Goal: Task Accomplishment & Management: Use online tool/utility

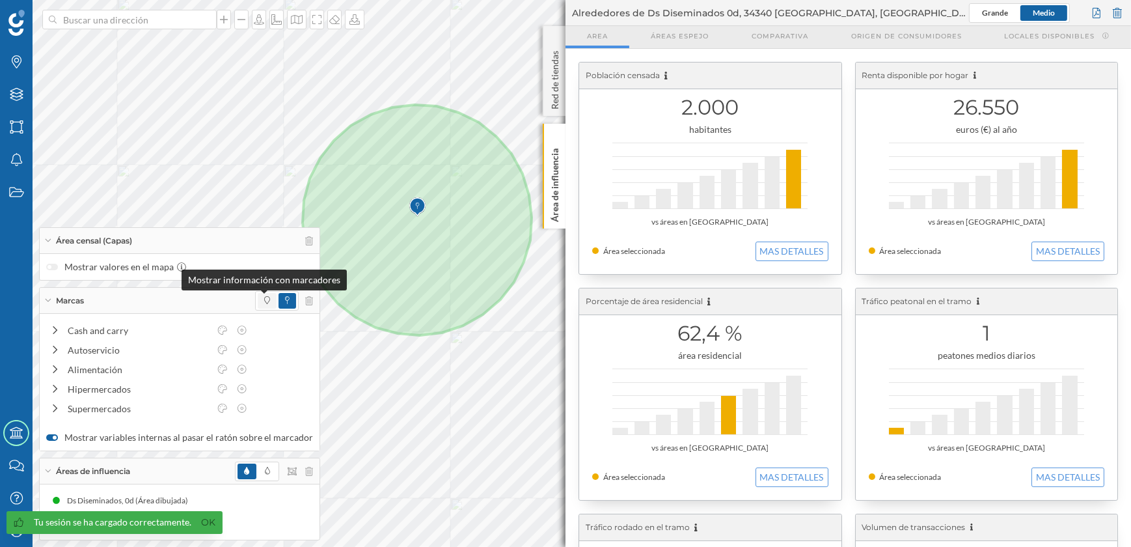
click at [264, 305] on span at bounding box center [267, 301] width 6 height 12
click at [47, 469] on icon at bounding box center [47, 470] width 7 height 3
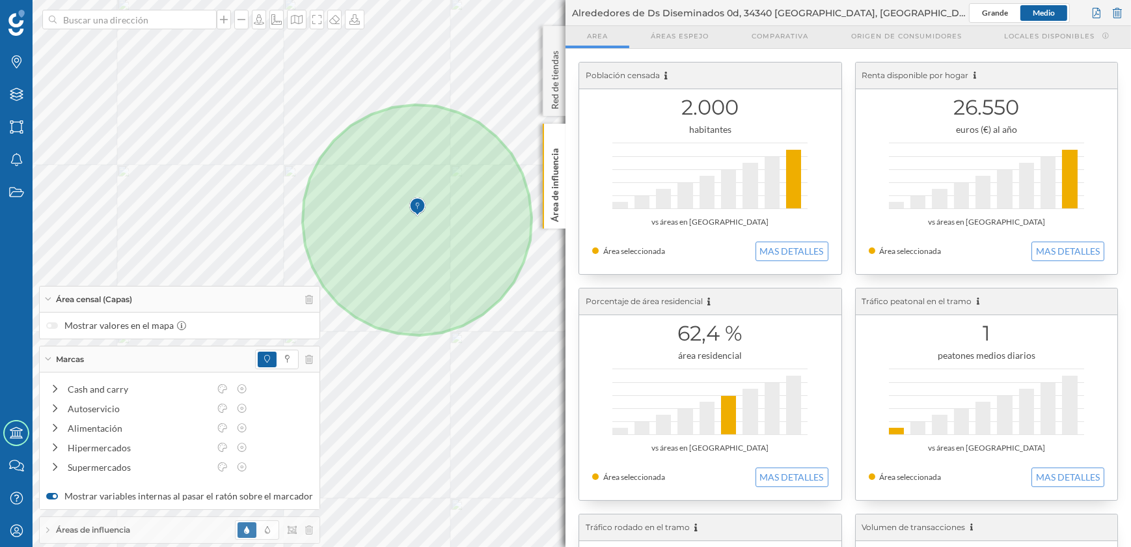
click at [48, 296] on div "Área censal (Capas)" at bounding box center [180, 299] width 280 height 26
click at [48, 356] on div "Marcas" at bounding box center [180, 359] width 280 height 26
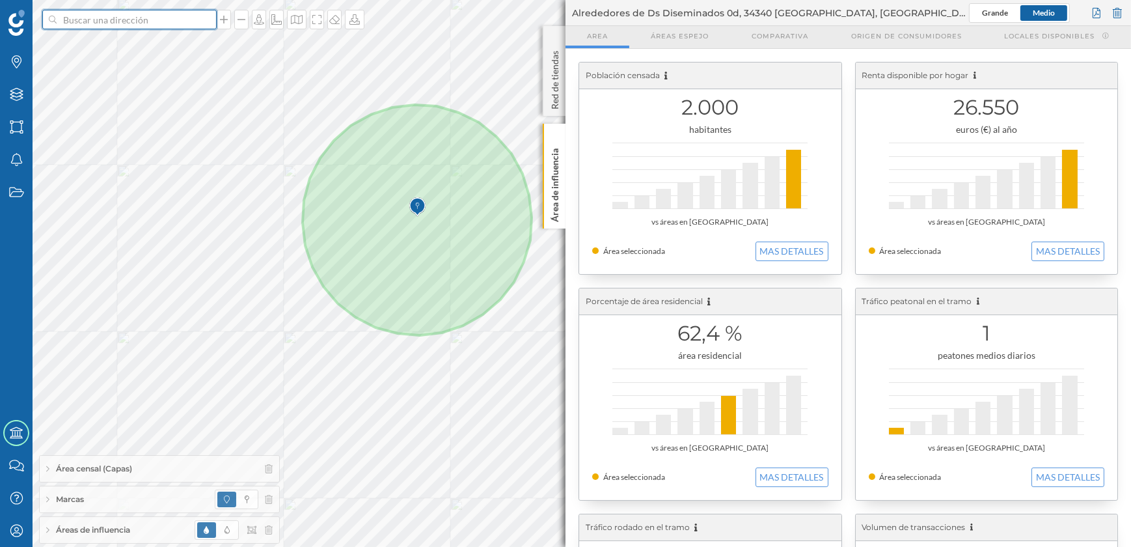
click at [155, 18] on input at bounding box center [130, 20] width 146 height 20
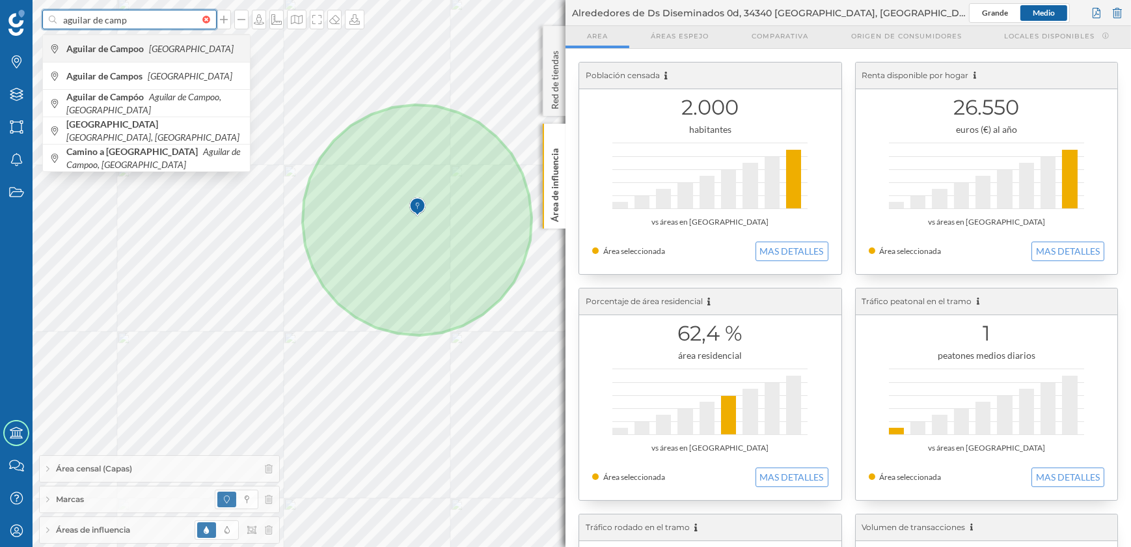
type input "aguilar de camp"
click at [144, 51] on b "Aguilar de Campoo" at bounding box center [106, 48] width 81 height 11
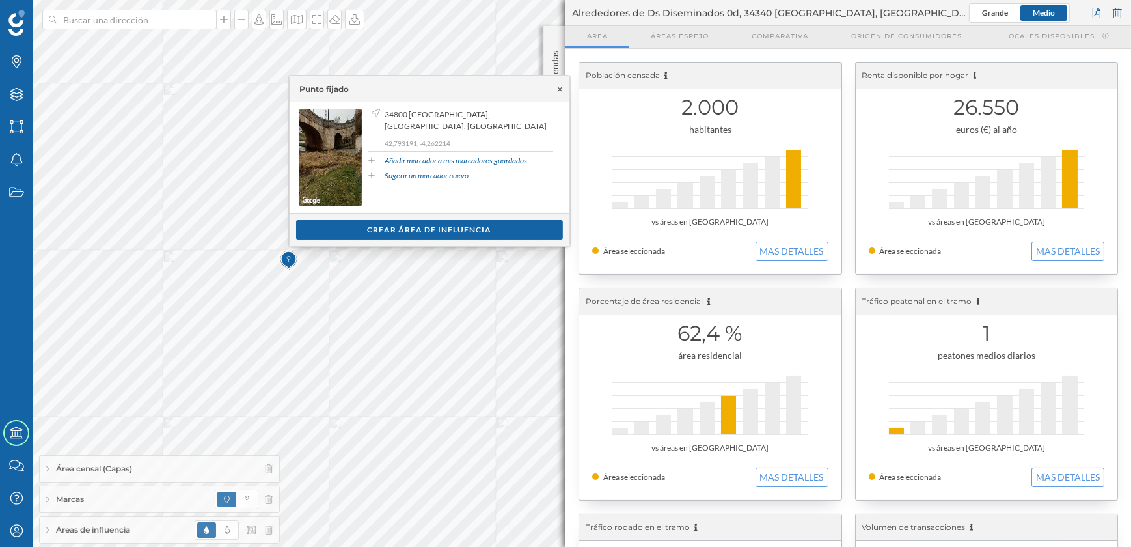
click at [560, 89] on icon at bounding box center [560, 89] width 10 height 8
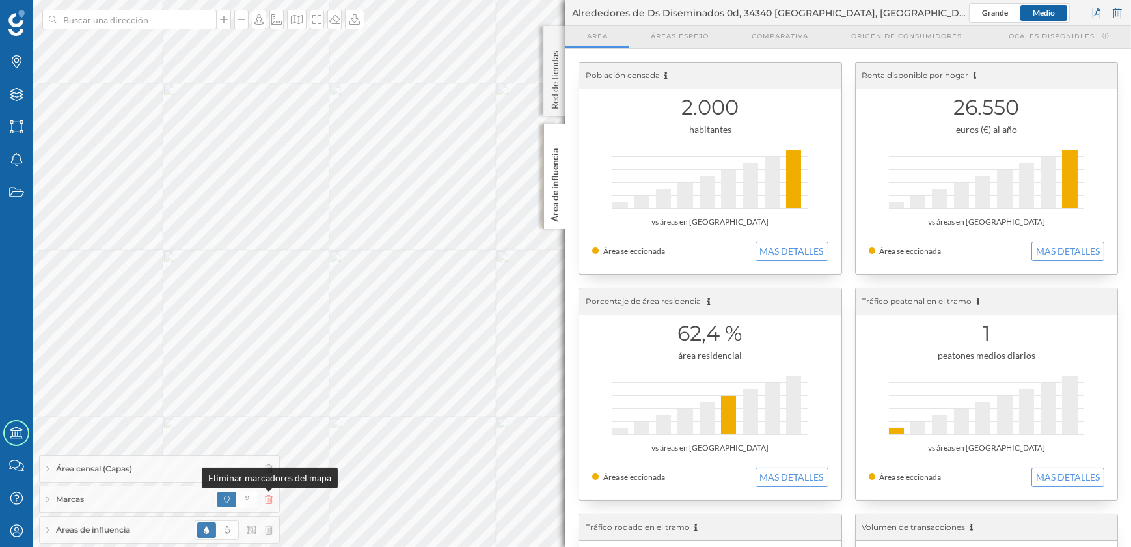
click at [267, 498] on icon at bounding box center [269, 499] width 8 height 9
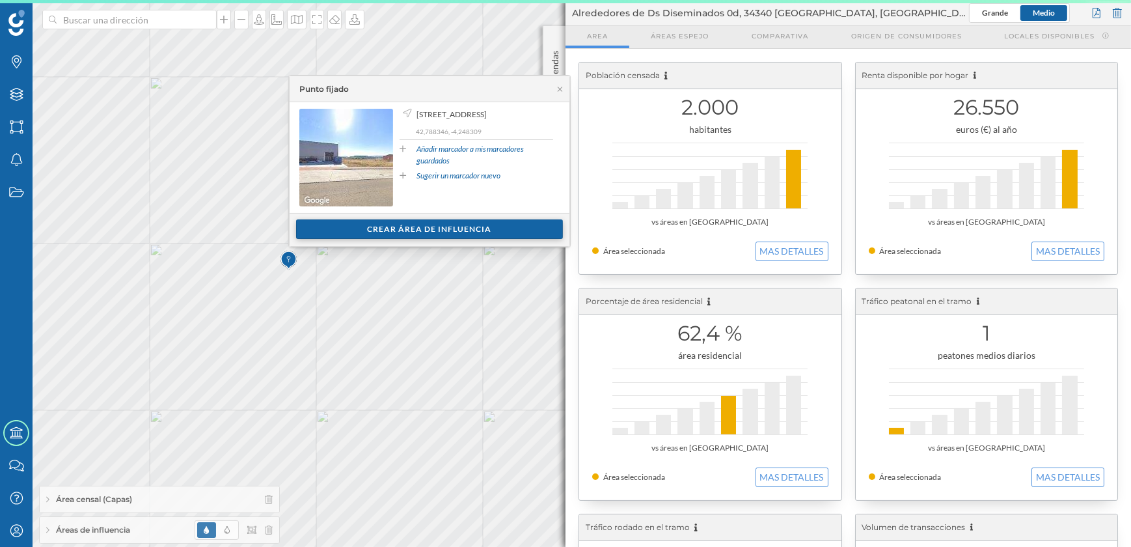
click at [417, 229] on div "Crear área de influencia" at bounding box center [429, 229] width 267 height 20
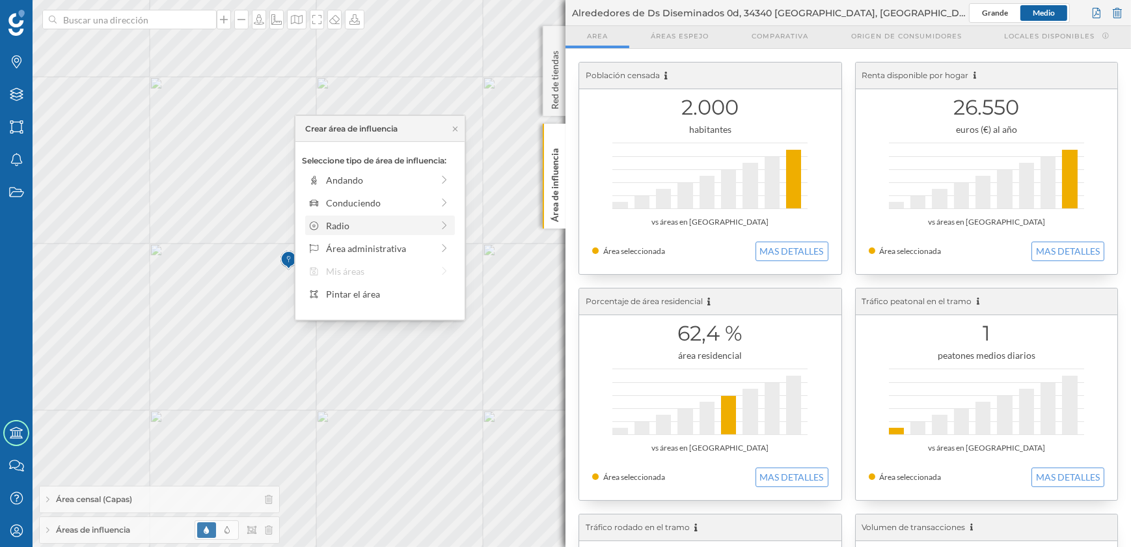
click at [371, 226] on div "Radio" at bounding box center [379, 226] width 106 height 14
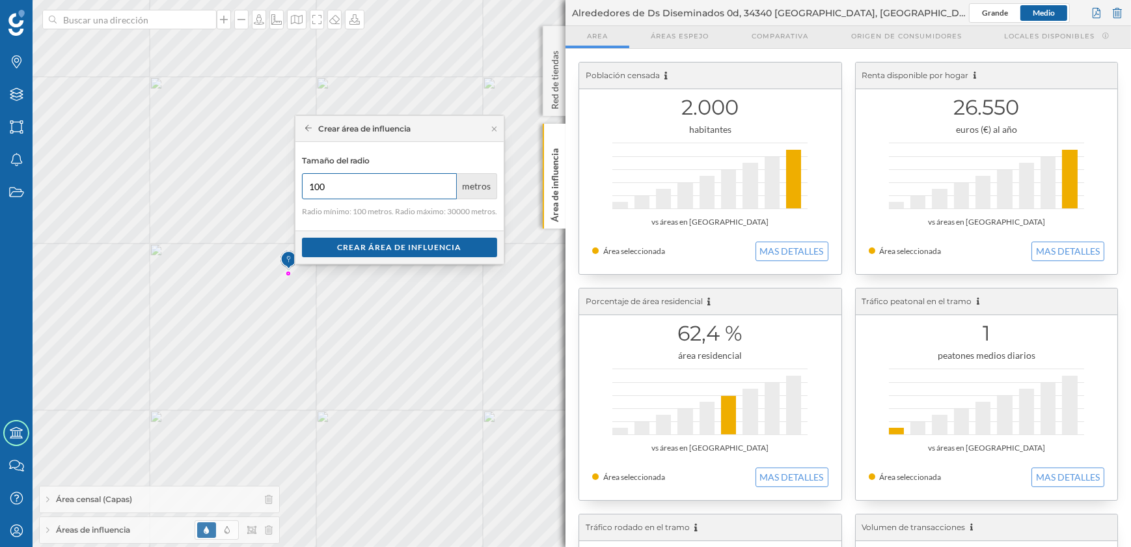
click at [349, 191] on input "100" at bounding box center [379, 186] width 155 height 26
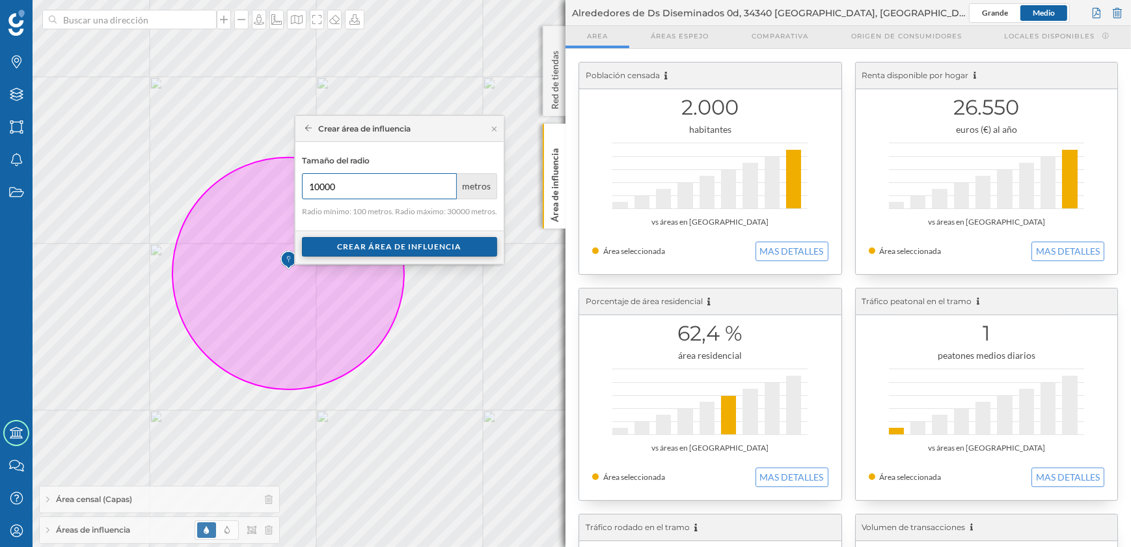
type input "10000"
click at [385, 248] on div "Crear área de influencia" at bounding box center [399, 247] width 195 height 20
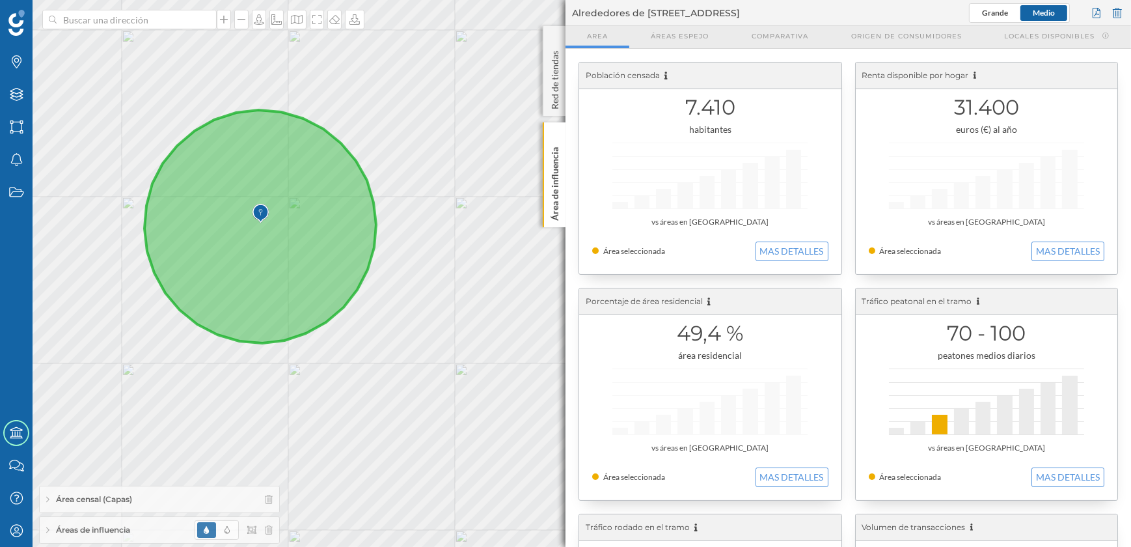
drag, startPoint x: 446, startPoint y: 254, endPoint x: 570, endPoint y: 273, distance: 125.2
click at [570, 273] on div "Marcas Capas Áreas Notificaciones Estados Academy Contacta con nosotros Centro …" at bounding box center [565, 273] width 1131 height 547
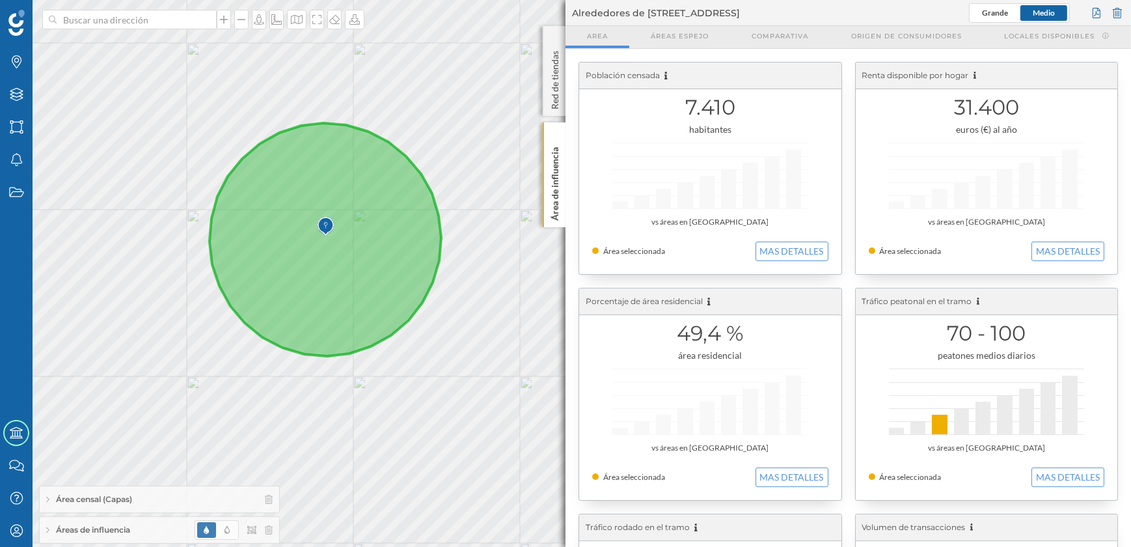
drag, startPoint x: 491, startPoint y: 273, endPoint x: 551, endPoint y: 285, distance: 61.6
click at [551, 285] on div "© Mapbox © OpenStreetMap Improve this map" at bounding box center [565, 273] width 1131 height 547
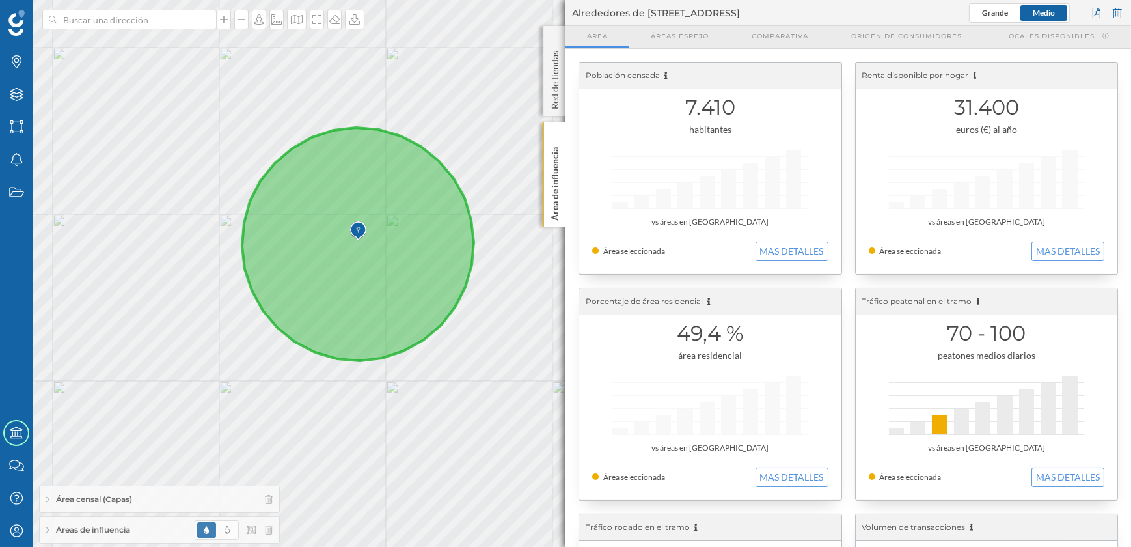
drag, startPoint x: 495, startPoint y: 285, endPoint x: 528, endPoint y: 290, distance: 32.9
click at [528, 290] on div "© Mapbox © OpenStreetMap Improve this map" at bounding box center [565, 273] width 1131 height 547
click at [47, 534] on div "Áreas de influencia" at bounding box center [159, 530] width 239 height 26
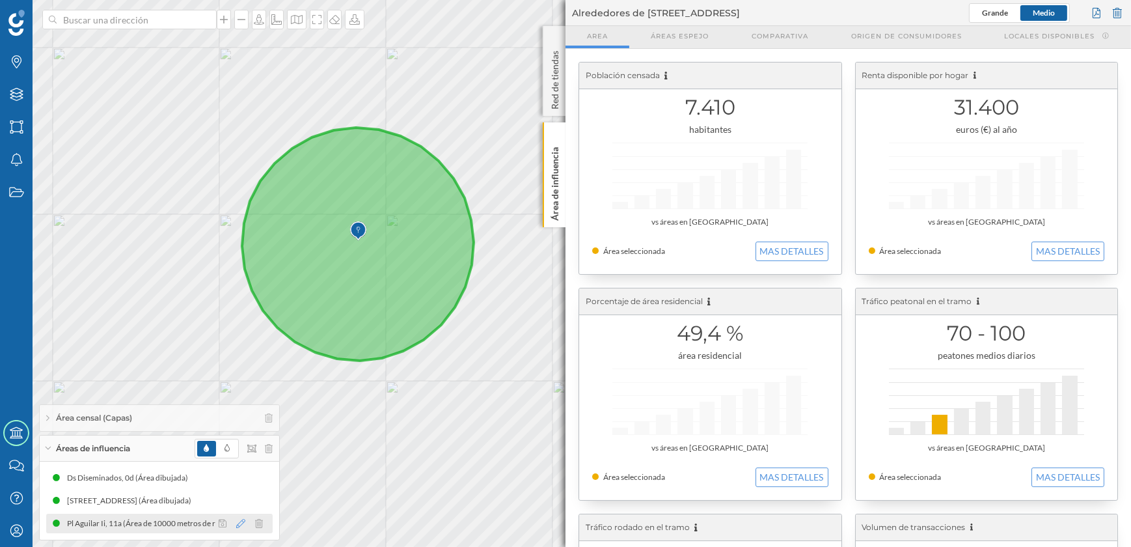
click at [238, 521] on icon at bounding box center [240, 523] width 9 height 9
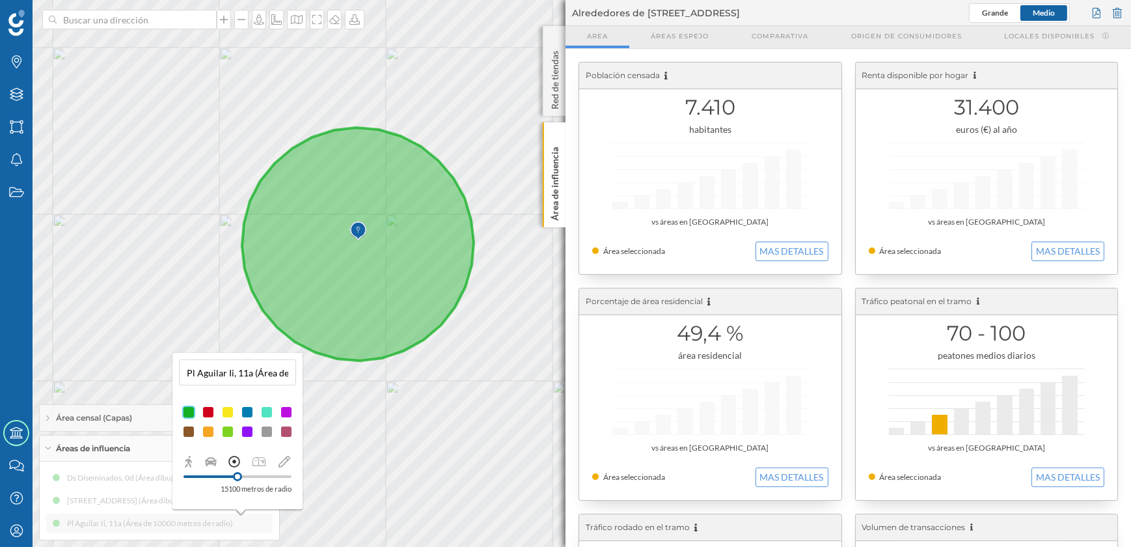
drag, startPoint x: 221, startPoint y: 478, endPoint x: 238, endPoint y: 473, distance: 16.9
click at [238, 473] on div at bounding box center [237, 476] width 9 height 9
click at [361, 470] on div "© Mapbox © OpenStreetMap Improve this map" at bounding box center [565, 273] width 1131 height 547
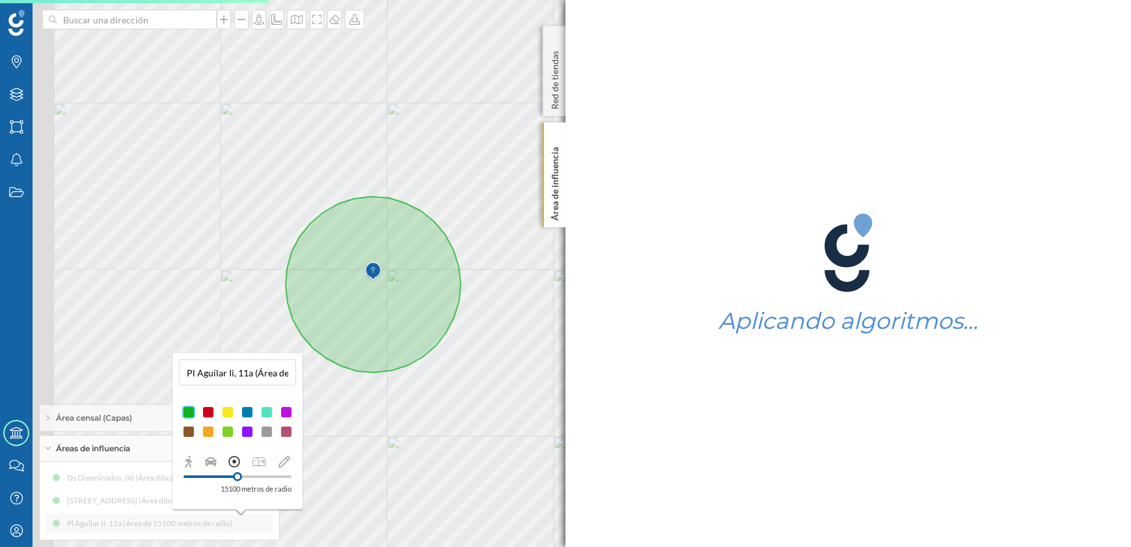
drag, startPoint x: 317, startPoint y: 337, endPoint x: 549, endPoint y: 413, distance: 243.8
click at [549, 413] on div "© Mapbox © OpenStreetMap Improve this map" at bounding box center [565, 273] width 1131 height 547
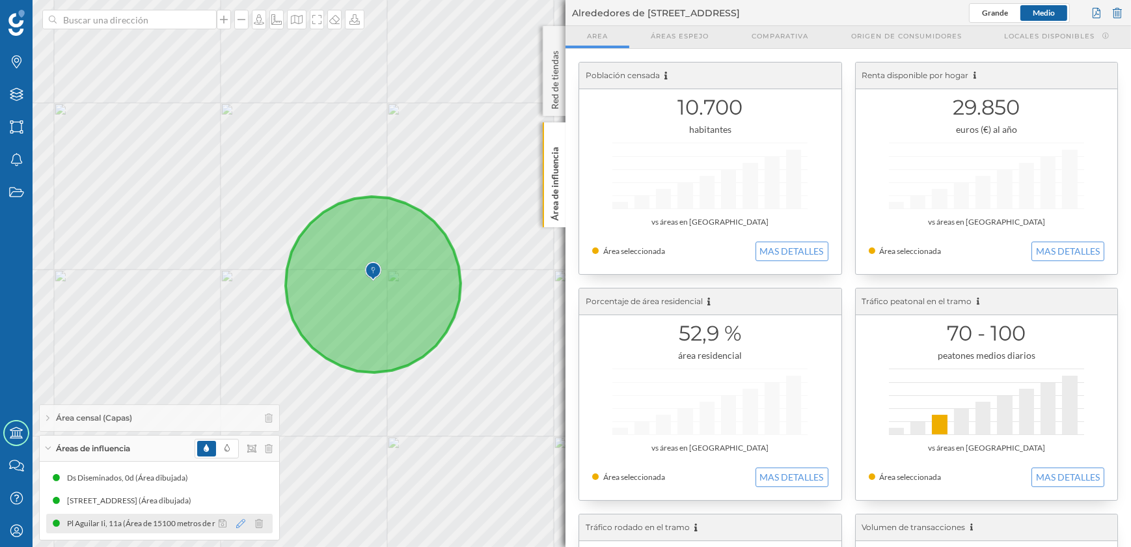
click at [240, 523] on icon at bounding box center [240, 523] width 9 height 9
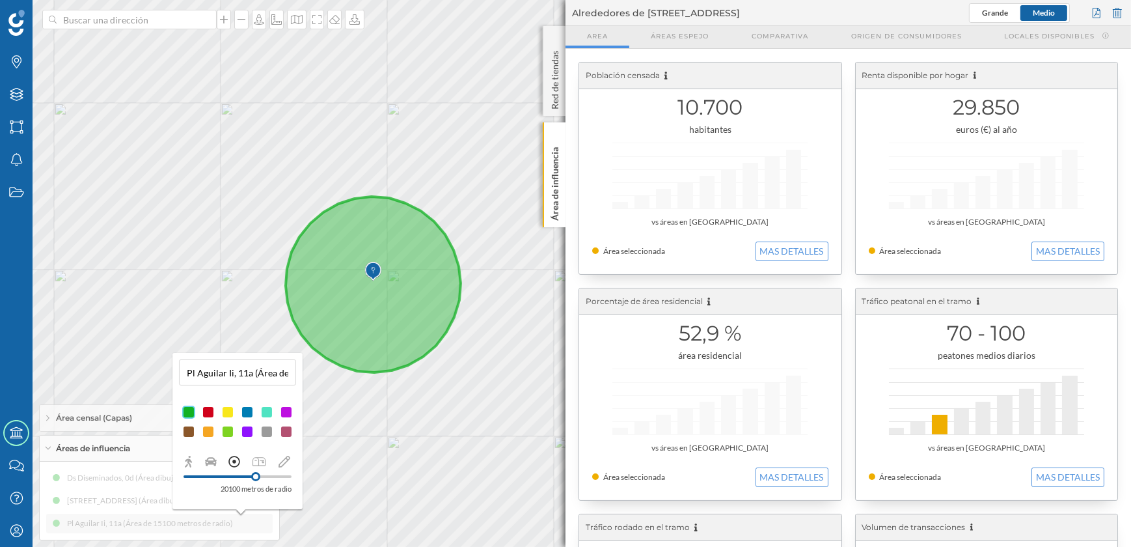
drag, startPoint x: 238, startPoint y: 478, endPoint x: 256, endPoint y: 470, distance: 19.6
click at [256, 470] on div at bounding box center [237, 476] width 108 height 12
click at [448, 503] on div "© Mapbox © OpenStreetMap Improve this map" at bounding box center [565, 273] width 1131 height 547
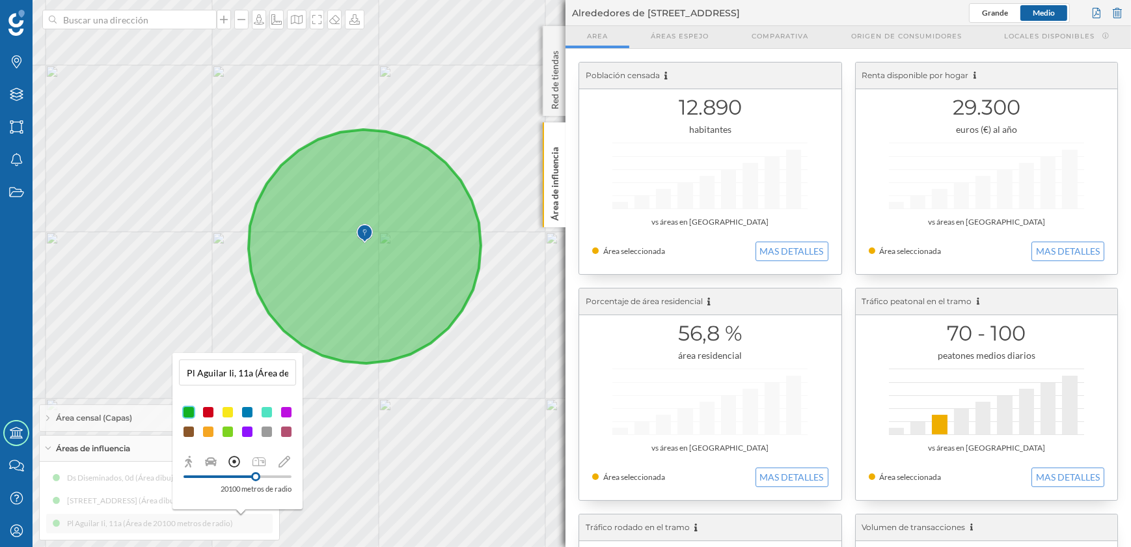
drag, startPoint x: 390, startPoint y: 438, endPoint x: 615, endPoint y: 478, distance: 228.0
click at [615, 478] on div "Marcas Capas Áreas Notificaciones Estados Academy Contacta con nosotros Centro …" at bounding box center [565, 273] width 1131 height 547
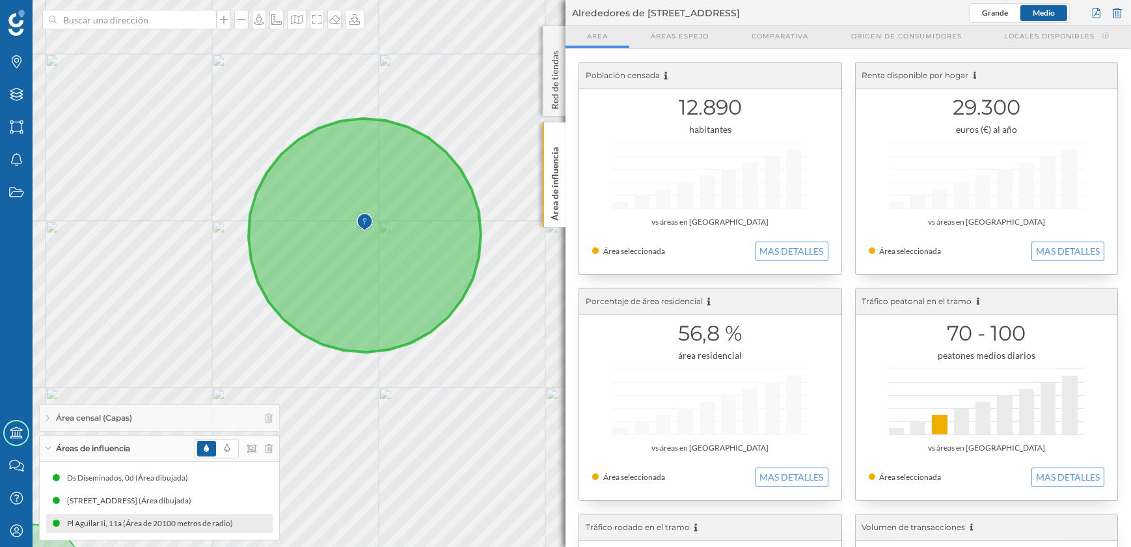
drag, startPoint x: 484, startPoint y: 470, endPoint x: 482, endPoint y: 457, distance: 12.6
click at [482, 457] on div "© Mapbox © OpenStreetMap Improve this map" at bounding box center [565, 273] width 1131 height 547
click at [162, 21] on input at bounding box center [130, 20] width 146 height 20
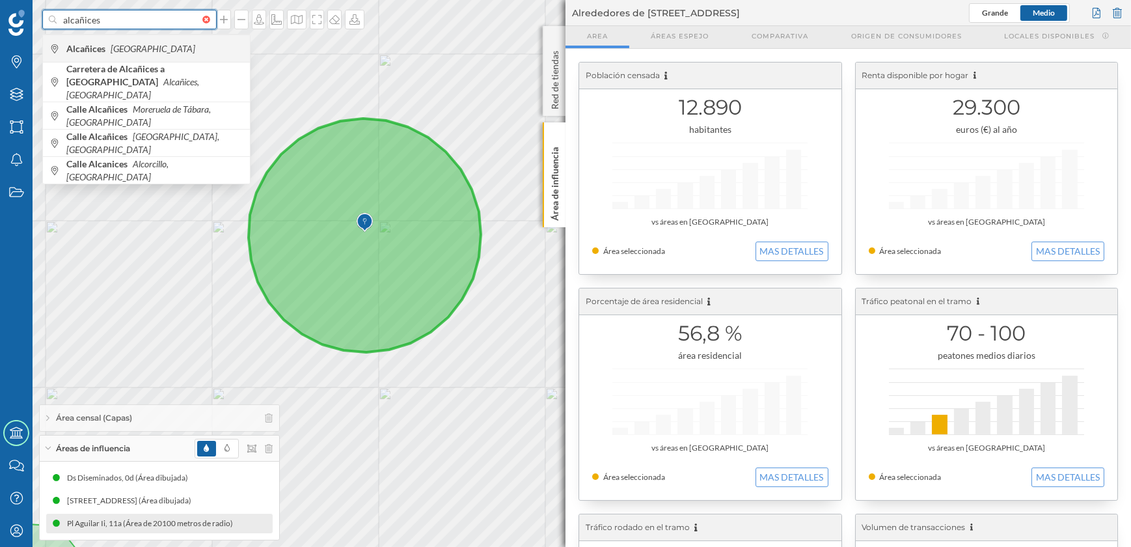
type input "alcañices"
click at [174, 46] on span "Alcañices [GEOGRAPHIC_DATA]" at bounding box center [154, 48] width 177 height 13
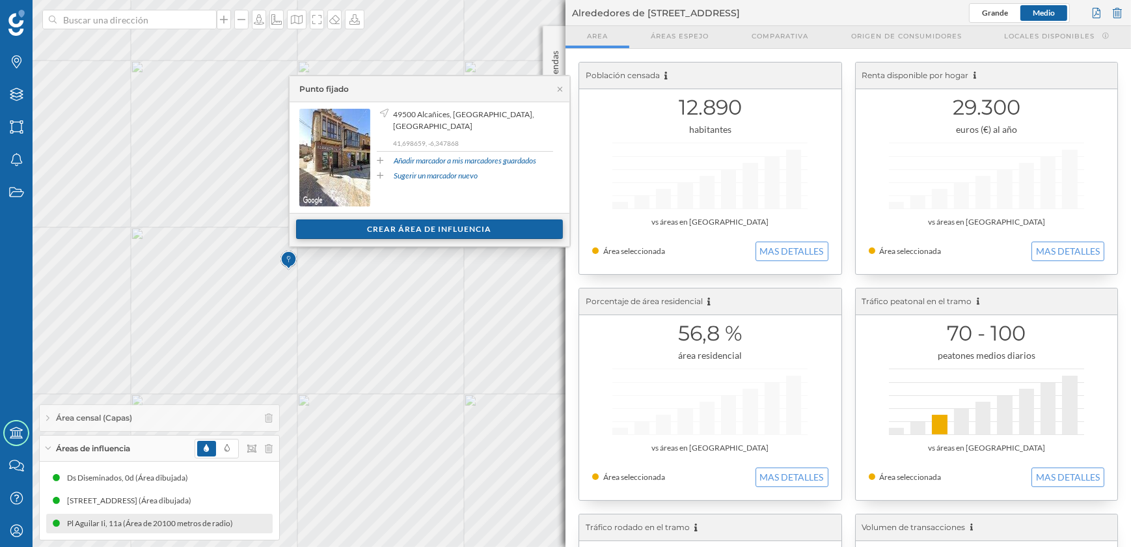
click at [423, 227] on div "Crear área de influencia" at bounding box center [429, 229] width 267 height 20
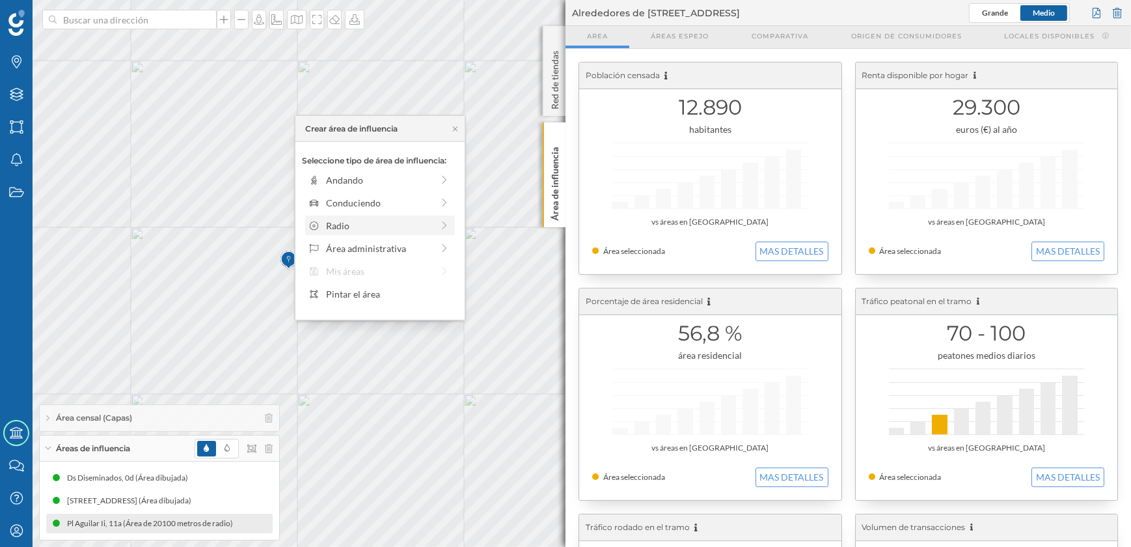
click at [346, 227] on div "Radio" at bounding box center [379, 226] width 106 height 14
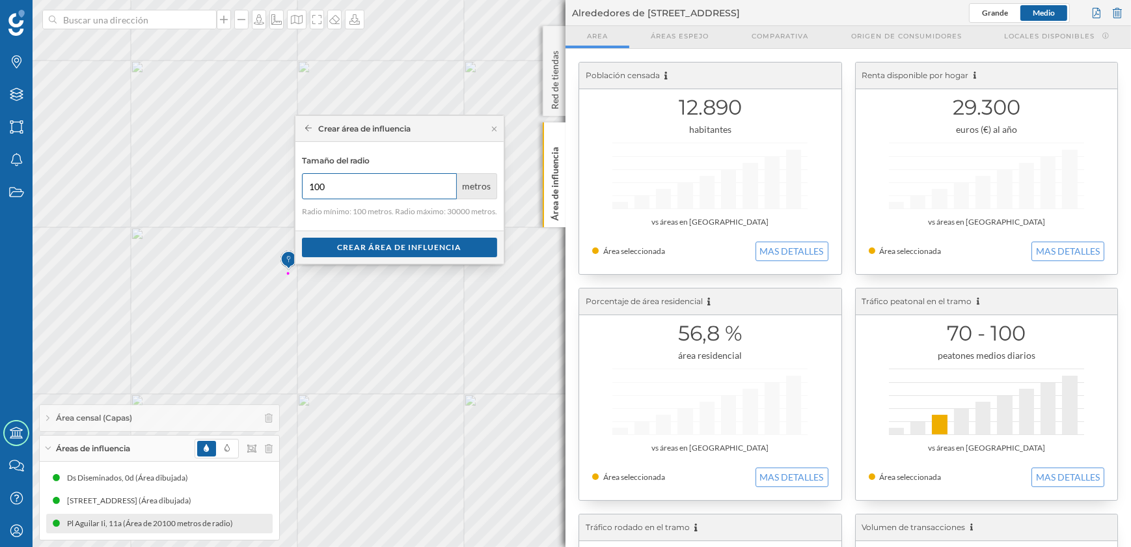
click at [349, 189] on input "100" at bounding box center [379, 186] width 155 height 26
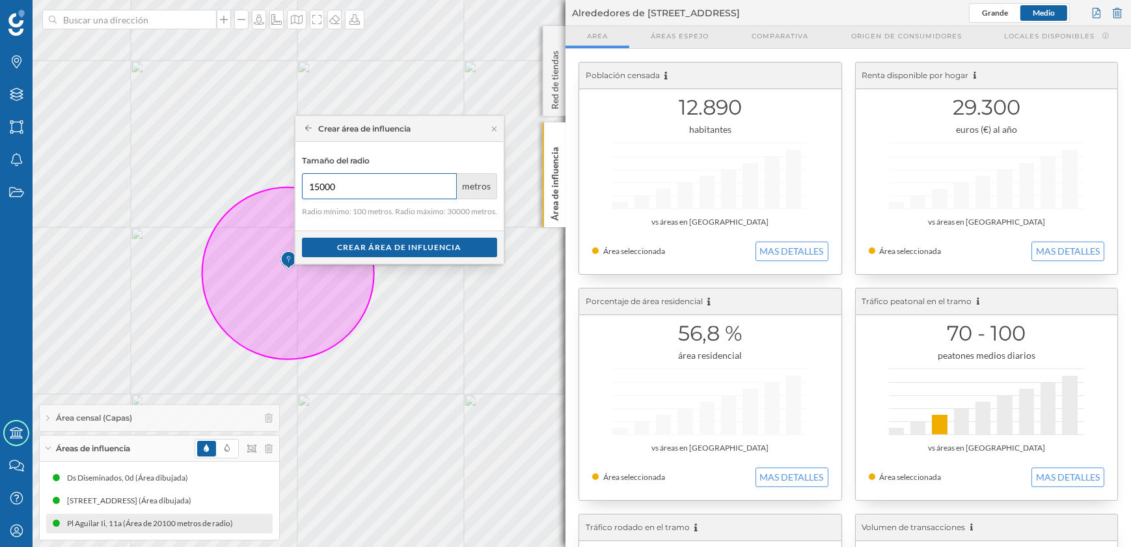
type input "15000"
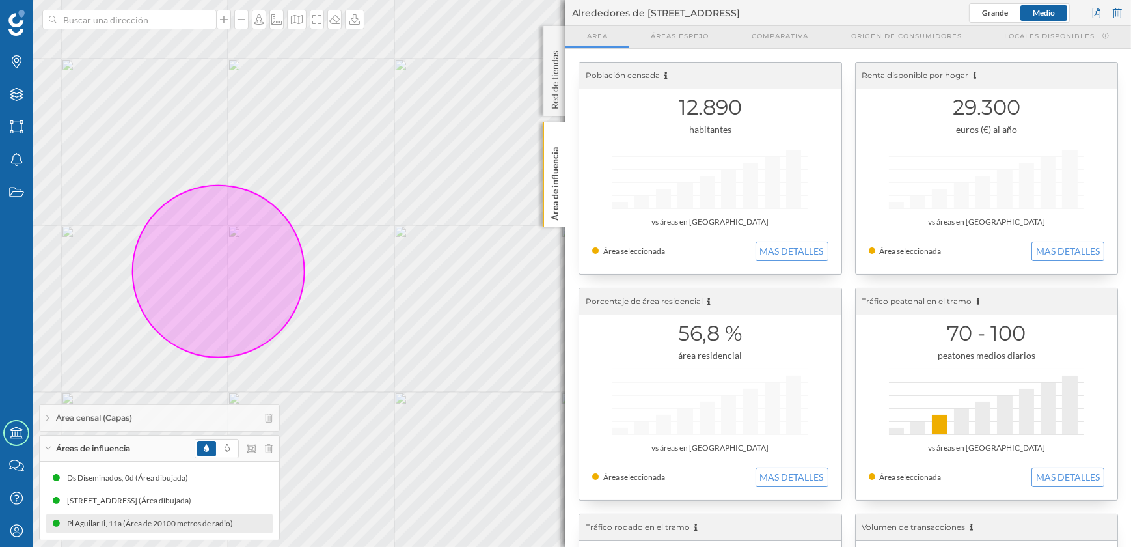
drag, startPoint x: 432, startPoint y: 386, endPoint x: 362, endPoint y: 384, distance: 69.7
click at [362, 384] on div "© Mapbox © OpenStreetMap Improve this map" at bounding box center [565, 273] width 1131 height 547
click at [241, 523] on icon at bounding box center [240, 523] width 9 height 9
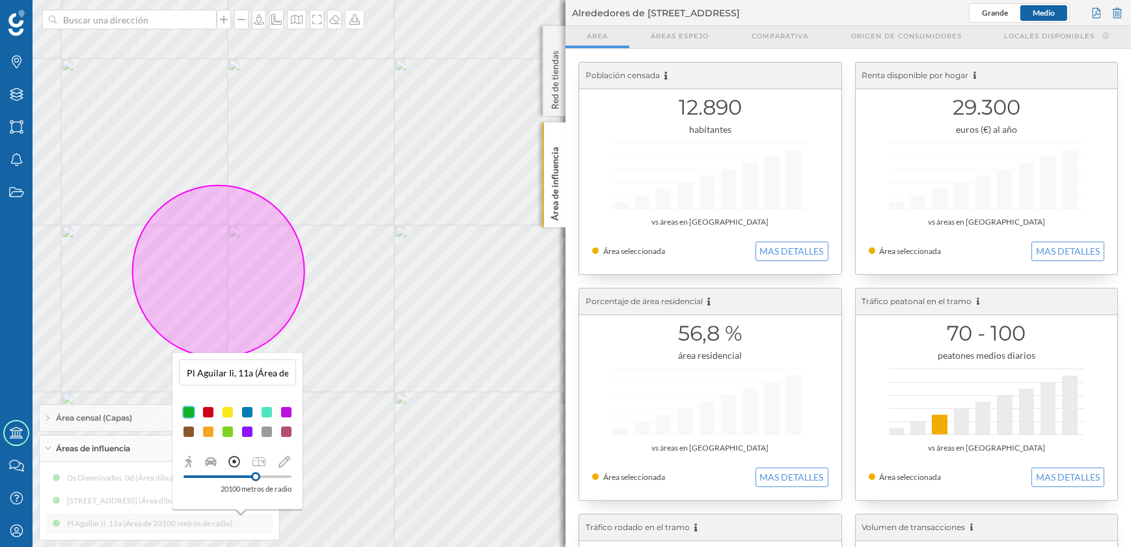
click at [131, 493] on div "Ds Diseminados, 0d (Área dibujada) [STREET_ADDRESS] (Área dibujada) [STREET_ADD…" at bounding box center [159, 500] width 226 height 65
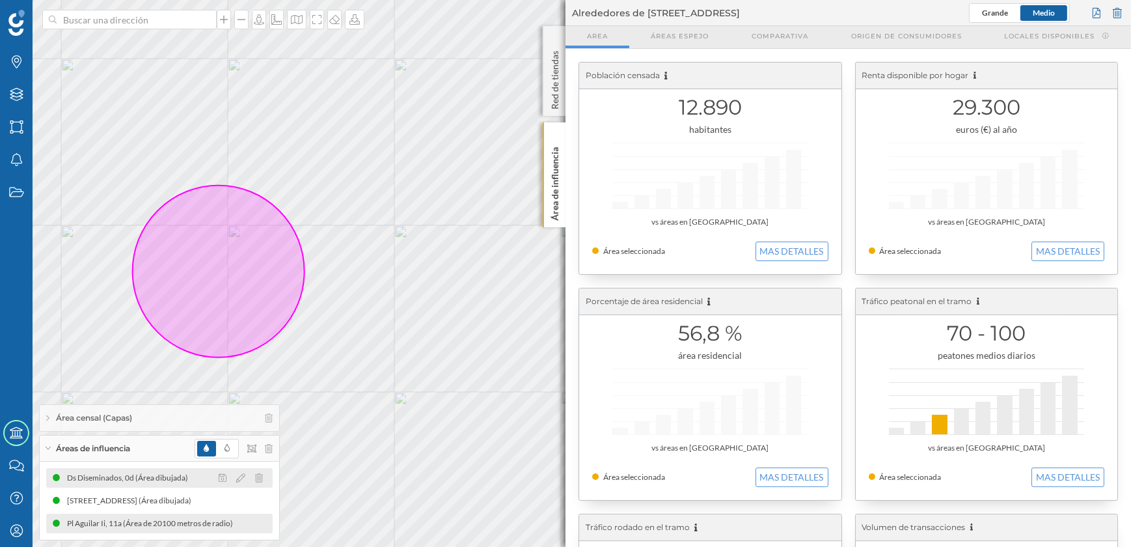
click at [162, 480] on div "Ds Diseminados, 0d (Área dibujada)" at bounding box center [131, 477] width 128 height 13
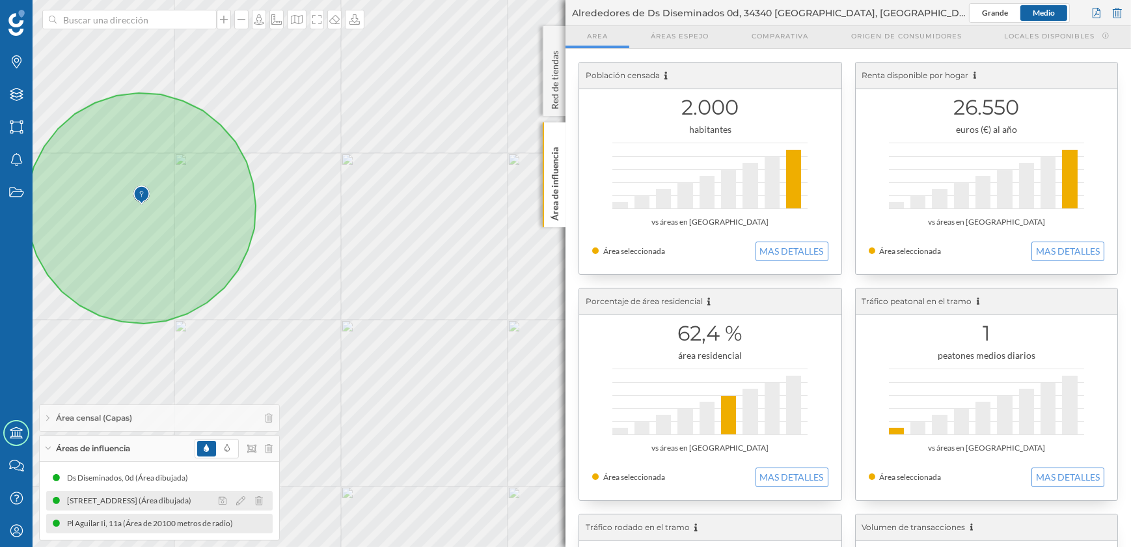
click at [168, 498] on div "[STREET_ADDRESS] (Área dibujada)" at bounding box center [132, 500] width 131 height 13
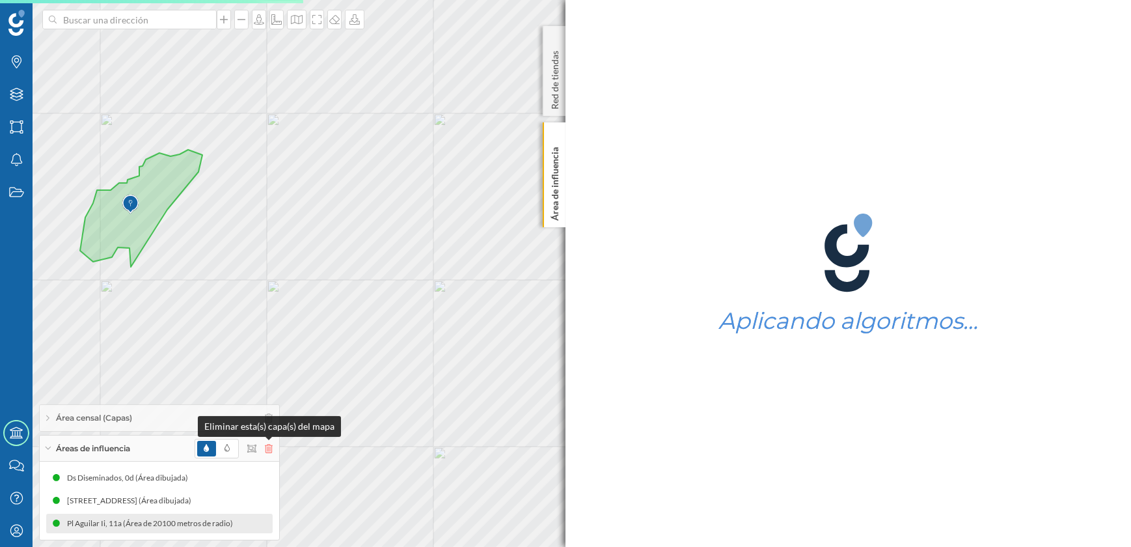
click at [265, 444] on icon at bounding box center [269, 448] width 8 height 9
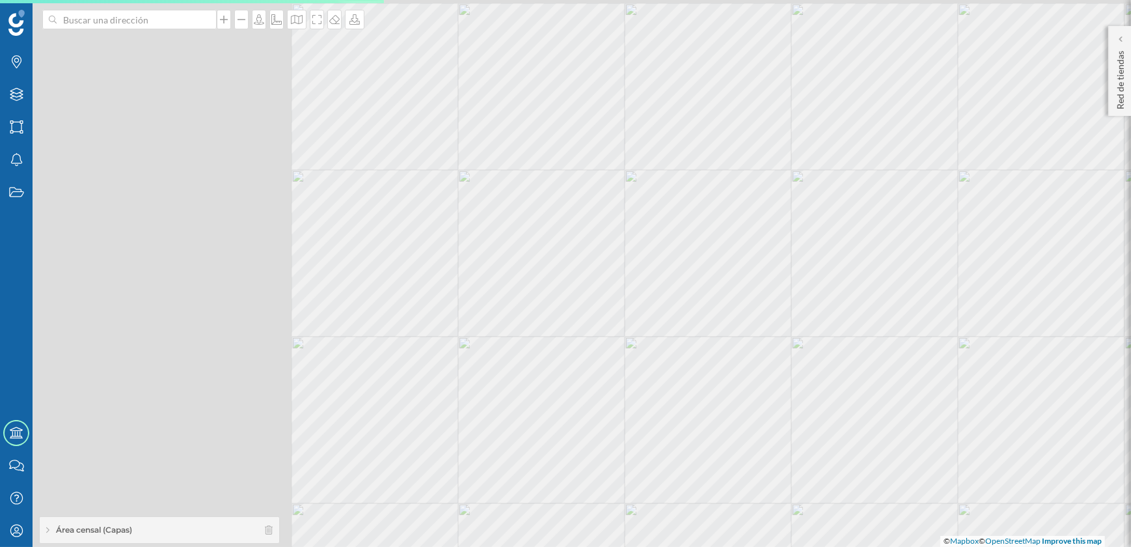
drag, startPoint x: 262, startPoint y: 319, endPoint x: 614, endPoint y: 375, distance: 356.3
click at [614, 375] on div "© Mapbox © OpenStreetMap Improve this map" at bounding box center [565, 273] width 1131 height 547
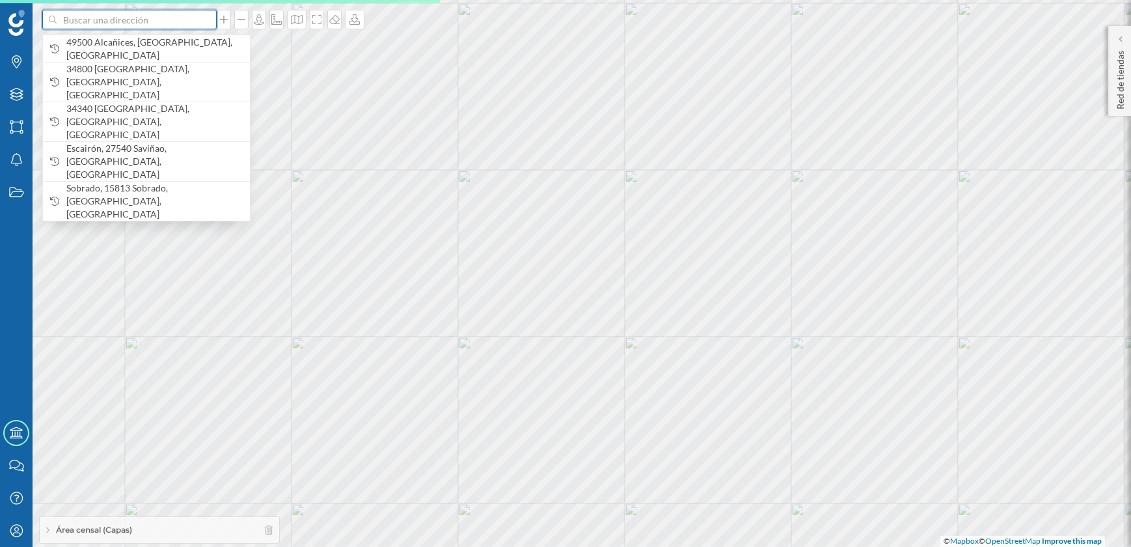
click at [189, 21] on input at bounding box center [130, 20] width 146 height 20
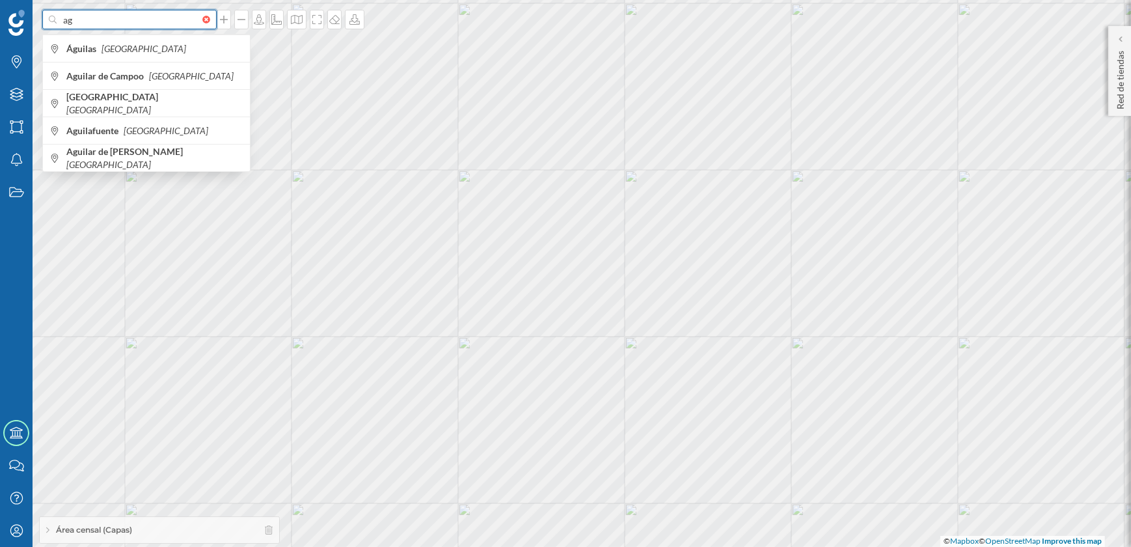
type input "a"
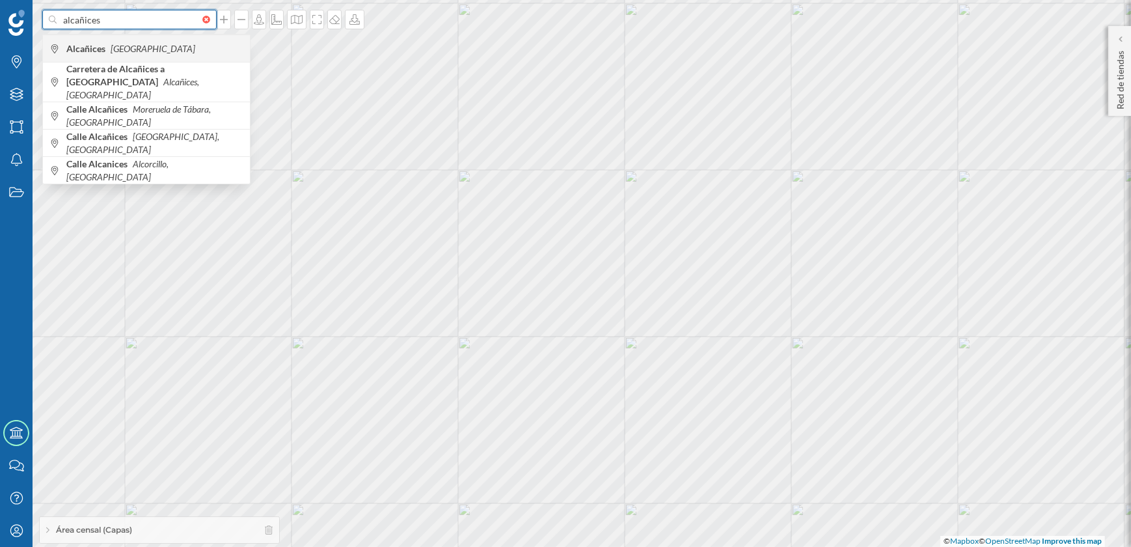
type input "alcañices"
click at [115, 53] on icon "[GEOGRAPHIC_DATA]" at bounding box center [153, 48] width 85 height 11
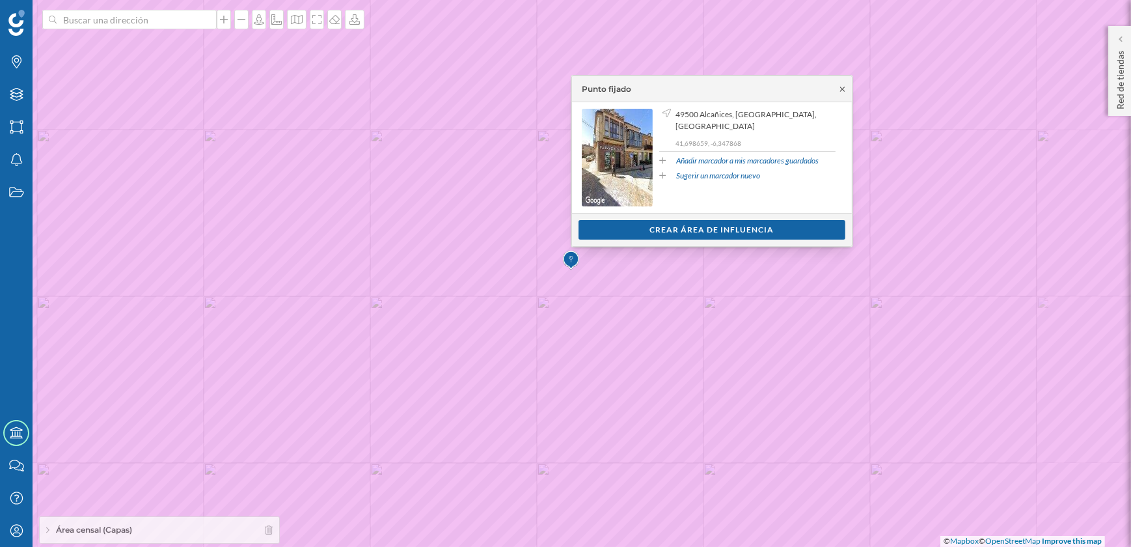
click at [841, 88] on icon at bounding box center [842, 89] width 5 height 5
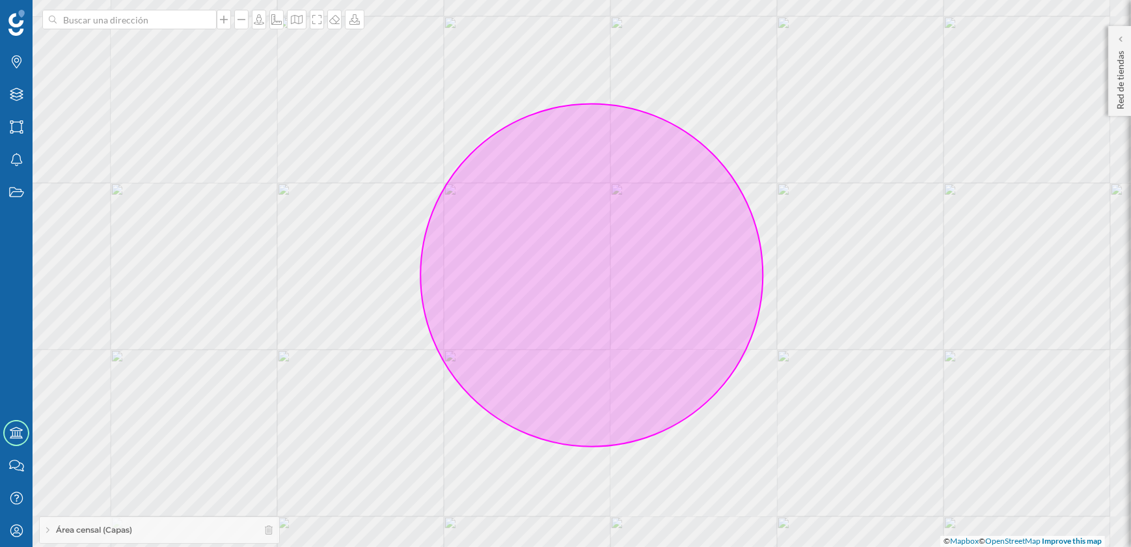
click at [44, 534] on div "Área censal (Capas)" at bounding box center [159, 530] width 239 height 26
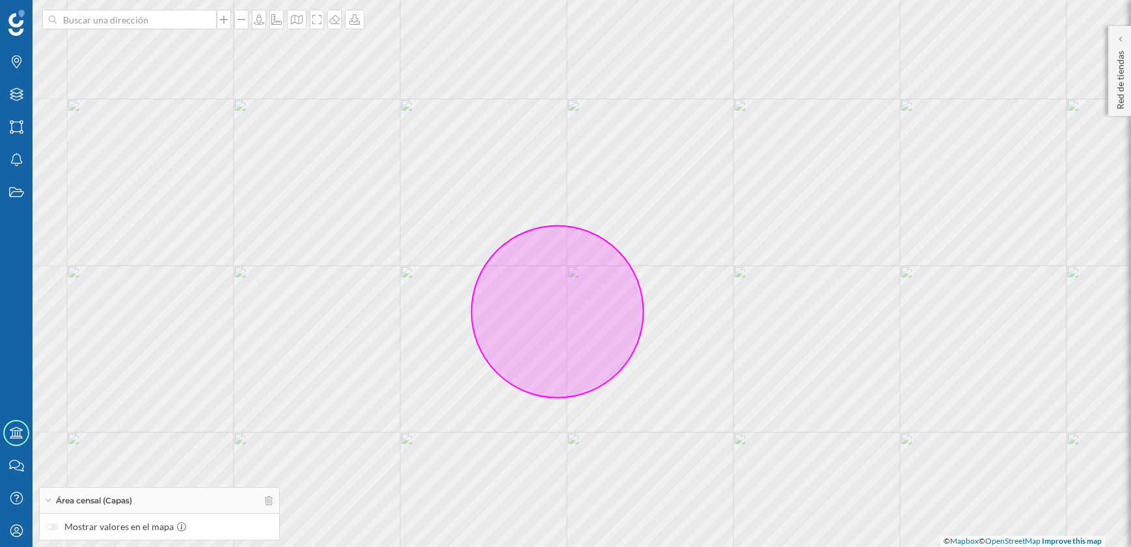
click at [544, 365] on icon at bounding box center [558, 312] width 172 height 172
click at [549, 386] on icon at bounding box center [558, 312] width 172 height 172
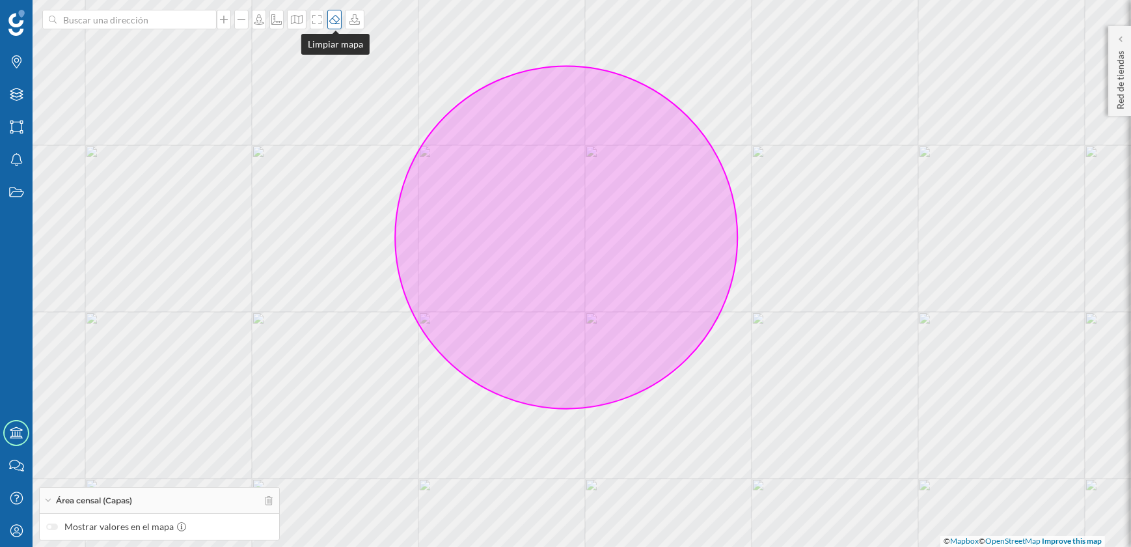
click at [331, 19] on icon at bounding box center [334, 19] width 13 height 10
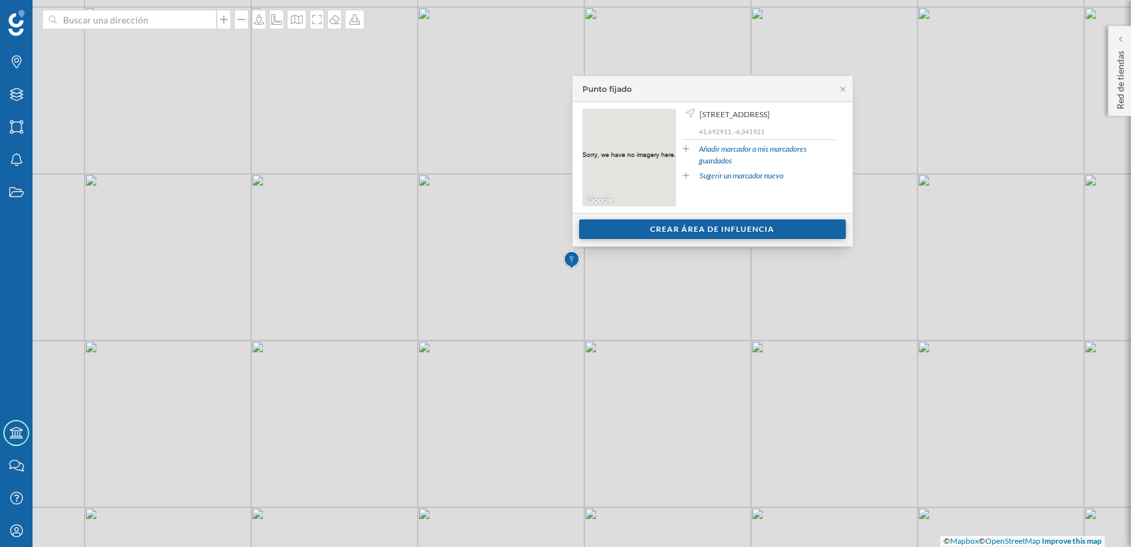
click at [677, 234] on div "Crear área de influencia" at bounding box center [712, 229] width 267 height 20
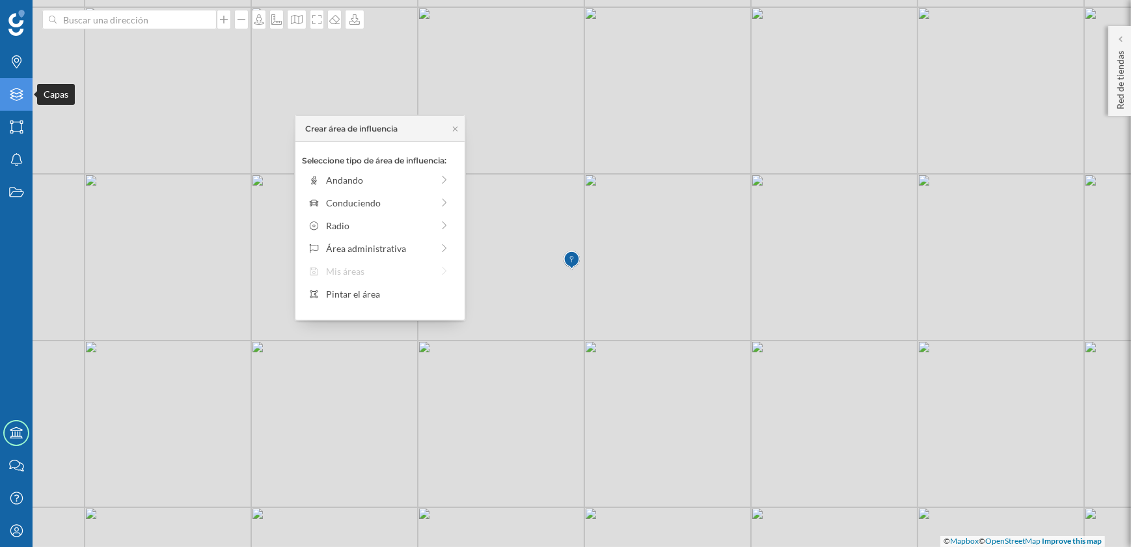
click at [16, 100] on icon "Capas" at bounding box center [16, 94] width 16 height 13
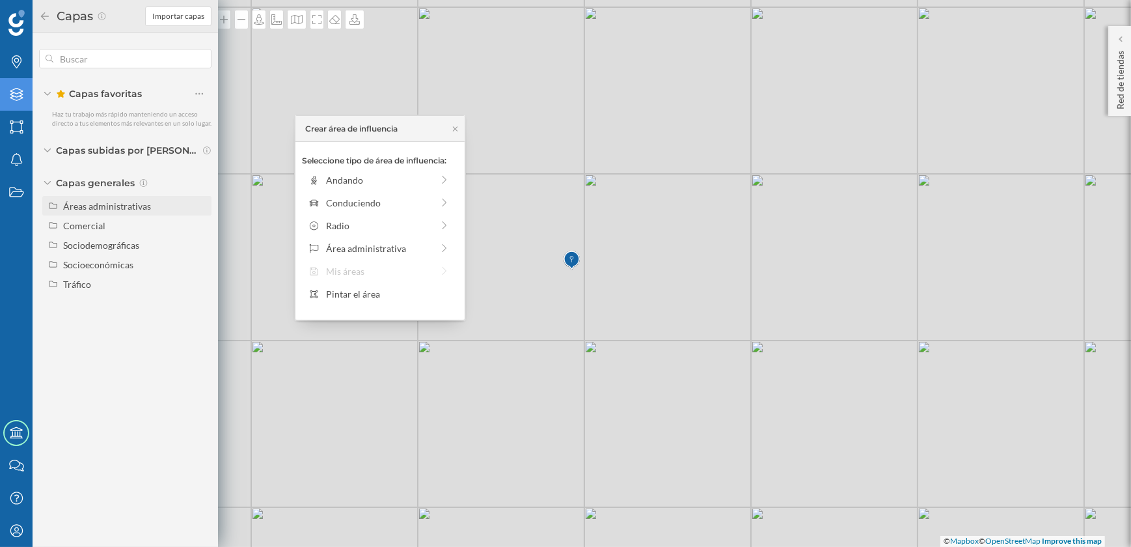
click at [79, 202] on div "Áreas administrativas" at bounding box center [107, 205] width 88 height 11
click at [200, 264] on input "Municipio" at bounding box center [202, 264] width 8 height 8
radio input "true"
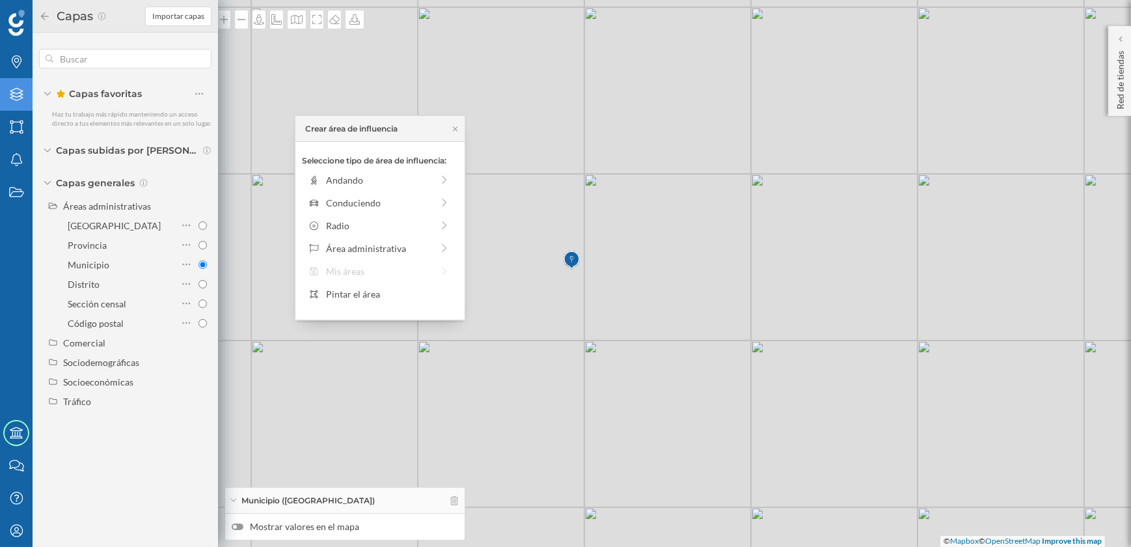
click at [40, 13] on icon at bounding box center [45, 16] width 12 height 9
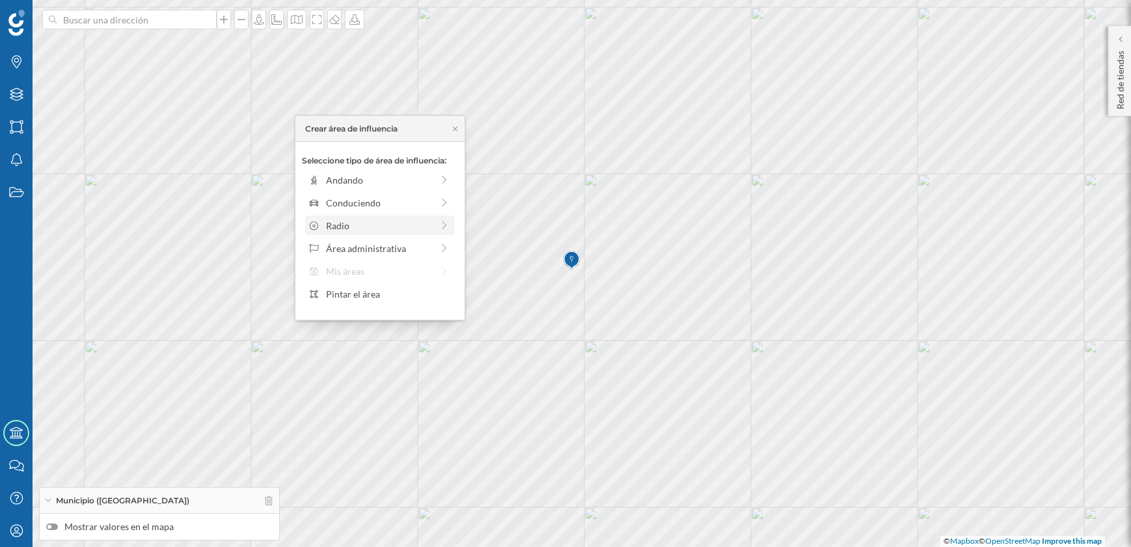
click at [358, 221] on div "Radio" at bounding box center [379, 226] width 106 height 14
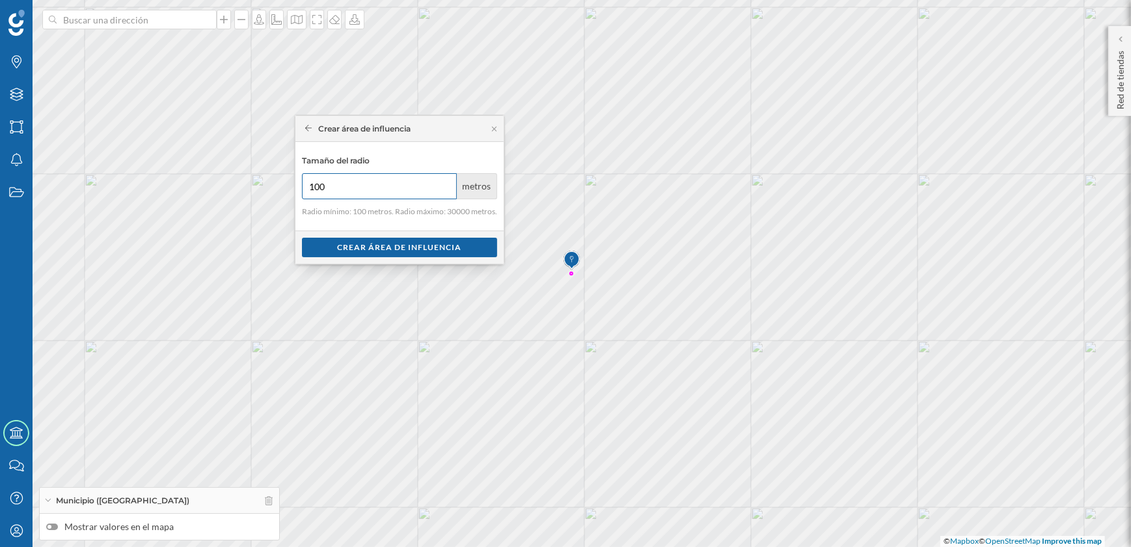
click at [351, 186] on input "100" at bounding box center [379, 186] width 155 height 26
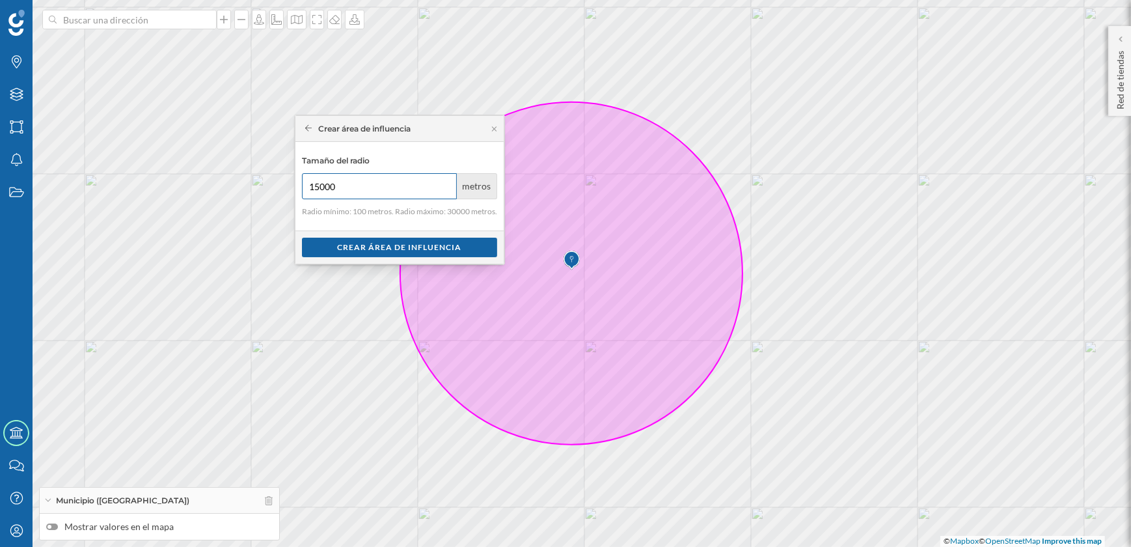
click at [351, 186] on input "15000" at bounding box center [379, 186] width 155 height 26
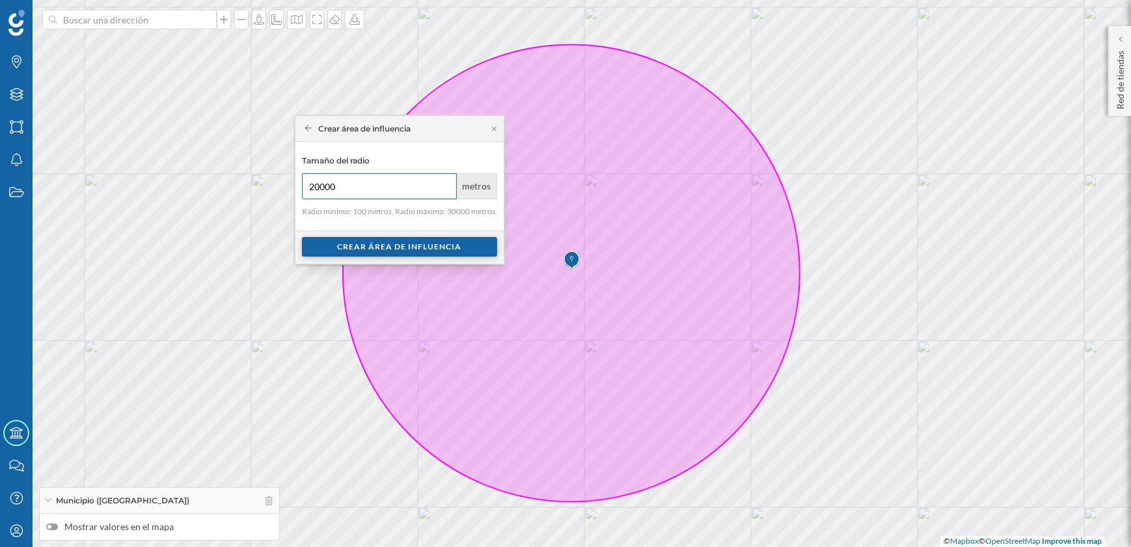
type input "20000"
click at [377, 250] on div "Crear área de influencia" at bounding box center [399, 247] width 195 height 20
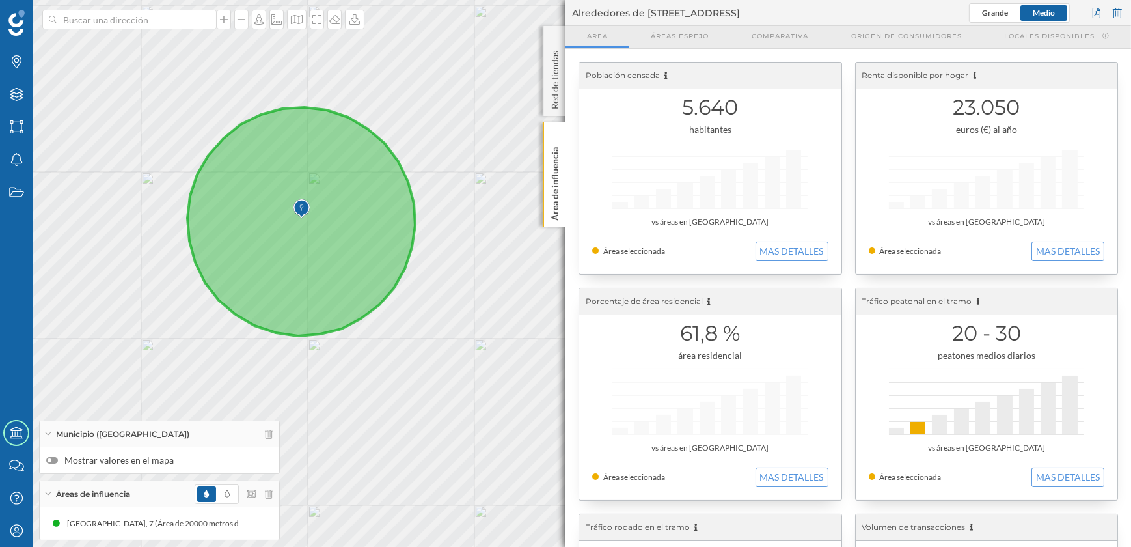
drag, startPoint x: 299, startPoint y: 318, endPoint x: 459, endPoint y: 331, distance: 160.6
click at [459, 331] on div "© Mapbox © OpenStreetMap Improve this map" at bounding box center [565, 273] width 1131 height 547
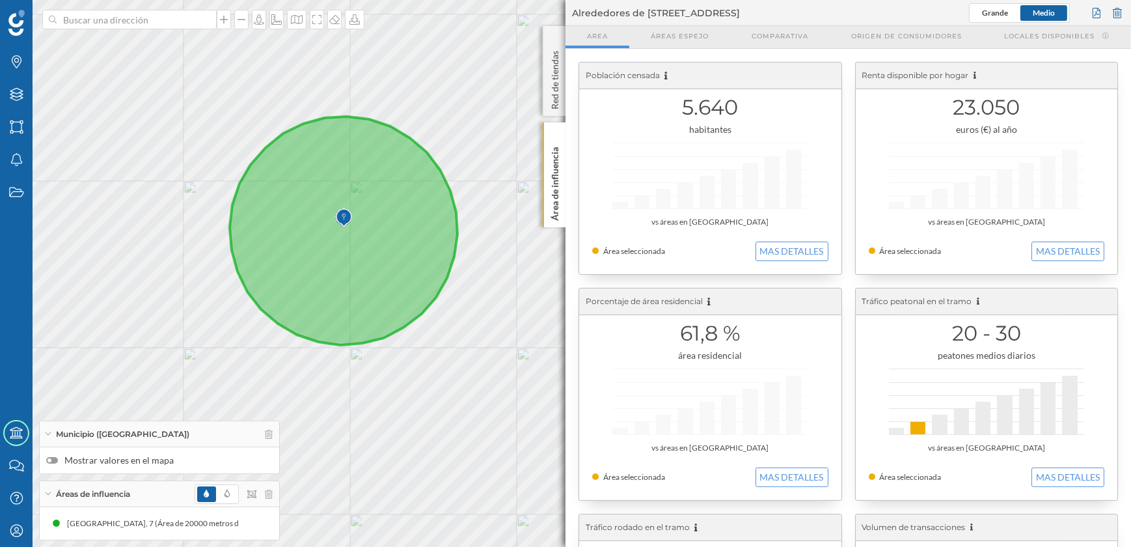
drag, startPoint x: 439, startPoint y: 345, endPoint x: 482, endPoint y: 354, distance: 43.3
click at [482, 354] on div "© Mapbox © OpenStreetMap Improve this map" at bounding box center [565, 273] width 1131 height 547
click at [251, 524] on div at bounding box center [244, 523] width 58 height 16
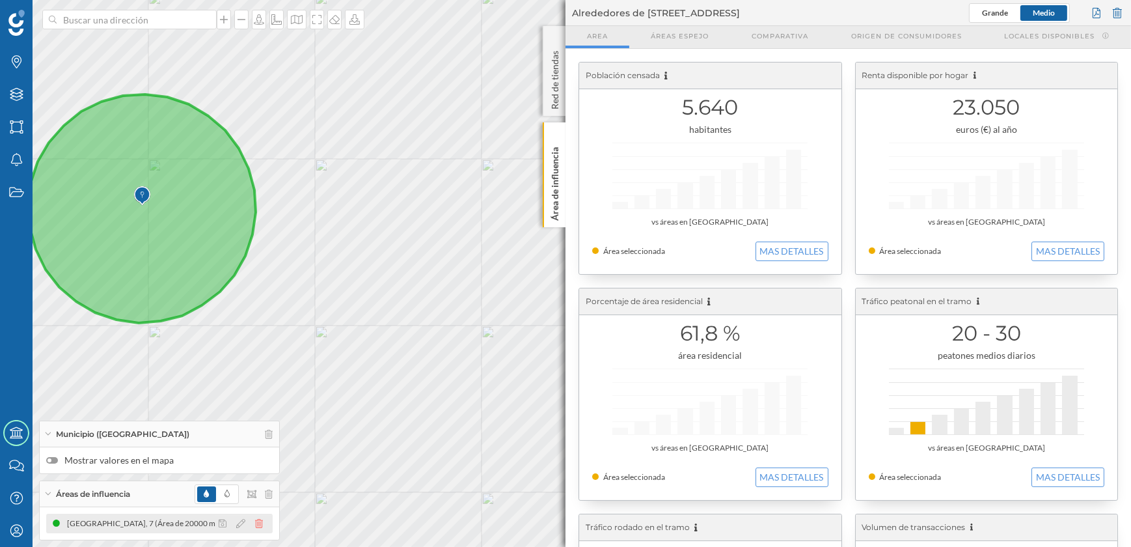
click at [258, 522] on icon at bounding box center [259, 523] width 8 height 9
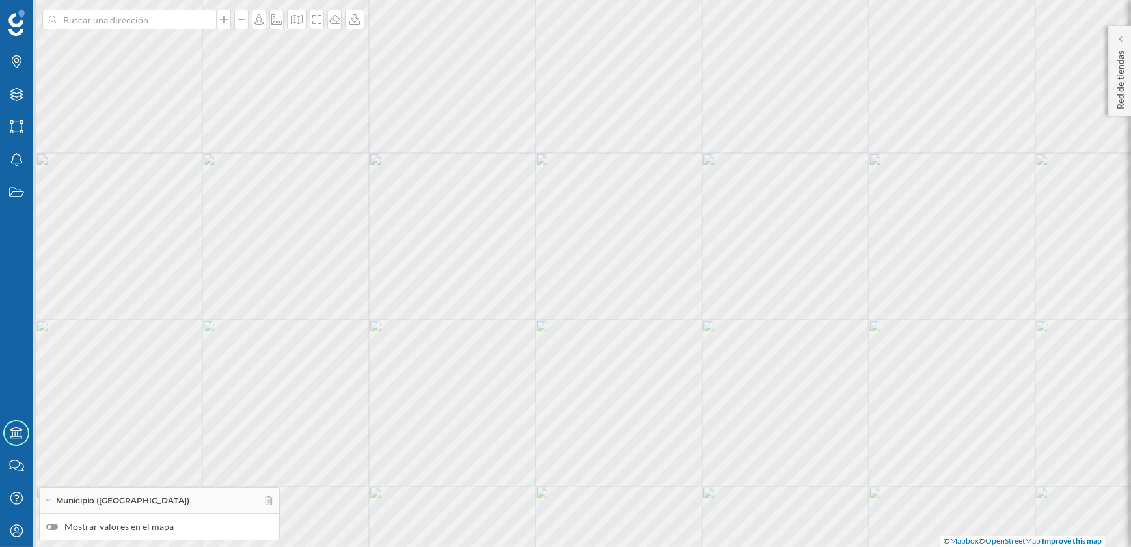
drag, startPoint x: 236, startPoint y: 298, endPoint x: 612, endPoint y: 452, distance: 406.2
click at [612, 452] on div "© Mapbox © OpenStreetMap Improve this map" at bounding box center [565, 273] width 1131 height 547
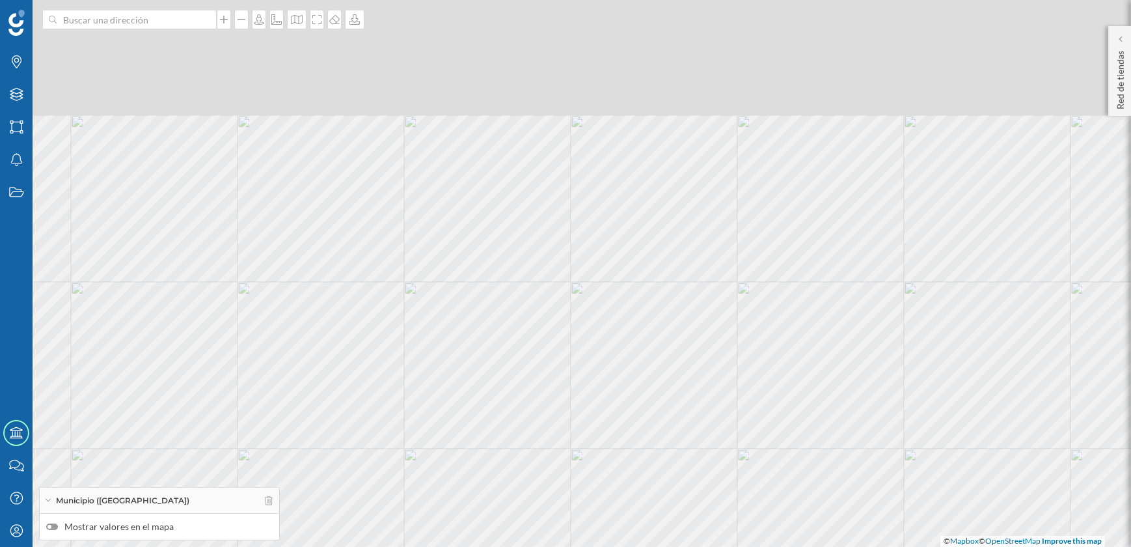
drag, startPoint x: 636, startPoint y: 157, endPoint x: 505, endPoint y: 286, distance: 184.1
click at [505, 286] on div "© Mapbox © OpenStreetMap Improve this map" at bounding box center [565, 273] width 1131 height 547
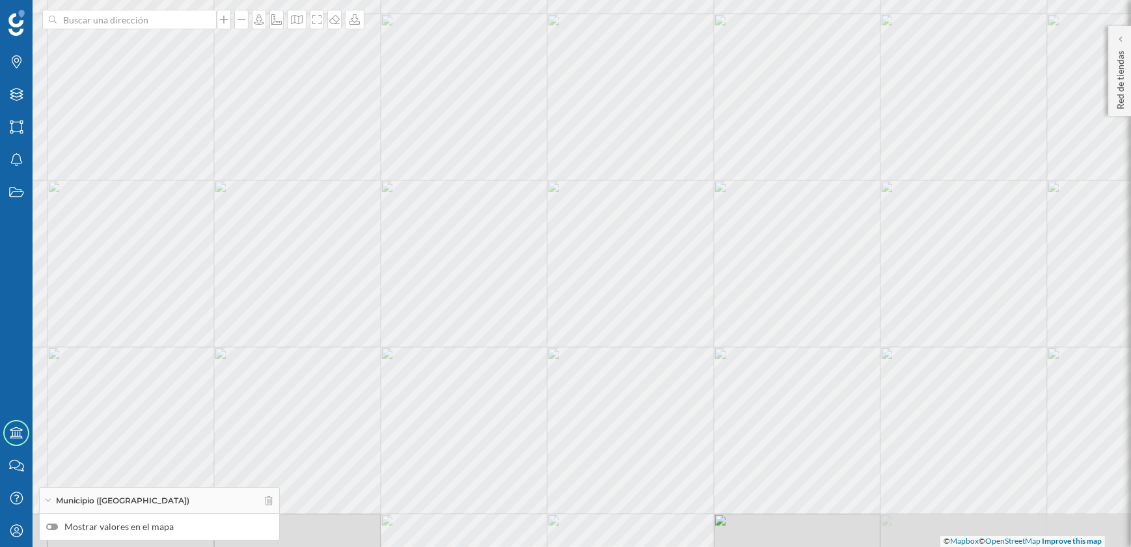
drag, startPoint x: 575, startPoint y: 188, endPoint x: 569, endPoint y: 155, distance: 33.6
click at [569, 155] on div "© Mapbox © OpenStreetMap Improve this map" at bounding box center [565, 273] width 1131 height 547
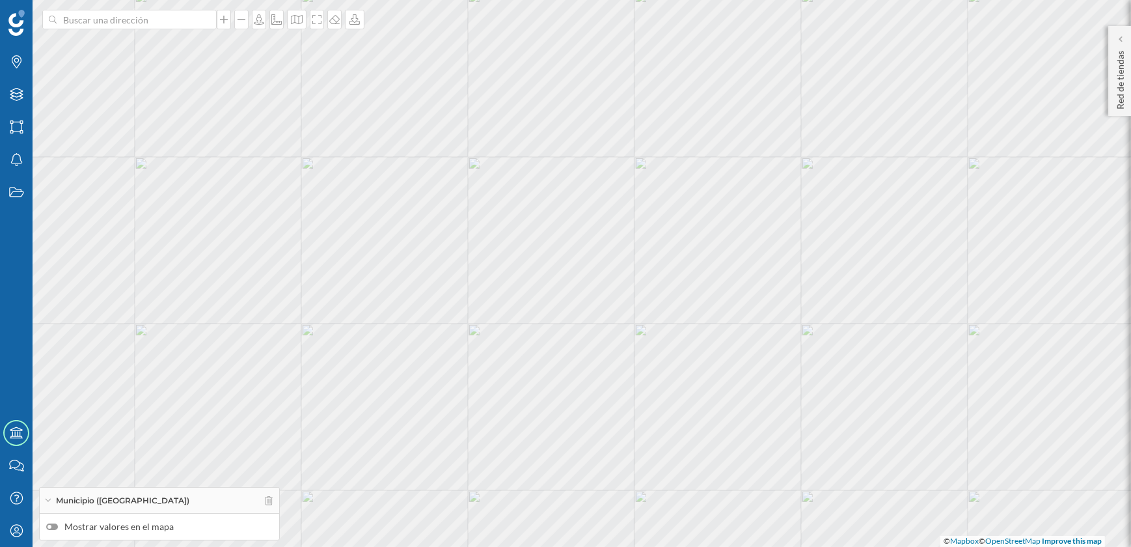
drag, startPoint x: 569, startPoint y: 155, endPoint x: 709, endPoint y: 382, distance: 266.4
click at [709, 382] on div "© Mapbox © OpenStreetMap Improve this map" at bounding box center [565, 273] width 1131 height 547
drag, startPoint x: 631, startPoint y: 429, endPoint x: 461, endPoint y: 297, distance: 215.6
click at [461, 297] on div "© Mapbox © OpenStreetMap Improve this map" at bounding box center [565, 273] width 1131 height 547
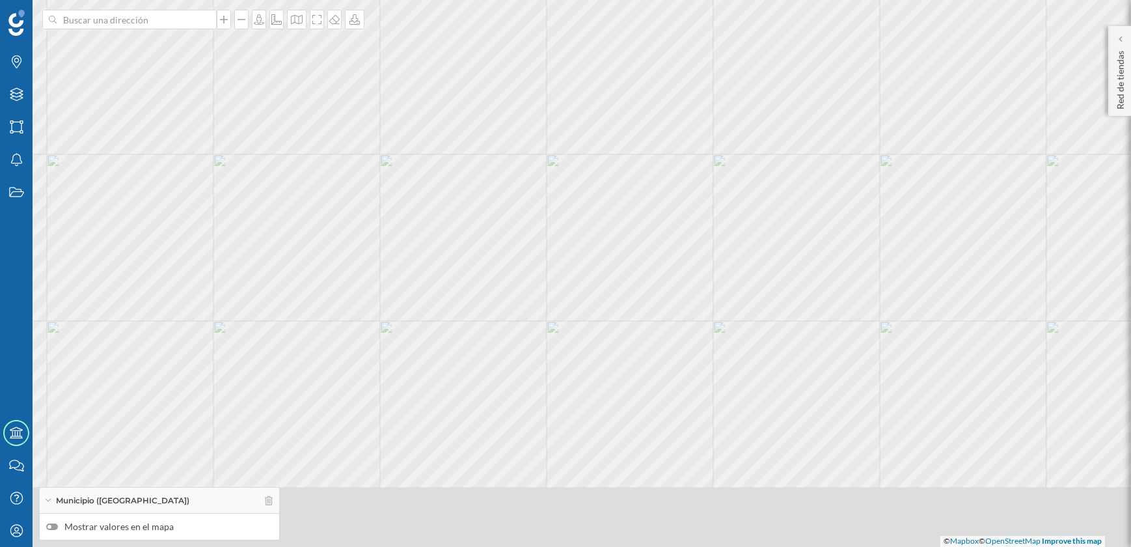
drag, startPoint x: 511, startPoint y: 375, endPoint x: 490, endPoint y: 284, distance: 94.2
click at [490, 284] on div "© Mapbox © OpenStreetMap Improve this map" at bounding box center [565, 273] width 1131 height 547
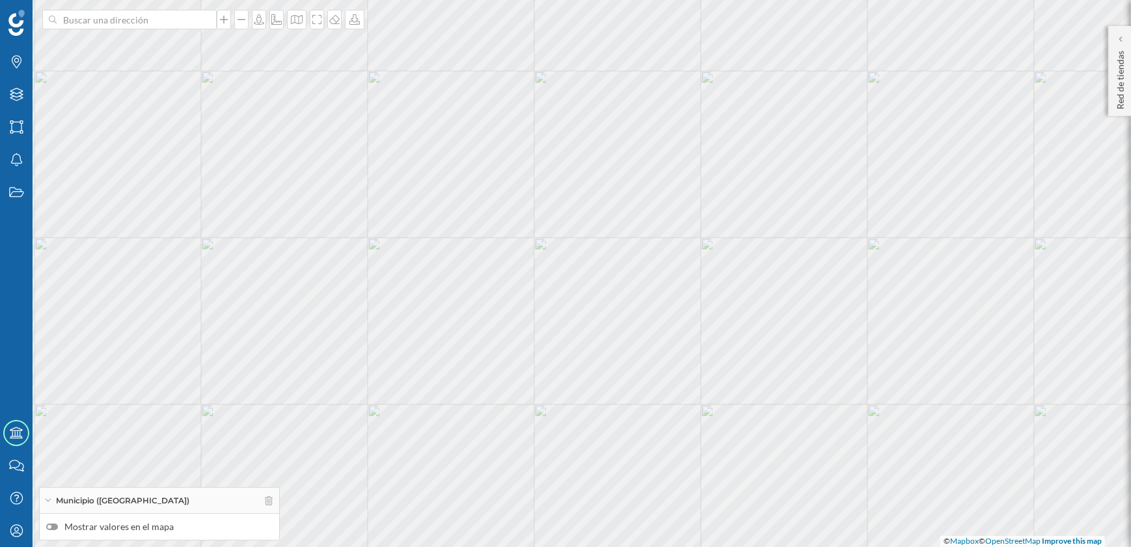
drag, startPoint x: 502, startPoint y: 258, endPoint x: 478, endPoint y: 436, distance: 179.9
click at [478, 436] on div "© Mapbox © OpenStreetMap Improve this map" at bounding box center [565, 273] width 1131 height 547
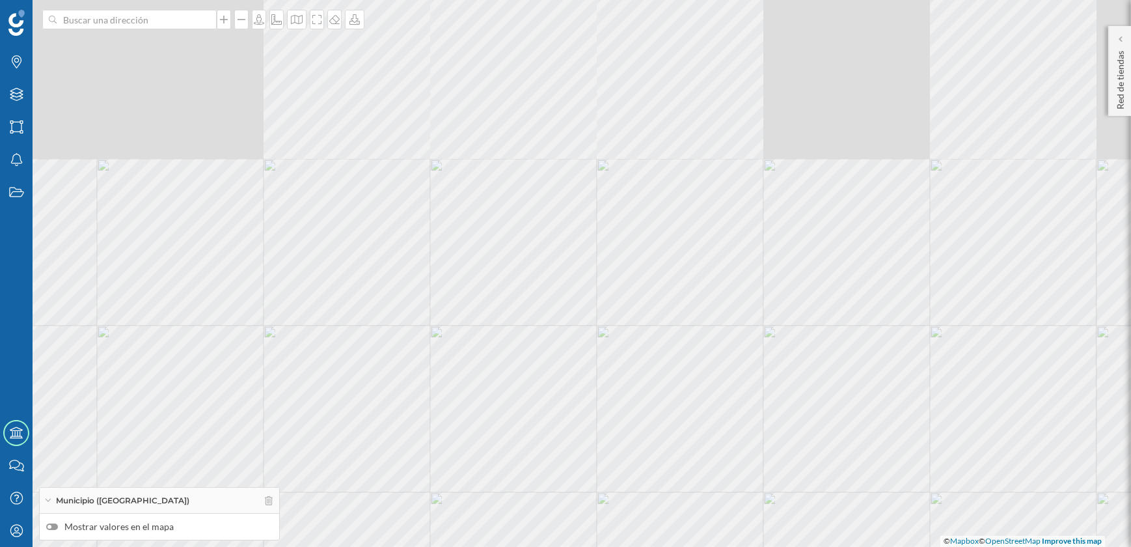
drag, startPoint x: 513, startPoint y: 303, endPoint x: 588, endPoint y: 463, distance: 176.4
click at [588, 463] on div "© Mapbox © OpenStreetMap Improve this map" at bounding box center [565, 273] width 1131 height 547
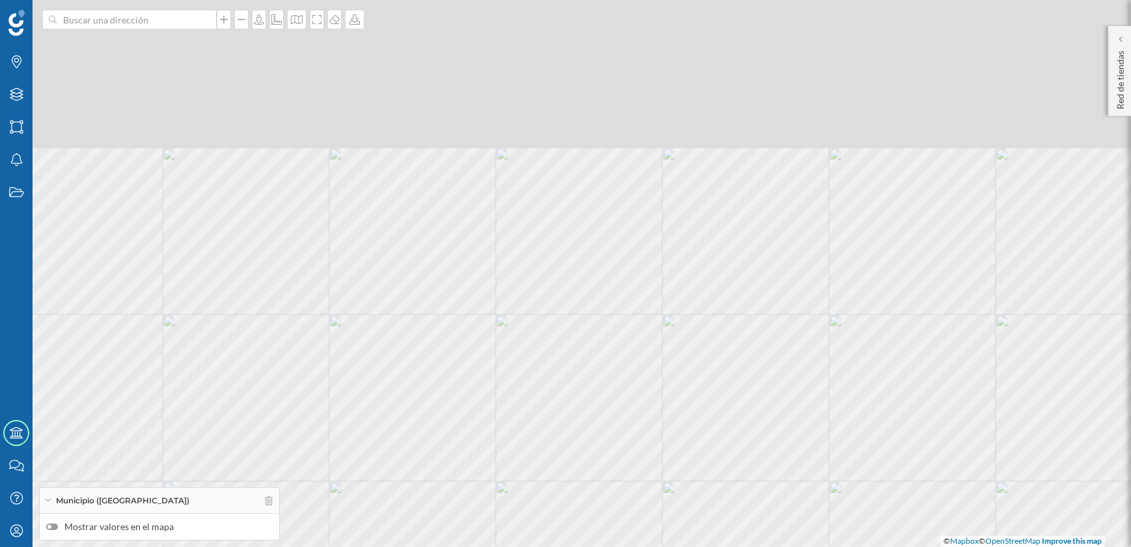
drag, startPoint x: 538, startPoint y: 323, endPoint x: 604, endPoint y: 479, distance: 168.8
click at [604, 479] on div "© Mapbox © OpenStreetMap Improve this map" at bounding box center [565, 273] width 1131 height 547
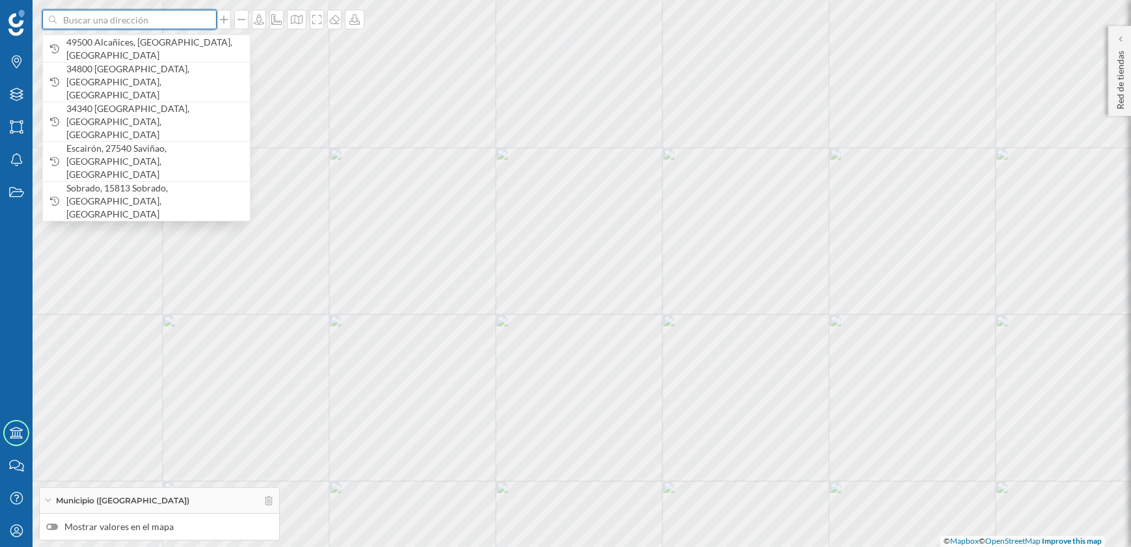
click at [133, 21] on input at bounding box center [130, 20] width 146 height 20
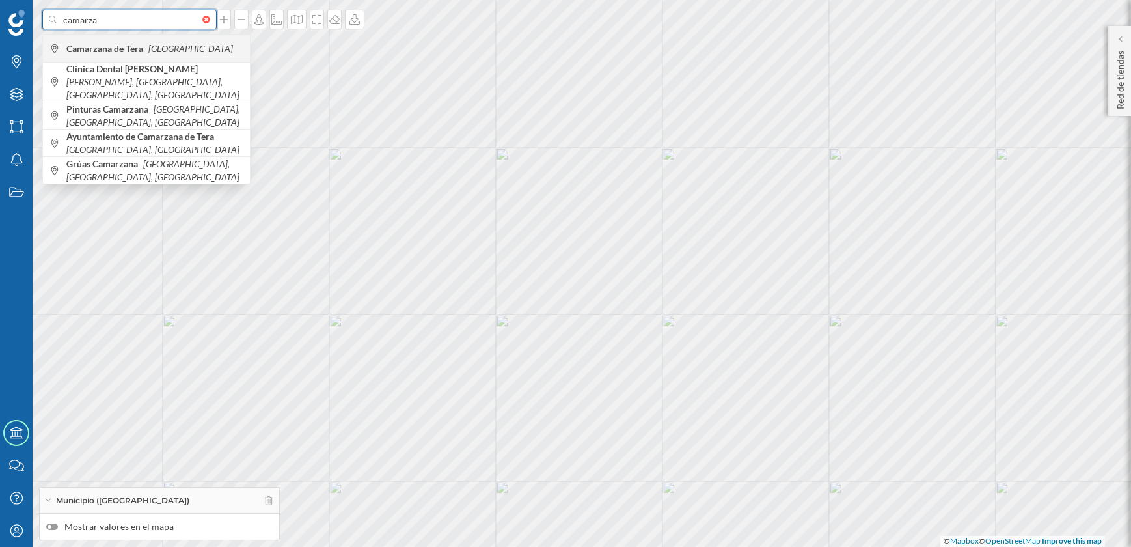
type input "camarza"
click at [163, 55] on div "Camarzana de Tera [GEOGRAPHIC_DATA]" at bounding box center [146, 47] width 207 height 27
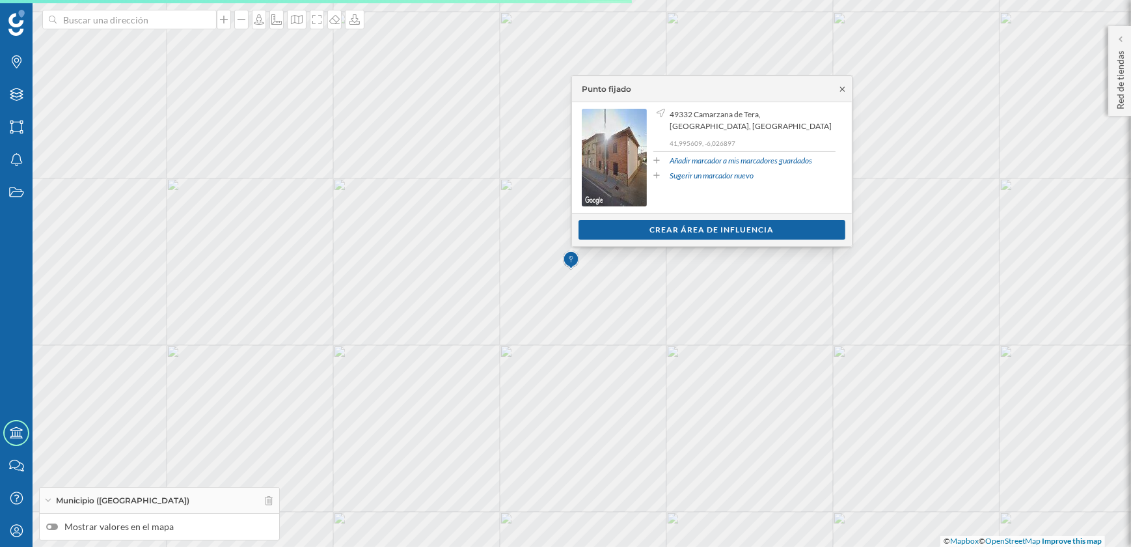
click at [841, 87] on icon at bounding box center [842, 89] width 10 height 8
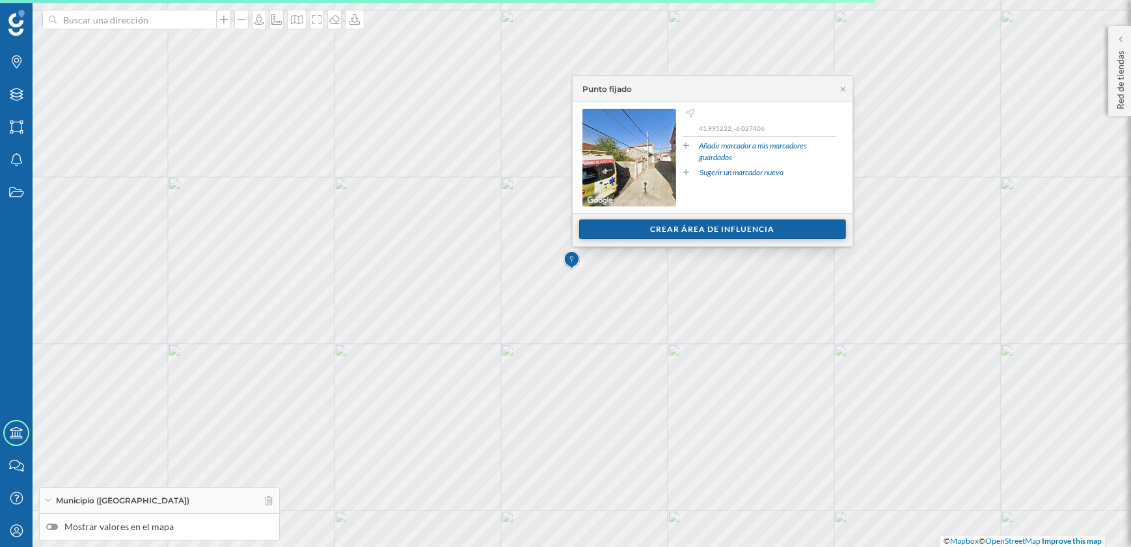
click at [666, 234] on div "Crear área de influencia" at bounding box center [712, 229] width 267 height 20
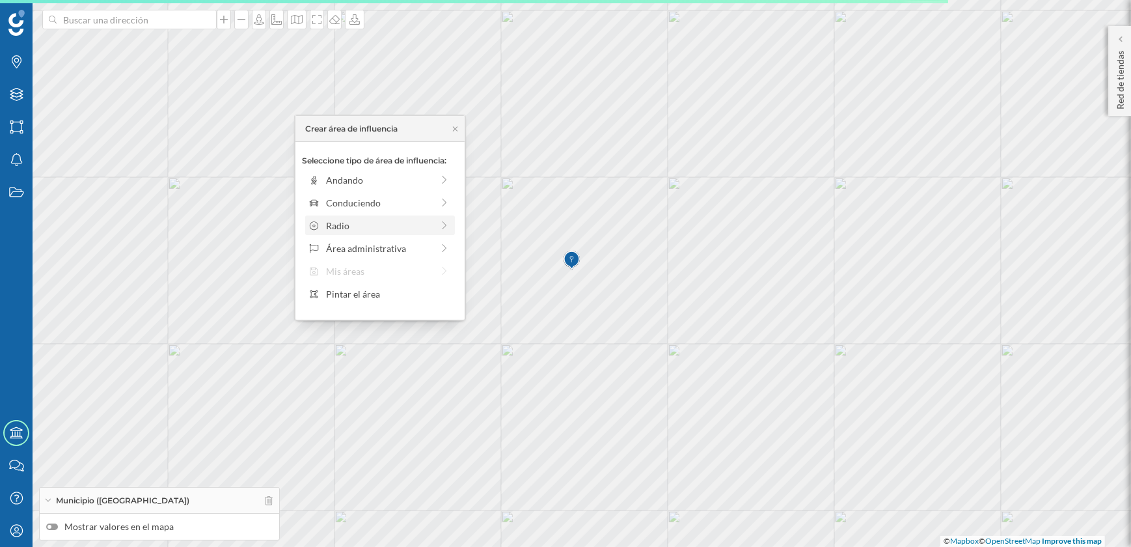
click at [372, 215] on div "Radio" at bounding box center [380, 225] width 150 height 20
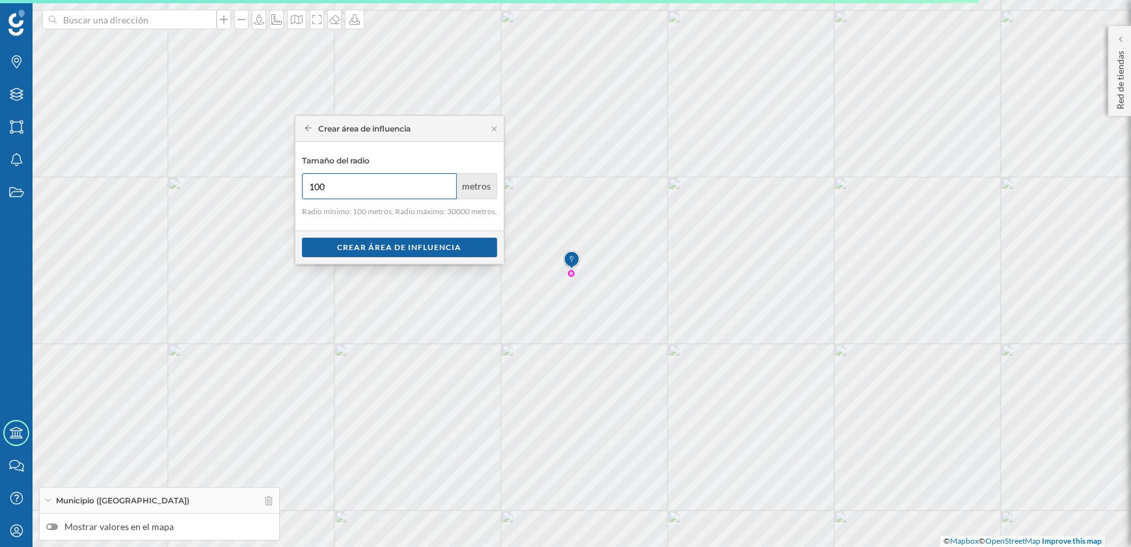
click at [360, 190] on input "100" at bounding box center [379, 186] width 155 height 26
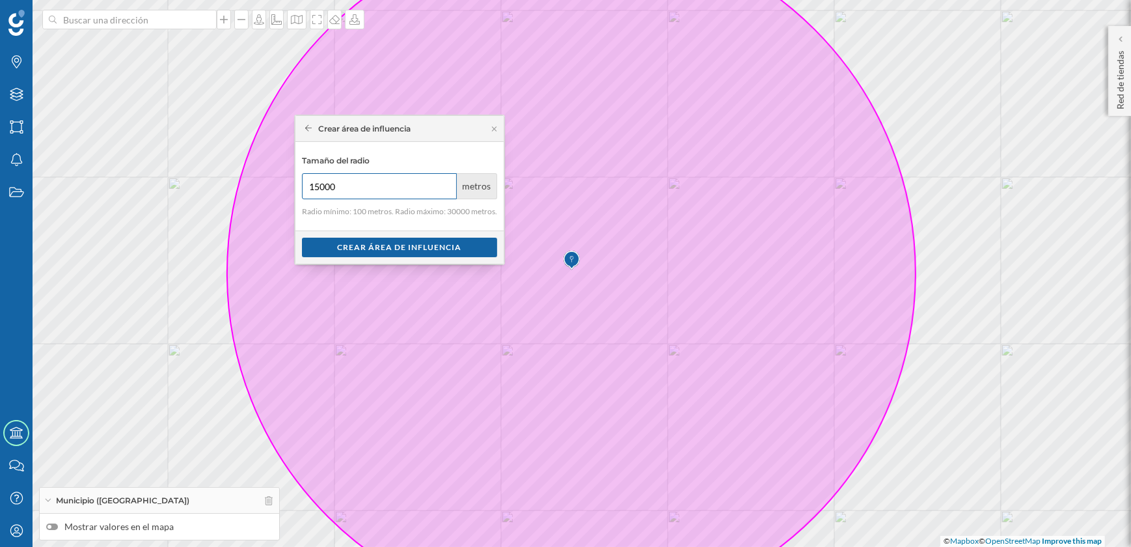
type input "15000"
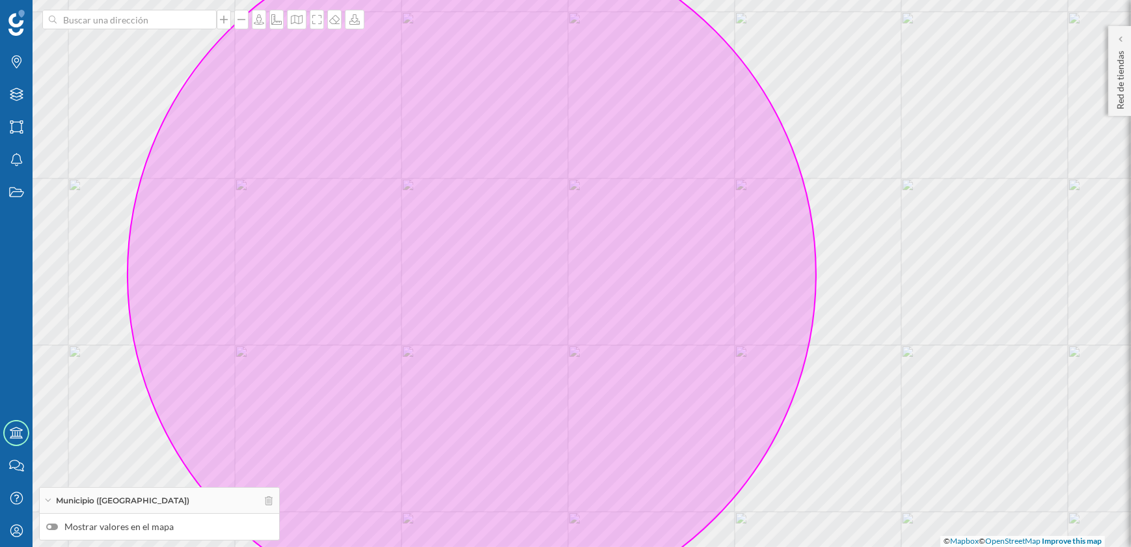
drag, startPoint x: 1023, startPoint y: 308, endPoint x: 923, endPoint y: 310, distance: 99.6
click at [923, 310] on div "© Mapbox © OpenStreetMap Improve this map" at bounding box center [565, 273] width 1131 height 547
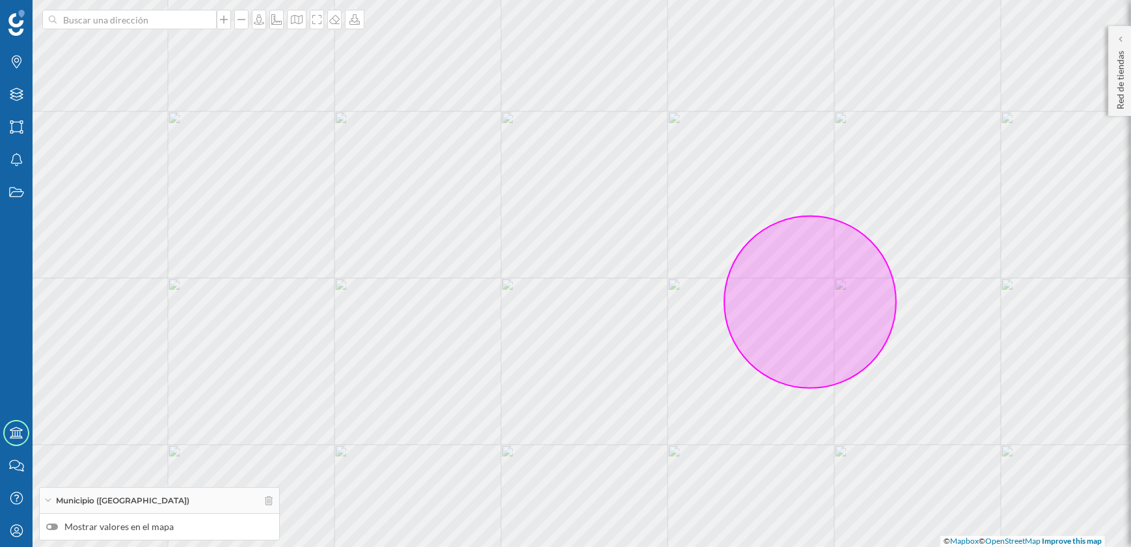
click at [59, 527] on label "Mostrar valores en el mapa" at bounding box center [159, 526] width 226 height 13
click at [0, 0] on input "Mostrar valores en el mapa" at bounding box center [0, 0] width 0 height 0
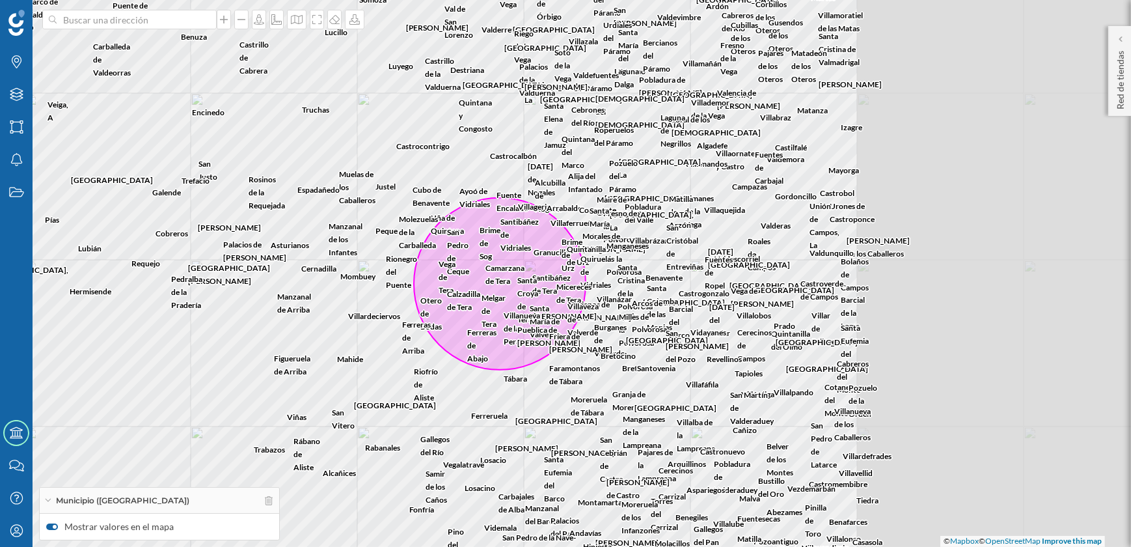
drag, startPoint x: 837, startPoint y: 412, endPoint x: 527, endPoint y: 394, distance: 310.9
click at [527, 394] on div "Encinedo Carballeda de Valdeorras Veiga, A [PERSON_NAME], A Cobreros [GEOGRAPHI…" at bounding box center [565, 273] width 1131 height 547
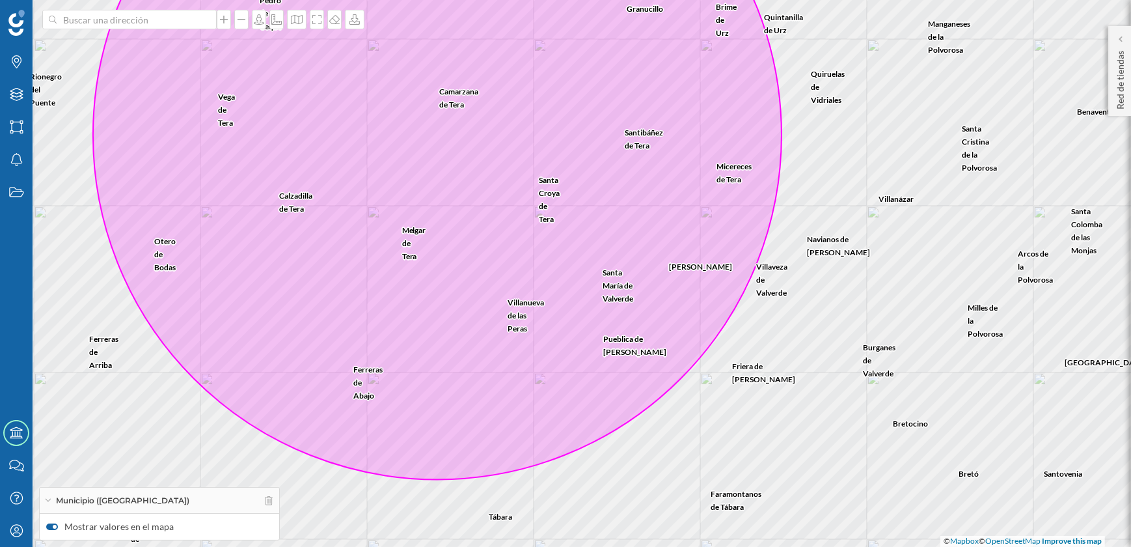
drag, startPoint x: 517, startPoint y: 416, endPoint x: 526, endPoint y: 415, distance: 9.8
click at [518, 420] on icon at bounding box center [437, 134] width 688 height 688
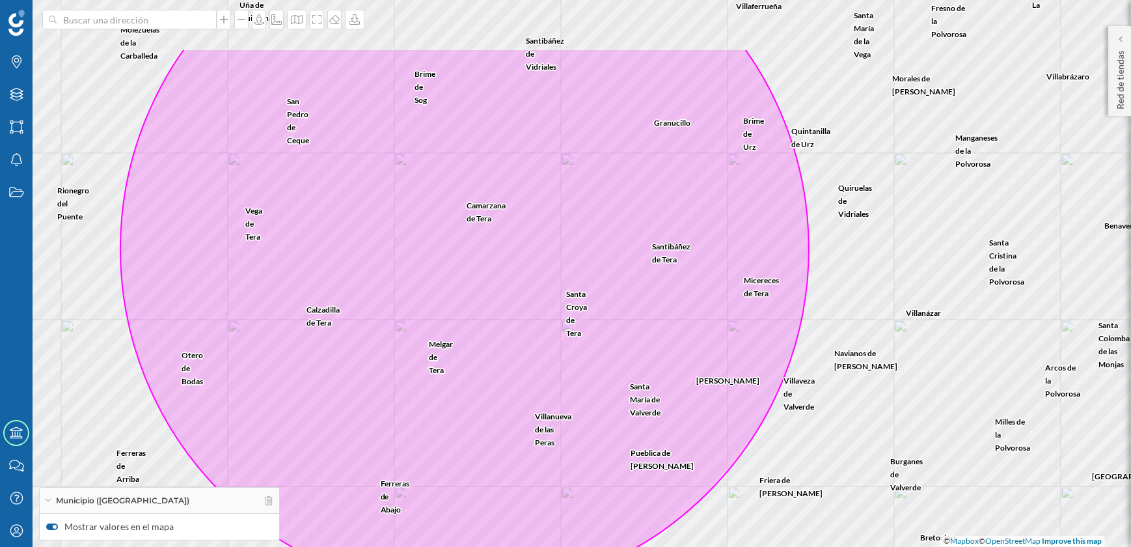
drag, startPoint x: 528, startPoint y: 325, endPoint x: 563, endPoint y: 378, distance: 63.9
click at [553, 429] on icon at bounding box center [464, 248] width 688 height 688
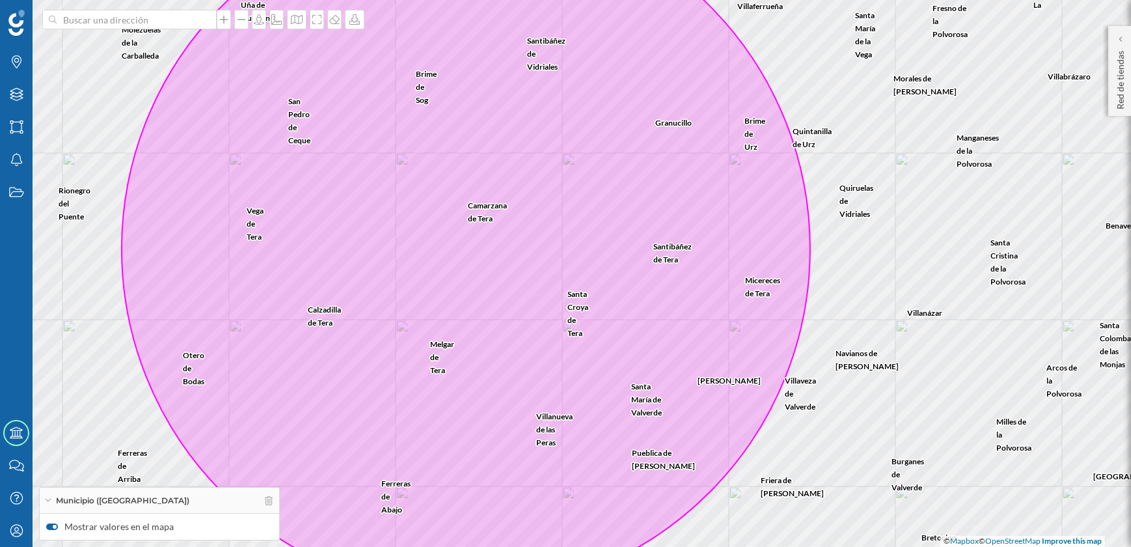
click at [563, 371] on icon at bounding box center [466, 248] width 688 height 688
click at [1110, 100] on div "Red de tiendas" at bounding box center [1119, 71] width 23 height 90
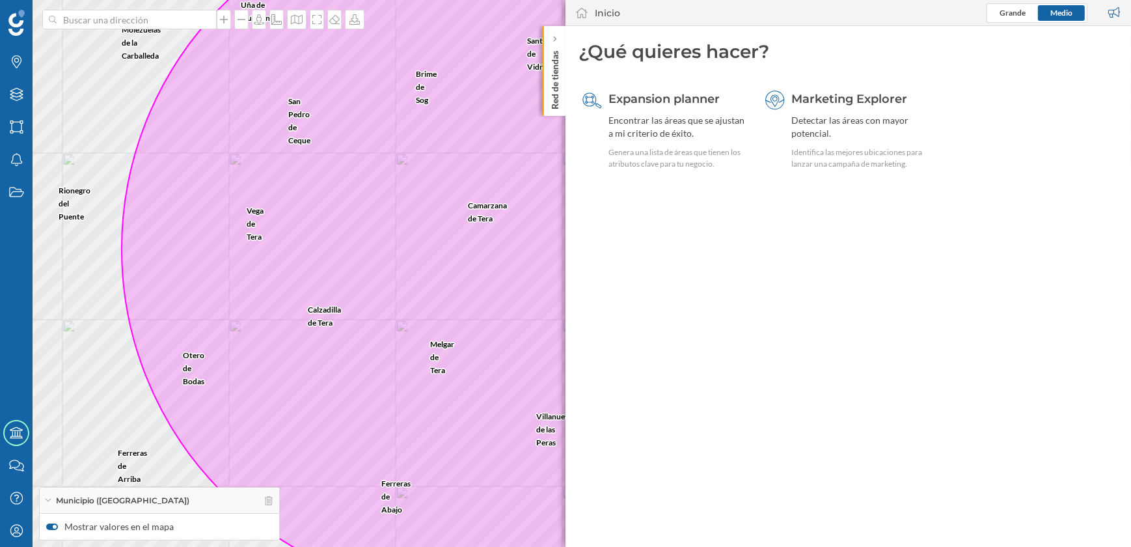
click at [549, 86] on p "Red de tiendas" at bounding box center [555, 78] width 13 height 64
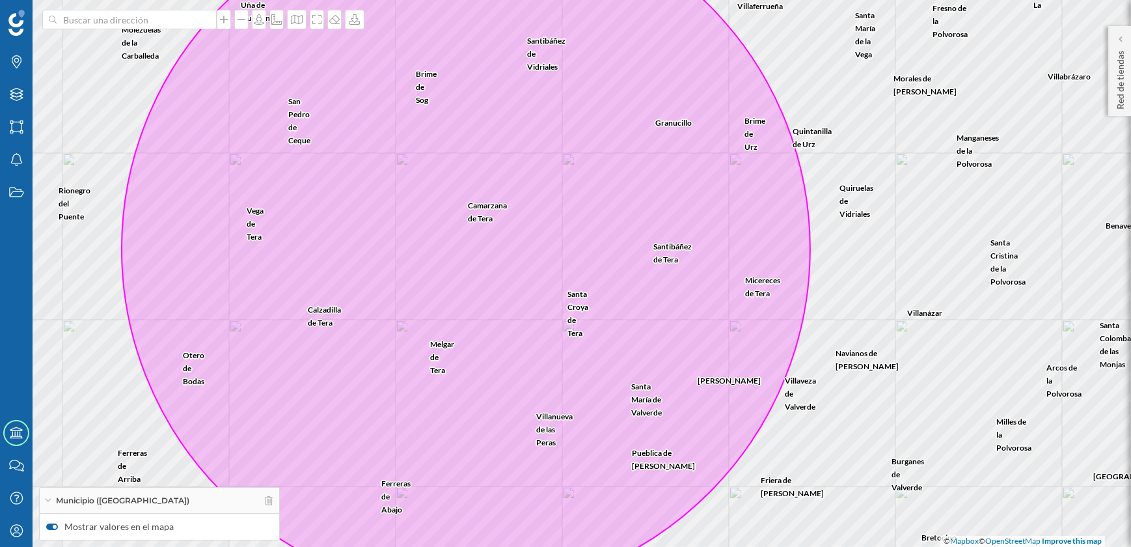
click at [513, 390] on icon at bounding box center [466, 248] width 688 height 688
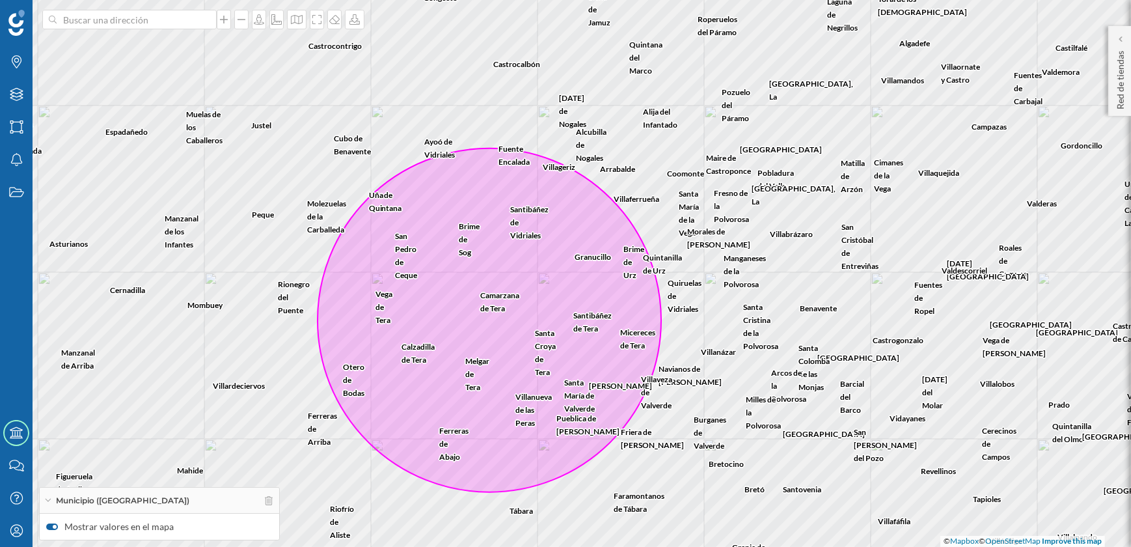
click at [526, 314] on icon at bounding box center [490, 320] width 344 height 344
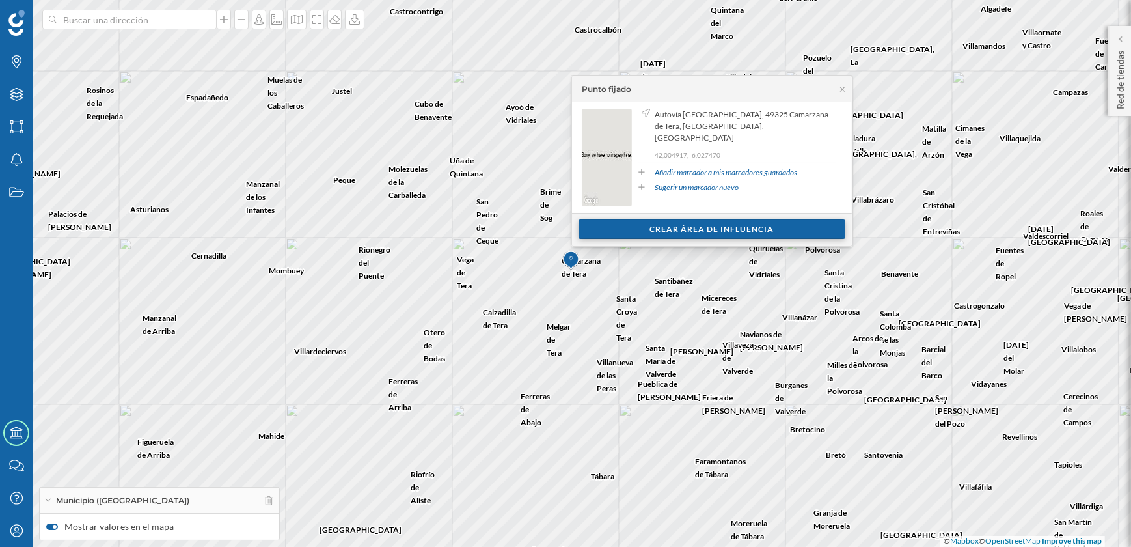
click at [683, 227] on div "Crear área de influencia" at bounding box center [711, 229] width 267 height 20
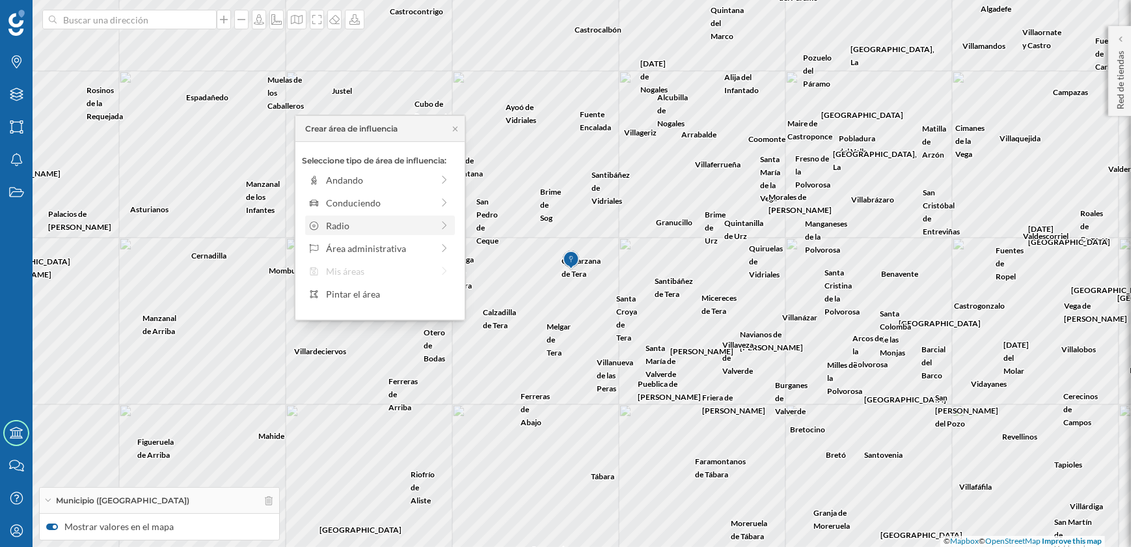
click at [346, 216] on div "Radio" at bounding box center [380, 225] width 150 height 20
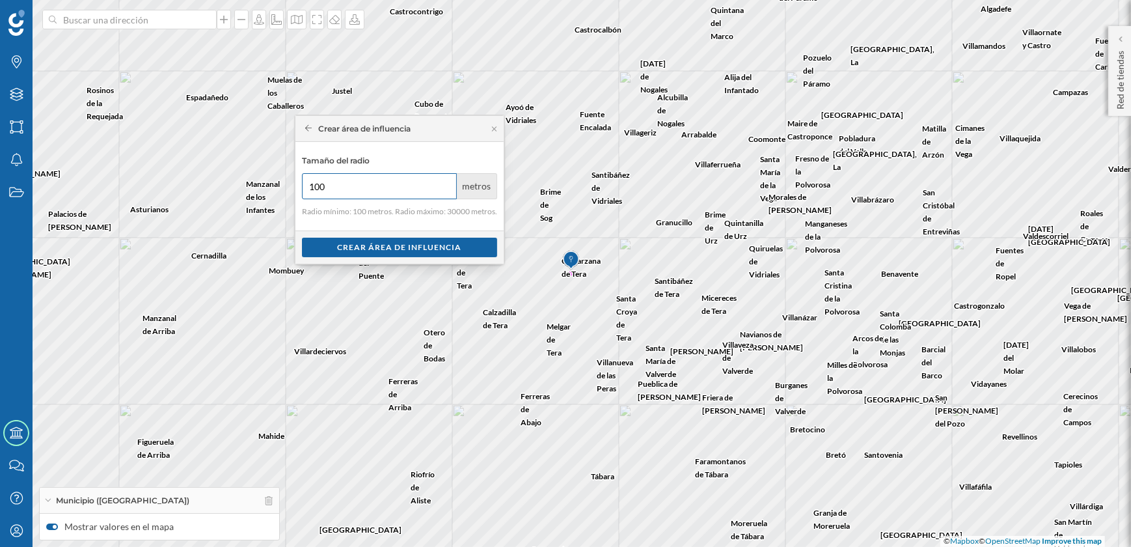
click at [354, 191] on input "100" at bounding box center [379, 186] width 155 height 26
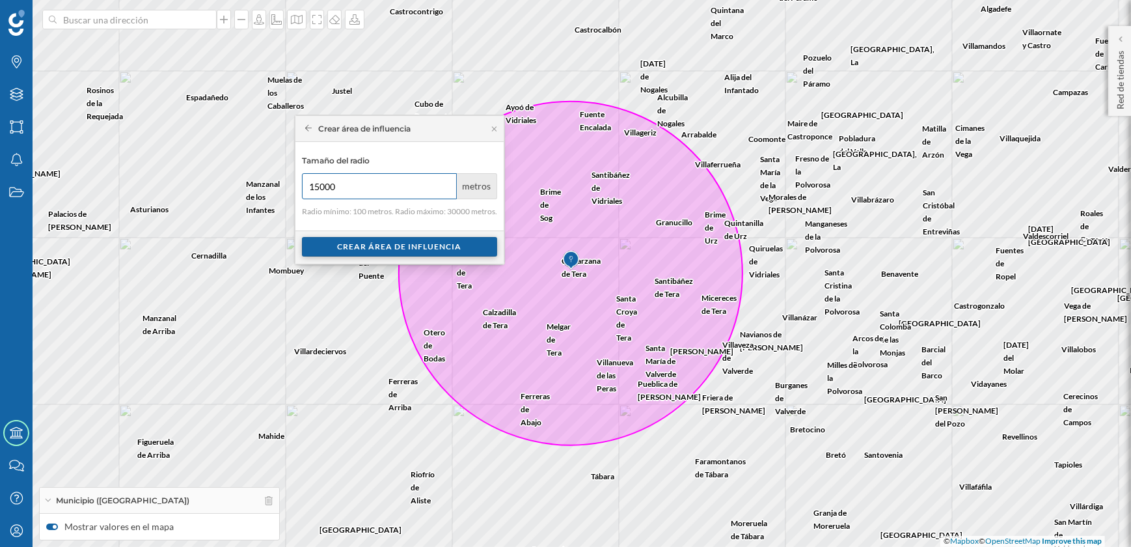
type input "15000"
click at [379, 249] on div "Crear área de influencia" at bounding box center [399, 247] width 195 height 20
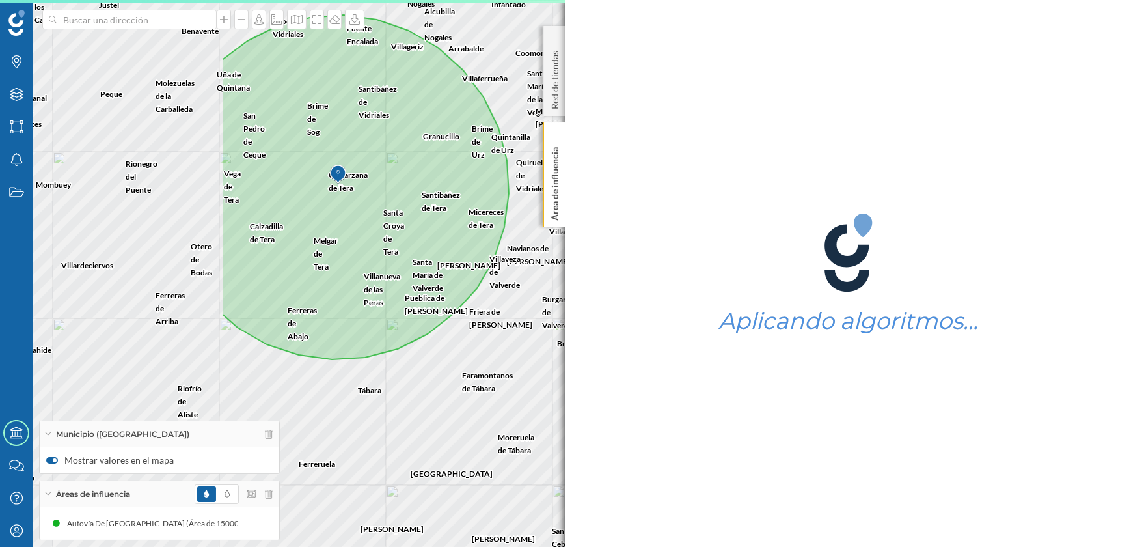
drag, startPoint x: 221, startPoint y: 284, endPoint x: 557, endPoint y: 325, distance: 338.3
click at [557, 325] on div "Vega de [PERSON_NAME][GEOGRAPHIC_DATA] [GEOGRAPHIC_DATA] [DATE][GEOGRAPHIC_DATA…" at bounding box center [565, 273] width 1131 height 547
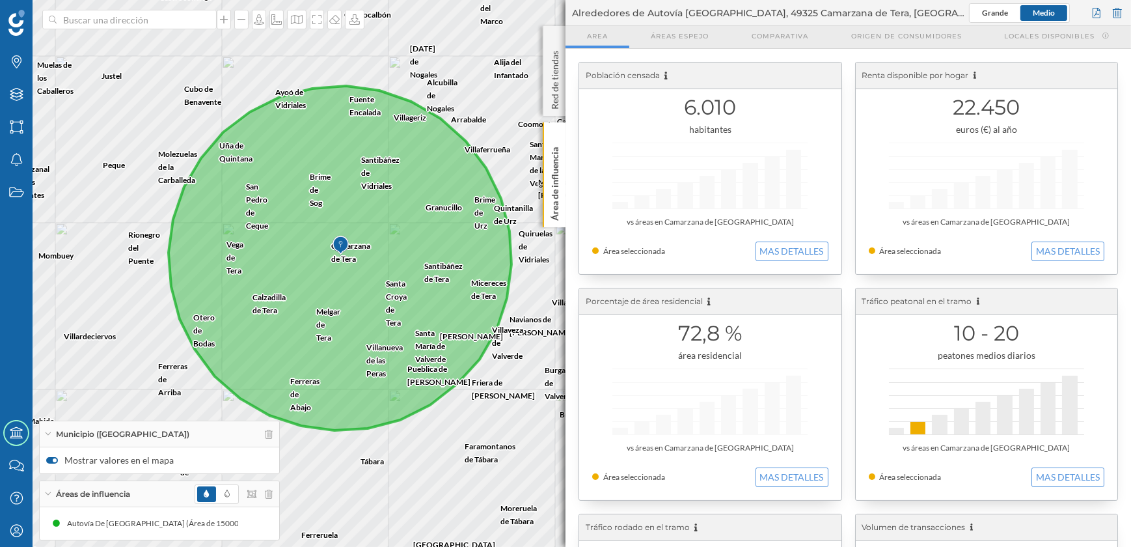
drag, startPoint x: 441, startPoint y: 398, endPoint x: 444, endPoint y: 469, distance: 71.0
click at [444, 469] on div "Vega de [PERSON_NAME][GEOGRAPHIC_DATA] [GEOGRAPHIC_DATA] [DATE][GEOGRAPHIC_DATA…" at bounding box center [565, 273] width 1131 height 547
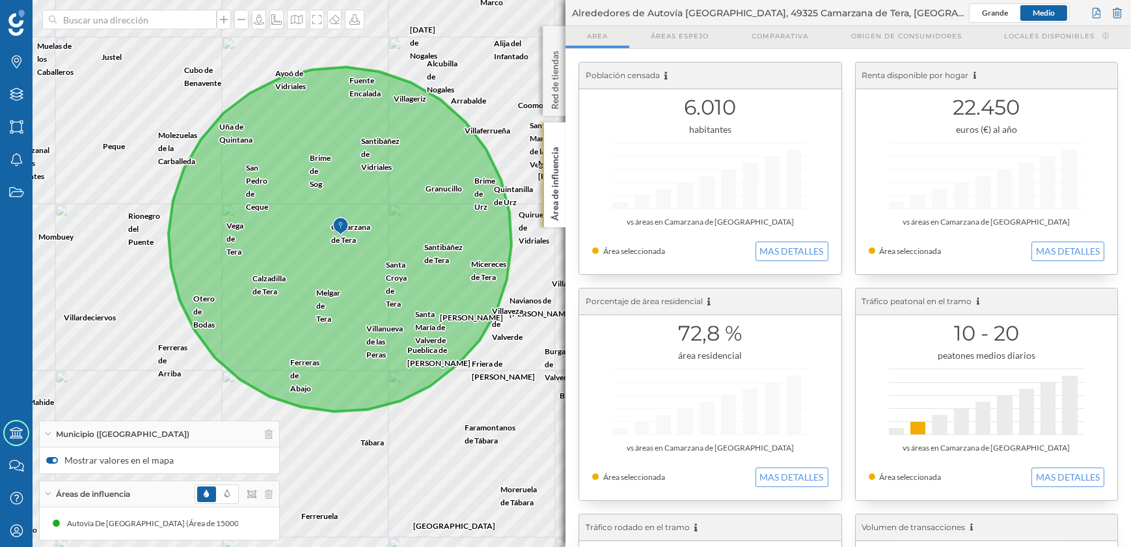
drag, startPoint x: 444, startPoint y: 469, endPoint x: 444, endPoint y: 450, distance: 18.9
click at [444, 450] on div "Vega de [PERSON_NAME][GEOGRAPHIC_DATA] [GEOGRAPHIC_DATA] [DATE][GEOGRAPHIC_DATA…" at bounding box center [565, 273] width 1131 height 547
click at [137, 25] on input at bounding box center [130, 20] width 146 height 20
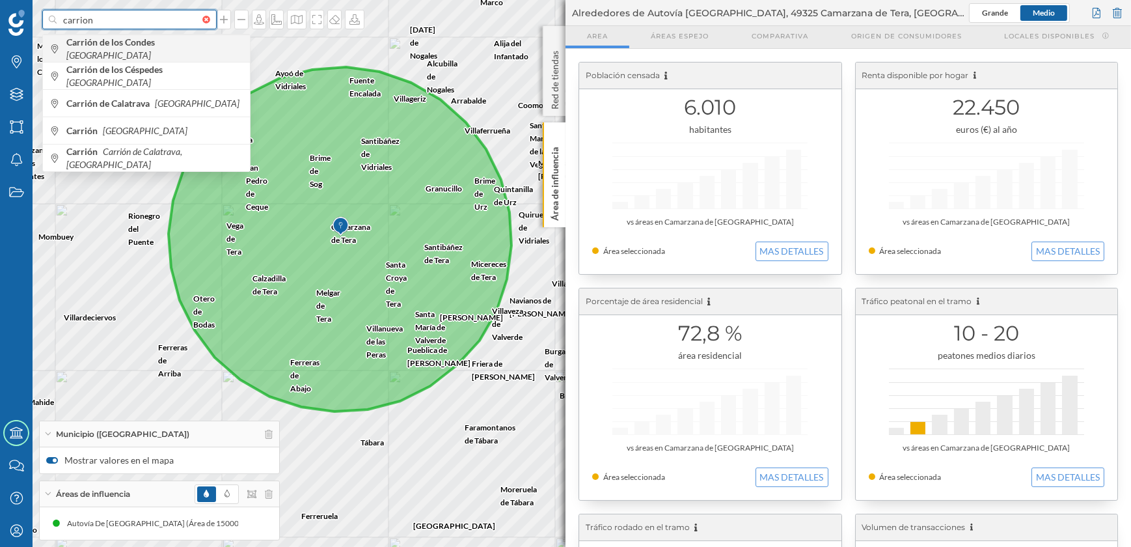
type input "carrion"
click at [138, 46] on b "Carrión de los Condes" at bounding box center [112, 41] width 92 height 11
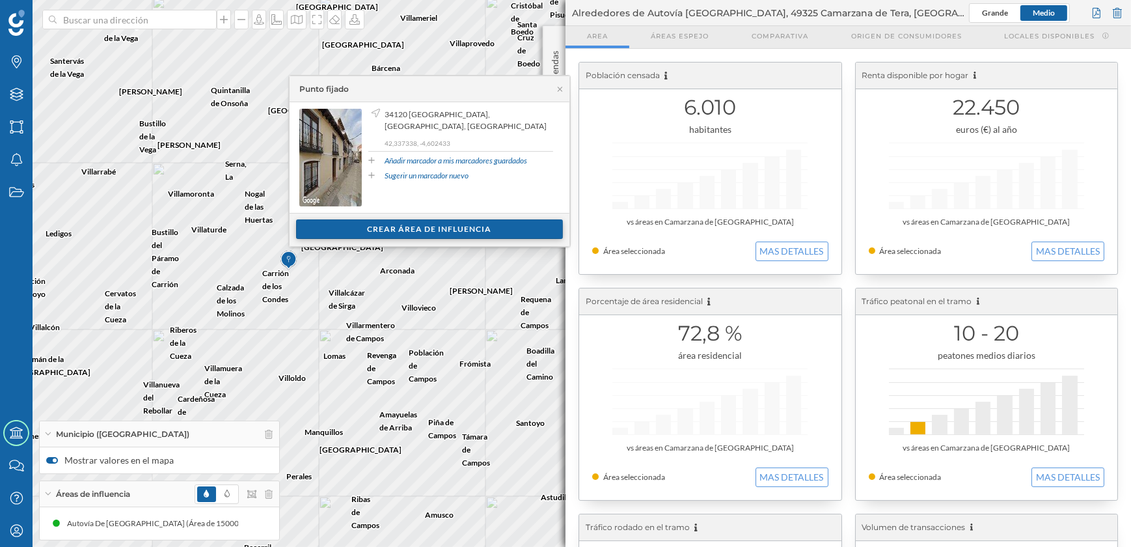
click at [446, 234] on div "Crear área de influencia" at bounding box center [429, 229] width 267 height 20
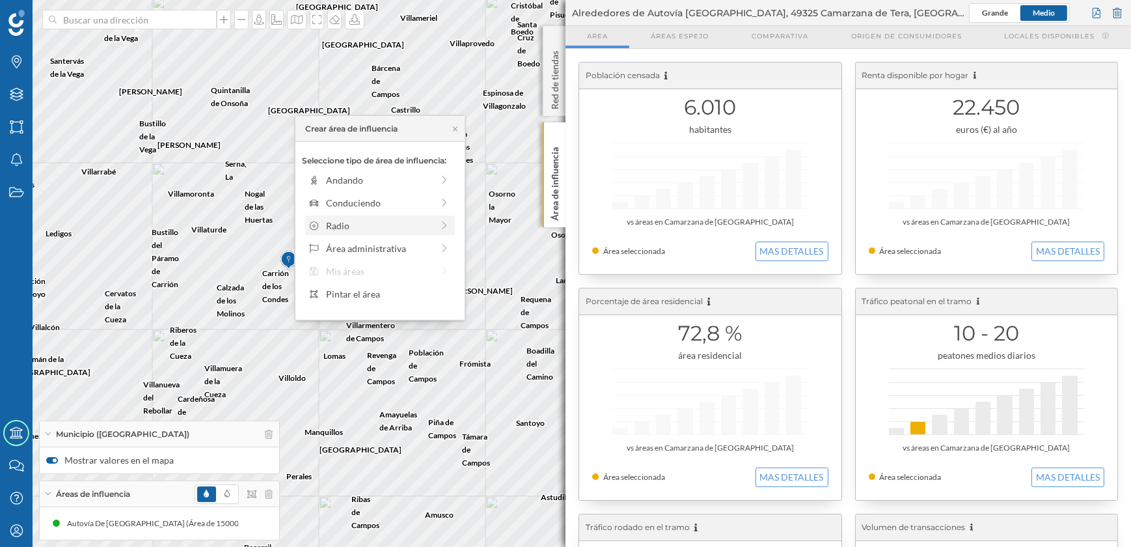
click at [358, 225] on div "Radio" at bounding box center [379, 226] width 106 height 14
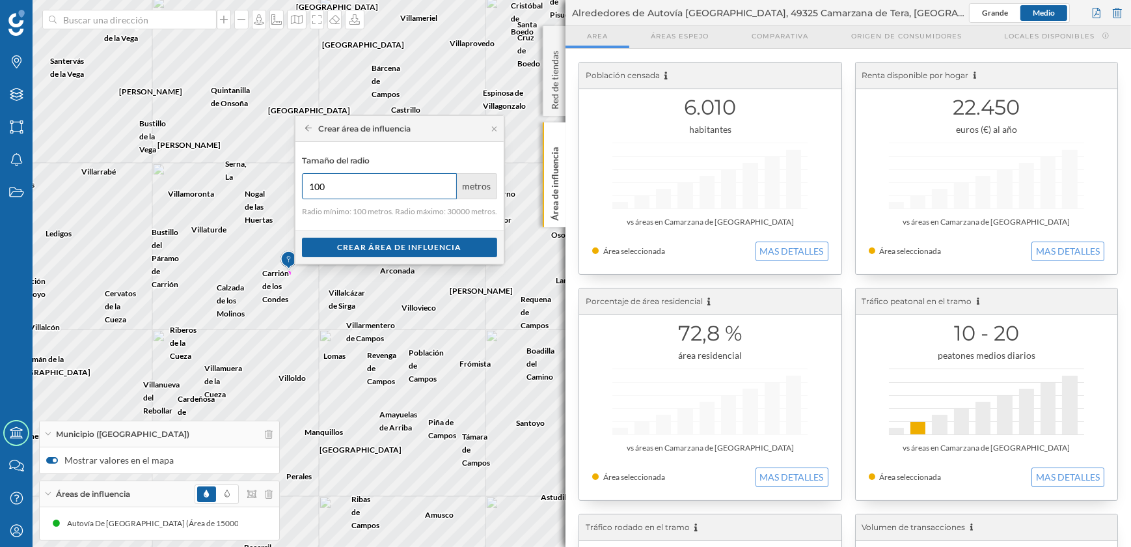
click at [346, 185] on input "100" at bounding box center [379, 186] width 155 height 26
click at [346, 184] on input "100" at bounding box center [379, 186] width 155 height 26
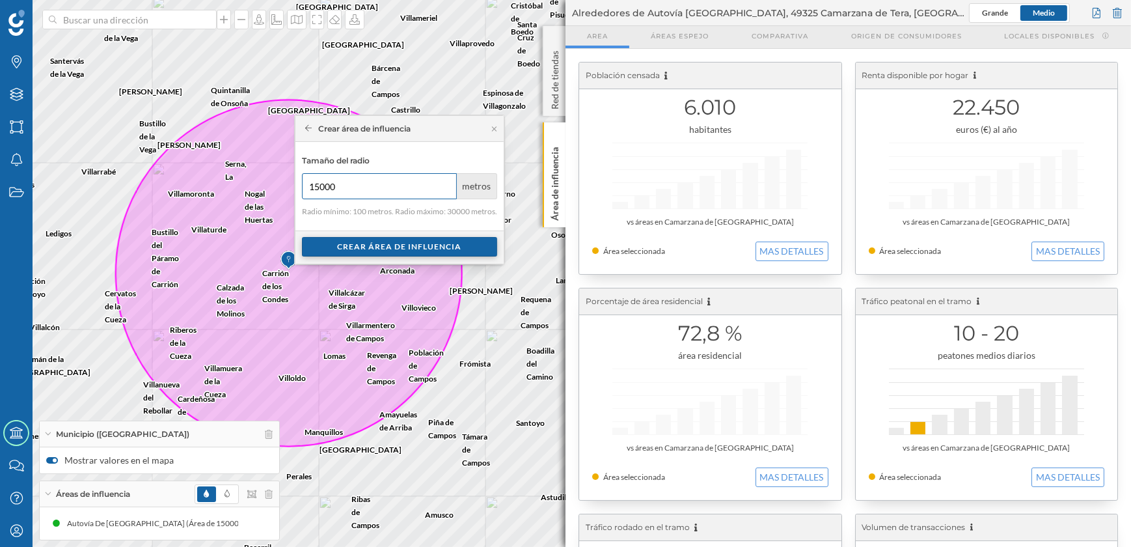
type input "15000"
click at [387, 245] on div "Crear área de influencia" at bounding box center [399, 247] width 195 height 20
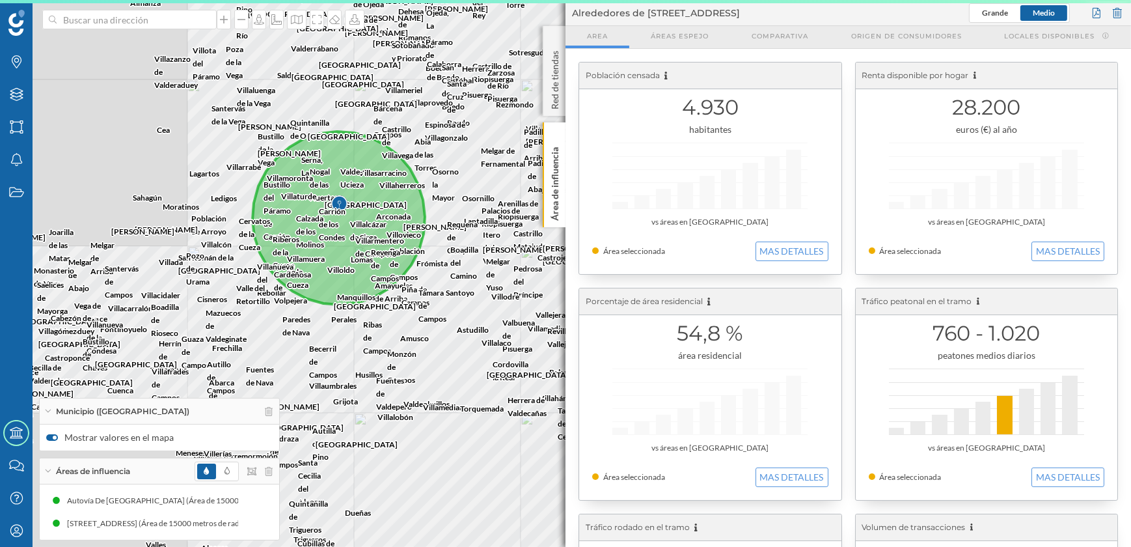
drag, startPoint x: 245, startPoint y: 280, endPoint x: 442, endPoint y: 290, distance: 197.4
click at [442, 290] on div "Quintanillas, [GEOGRAPHIC_DATA][PERSON_NAME] de Riopisuerga [GEOGRAPHIC_DATA] d…" at bounding box center [565, 273] width 1131 height 547
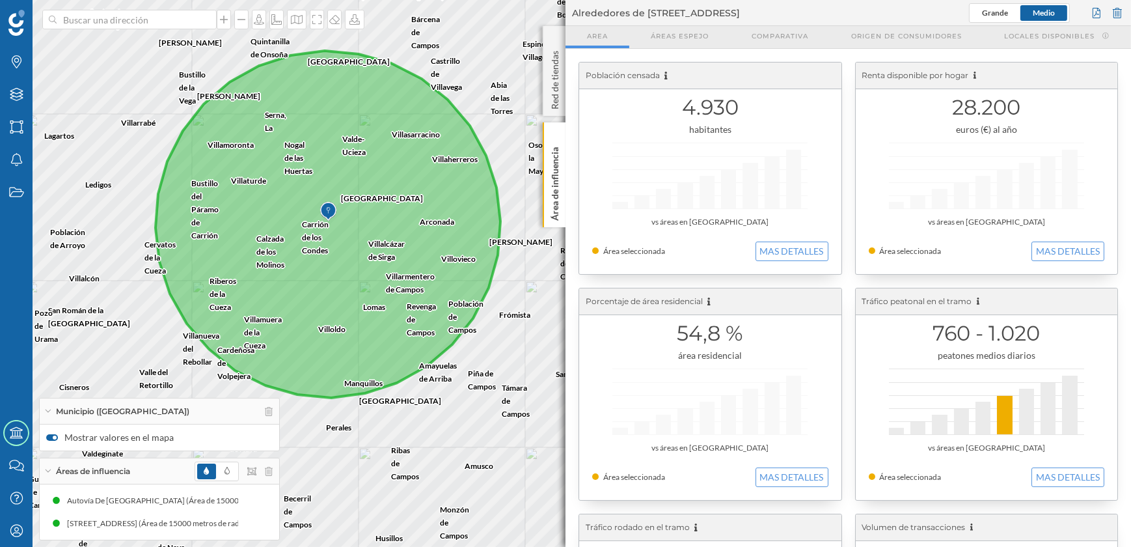
drag, startPoint x: 457, startPoint y: 286, endPoint x: 497, endPoint y: 355, distance: 79.9
click at [497, 355] on div "Castrillo Matajudíos Boadilla [GEOGRAPHIC_DATA] Arenillas de Riopisuerga Itero …" at bounding box center [565, 273] width 1131 height 547
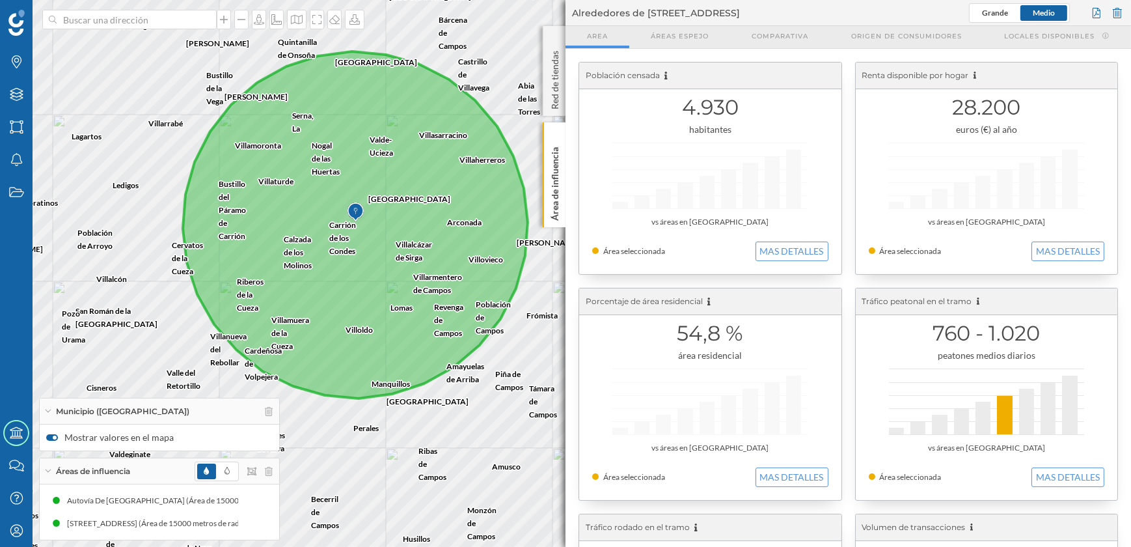
drag, startPoint x: 472, startPoint y: 368, endPoint x: 500, endPoint y: 368, distance: 27.3
click at [500, 368] on div "Castrillo Matajudíos Boadilla [GEOGRAPHIC_DATA] Arenillas de Riopisuerga Itero …" at bounding box center [565, 273] width 1131 height 547
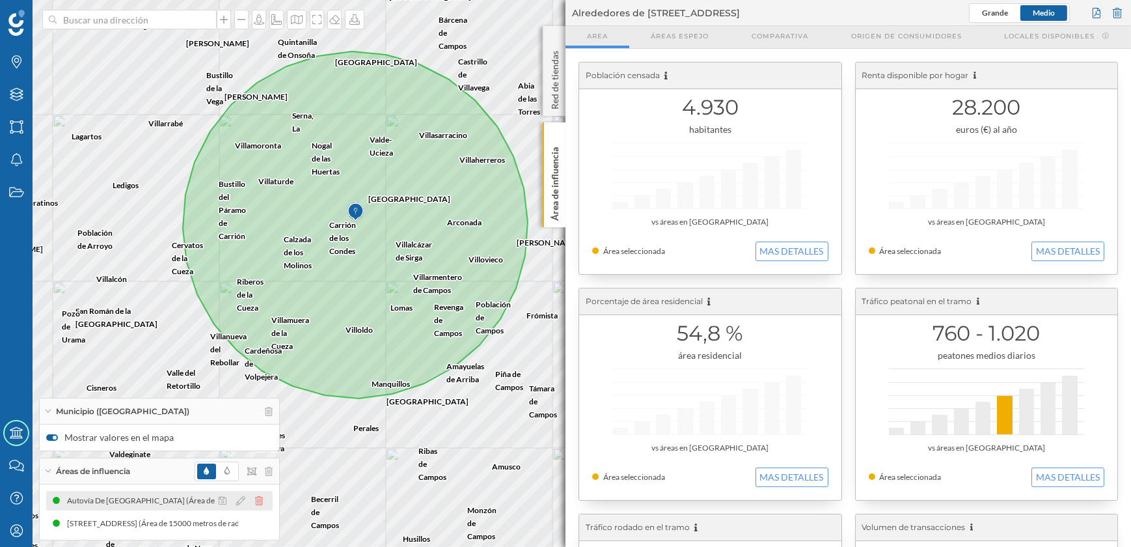
click at [258, 501] on icon at bounding box center [259, 500] width 8 height 9
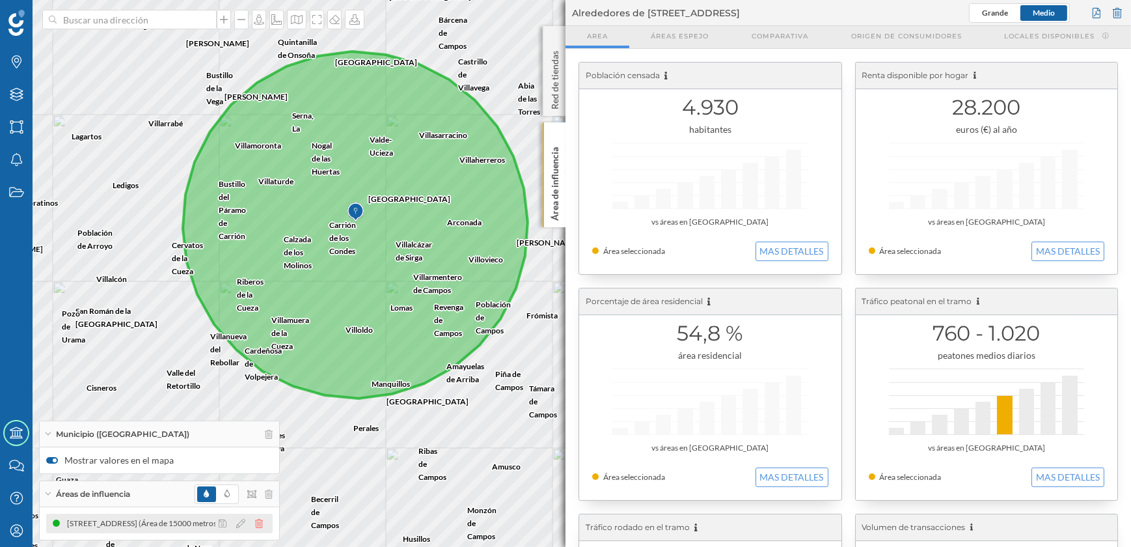
click at [256, 521] on icon at bounding box center [259, 523] width 8 height 9
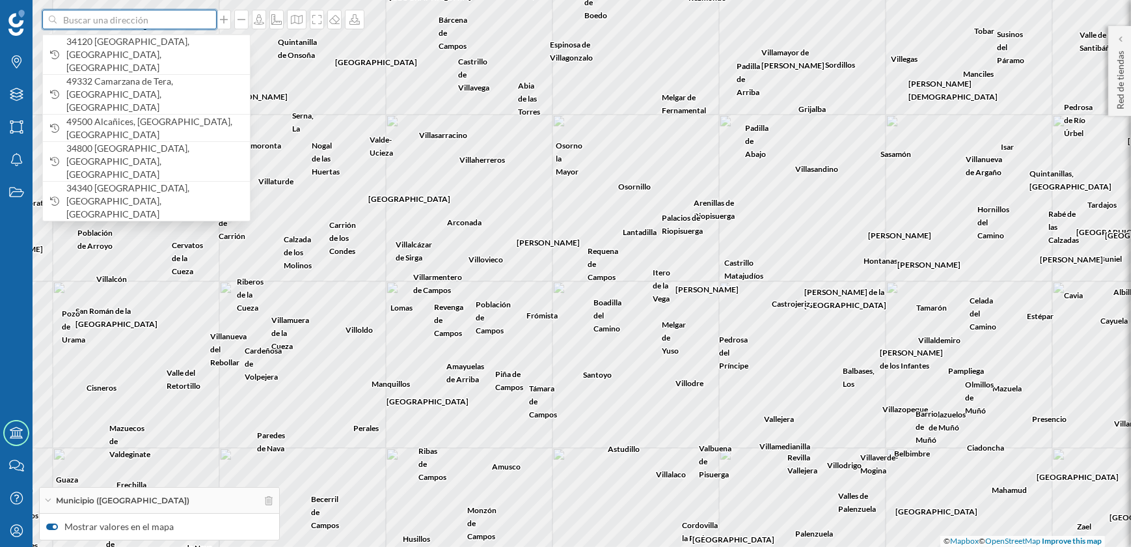
click at [154, 16] on input at bounding box center [130, 20] width 146 height 20
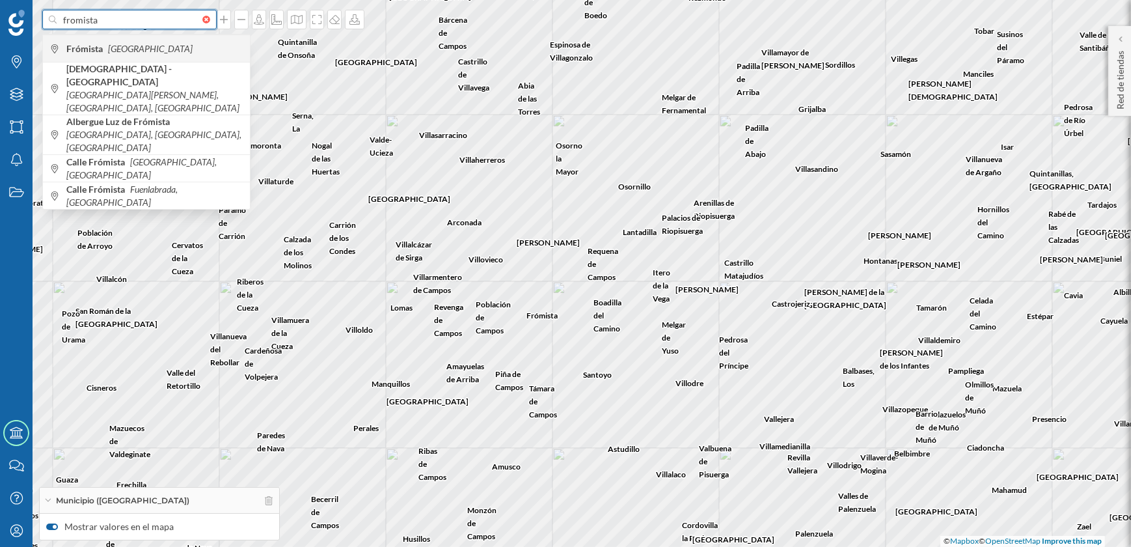
type input "fromista"
click at [137, 46] on span "Frómista [GEOGRAPHIC_DATA]" at bounding box center [154, 48] width 177 height 13
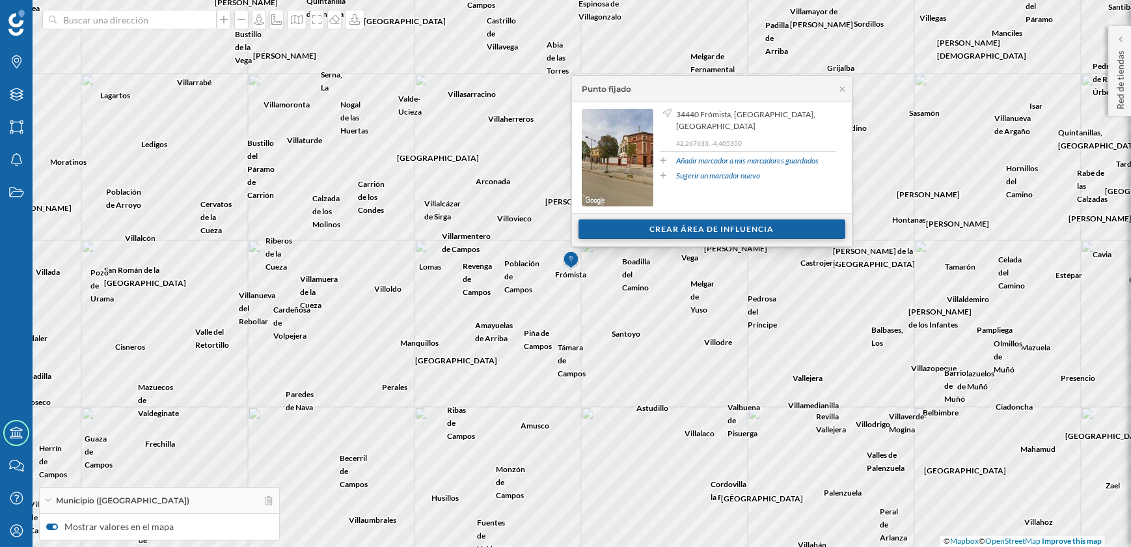
click at [739, 234] on div "Crear área de influencia" at bounding box center [711, 229] width 267 height 20
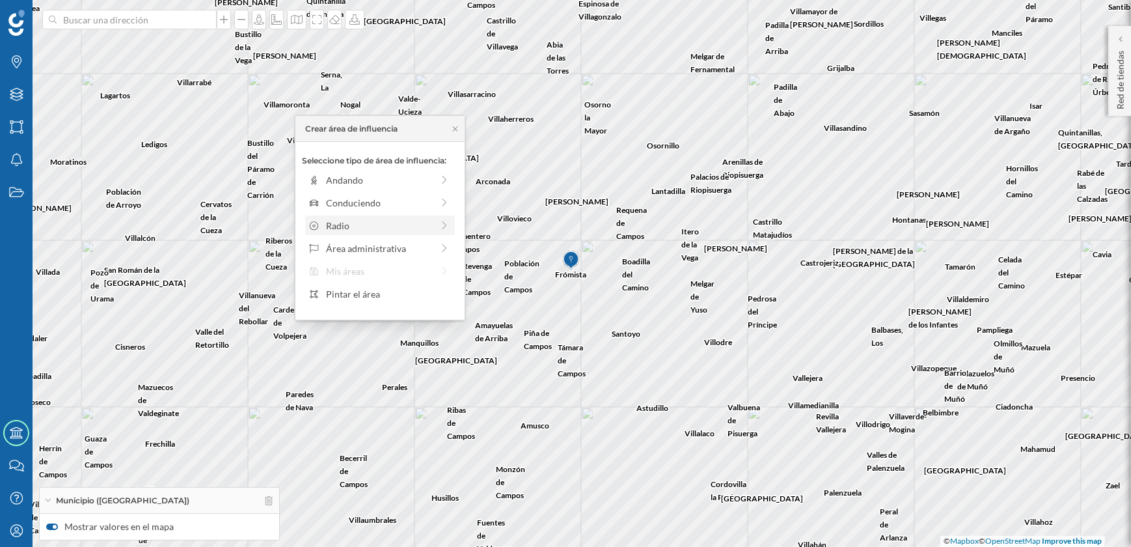
click at [351, 226] on div "Radio" at bounding box center [379, 226] width 106 height 14
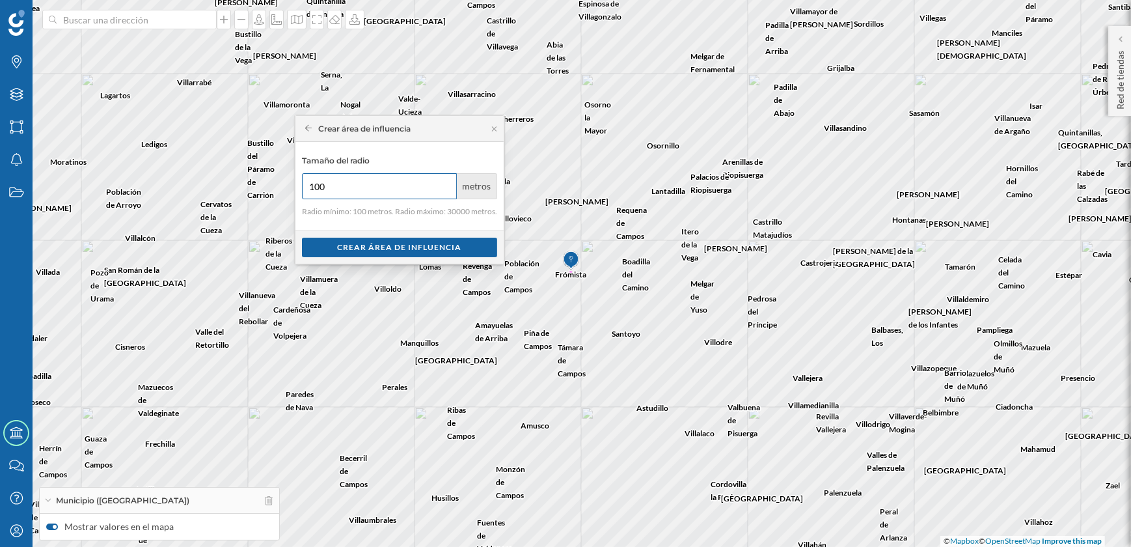
click at [346, 193] on input "100" at bounding box center [379, 186] width 155 height 26
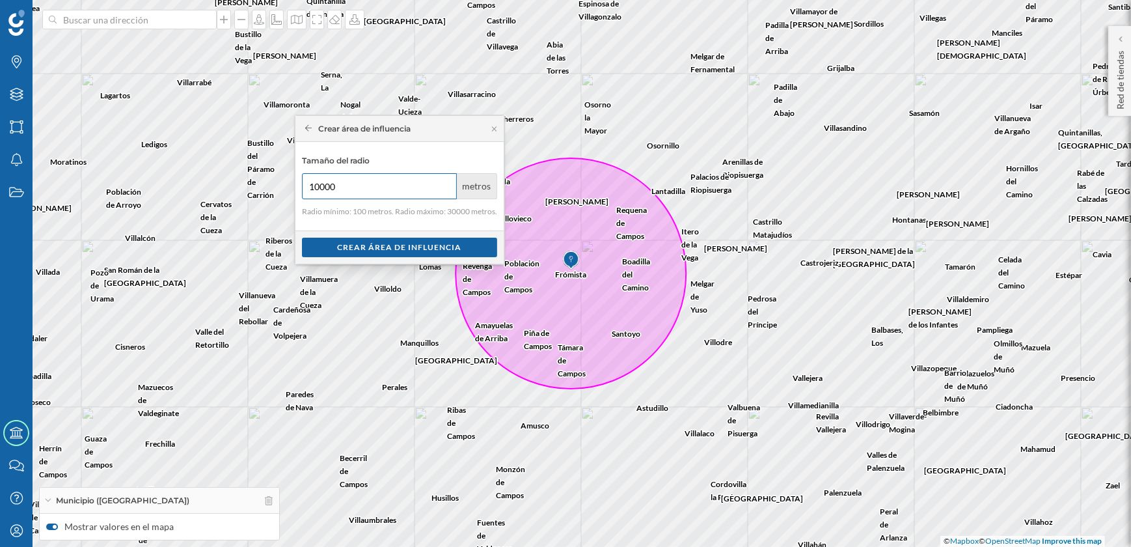
click at [344, 183] on input "10000" at bounding box center [379, 186] width 155 height 26
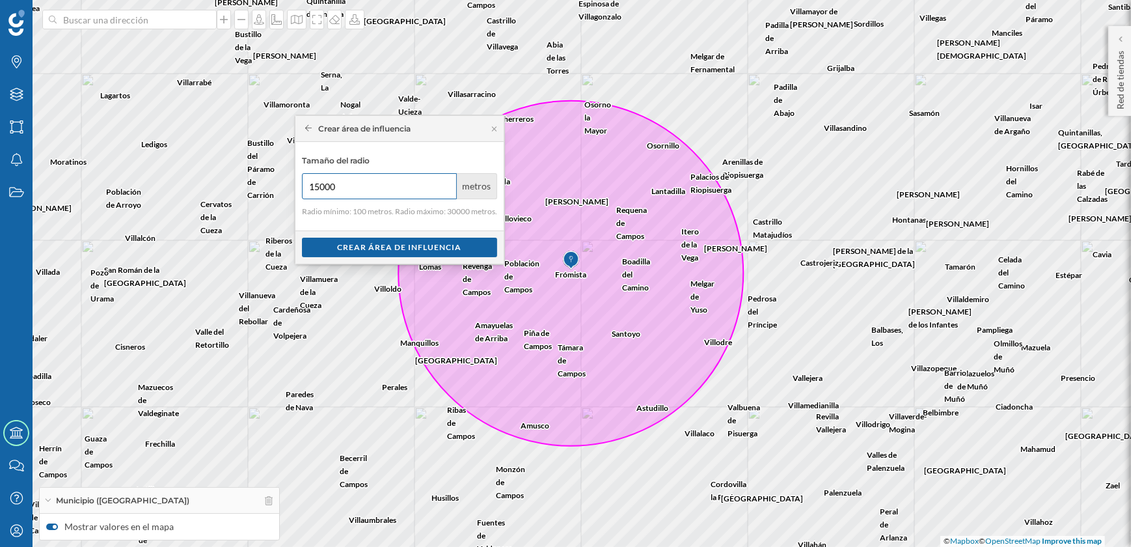
type input "15000"
drag, startPoint x: 429, startPoint y: 124, endPoint x: 274, endPoint y: 180, distance: 165.5
click at [274, 180] on div "Marcas Capas Áreas Notificaciones Estados Academy Contacta con nosotros Centro …" at bounding box center [565, 273] width 1131 height 547
click at [414, 250] on div "Crear área de influencia" at bounding box center [399, 247] width 195 height 20
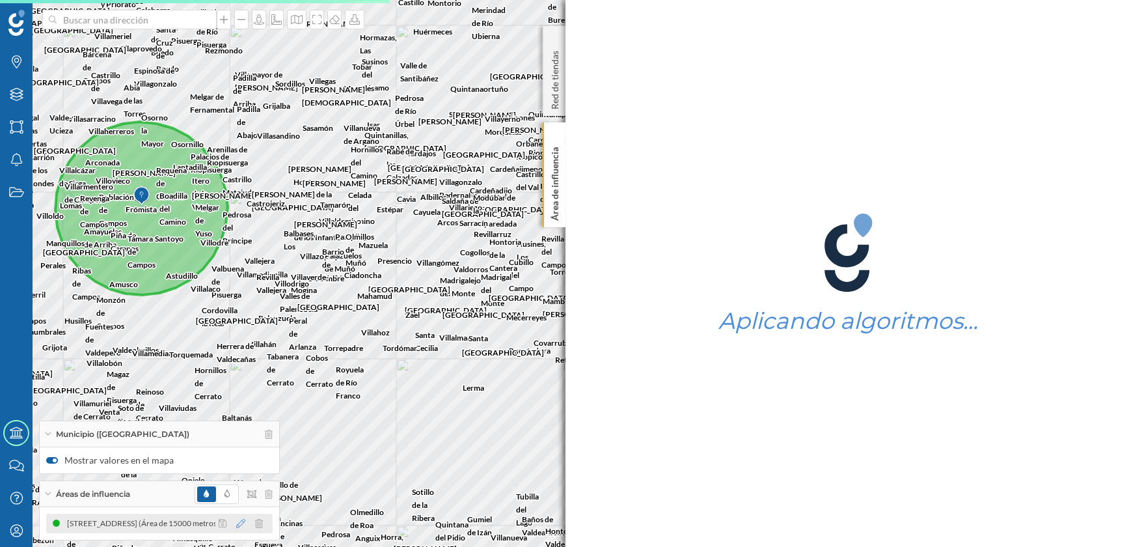
click at [236, 524] on icon at bounding box center [240, 523] width 9 height 9
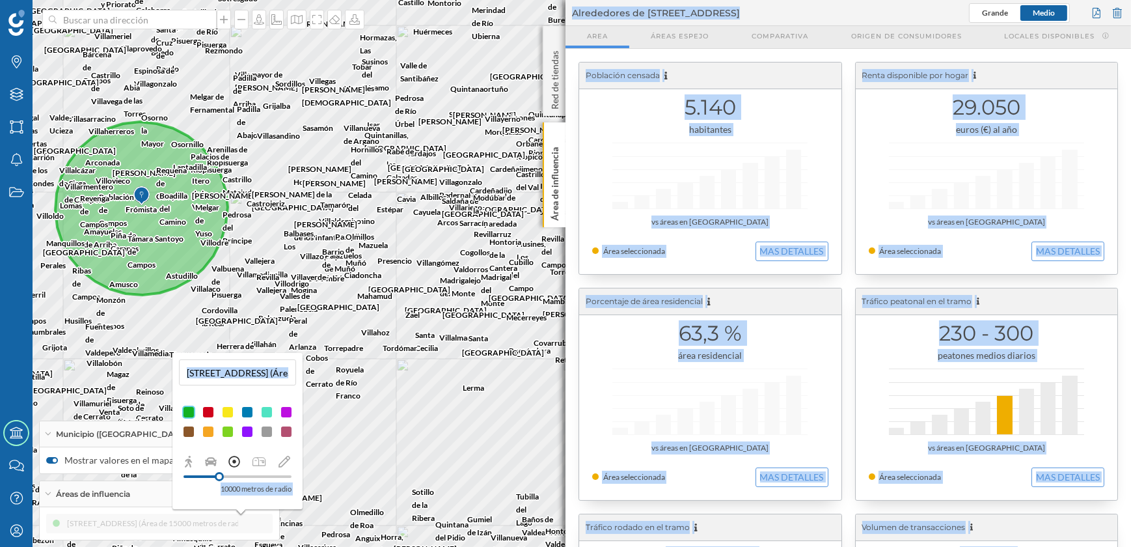
click at [219, 477] on div at bounding box center [219, 476] width 9 height 9
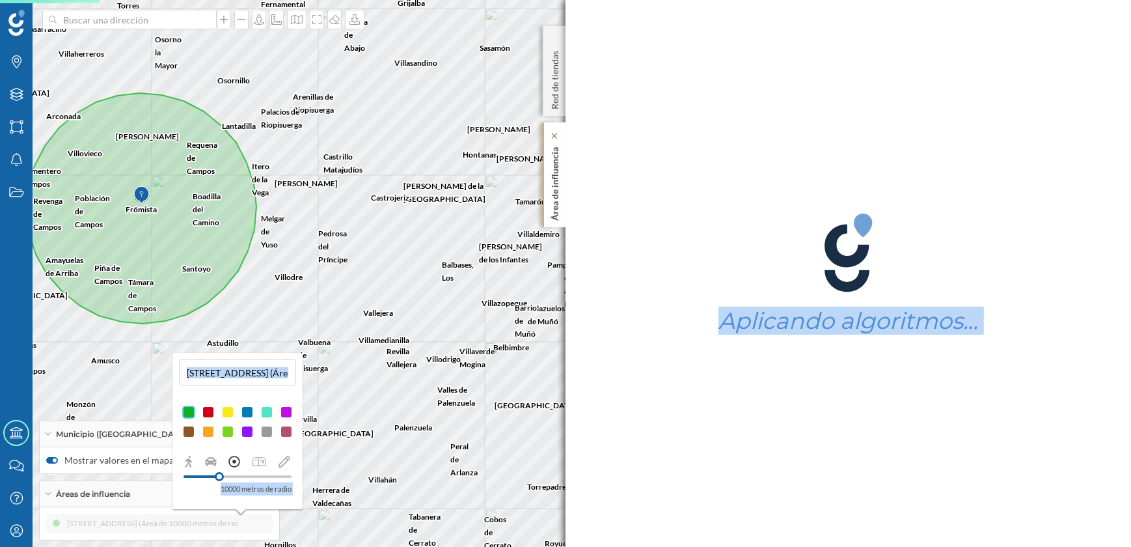
click at [554, 193] on p "Área de influencia" at bounding box center [555, 181] width 13 height 79
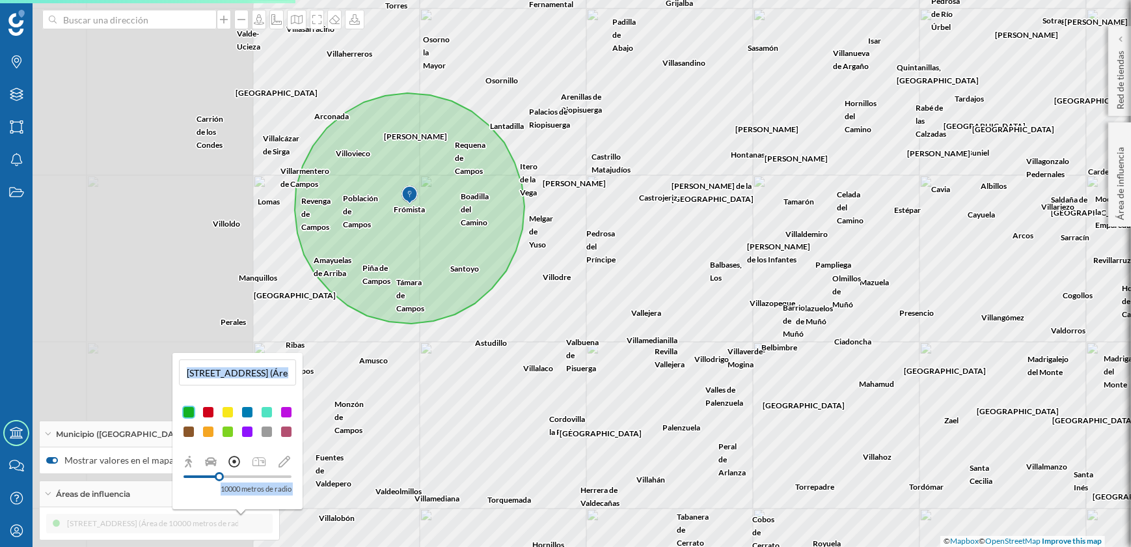
drag, startPoint x: 662, startPoint y: 326, endPoint x: 721, endPoint y: 326, distance: 58.6
click at [721, 326] on div "Belbimbre Celada del Camino [PERSON_NAME][GEOGRAPHIC_DATA], [GEOGRAPHIC_DATA] C…" at bounding box center [565, 273] width 1131 height 547
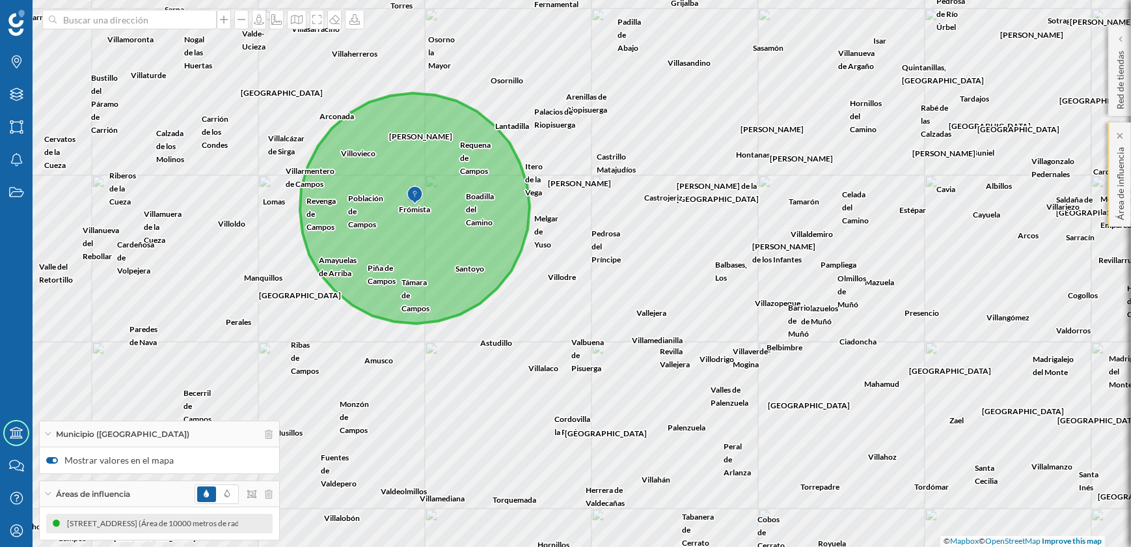
click at [1116, 215] on p "Área de influencia" at bounding box center [1120, 181] width 13 height 78
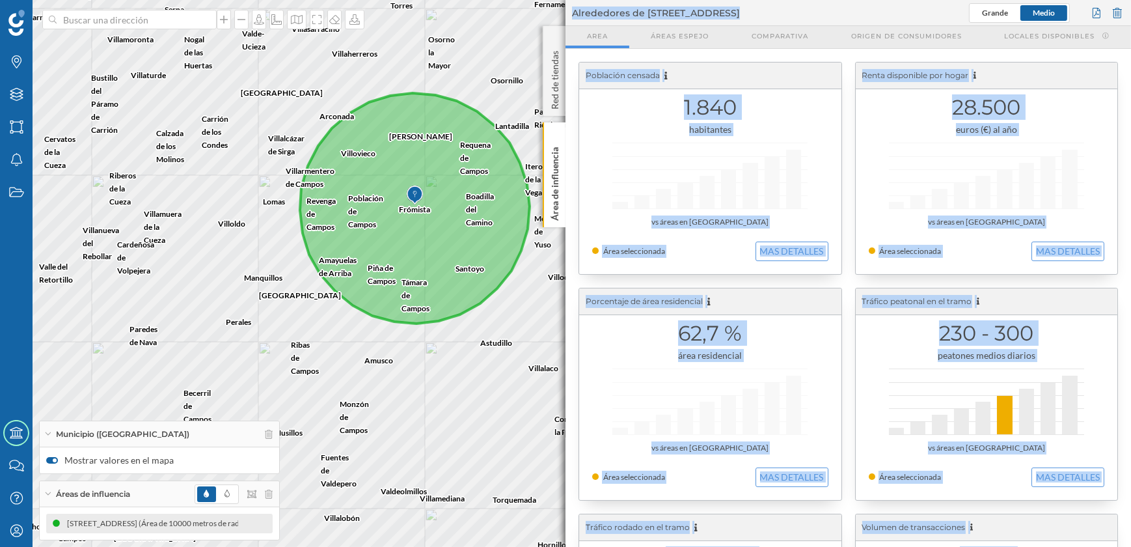
click at [536, 373] on div "Belbimbre Celada del Camino [PERSON_NAME][GEOGRAPHIC_DATA], [GEOGRAPHIC_DATA] C…" at bounding box center [565, 273] width 1131 height 547
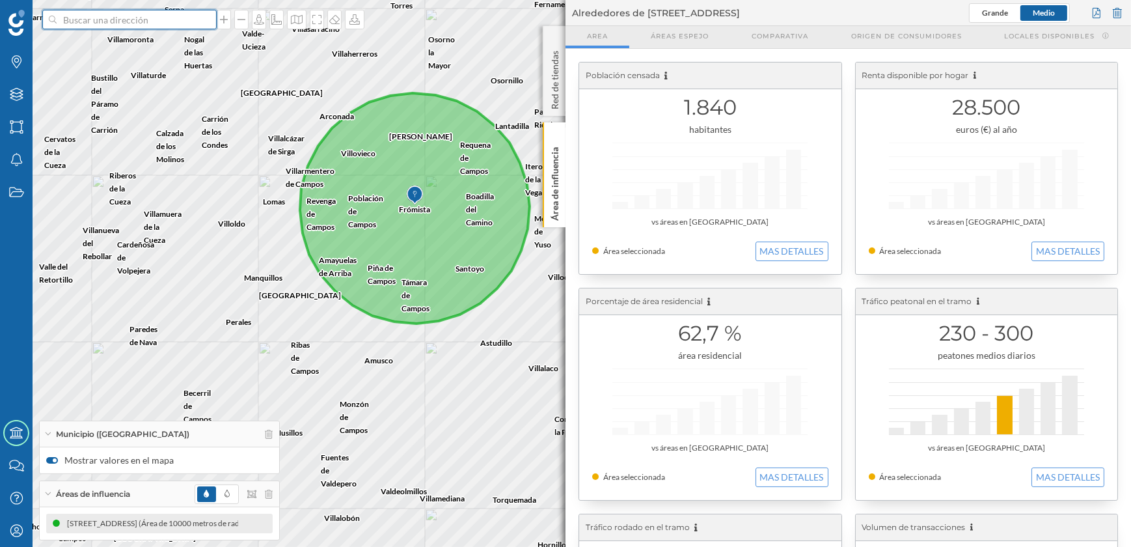
click at [169, 21] on input at bounding box center [130, 20] width 146 height 20
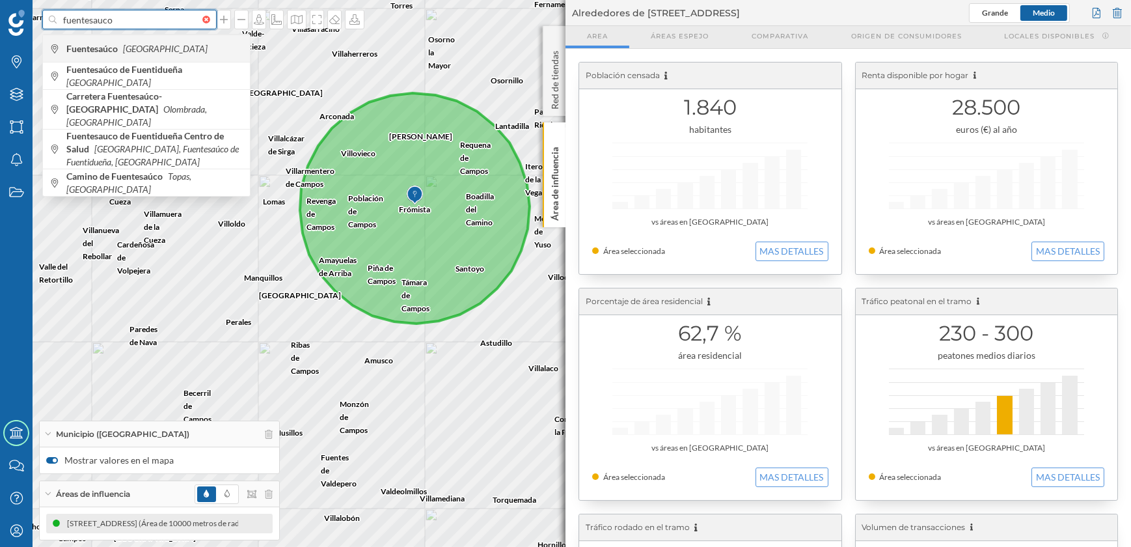
type input "fuentesauco"
click at [157, 47] on span "Fuentesaúco [GEOGRAPHIC_DATA]" at bounding box center [154, 48] width 177 height 13
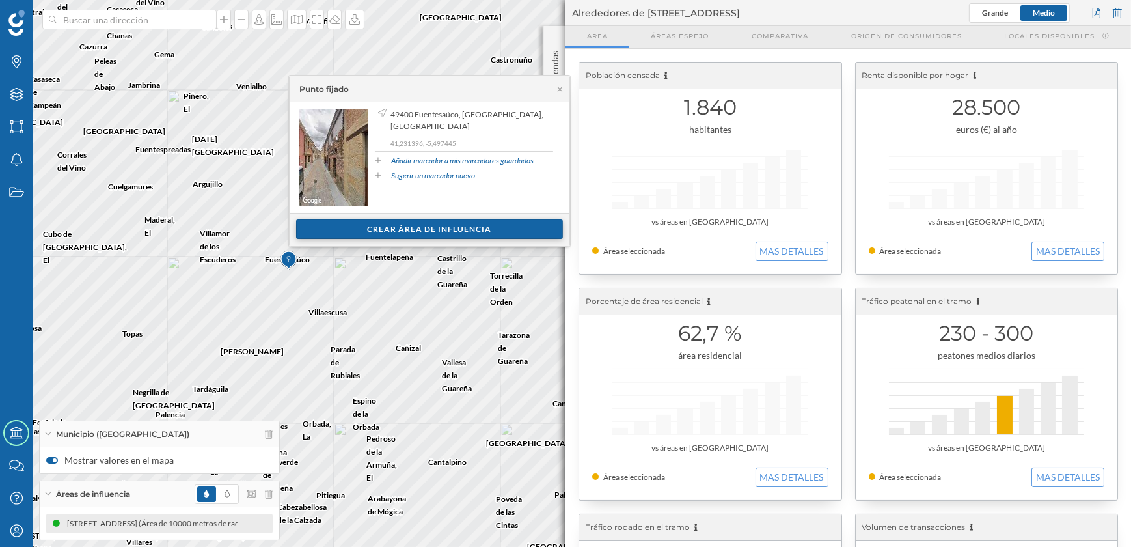
click at [437, 229] on div "Crear área de influencia" at bounding box center [429, 229] width 267 height 20
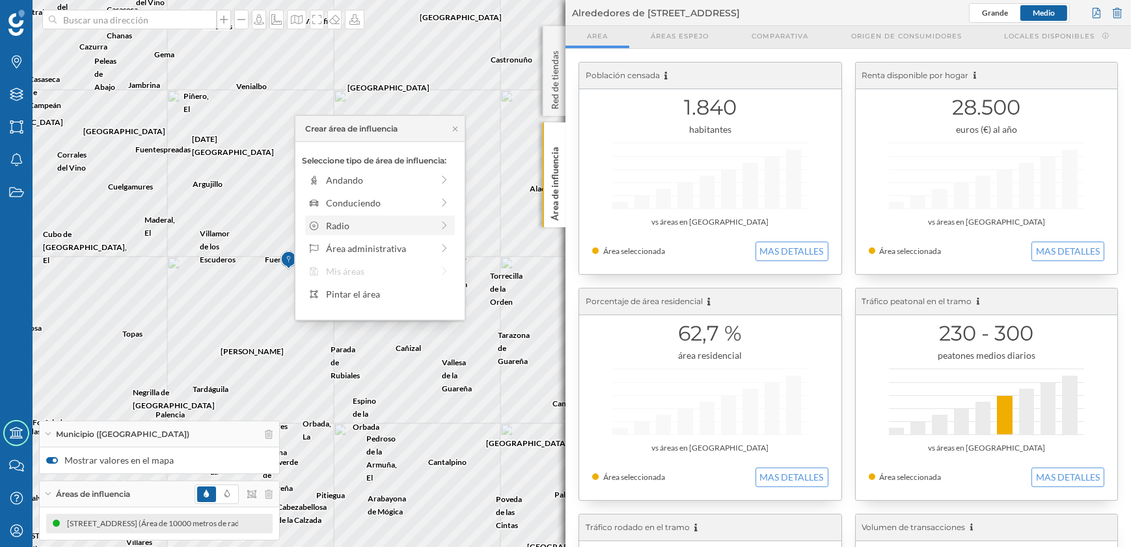
click at [351, 221] on div "Radio" at bounding box center [379, 226] width 106 height 14
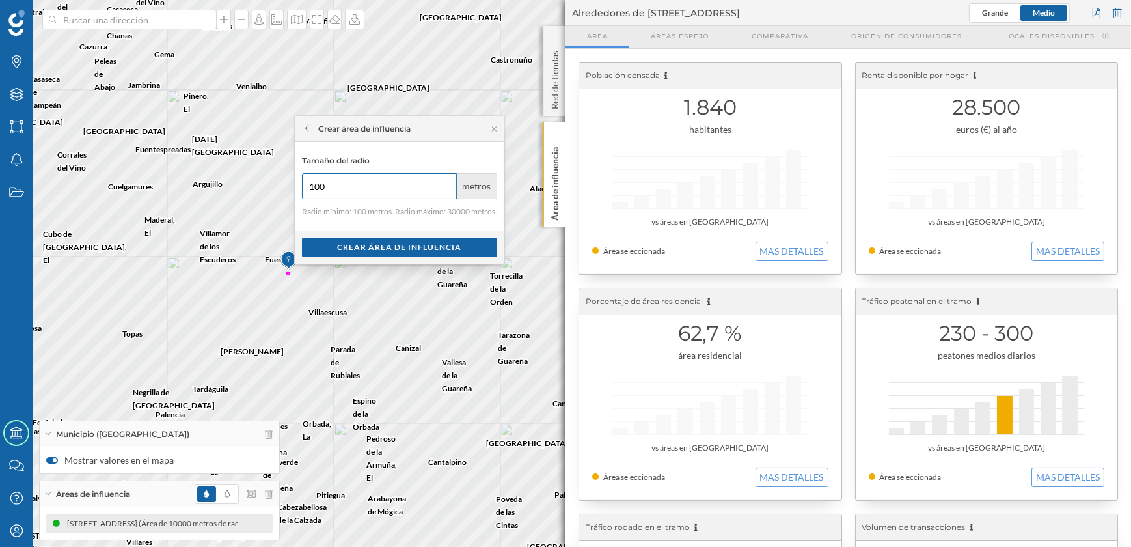
click at [346, 187] on input "100" at bounding box center [379, 186] width 155 height 26
type input "15000"
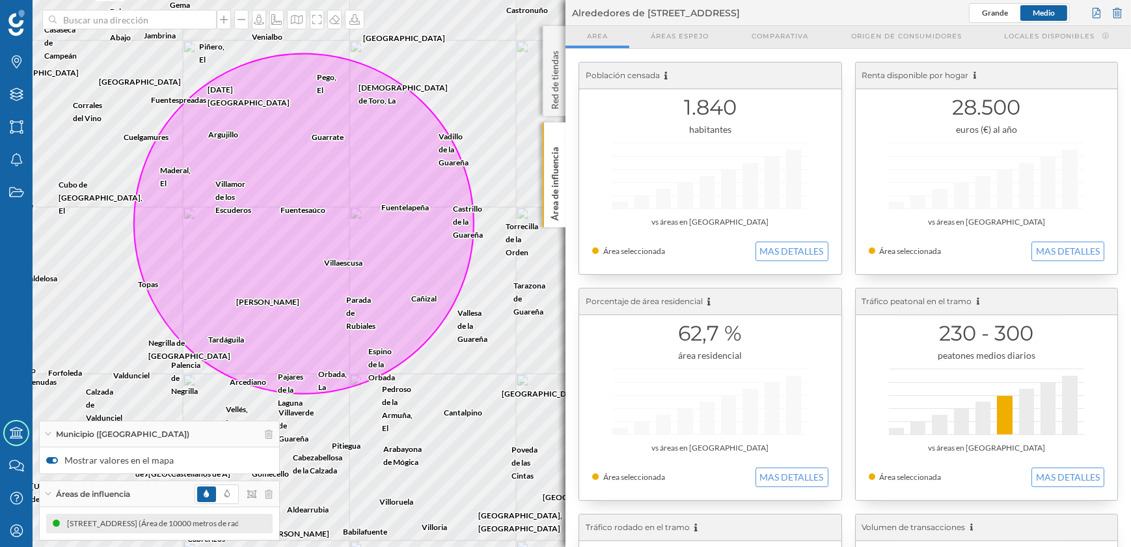
drag, startPoint x: 455, startPoint y: 439, endPoint x: 467, endPoint y: 389, distance: 50.7
click at [467, 389] on div "Corrales del Vino Pereruela [GEOGRAPHIC_DATA][PERSON_NAME] de Campeán [GEOGRAPH…" at bounding box center [565, 273] width 1131 height 547
click at [215, 526] on div at bounding box center [244, 523] width 58 height 16
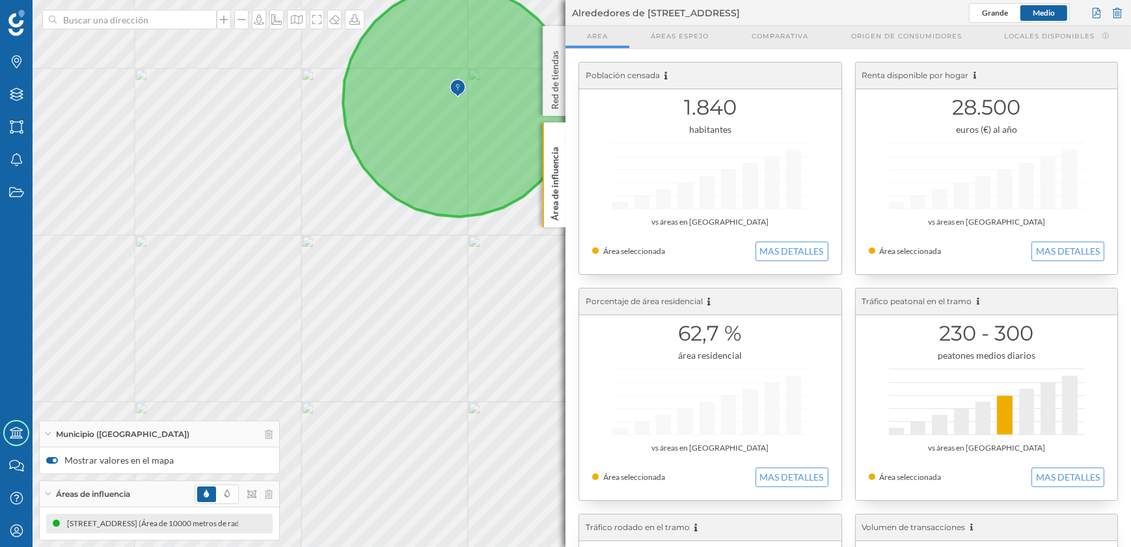
drag, startPoint x: 252, startPoint y: 329, endPoint x: 568, endPoint y: 222, distance: 333.8
click at [568, 222] on div "Marcas Capas Áreas Notificaciones Estados Academy Contacta con nosotros Centro …" at bounding box center [565, 273] width 1131 height 547
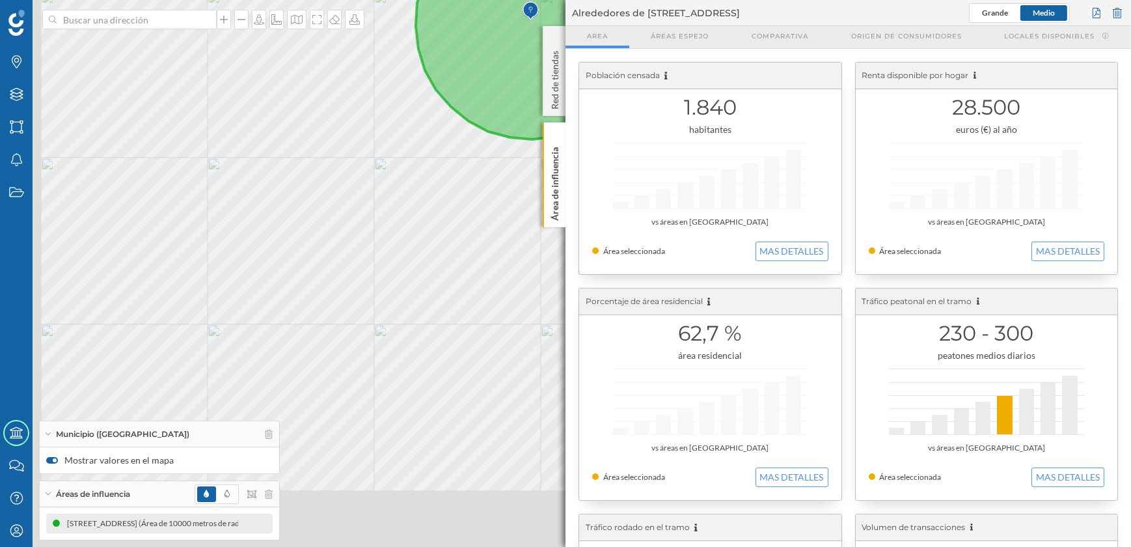
drag, startPoint x: 366, startPoint y: 316, endPoint x: 474, endPoint y: 128, distance: 216.9
click at [474, 128] on div "© Mapbox © OpenStreetMap Improve this map" at bounding box center [565, 273] width 1131 height 547
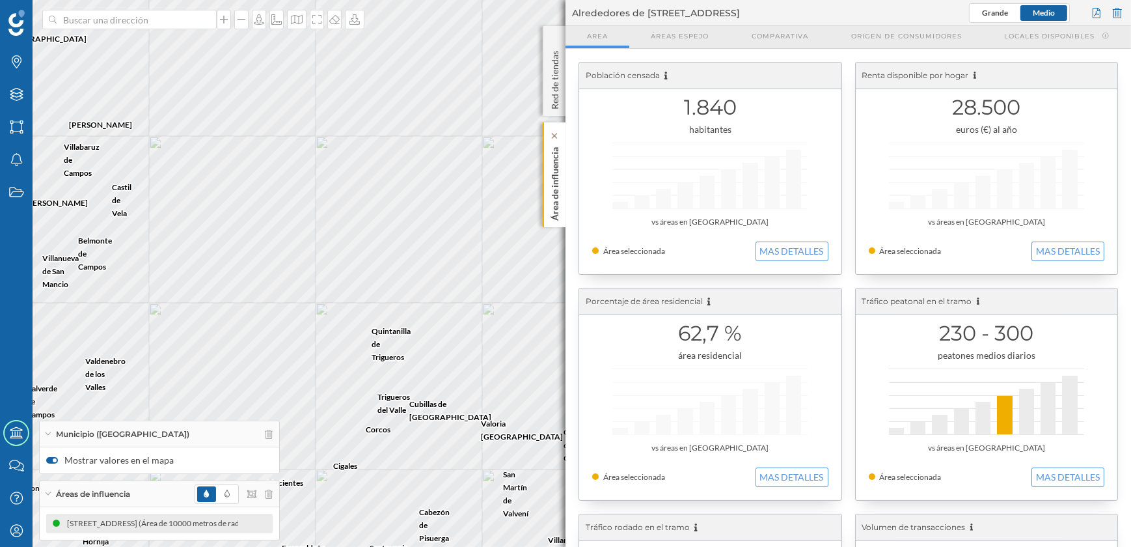
click at [558, 186] on p "Área de influencia" at bounding box center [555, 181] width 13 height 79
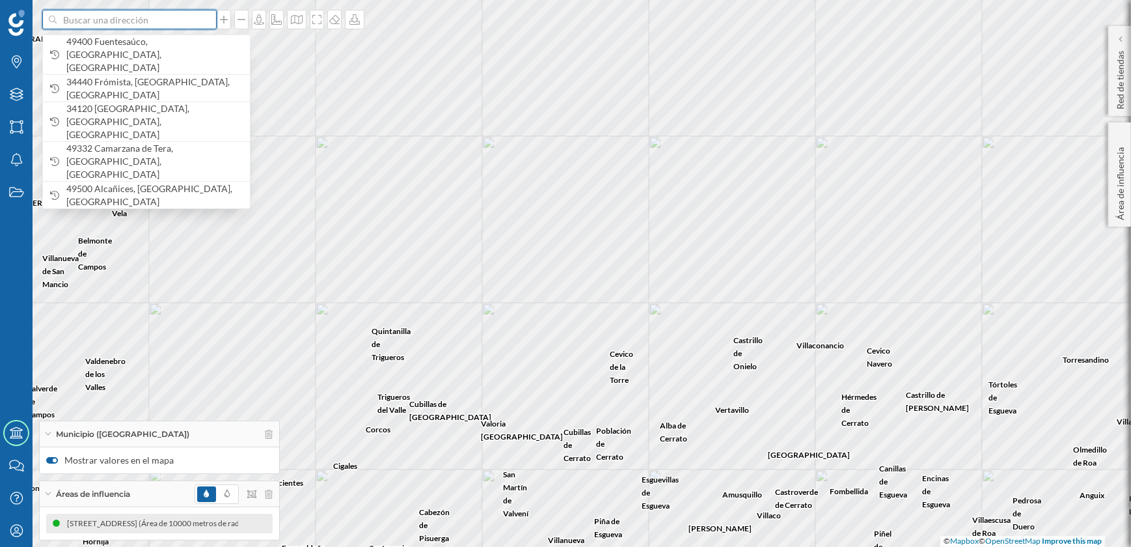
click at [130, 27] on input at bounding box center [130, 20] width 146 height 20
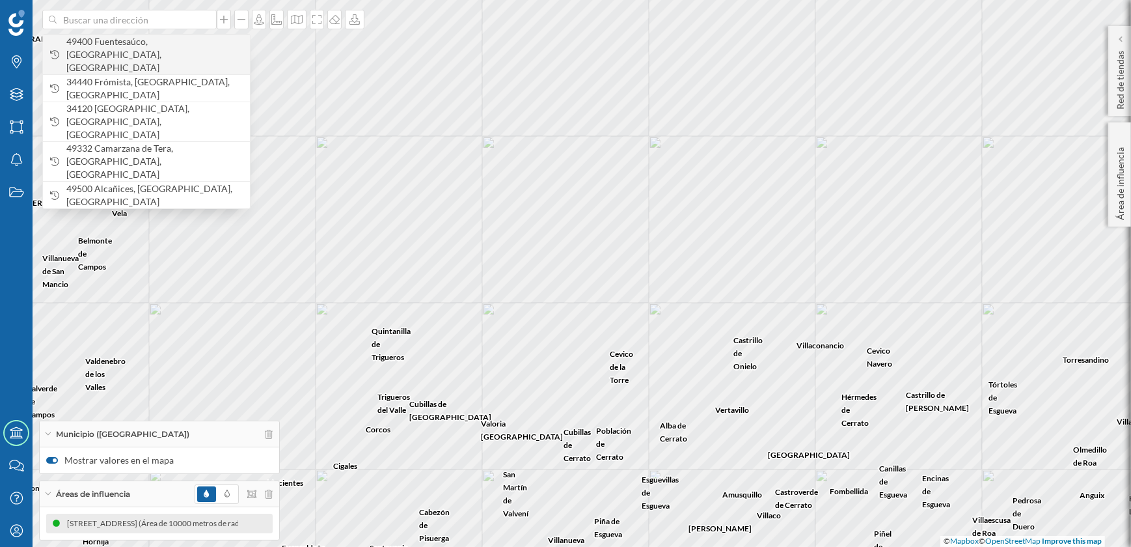
click at [141, 57] on div "49400 Fuentesaúco, [GEOGRAPHIC_DATA], [GEOGRAPHIC_DATA]" at bounding box center [146, 54] width 207 height 40
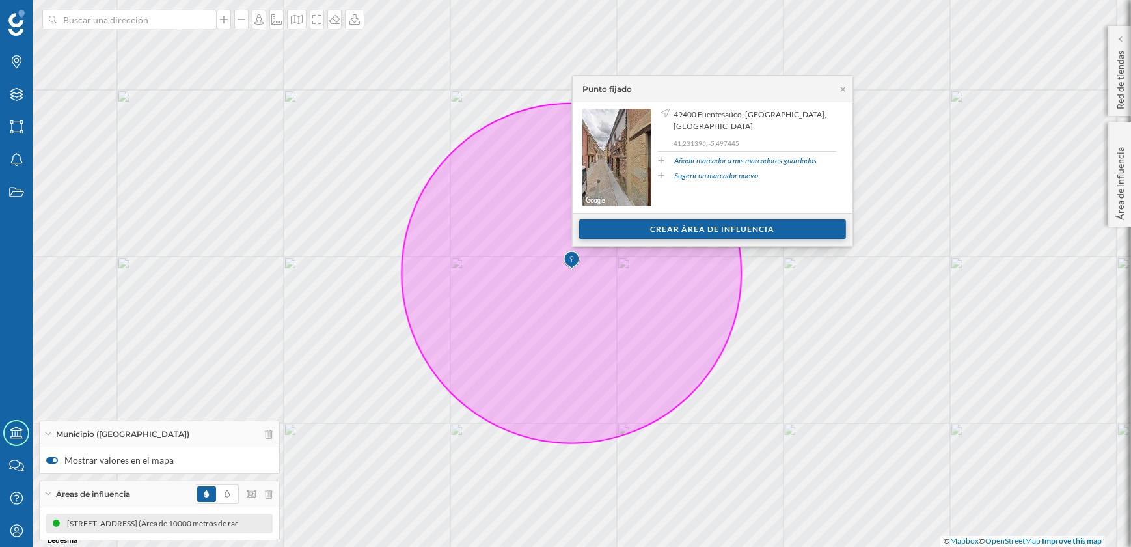
click at [688, 226] on div "Crear área de influencia" at bounding box center [712, 229] width 267 height 20
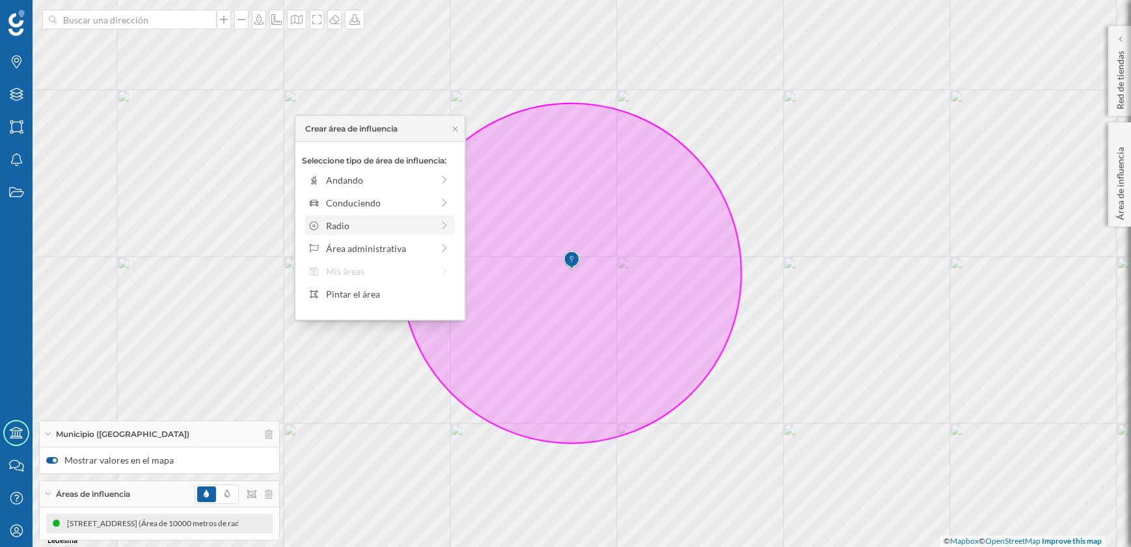
click at [351, 223] on div "Radio" at bounding box center [379, 226] width 106 height 14
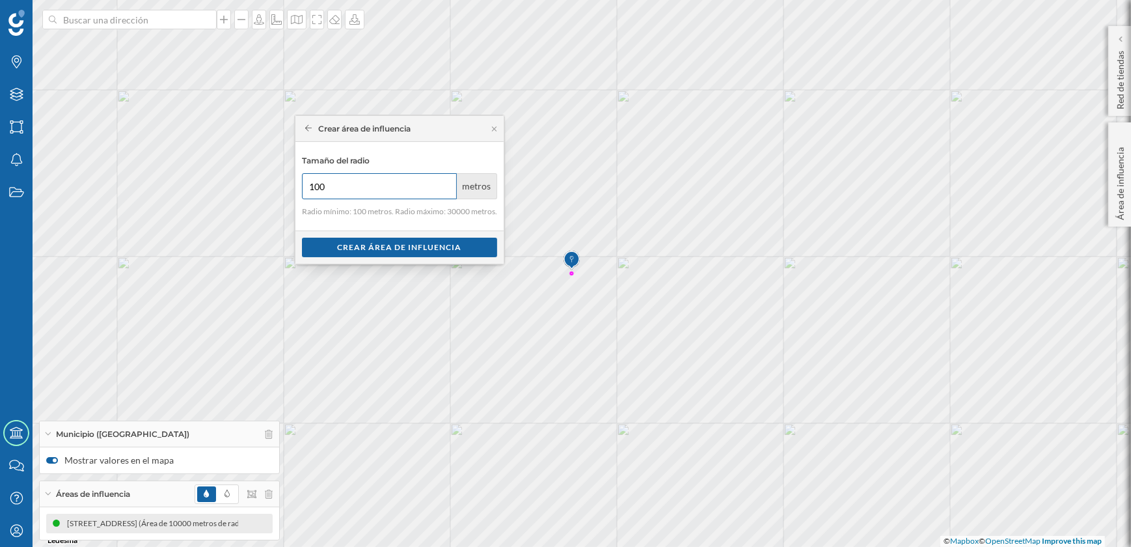
click at [351, 190] on input "100" at bounding box center [379, 186] width 155 height 26
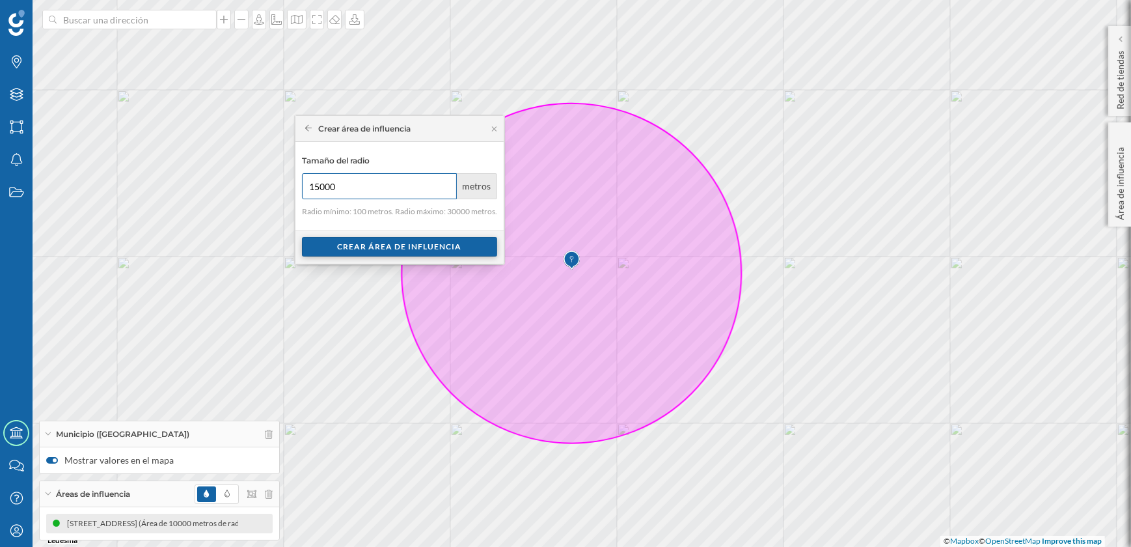
type input "15000"
click at [405, 250] on div "Crear área de influencia" at bounding box center [399, 247] width 195 height 20
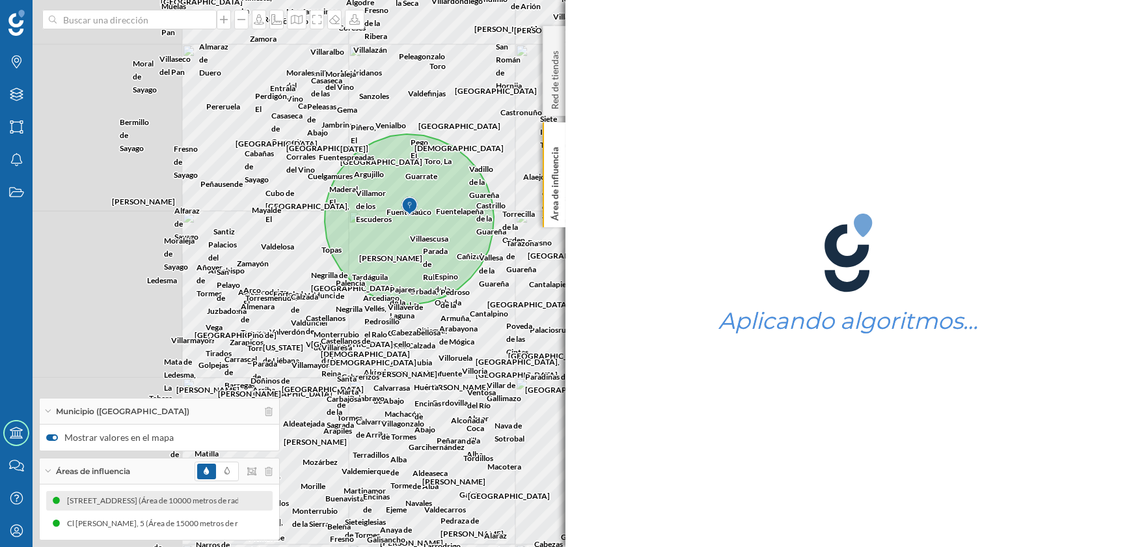
drag, startPoint x: 268, startPoint y: 310, endPoint x: 528, endPoint y: 319, distance: 260.4
click at [528, 319] on div "Bercial de Zapardiel Castellanos de Zapardiel Moraleja de [PERSON_NAME][DATE][G…" at bounding box center [565, 273] width 1131 height 547
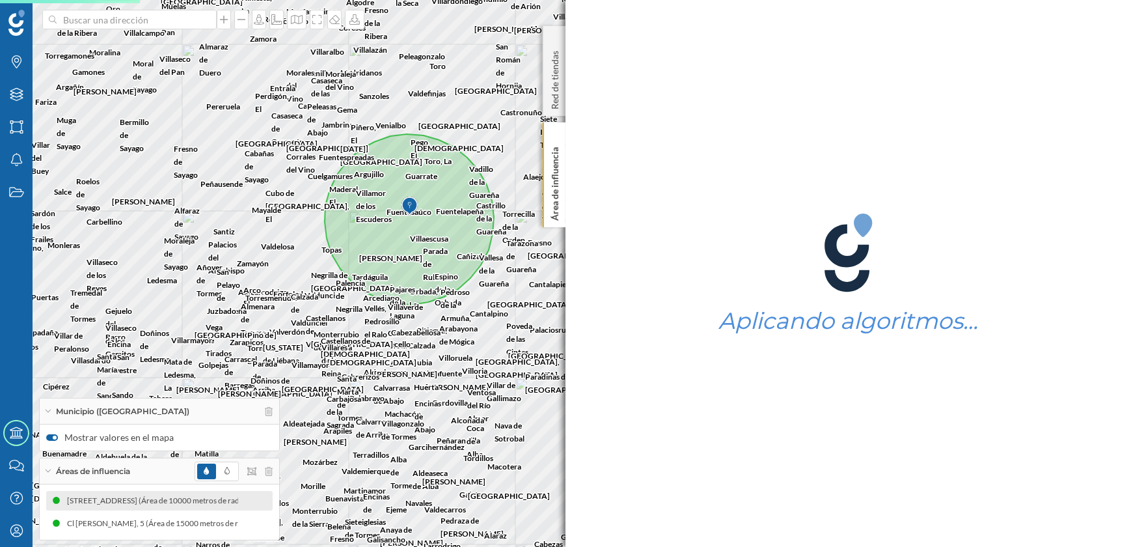
click at [48, 468] on div "Áreas de influencia" at bounding box center [159, 471] width 239 height 26
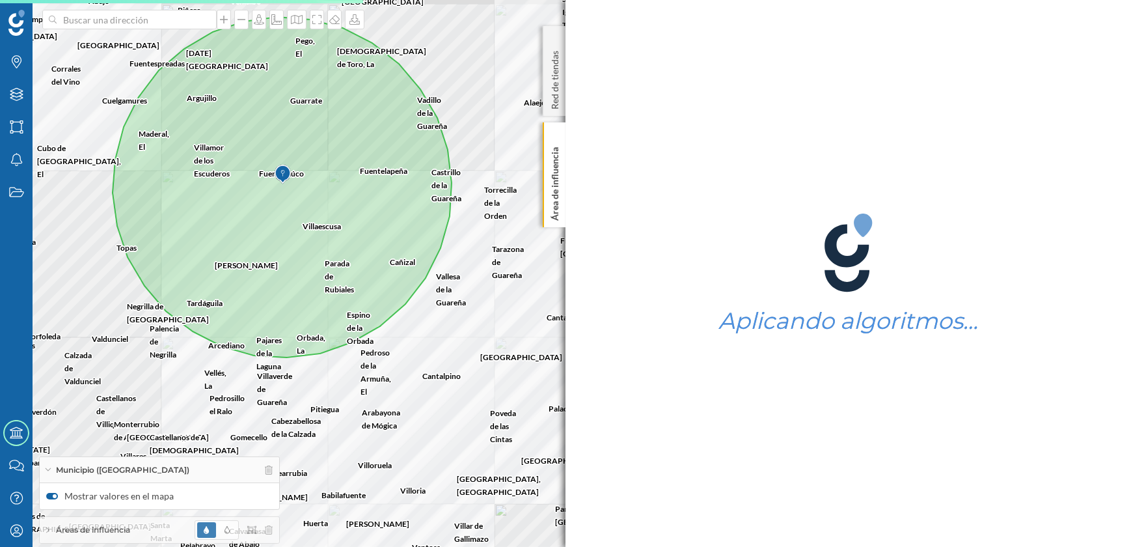
drag, startPoint x: 440, startPoint y: 345, endPoint x: 286, endPoint y: 388, distance: 160.1
click at [286, 388] on div "Bercial de Zapardiel Castellanos de Zapardiel Moraleja de [PERSON_NAME][DATE][G…" at bounding box center [565, 273] width 1131 height 547
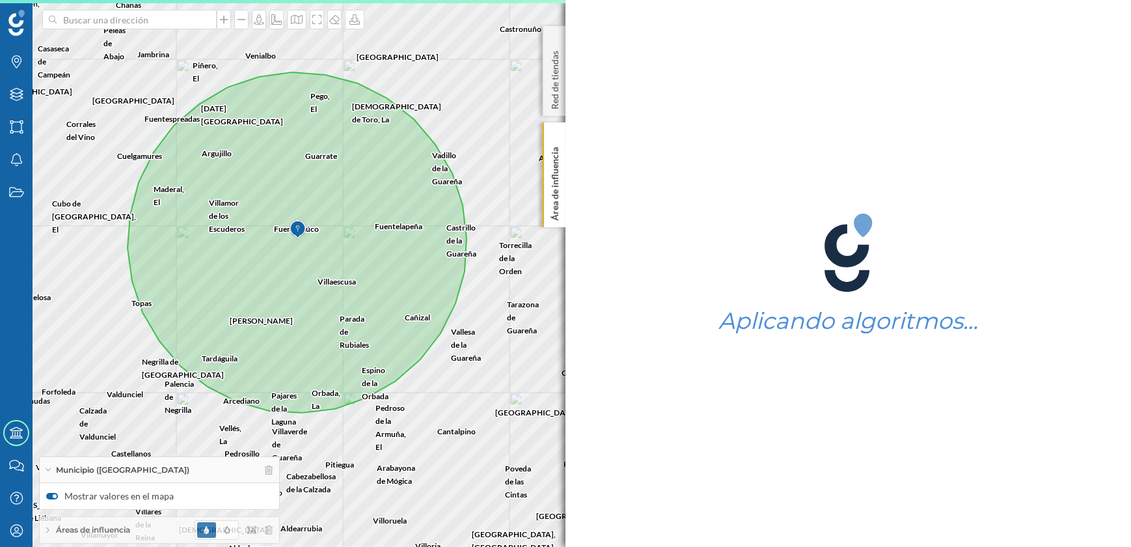
drag, startPoint x: 433, startPoint y: 362, endPoint x: 448, endPoint y: 418, distance: 57.9
click at [448, 418] on div "Arcediano Vellés, [GEOGRAPHIC_DATA] [GEOGRAPHIC_DATA] [GEOGRAPHIC_DATA] de [GEO…" at bounding box center [565, 273] width 1131 height 547
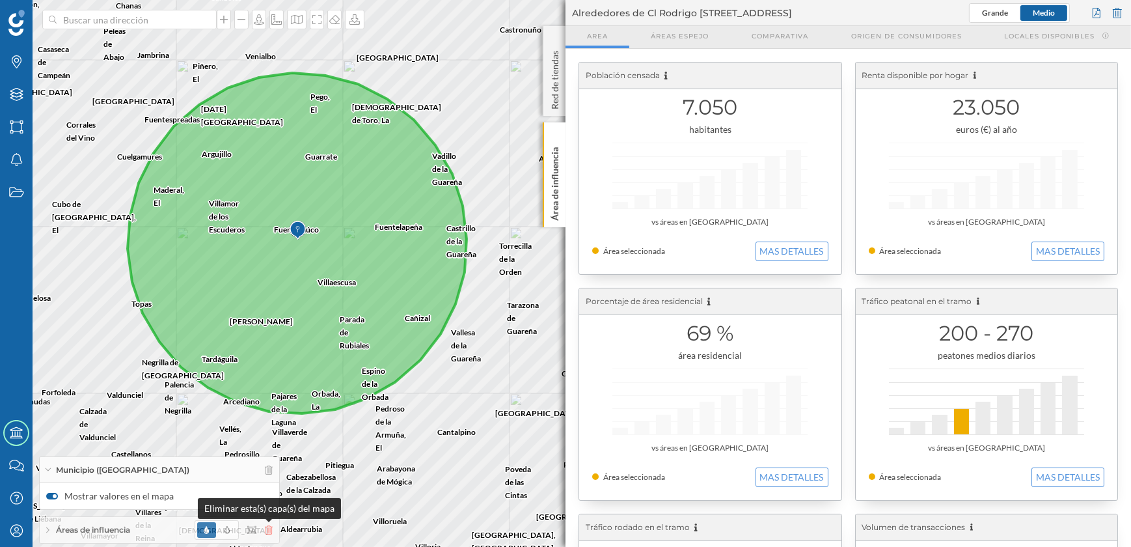
click at [268, 531] on icon at bounding box center [269, 529] width 8 height 9
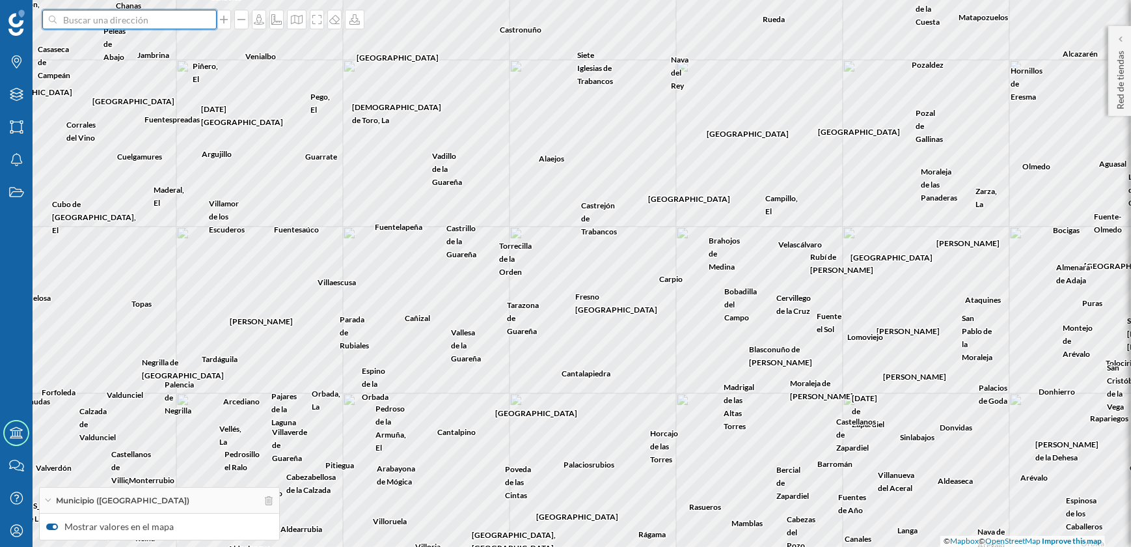
click at [124, 21] on input at bounding box center [130, 20] width 146 height 20
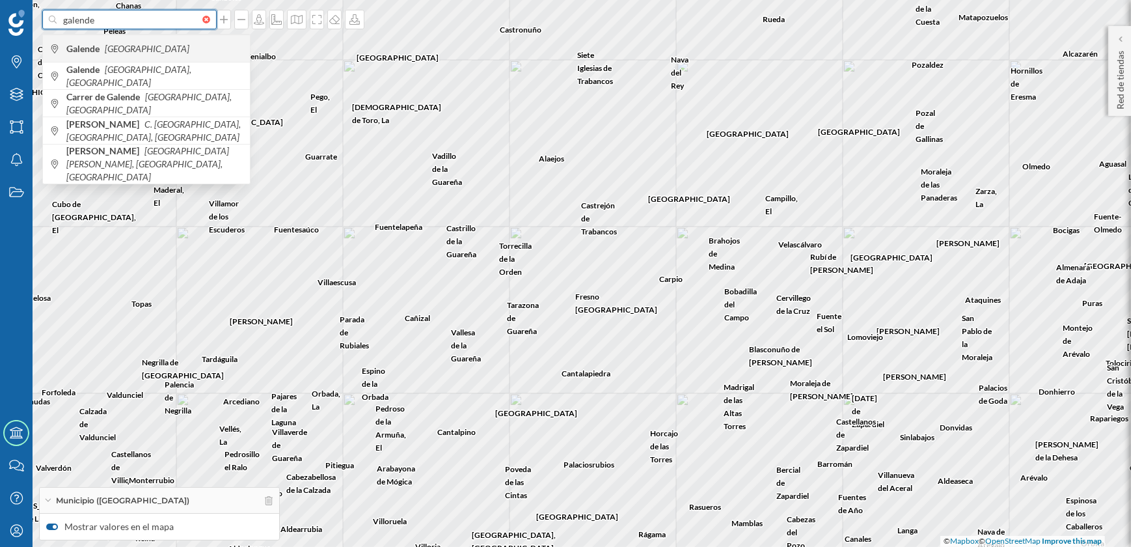
type input "galende"
click at [121, 46] on icon "[GEOGRAPHIC_DATA]" at bounding box center [147, 48] width 85 height 11
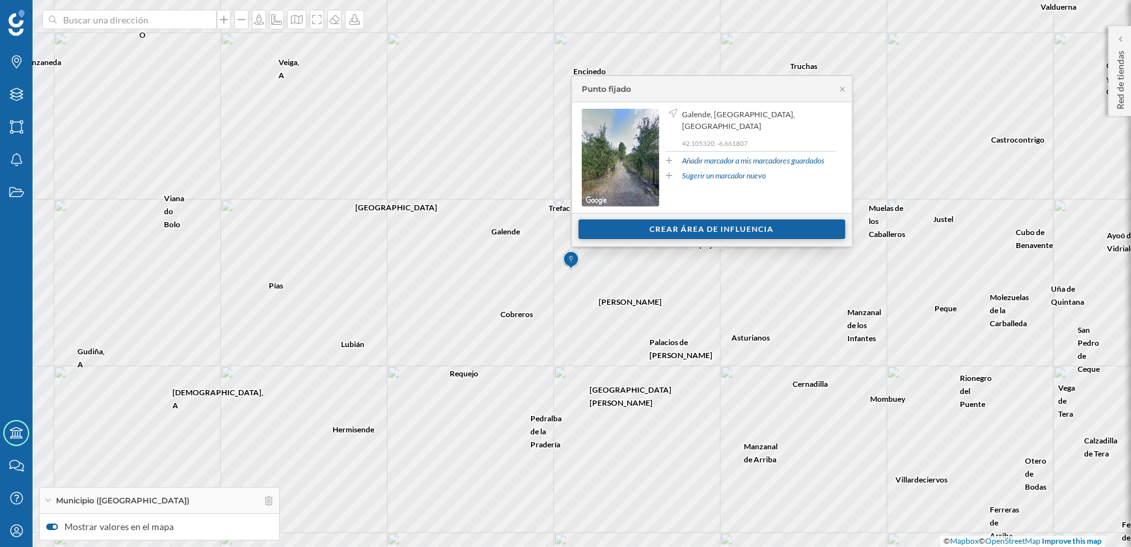
click at [690, 232] on div "Crear área de influencia" at bounding box center [711, 229] width 267 height 20
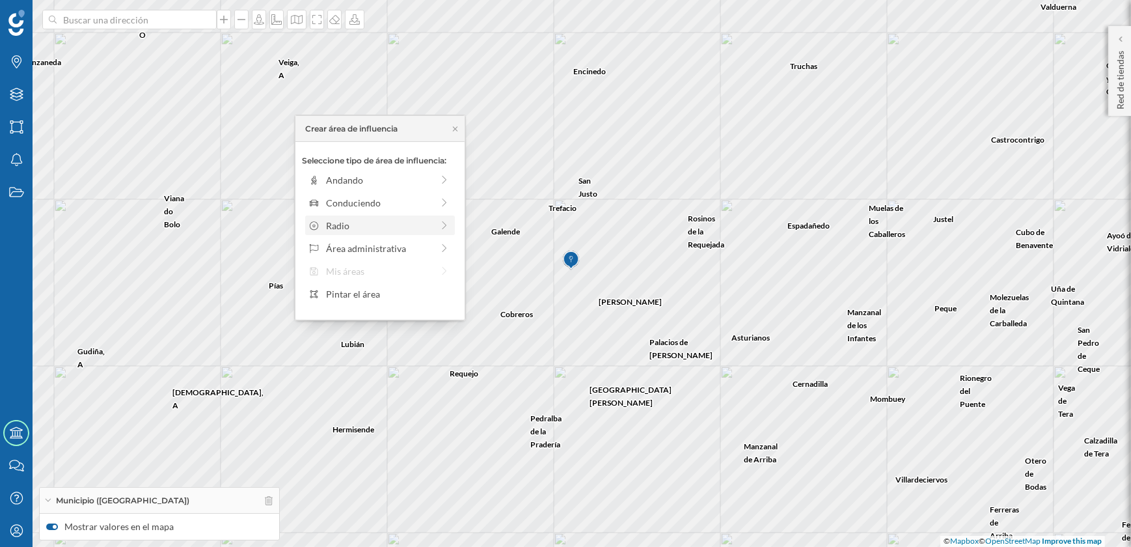
click at [357, 226] on div "Radio" at bounding box center [379, 226] width 106 height 14
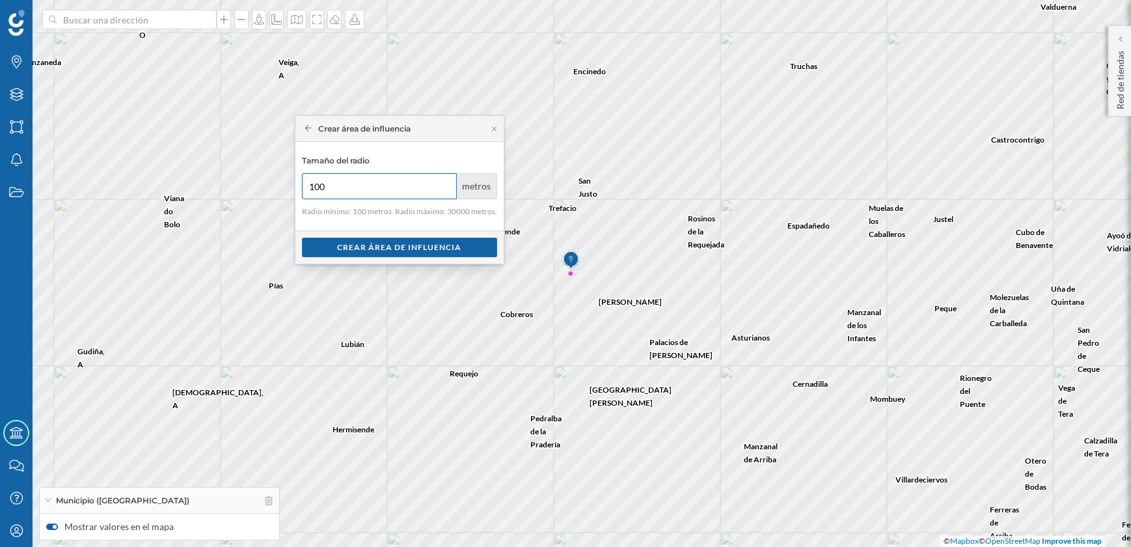
click at [359, 188] on input "100" at bounding box center [379, 186] width 155 height 26
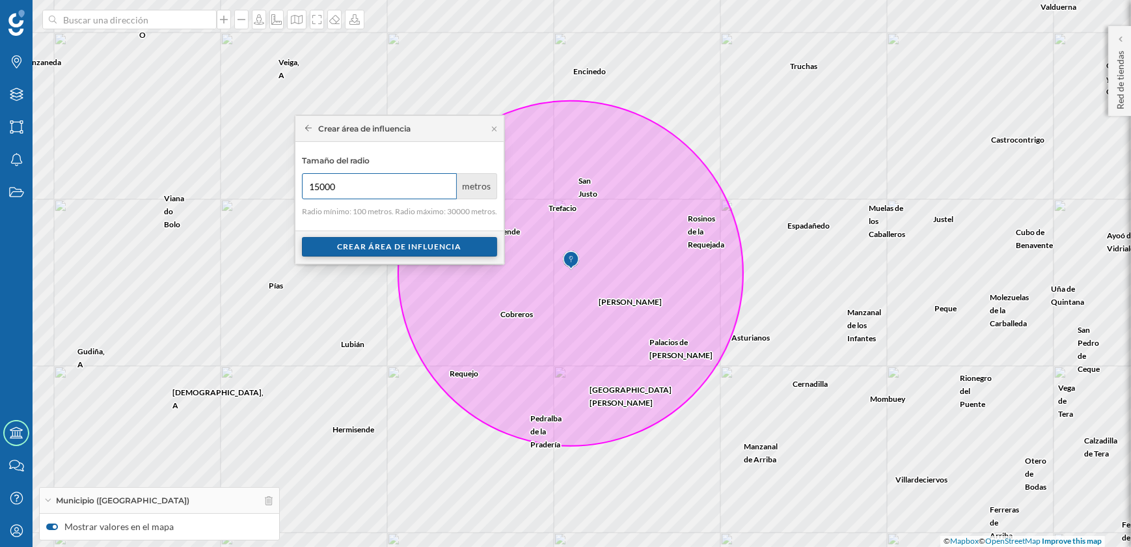
type input "15000"
click at [401, 247] on div "Crear área de influencia" at bounding box center [399, 247] width 195 height 20
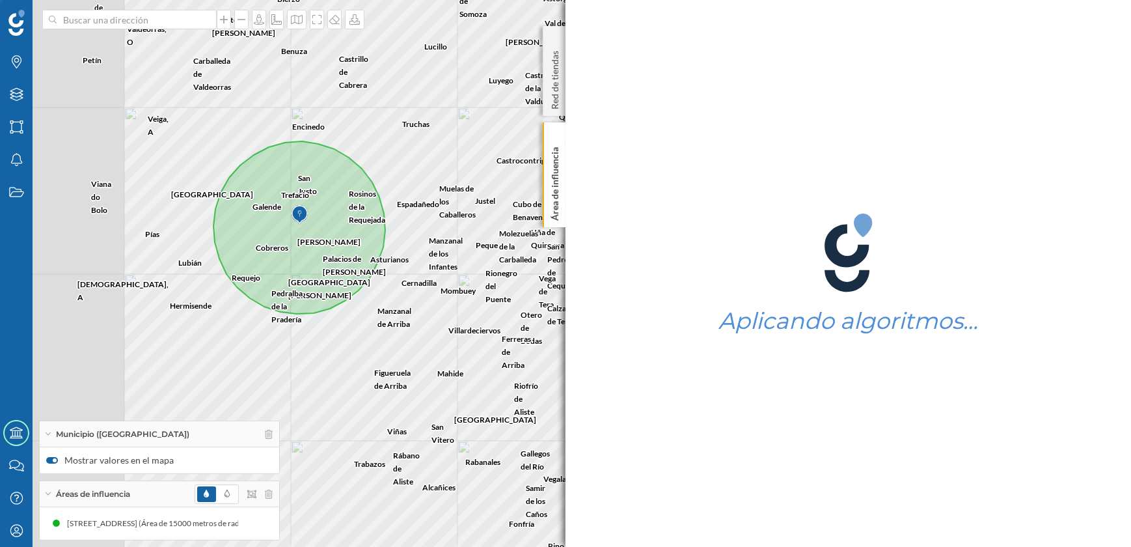
drag, startPoint x: 269, startPoint y: 256, endPoint x: 428, endPoint y: 276, distance: 159.3
click at [428, 276] on div "[GEOGRAPHIC_DATA] Brime de Sog Camarzana de Tera [GEOGRAPHIC_DATA][PERSON_NAME]…" at bounding box center [565, 273] width 1131 height 547
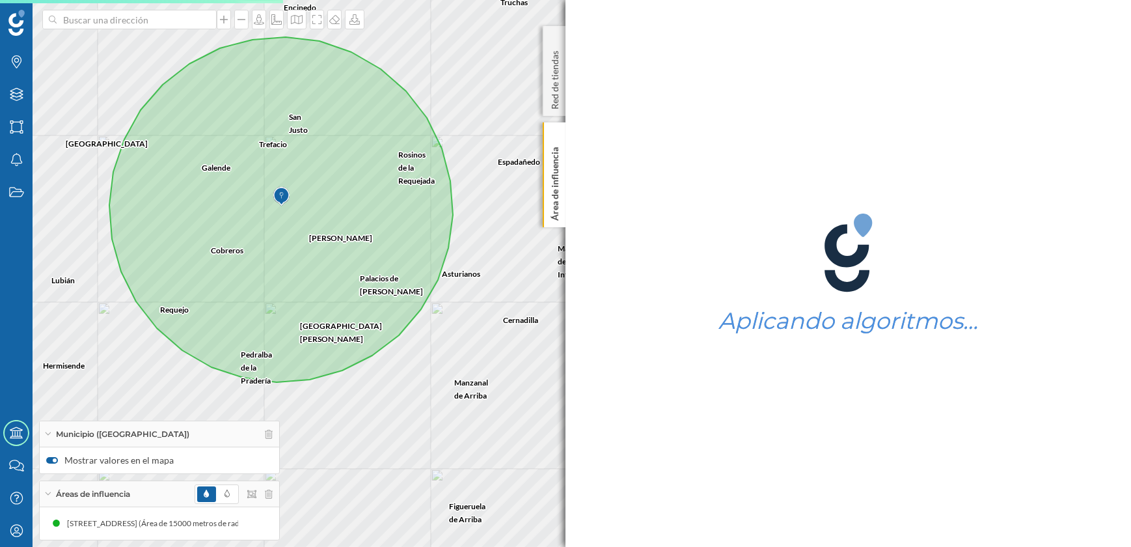
drag, startPoint x: 401, startPoint y: 303, endPoint x: 496, endPoint y: 323, distance: 97.3
click at [496, 323] on div "Uña de [GEOGRAPHIC_DATA] de la [PERSON_NAME][GEOGRAPHIC_DATA] Castrocontrigo Cu…" at bounding box center [565, 273] width 1131 height 547
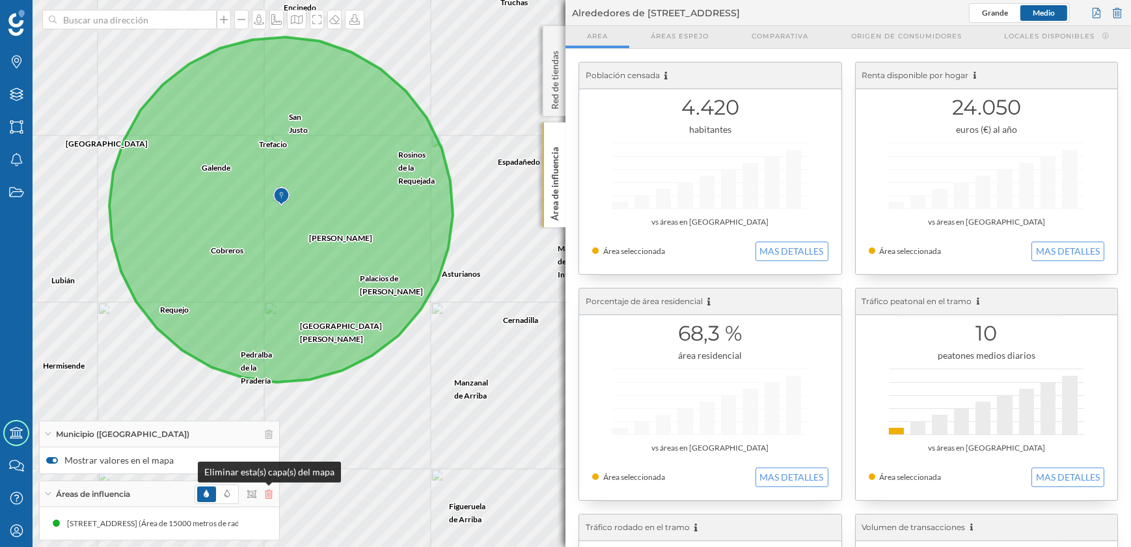
click at [269, 492] on icon at bounding box center [269, 493] width 8 height 9
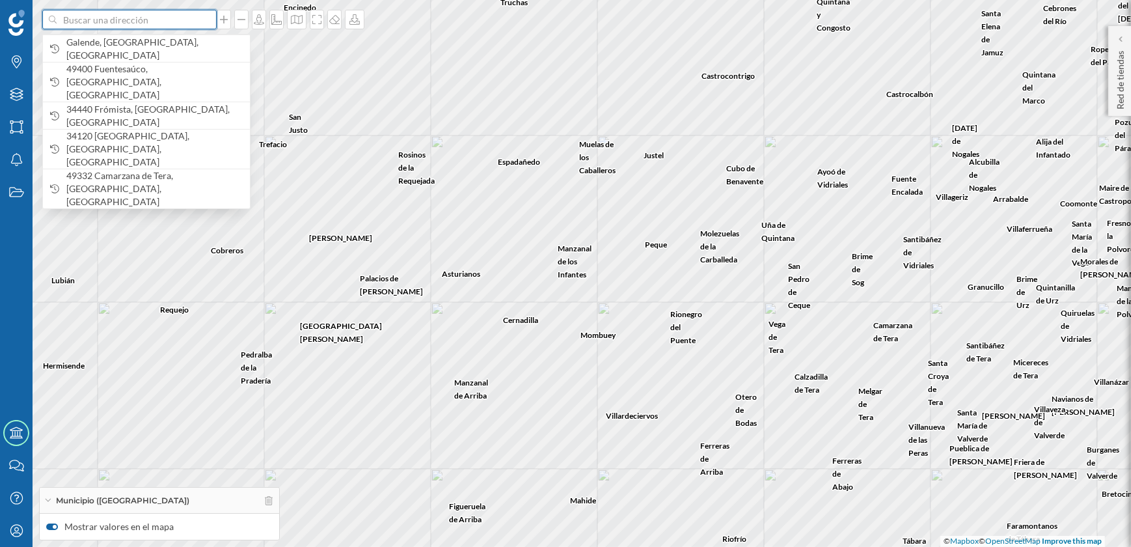
click at [176, 16] on input at bounding box center [130, 20] width 146 height 20
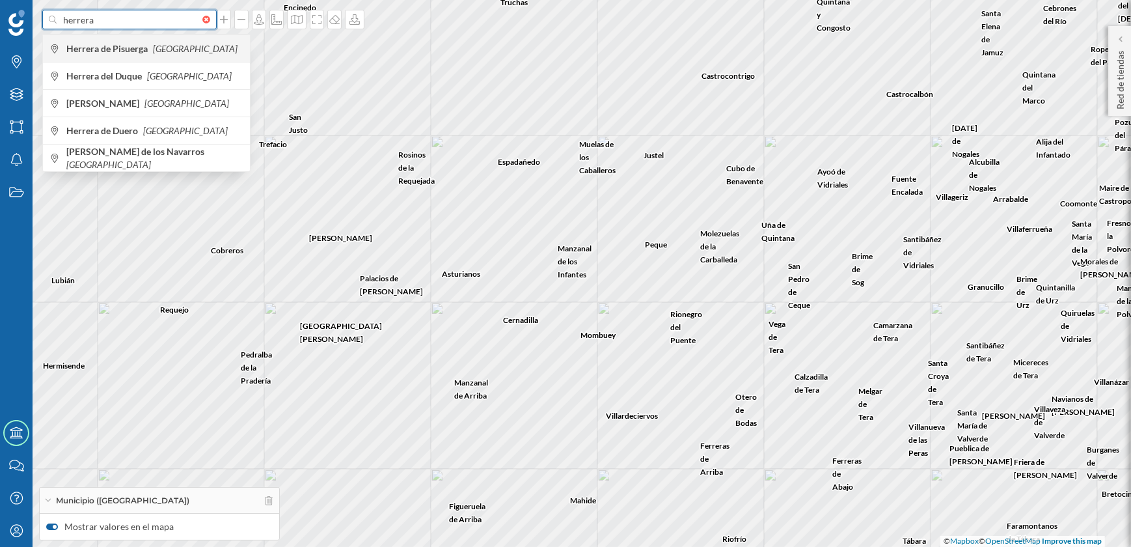
type input "herrera"
click at [176, 46] on icon "[GEOGRAPHIC_DATA]" at bounding box center [195, 48] width 85 height 11
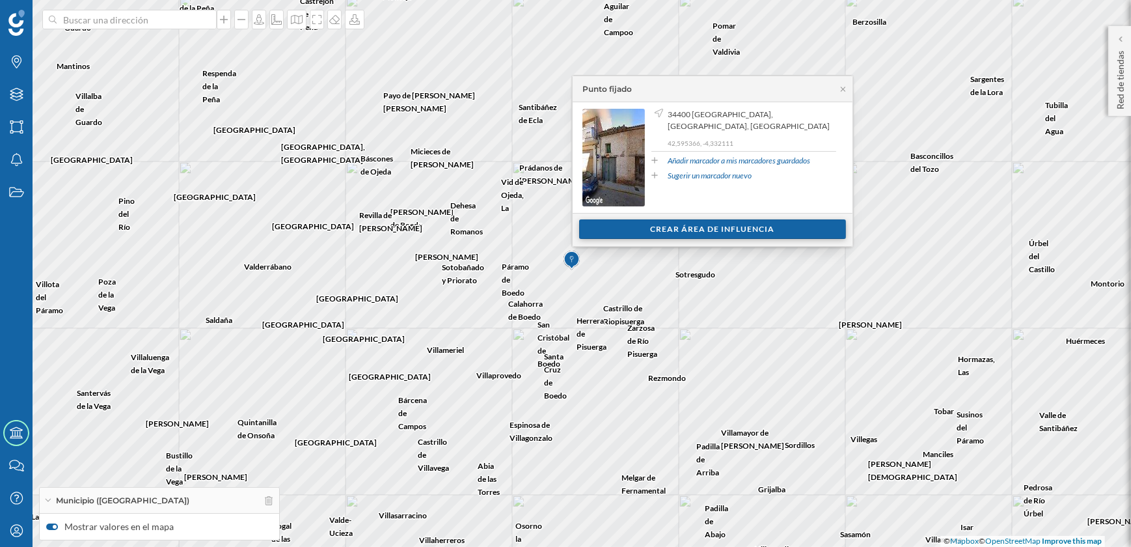
click at [697, 232] on div "Crear área de influencia" at bounding box center [712, 229] width 267 height 20
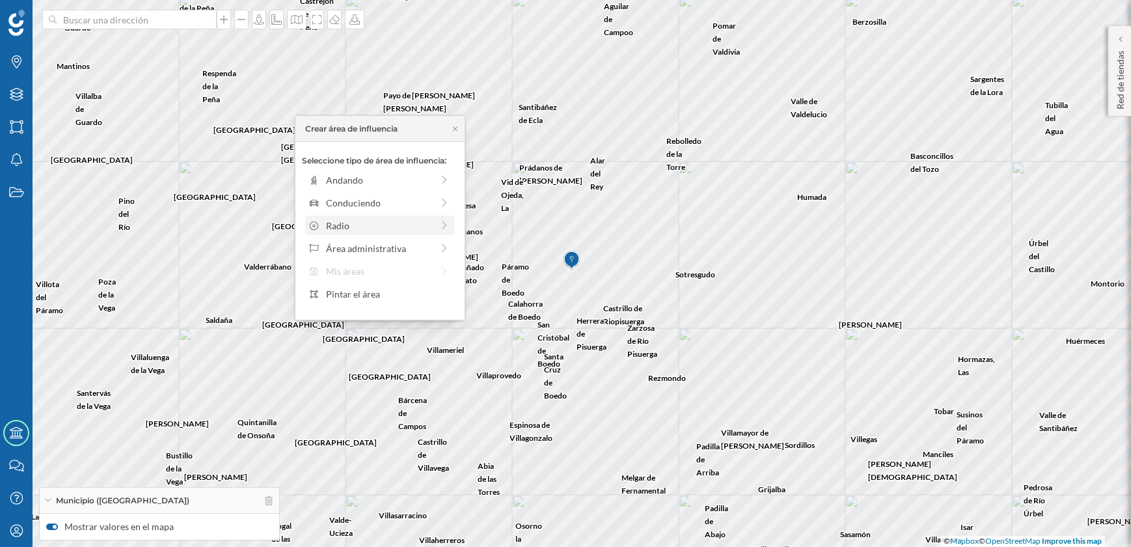
click at [352, 223] on div "Radio" at bounding box center [379, 226] width 106 height 14
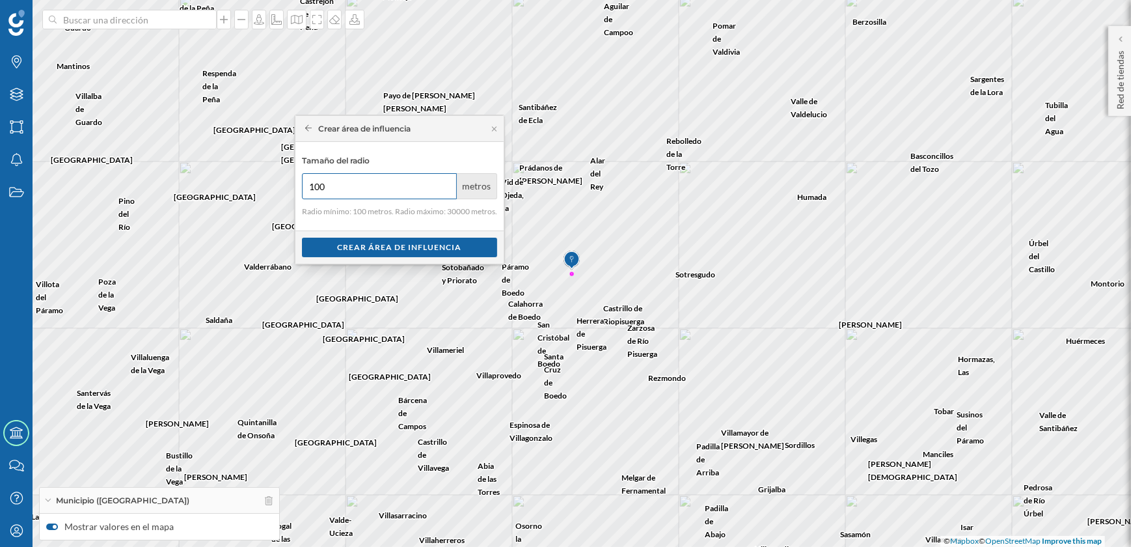
click at [354, 189] on input "100" at bounding box center [379, 186] width 155 height 26
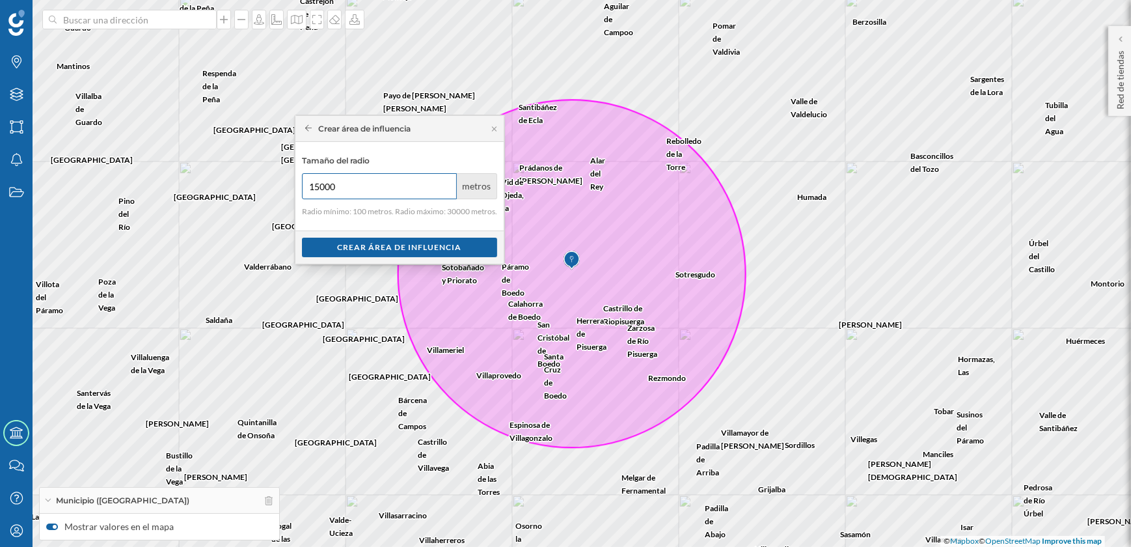
type input "15000"
click at [435, 127] on div "Crear área de influencia" at bounding box center [399, 129] width 208 height 26
click at [491, 130] on icon at bounding box center [494, 129] width 10 height 8
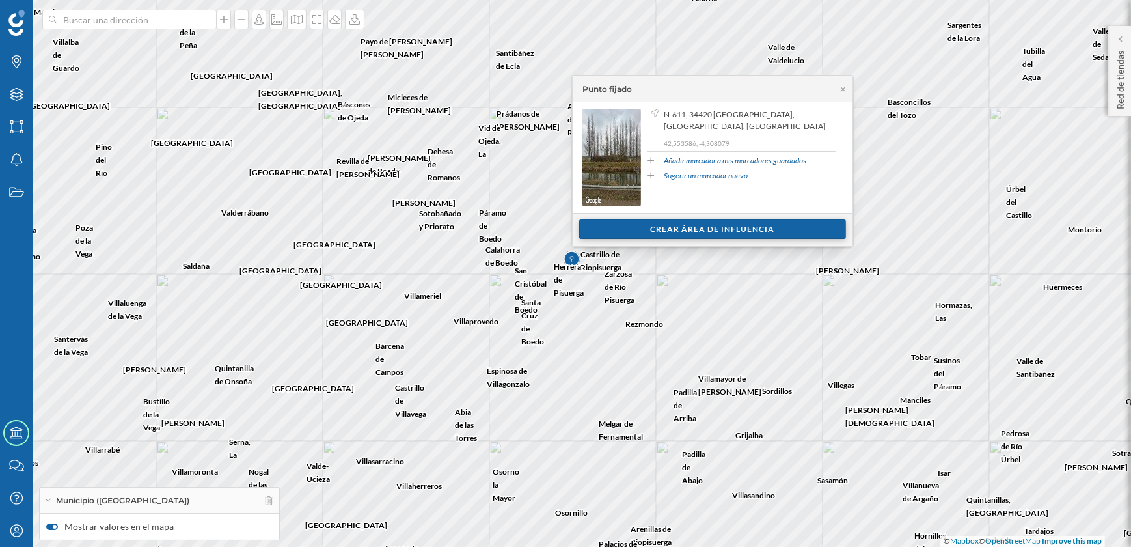
click at [662, 232] on div "Crear área de influencia" at bounding box center [712, 229] width 267 height 20
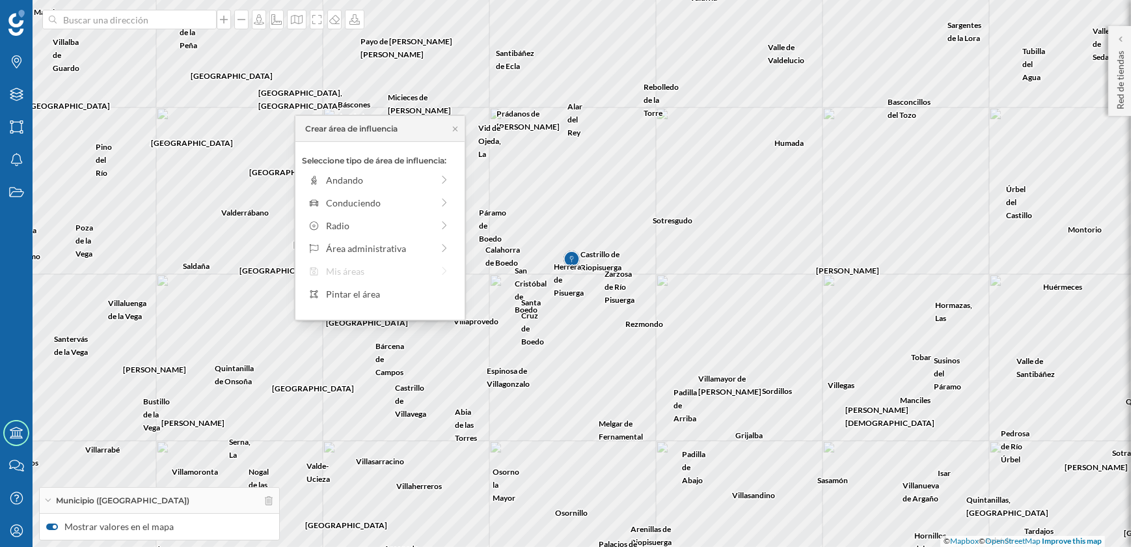
click at [358, 214] on div "Seleccione tipo de área de influencia: Andando Conduciendo Radio Área administr…" at bounding box center [379, 231] width 169 height 178
click at [355, 222] on div "Radio" at bounding box center [379, 226] width 106 height 14
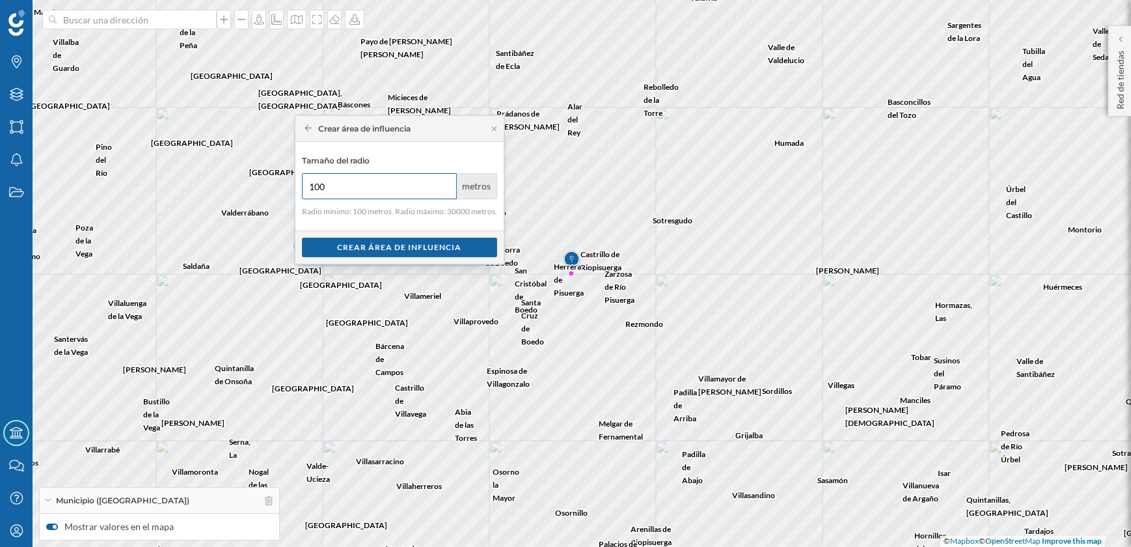
click at [365, 182] on input "100" at bounding box center [379, 186] width 155 height 26
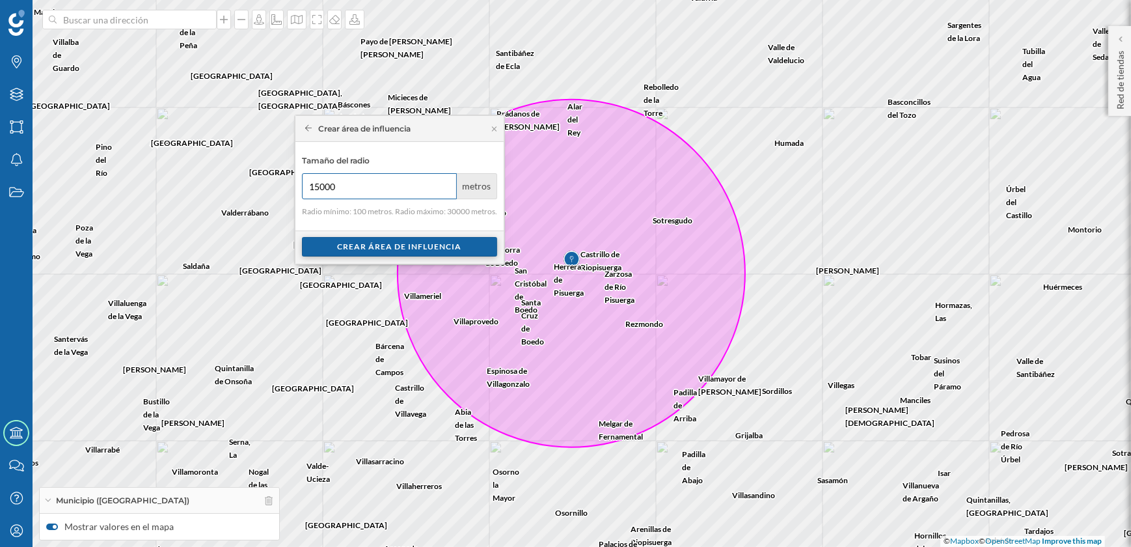
type input "15000"
click at [442, 249] on div "Crear área de influencia" at bounding box center [399, 247] width 195 height 20
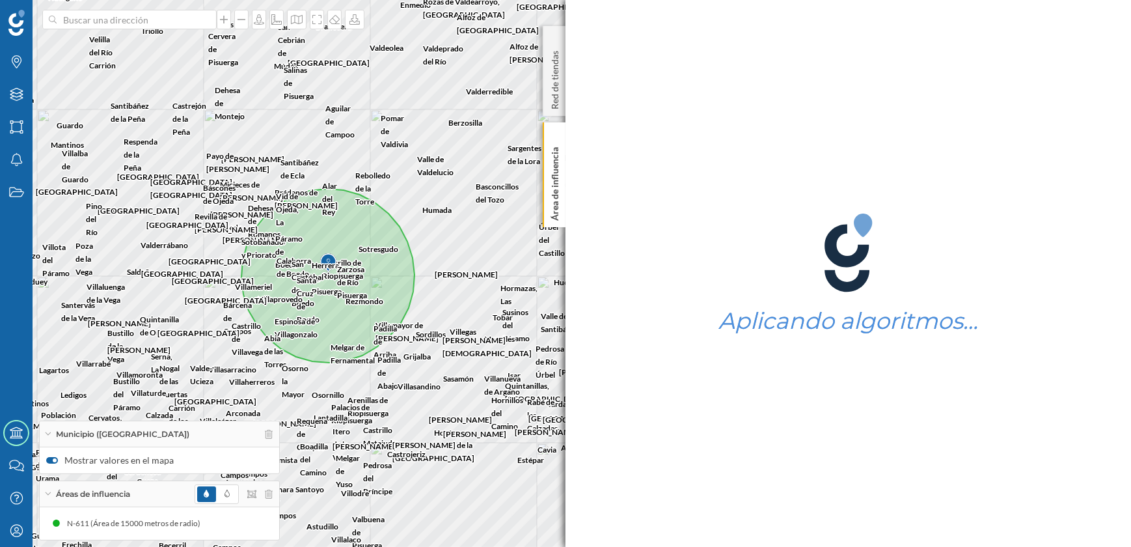
drag, startPoint x: 280, startPoint y: 290, endPoint x: 467, endPoint y: 355, distance: 197.4
click at [467, 355] on div "Ibeas de Juarros [PERSON_NAME] Sotragero [PERSON_NAME] Cardeñadijo Cardeñuela R…" at bounding box center [565, 273] width 1131 height 547
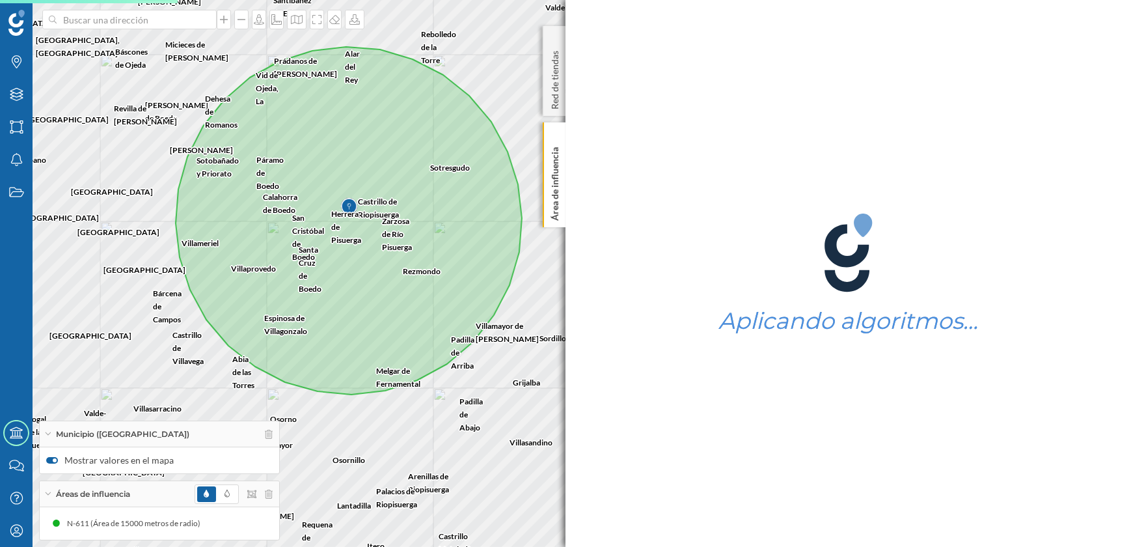
drag, startPoint x: 405, startPoint y: 375, endPoint x: 508, endPoint y: 394, distance: 104.6
click at [508, 394] on div "Úrbel del [PERSON_NAME][GEOGRAPHIC_DATA] [GEOGRAPHIC_DATA] [GEOGRAPHIC_DATA] [G…" at bounding box center [565, 273] width 1131 height 547
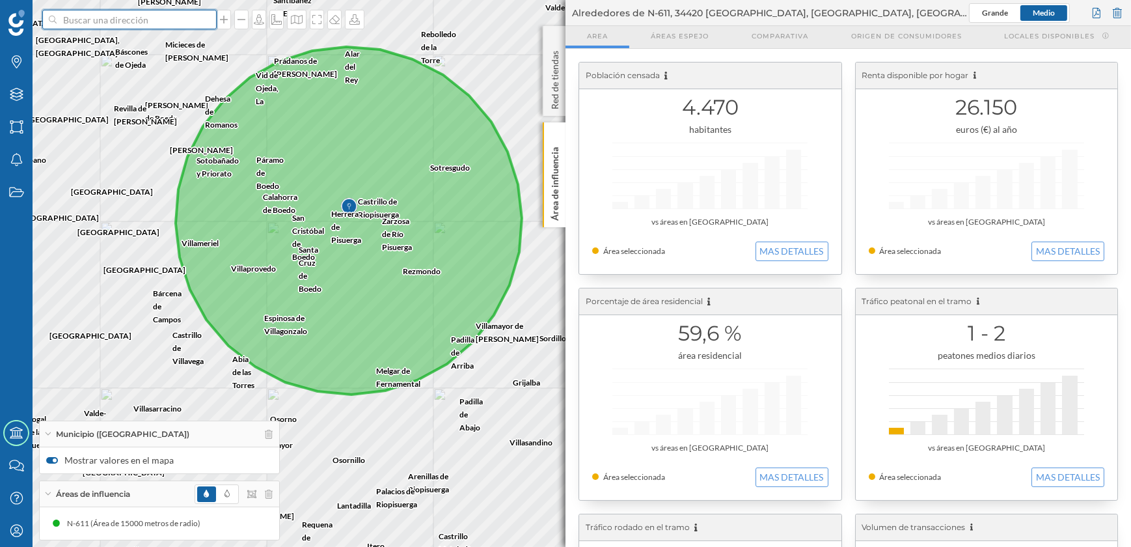
click at [154, 19] on input at bounding box center [130, 20] width 146 height 20
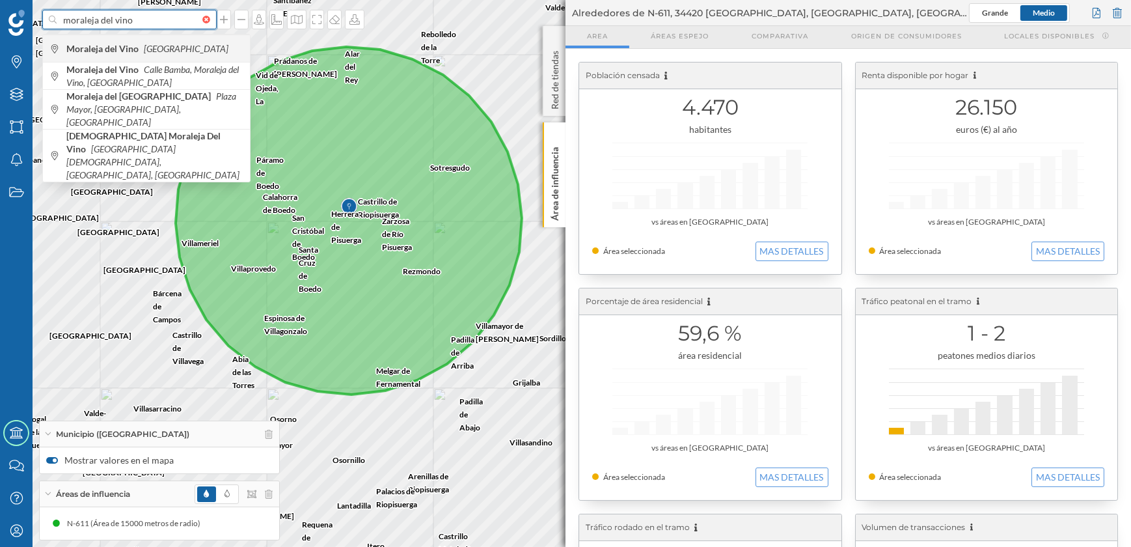
type input "moraleja del vino"
click at [159, 40] on div "Moraleja del Vino [GEOGRAPHIC_DATA]" at bounding box center [146, 47] width 207 height 27
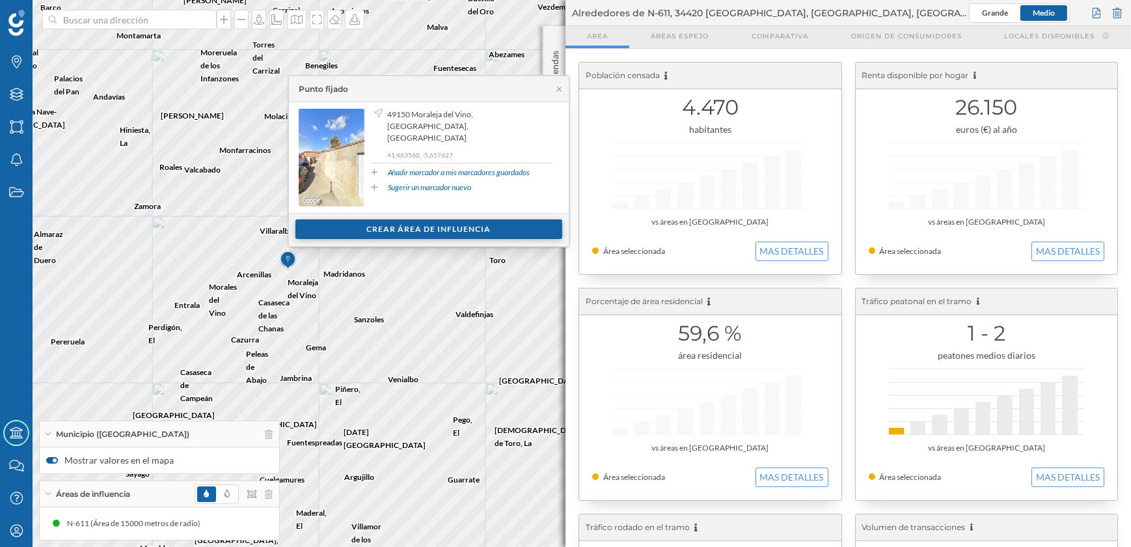
click at [416, 230] on div "Crear área de influencia" at bounding box center [428, 229] width 267 height 20
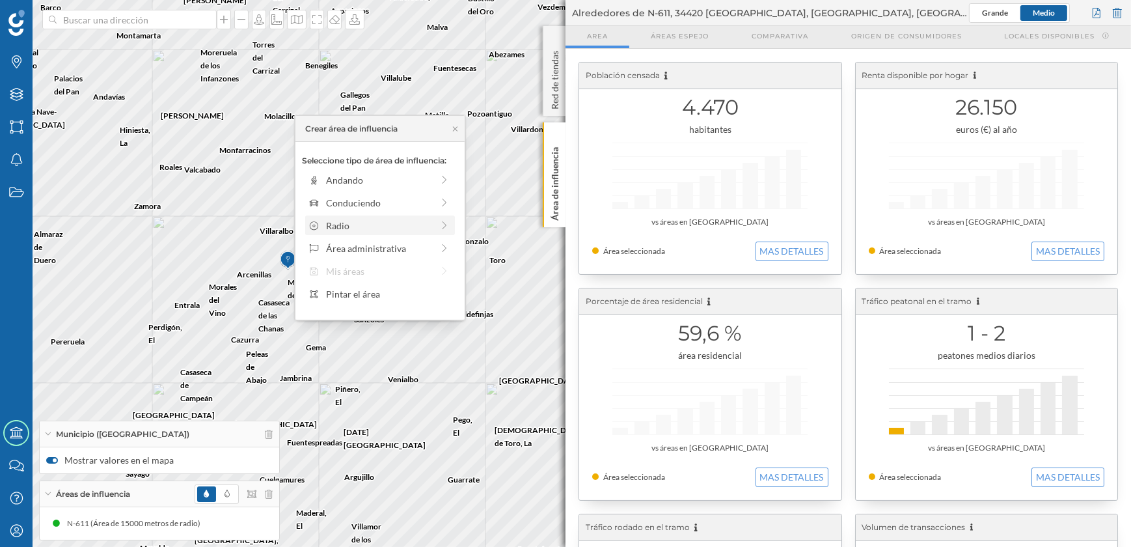
click at [351, 219] on div "Radio" at bounding box center [379, 226] width 106 height 14
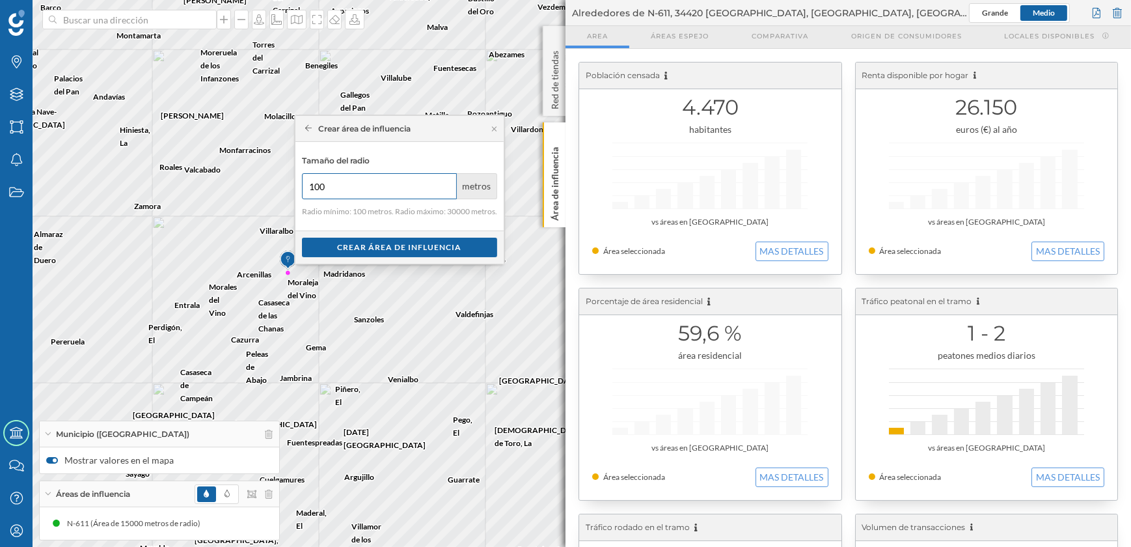
click at [351, 197] on input "100" at bounding box center [379, 186] width 155 height 26
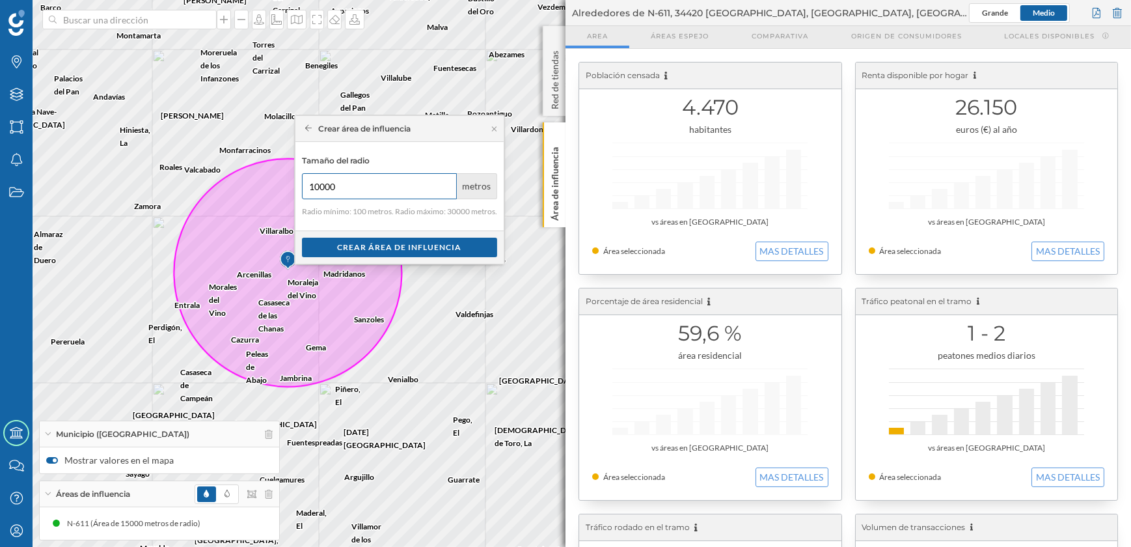
type input "10000"
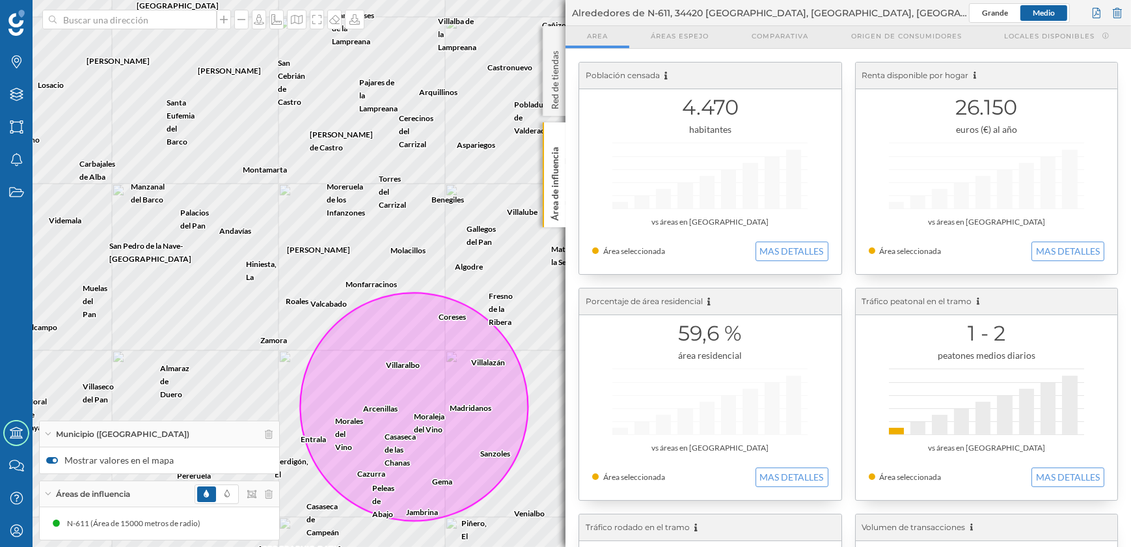
drag, startPoint x: 107, startPoint y: 181, endPoint x: 233, endPoint y: 315, distance: 184.1
click at [233, 315] on div "Algodre Aspariegos Benegiles Coreses Gallegos del Pan Villalazán [GEOGRAPHIC_DA…" at bounding box center [565, 273] width 1131 height 547
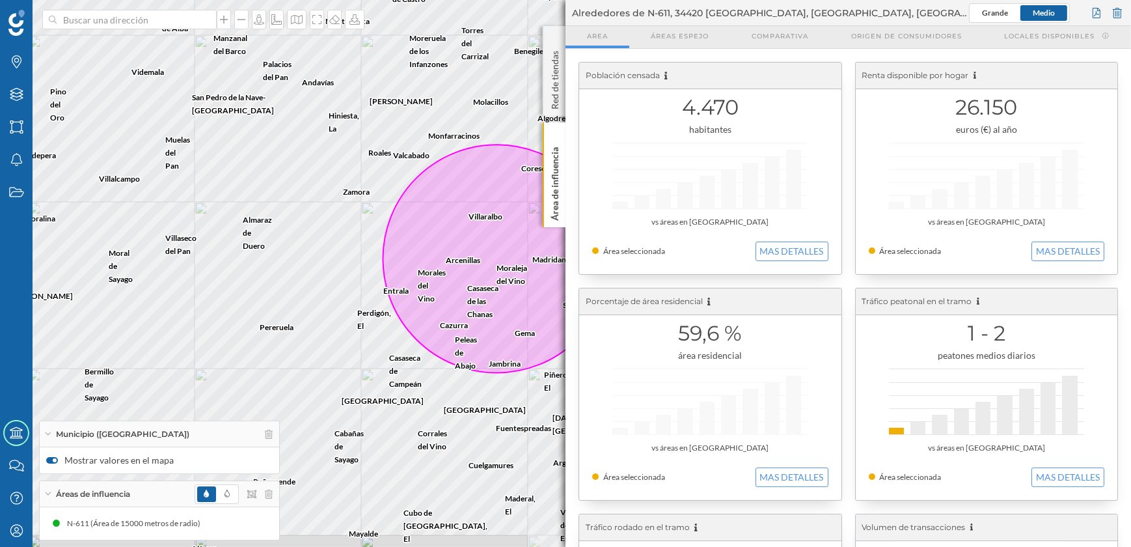
drag, startPoint x: 237, startPoint y: 228, endPoint x: 319, endPoint y: 79, distance: 169.8
click at [319, 79] on div "Algodre Aspariegos Benegiles Coreses Gallegos del Pan Villalazán [GEOGRAPHIC_DA…" at bounding box center [565, 273] width 1131 height 547
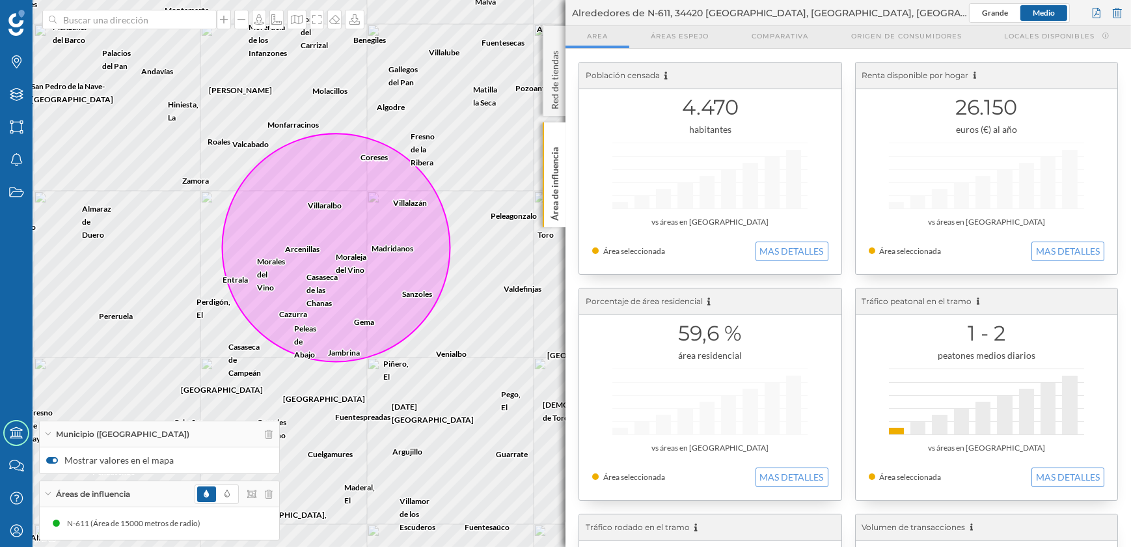
drag, startPoint x: 265, startPoint y: 160, endPoint x: 105, endPoint y: 149, distance: 161.1
click at [105, 149] on div "Algodre Aspariegos Benegiles Coreses Gallegos del Pan Villalazán [GEOGRAPHIC_DA…" at bounding box center [565, 273] width 1131 height 547
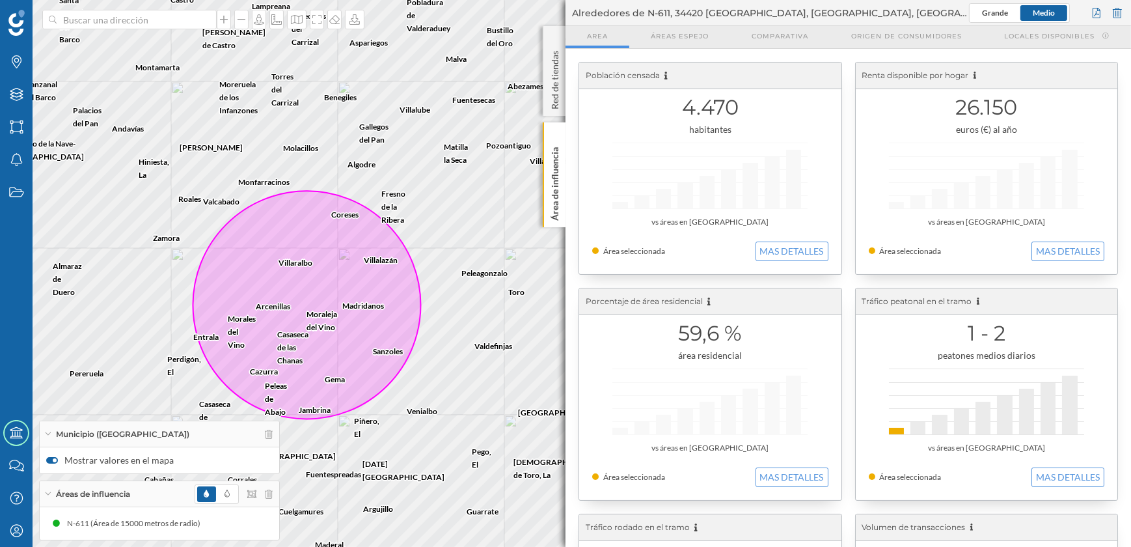
drag, startPoint x: 202, startPoint y: 124, endPoint x: 172, endPoint y: 181, distance: 64.3
click at [172, 181] on div "Algodre Aspariegos Benegiles Coreses Gallegos del Pan Villalazán [GEOGRAPHIC_DA…" at bounding box center [565, 273] width 1131 height 547
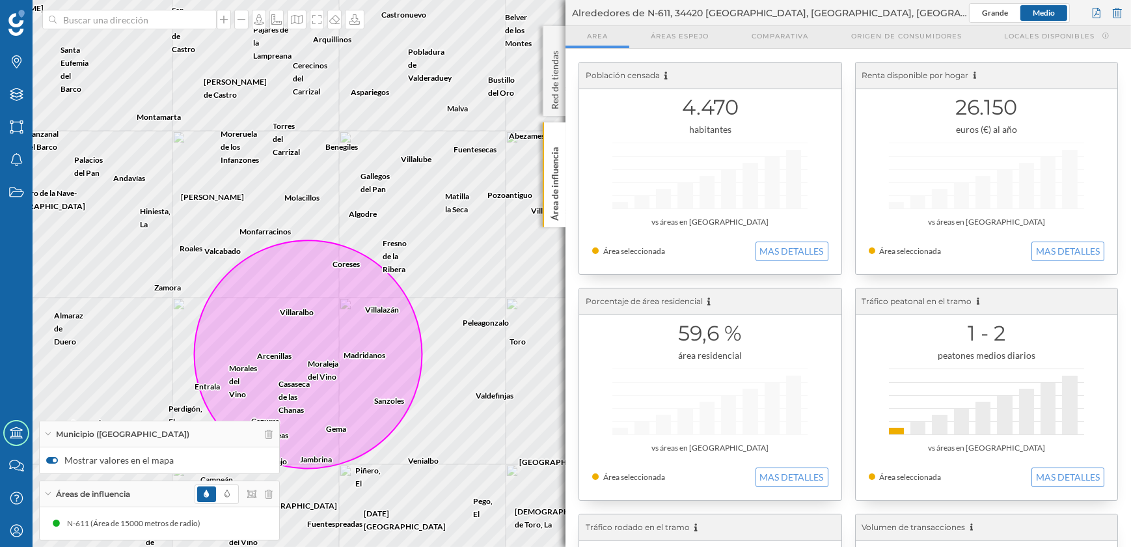
drag, startPoint x: 168, startPoint y: 162, endPoint x: 169, endPoint y: 211, distance: 49.5
click at [169, 211] on div "Algodre Aspariegos Benegiles Coreses Gallegos del Pan Villalazán [GEOGRAPHIC_DA…" at bounding box center [565, 273] width 1131 height 547
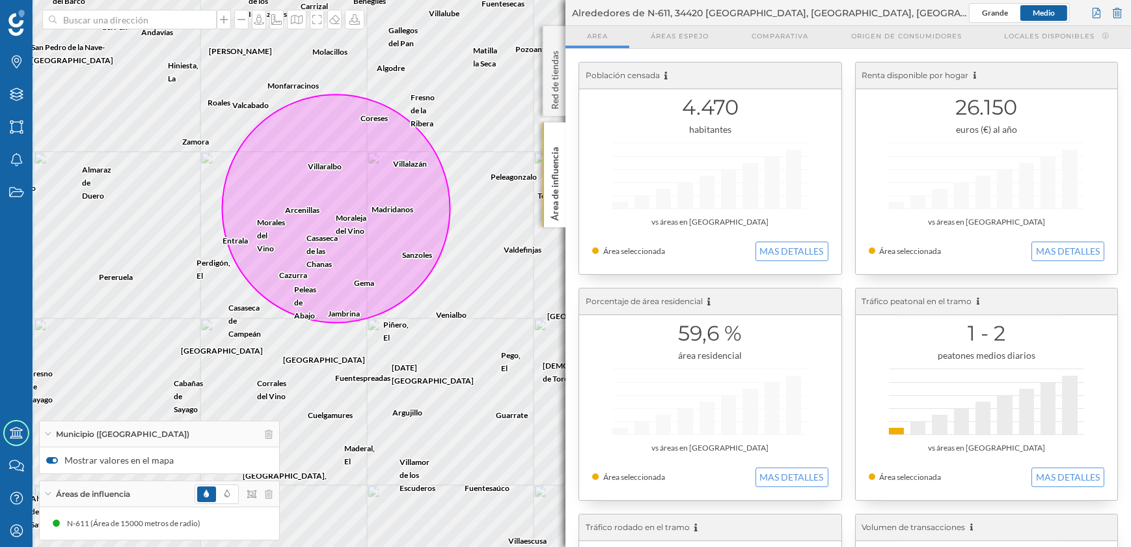
drag, startPoint x: 174, startPoint y: 212, endPoint x: 193, endPoint y: 96, distance: 118.1
click at [200, 65] on div "Algodre Aspariegos Benegiles Coreses Gallegos del Pan Villalazán [GEOGRAPHIC_DA…" at bounding box center [565, 273] width 1131 height 547
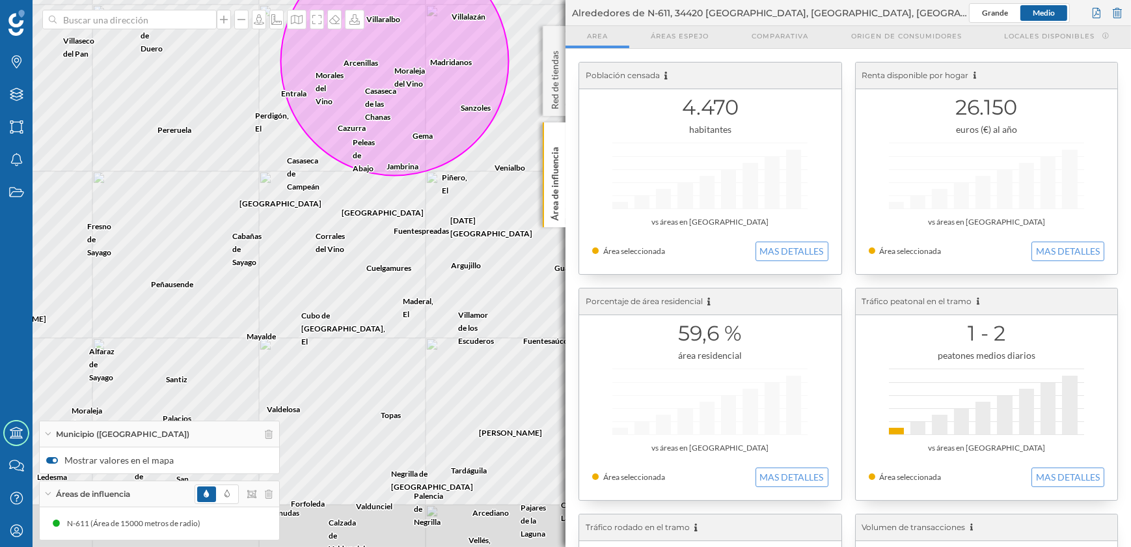
drag, startPoint x: 151, startPoint y: 209, endPoint x: 202, endPoint y: 67, distance: 150.7
click at [202, 67] on div "Algodre Aspariegos Benegiles Coreses Gallegos del Pan Villalazán [GEOGRAPHIC_DA…" at bounding box center [565, 273] width 1131 height 547
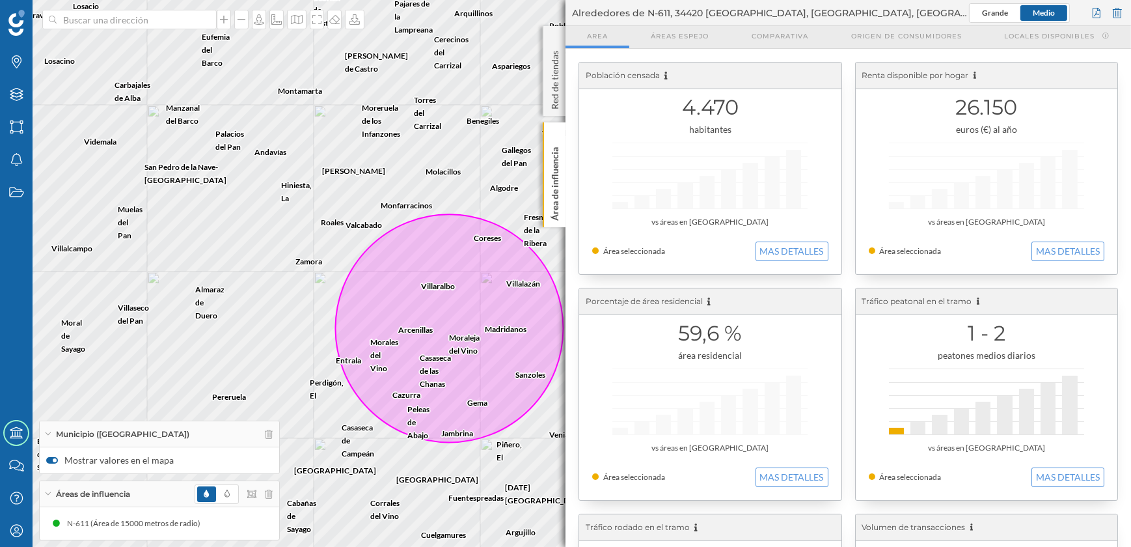
drag, startPoint x: 194, startPoint y: 82, endPoint x: 249, endPoint y: 349, distance: 272.3
click at [249, 349] on div "Algodre Aspariegos Benegiles Coreses Gallegos del Pan Villalazán [GEOGRAPHIC_DA…" at bounding box center [565, 273] width 1131 height 547
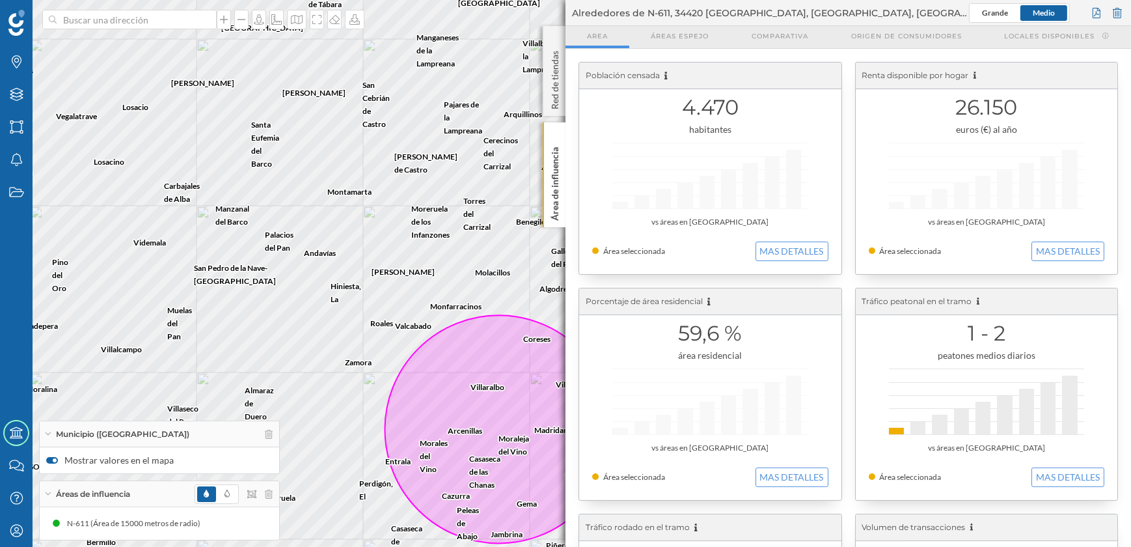
drag, startPoint x: 215, startPoint y: 256, endPoint x: 265, endPoint y: 357, distance: 112.3
click at [265, 357] on div "Algodre Aspariegos Benegiles Coreses Gallegos del Pan Villalazán [GEOGRAPHIC_DA…" at bounding box center [565, 273] width 1131 height 547
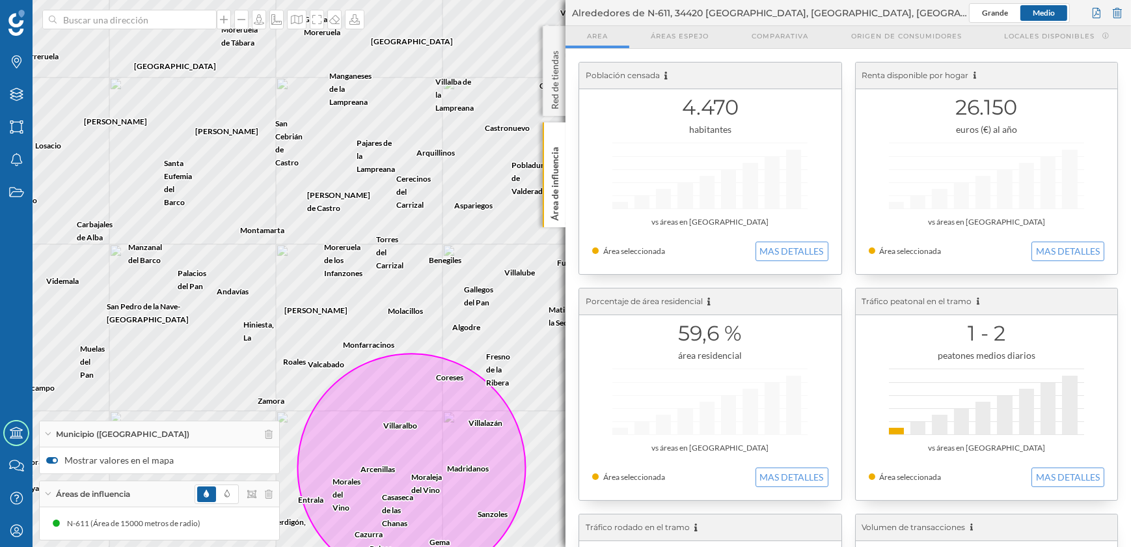
drag, startPoint x: 356, startPoint y: 260, endPoint x: 269, endPoint y: 299, distance: 95.3
click at [269, 299] on div "Algodre Aspariegos Benegiles Coreses Gallegos del Pan Villalazán [GEOGRAPHIC_DA…" at bounding box center [565, 273] width 1131 height 547
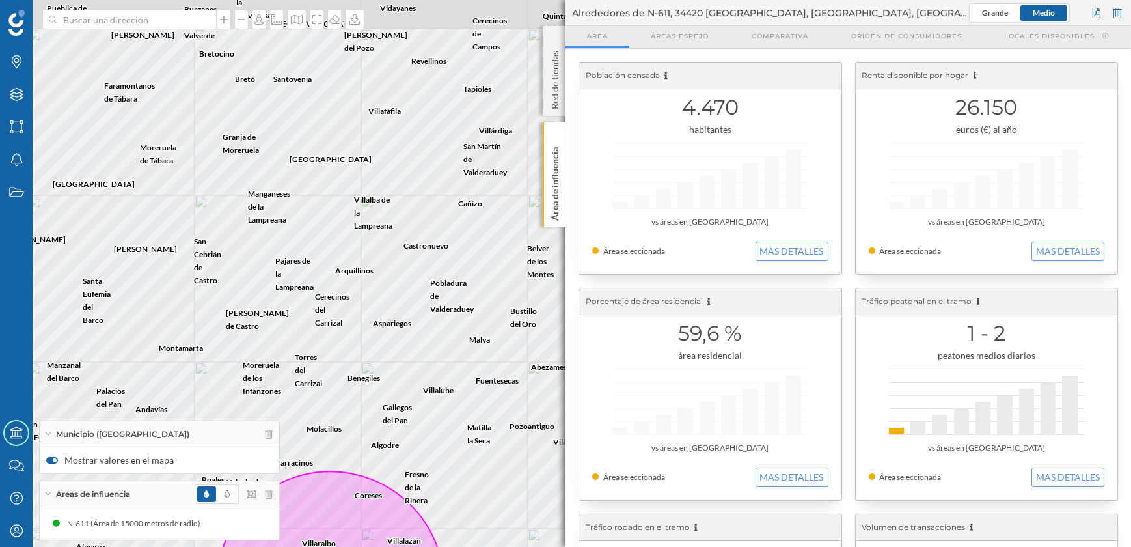
drag, startPoint x: 321, startPoint y: 267, endPoint x: 239, endPoint y: 385, distance: 143.1
click at [239, 385] on div "Algodre Aspariegos Benegiles Coreses Gallegos del Pan Villalazán [GEOGRAPHIC_DA…" at bounding box center [565, 273] width 1131 height 547
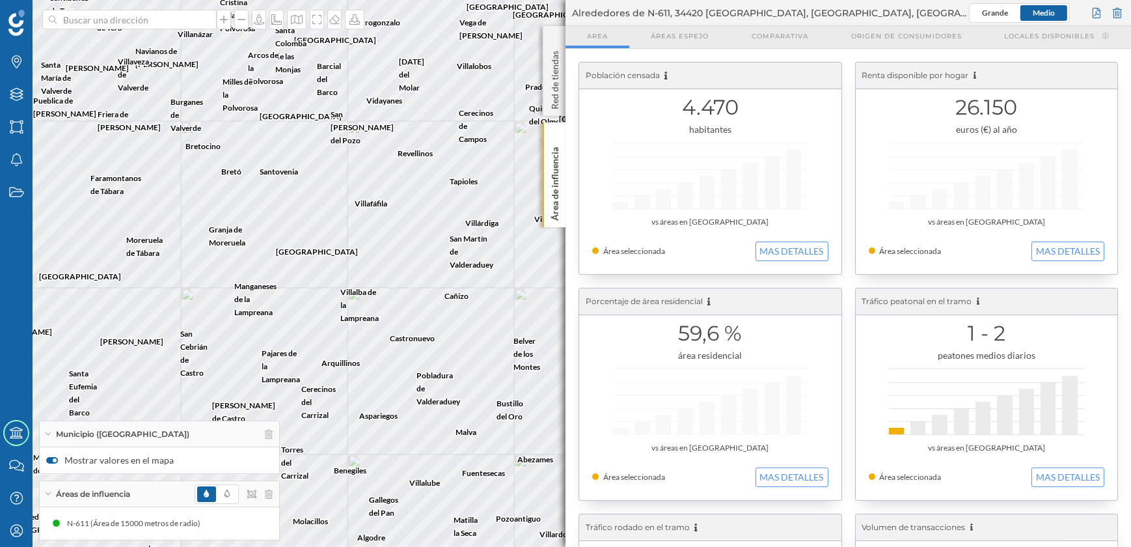
drag, startPoint x: 359, startPoint y: 258, endPoint x: 345, endPoint y: 361, distance: 103.7
click at [345, 361] on div "Algodre Aspariegos Benegiles Coreses Gallegos del Pan Villalazán [GEOGRAPHIC_DA…" at bounding box center [565, 273] width 1131 height 547
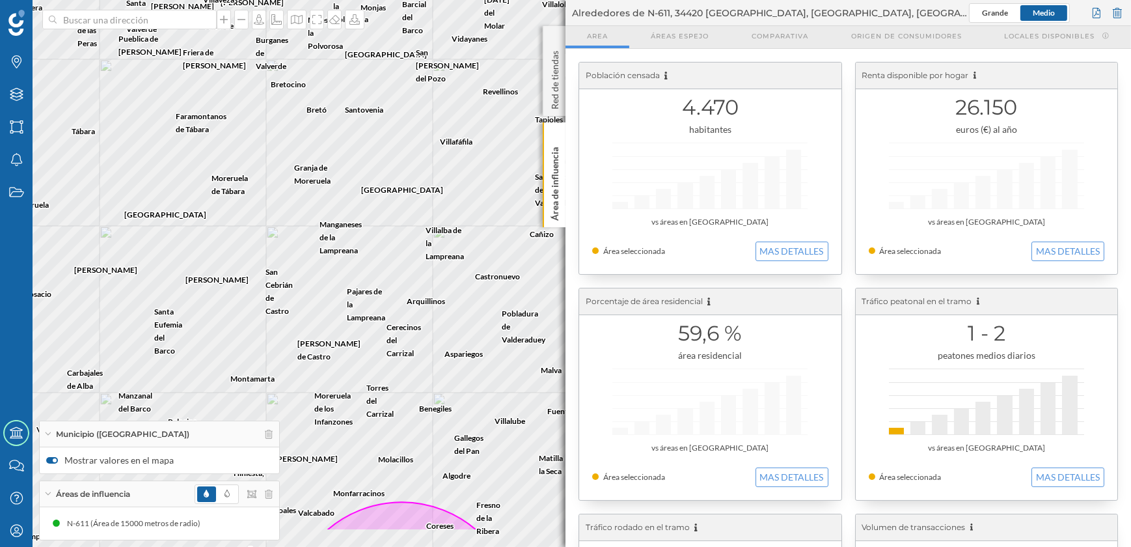
drag, startPoint x: 346, startPoint y: 252, endPoint x: 428, endPoint y: 189, distance: 104.4
click at [431, 180] on div "Algodre Aspariegos Benegiles Coreses Gallegos del Pan Villalazán [GEOGRAPHIC_DA…" at bounding box center [565, 273] width 1131 height 547
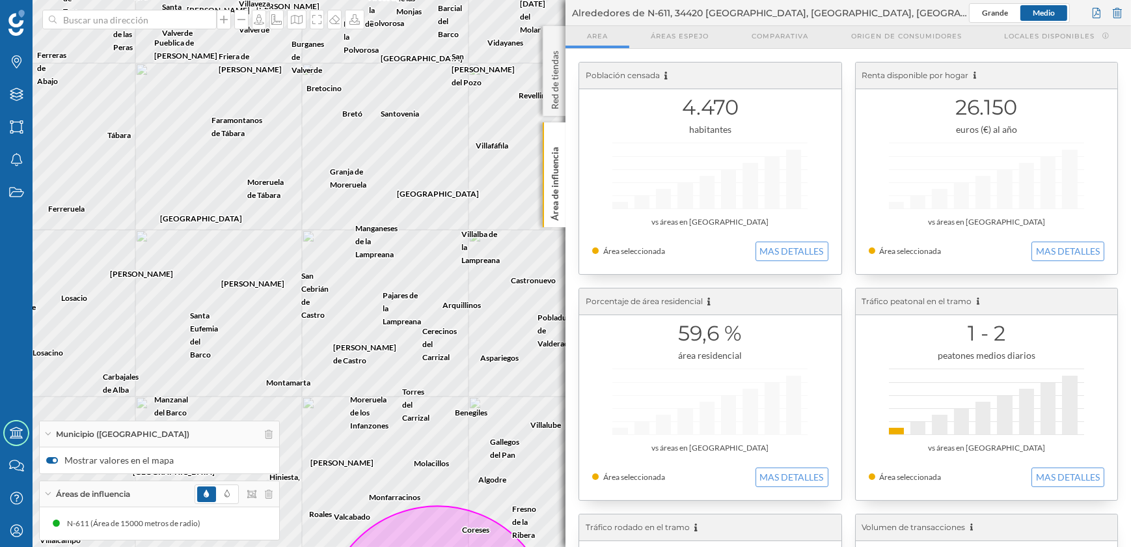
drag, startPoint x: 368, startPoint y: 294, endPoint x: 429, endPoint y: 307, distance: 63.2
click at [429, 307] on div "Algodre Aspariegos Benegiles Coreses Gallegos del Pan Villalazán [GEOGRAPHIC_DA…" at bounding box center [565, 273] width 1131 height 547
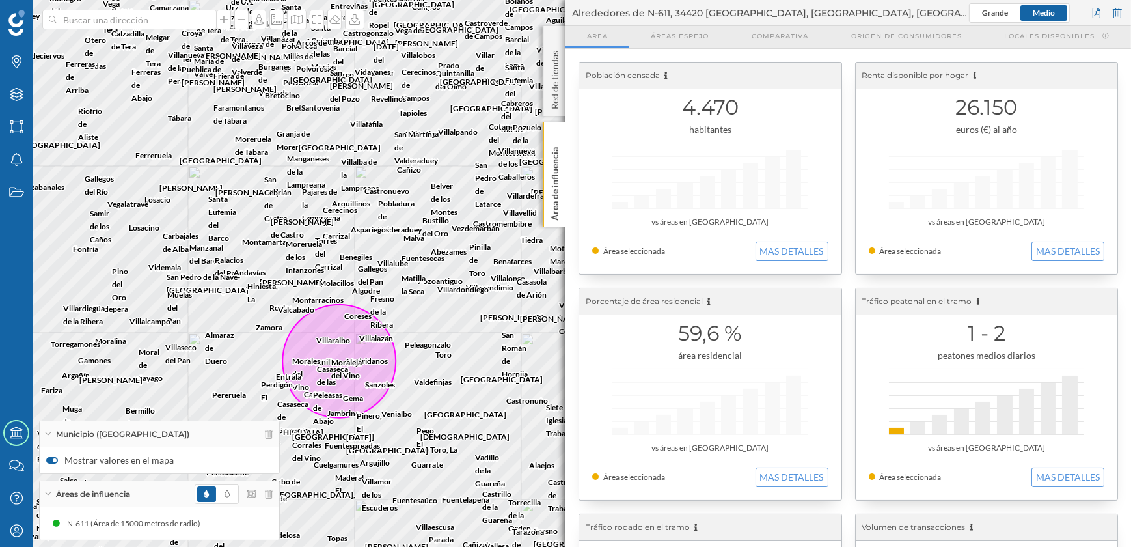
drag, startPoint x: 347, startPoint y: 316, endPoint x: 269, endPoint y: 215, distance: 127.6
click at [269, 215] on div "Villavellid Benafarces [GEOGRAPHIC_DATA] de [PERSON_NAME] [GEOGRAPHIC_DATA][PER…" at bounding box center [565, 273] width 1131 height 547
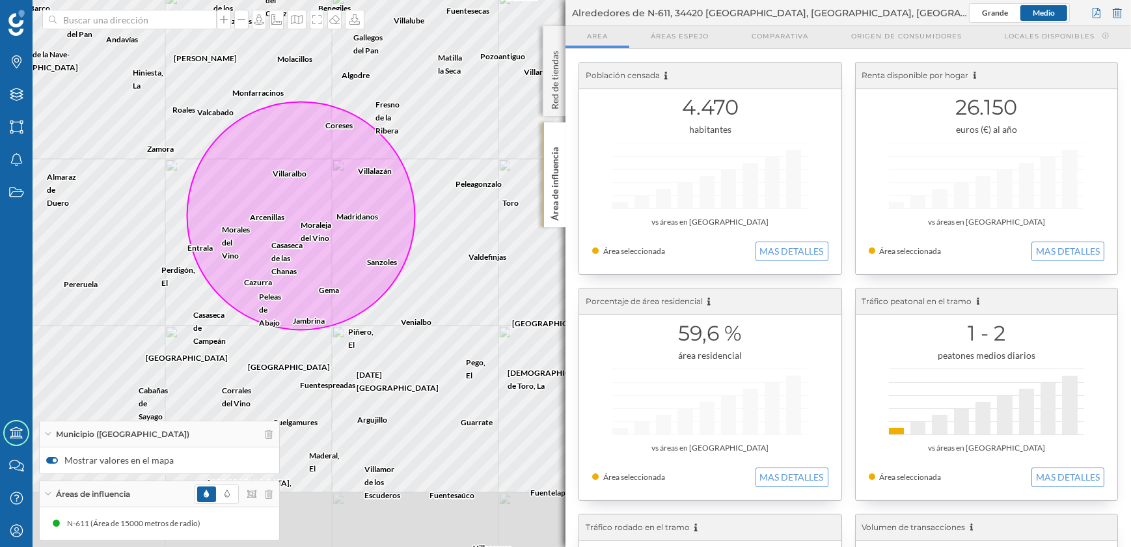
drag, startPoint x: 429, startPoint y: 418, endPoint x: 464, endPoint y: 348, distance: 78.0
click at [464, 348] on div "Abezames [GEOGRAPHIC_DATA] [GEOGRAPHIC_DATA] [GEOGRAPHIC_DATA] [GEOGRAPHIC_DATA…" at bounding box center [565, 273] width 1131 height 547
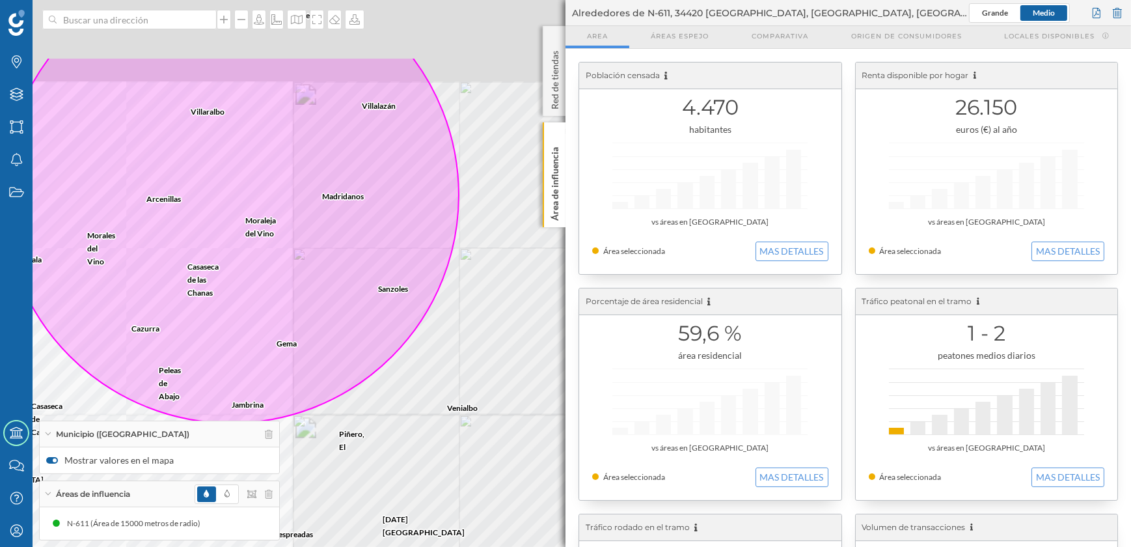
drag, startPoint x: 424, startPoint y: 315, endPoint x: 532, endPoint y: 441, distance: 165.2
click at [532, 441] on div "Tordesillas Pollos Siete Iglesias de Trabancos [GEOGRAPHIC_DATA][PERSON_NAME][G…" at bounding box center [565, 273] width 1131 height 547
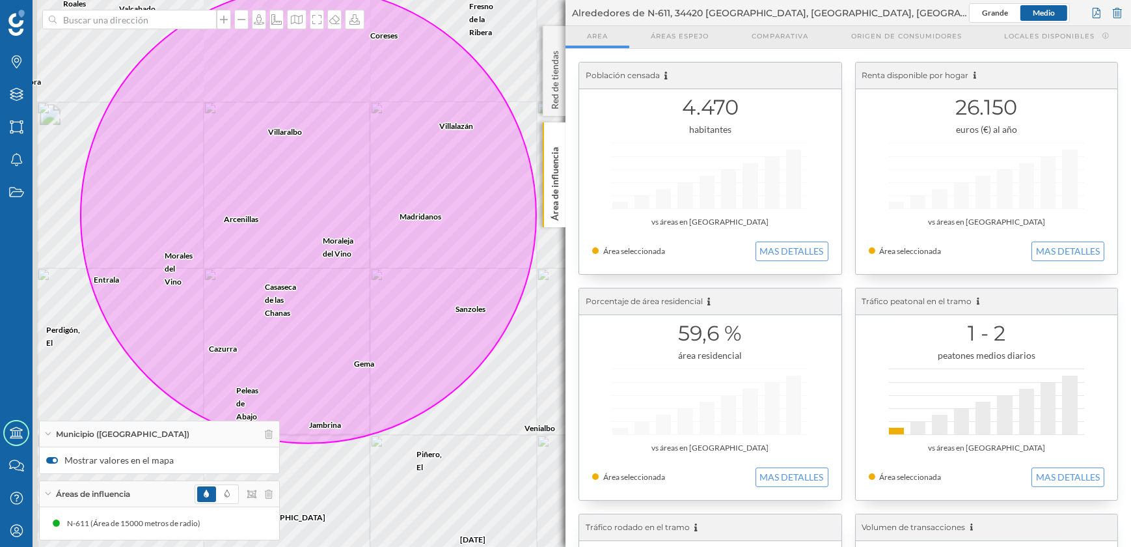
drag, startPoint x: 450, startPoint y: 407, endPoint x: 513, endPoint y: 414, distance: 63.5
click at [513, 414] on div "[GEOGRAPHIC_DATA], [GEOGRAPHIC_DATA] Villabuena del [GEOGRAPHIC_DATA] [GEOGRAPH…" at bounding box center [565, 273] width 1131 height 547
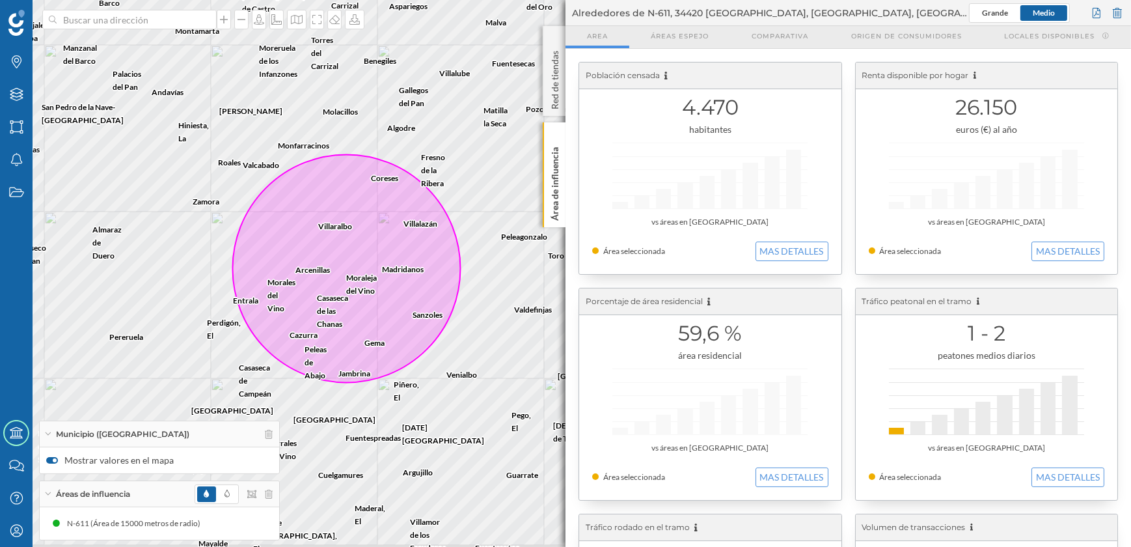
drag, startPoint x: 500, startPoint y: 440, endPoint x: 402, endPoint y: 364, distance: 123.9
click at [402, 364] on div "Valdefinjas [PERSON_NAME] del Vino Coreses [GEOGRAPHIC_DATA] [GEOGRAPHIC_DATA],…" at bounding box center [565, 273] width 1131 height 547
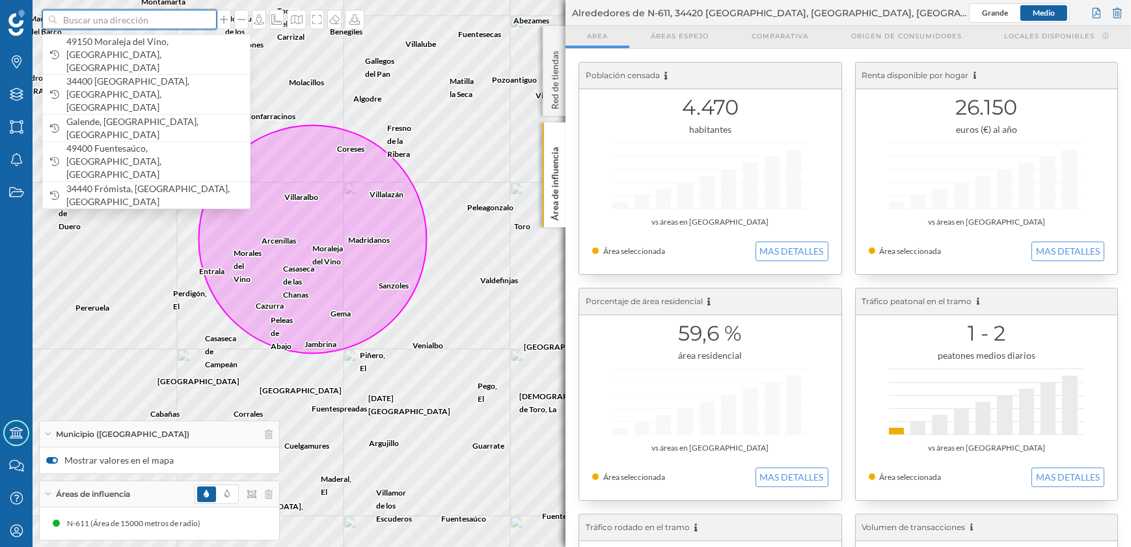
click at [109, 20] on input at bounding box center [130, 20] width 146 height 20
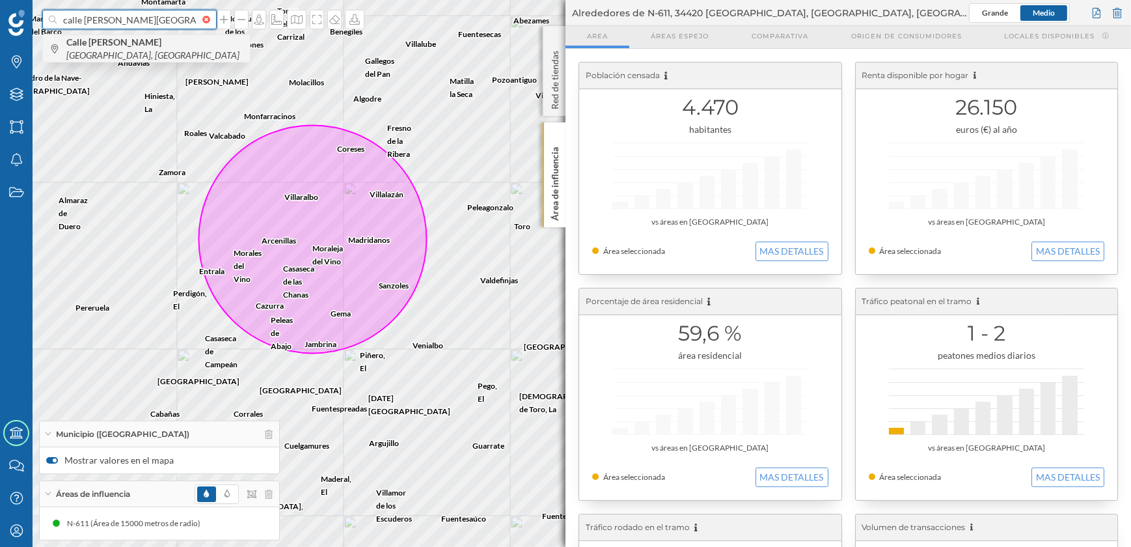
type input "calle [PERSON_NAME][GEOGRAPHIC_DATA]"
click at [124, 44] on b "Calle [PERSON_NAME]" at bounding box center [115, 41] width 98 height 11
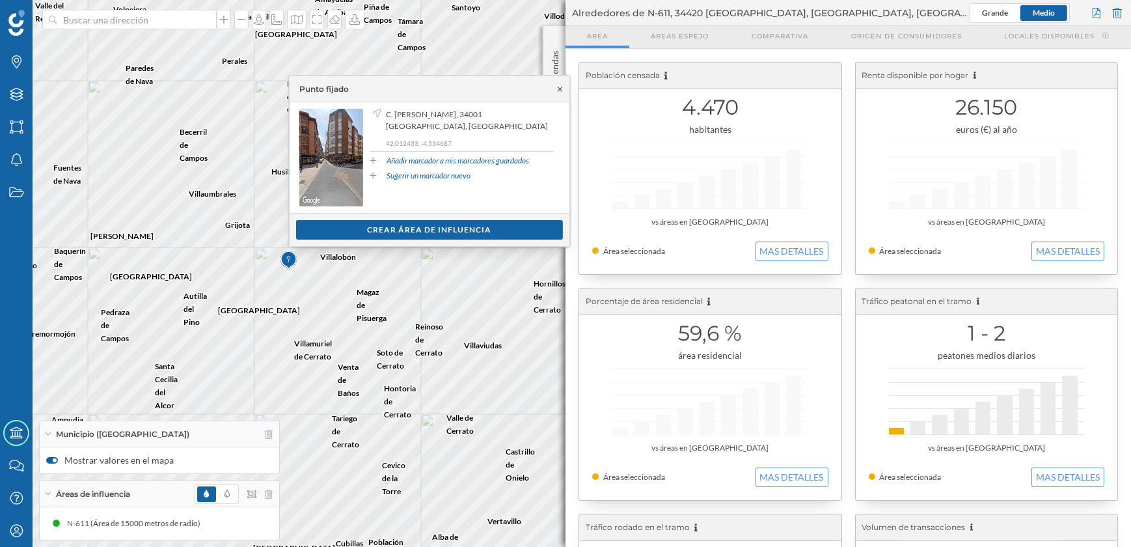
click at [558, 85] on icon at bounding box center [560, 89] width 10 height 8
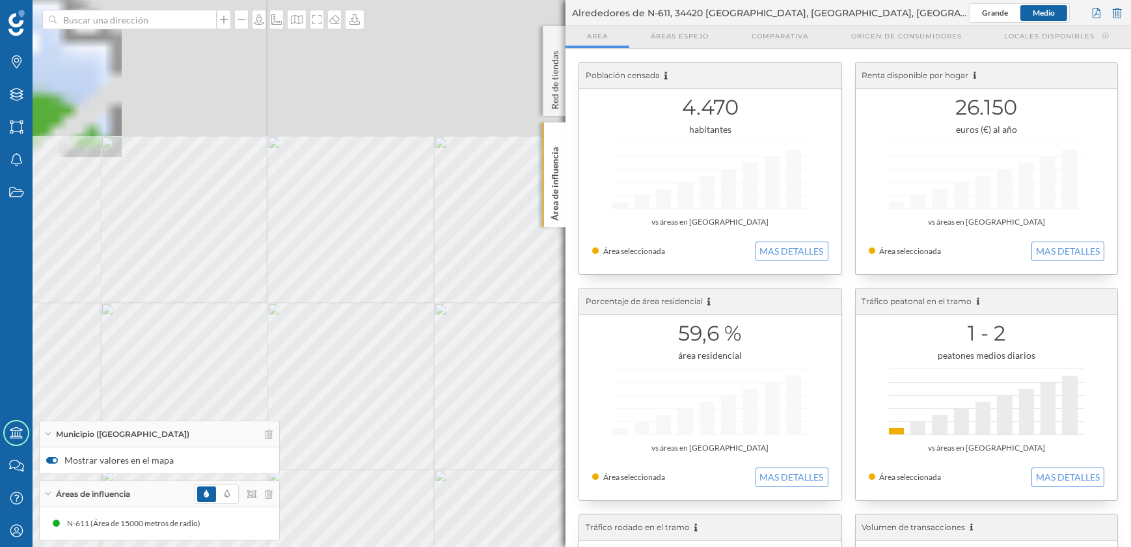
drag, startPoint x: 411, startPoint y: 192, endPoint x: 305, endPoint y: 333, distance: 176.5
click at [305, 333] on div "Palencia Villalobón Magaz de [PERSON_NAME] de Cerrato © Mapbox © OpenStreetMap …" at bounding box center [565, 273] width 1131 height 547
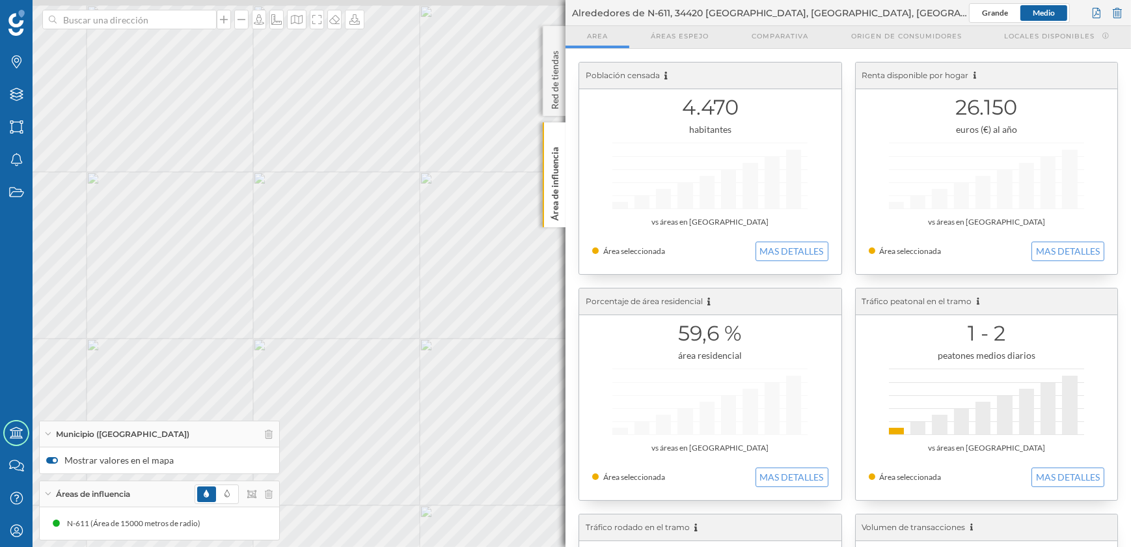
drag, startPoint x: 336, startPoint y: 250, endPoint x: 156, endPoint y: 286, distance: 183.8
click at [155, 286] on div "Palencia Villalobón Magaz de [PERSON_NAME] de [PERSON_NAME] © Mapbox © OpenStre…" at bounding box center [565, 273] width 1131 height 547
click at [160, 21] on input at bounding box center [130, 20] width 146 height 20
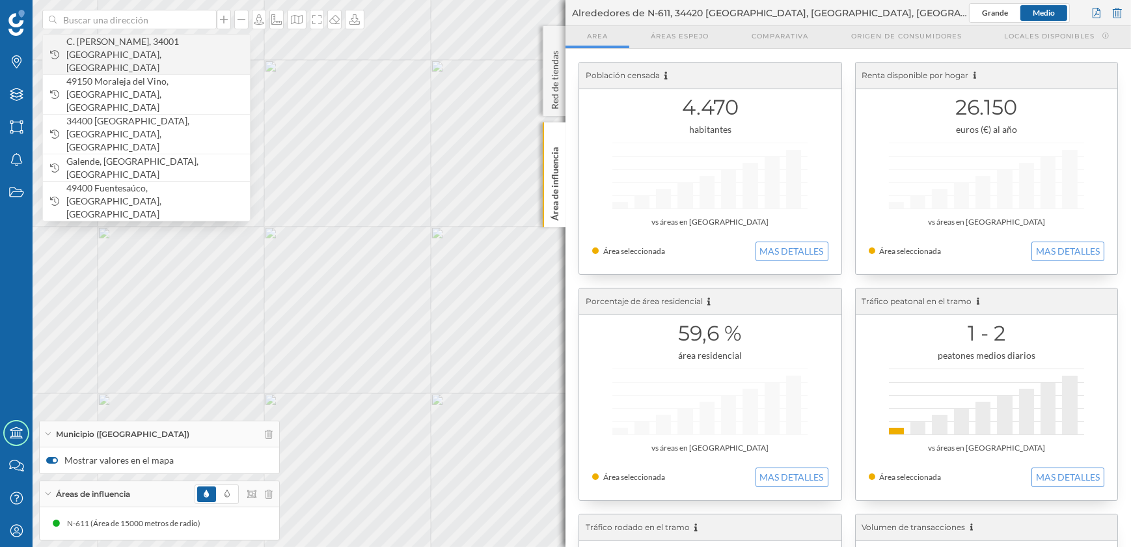
click at [163, 44] on span "C. [PERSON_NAME], 34001 [GEOGRAPHIC_DATA], [GEOGRAPHIC_DATA]" at bounding box center [154, 54] width 177 height 39
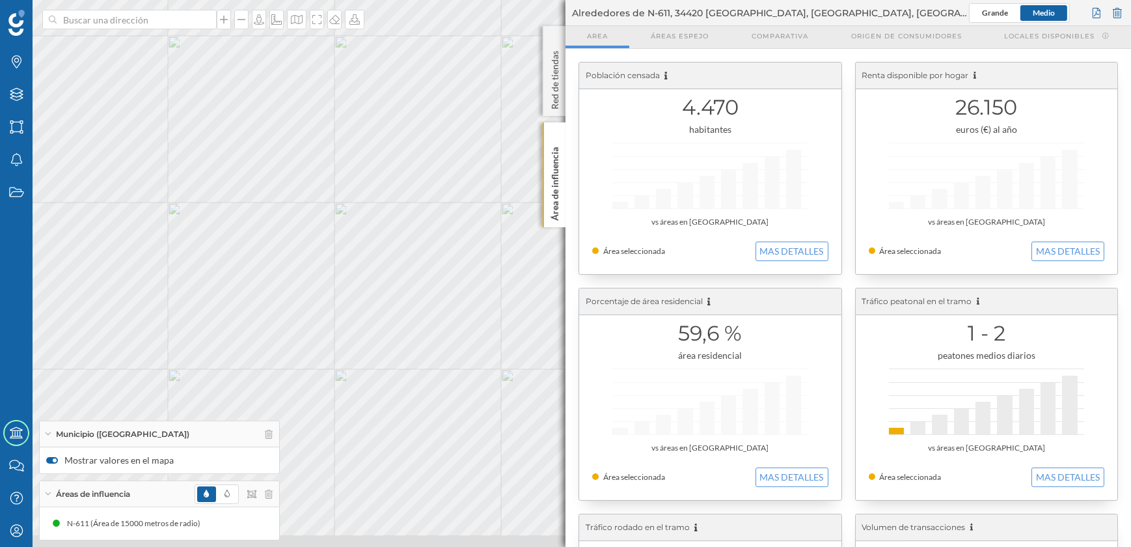
drag, startPoint x: 495, startPoint y: 353, endPoint x: 376, endPoint y: 193, distance: 199.6
click at [376, 193] on div "Palencia © Mapbox © OpenStreetMap Improve this map" at bounding box center [565, 273] width 1131 height 547
drag, startPoint x: 411, startPoint y: 303, endPoint x: 397, endPoint y: 215, distance: 89.5
click at [397, 215] on div "Palencia © Mapbox © OpenStreetMap Improve this map" at bounding box center [565, 273] width 1131 height 547
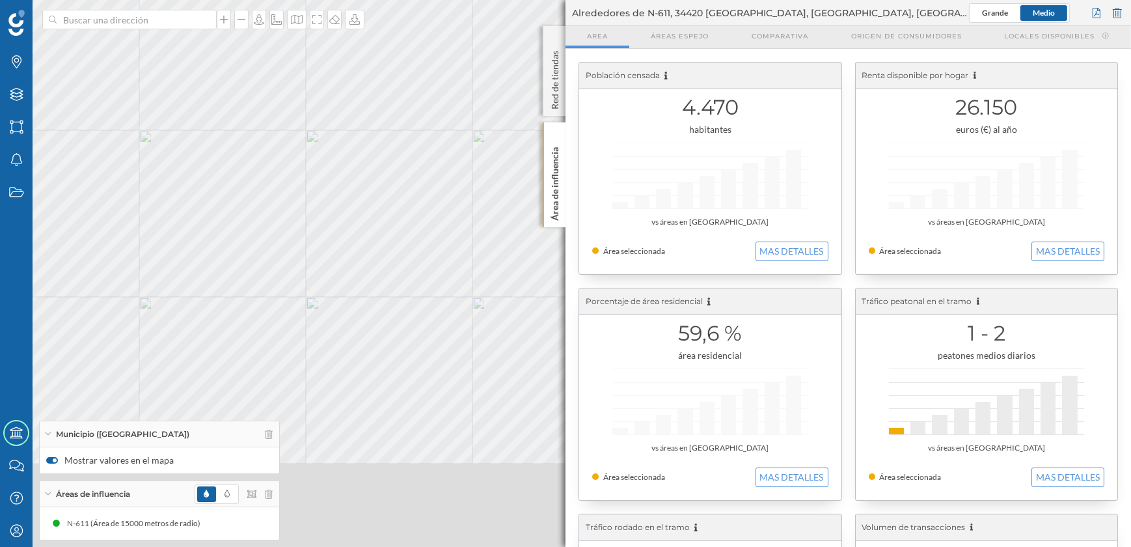
drag, startPoint x: 390, startPoint y: 317, endPoint x: 371, endPoint y: 167, distance: 151.6
click at [371, 167] on div "Palencia © Mapbox © OpenStreetMap Improve this map" at bounding box center [565, 273] width 1131 height 547
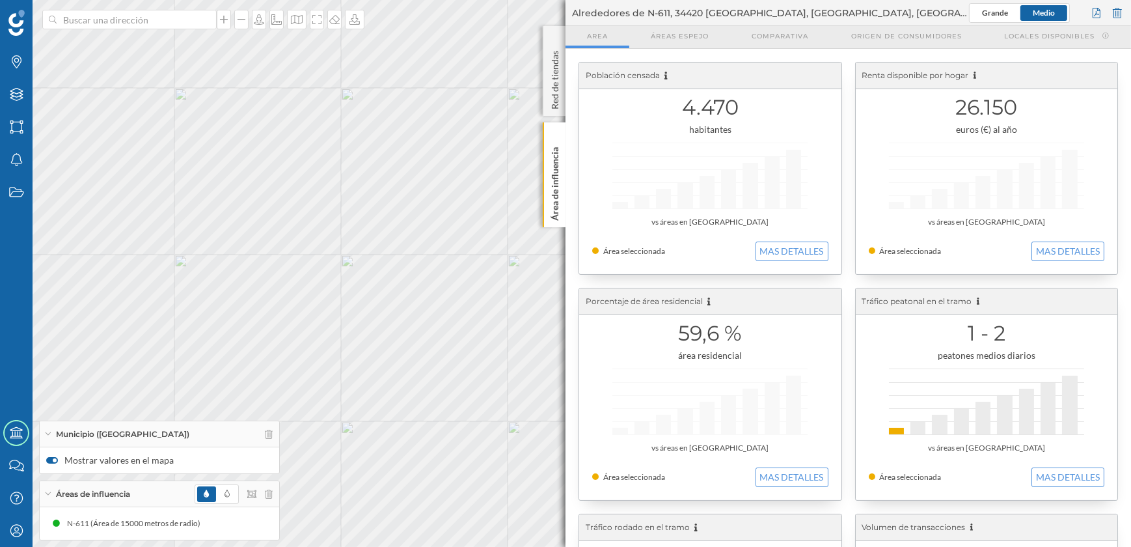
drag, startPoint x: 366, startPoint y: 221, endPoint x: 405, endPoint y: 355, distance: 139.6
click at [403, 355] on div "Palencia © Mapbox © OpenStreetMap Improve this map" at bounding box center [565, 273] width 1131 height 547
drag, startPoint x: 375, startPoint y: 298, endPoint x: 387, endPoint y: 351, distance: 54.6
click at [387, 351] on div "Palencia © Mapbox © OpenStreetMap Improve this map" at bounding box center [565, 273] width 1131 height 547
click at [18, 62] on icon at bounding box center [17, 61] width 10 height 13
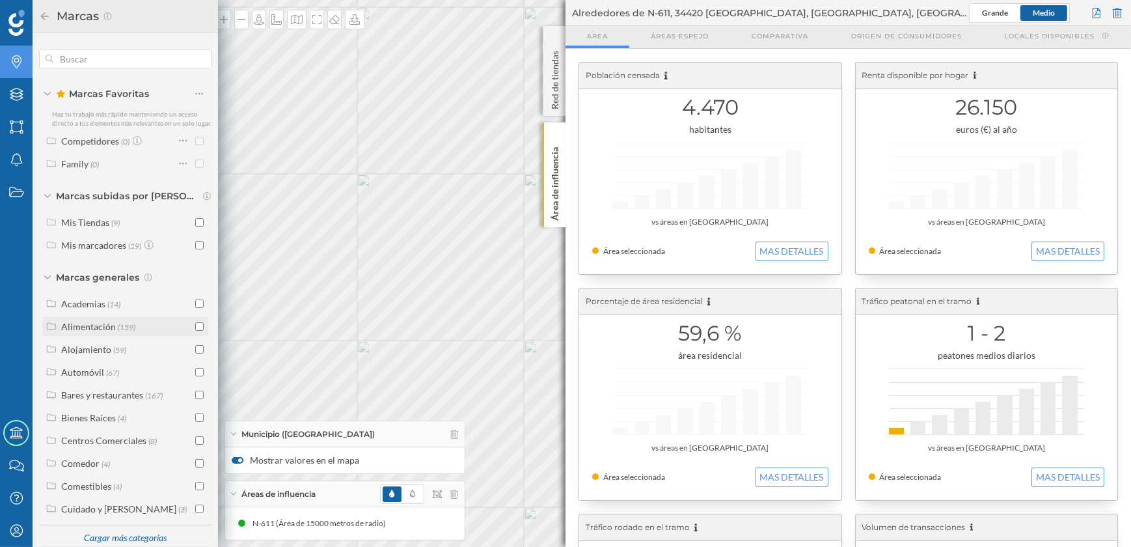
click at [196, 331] on input "checkbox" at bounding box center [199, 326] width 8 height 8
checkbox input "true"
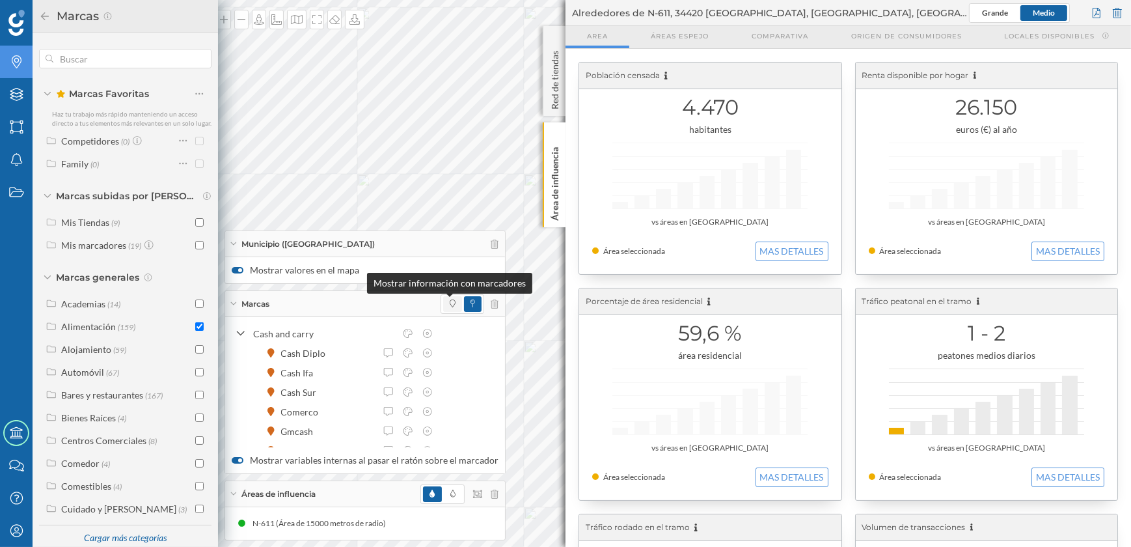
click at [450, 305] on icon at bounding box center [453, 303] width 6 height 8
click at [231, 243] on icon at bounding box center [233, 243] width 6 height 3
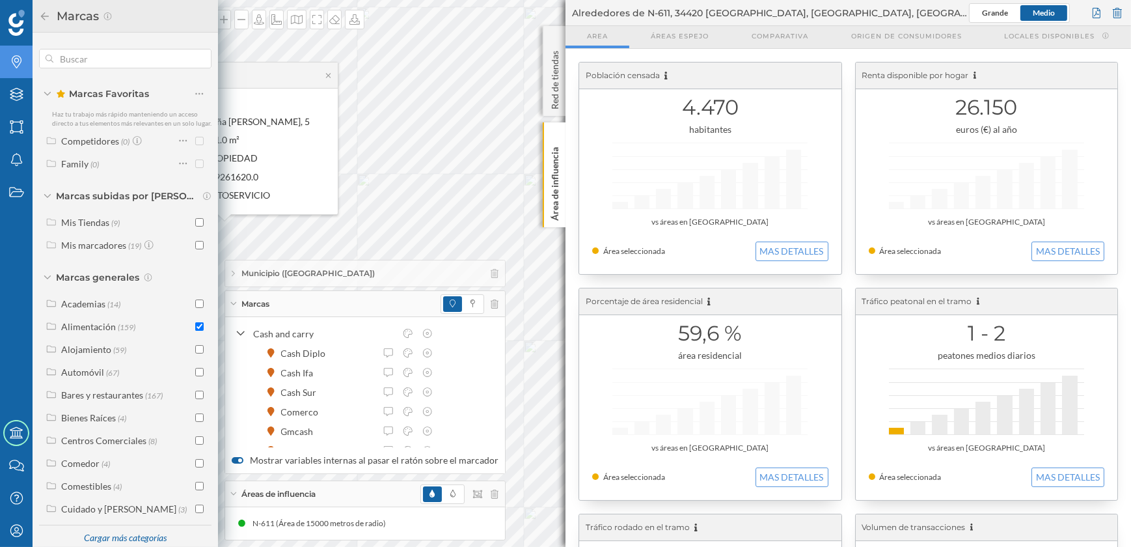
click at [234, 300] on div "Marcas" at bounding box center [365, 304] width 280 height 26
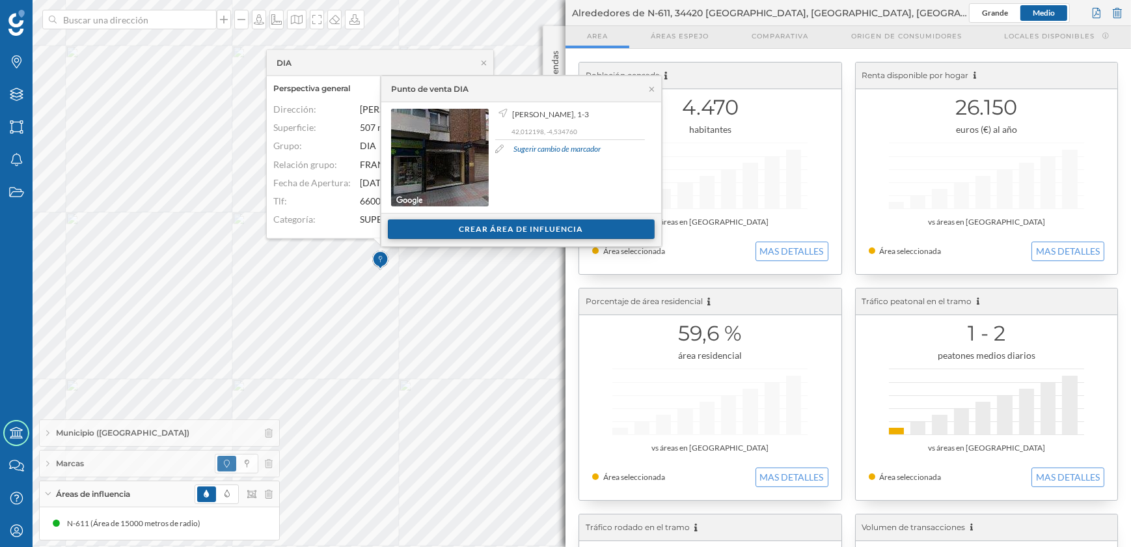
click at [483, 230] on div "Crear área de influencia" at bounding box center [521, 229] width 267 height 20
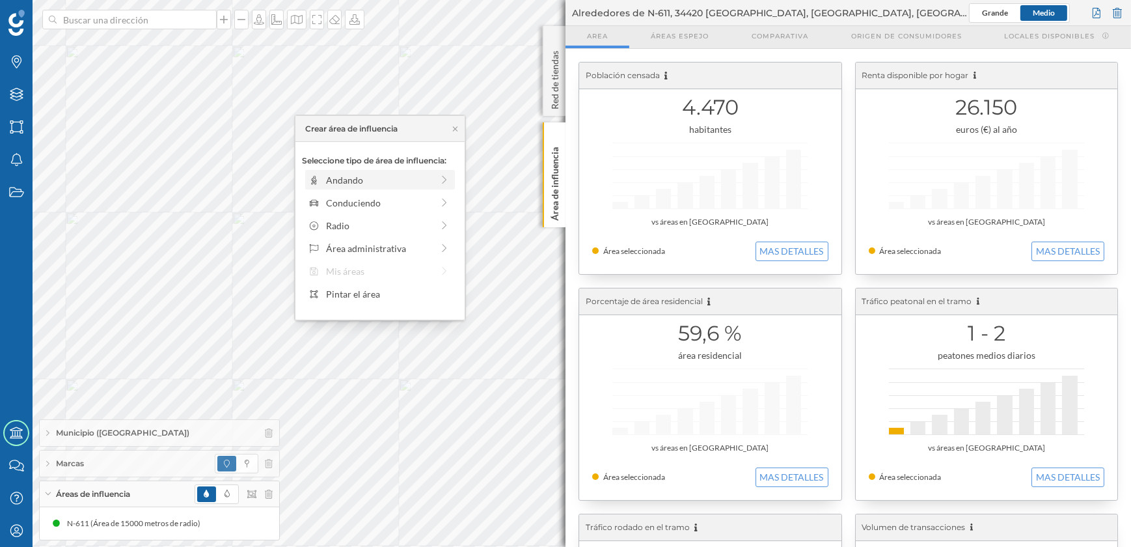
click at [353, 181] on div "Andando" at bounding box center [379, 180] width 106 height 14
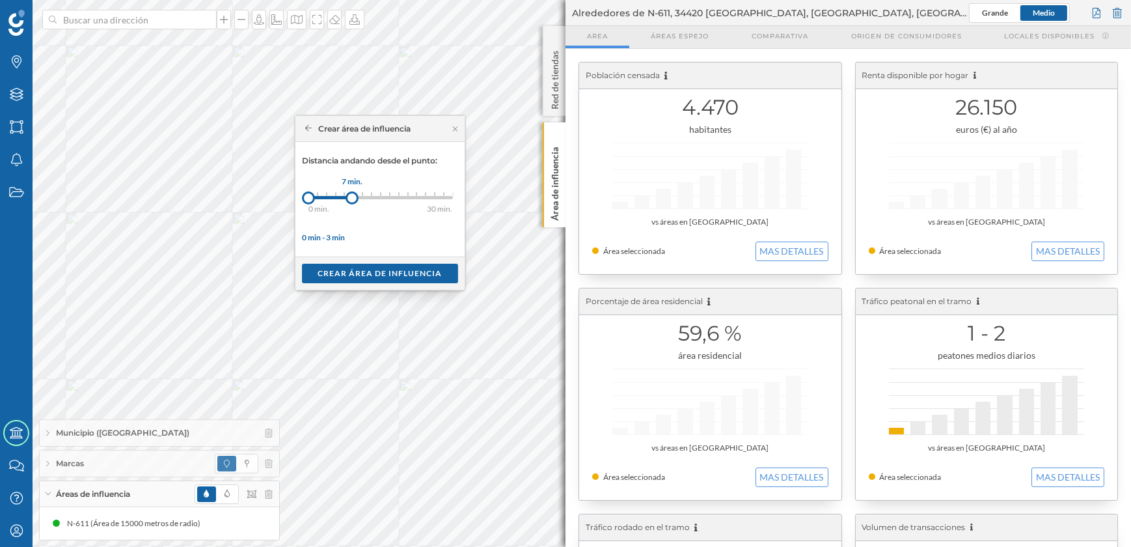
drag, startPoint x: 316, startPoint y: 200, endPoint x: 352, endPoint y: 191, distance: 37.4
click at [352, 191] on div at bounding box center [352, 197] width 13 height 13
click at [371, 271] on div "Crear área de influencia" at bounding box center [380, 273] width 156 height 20
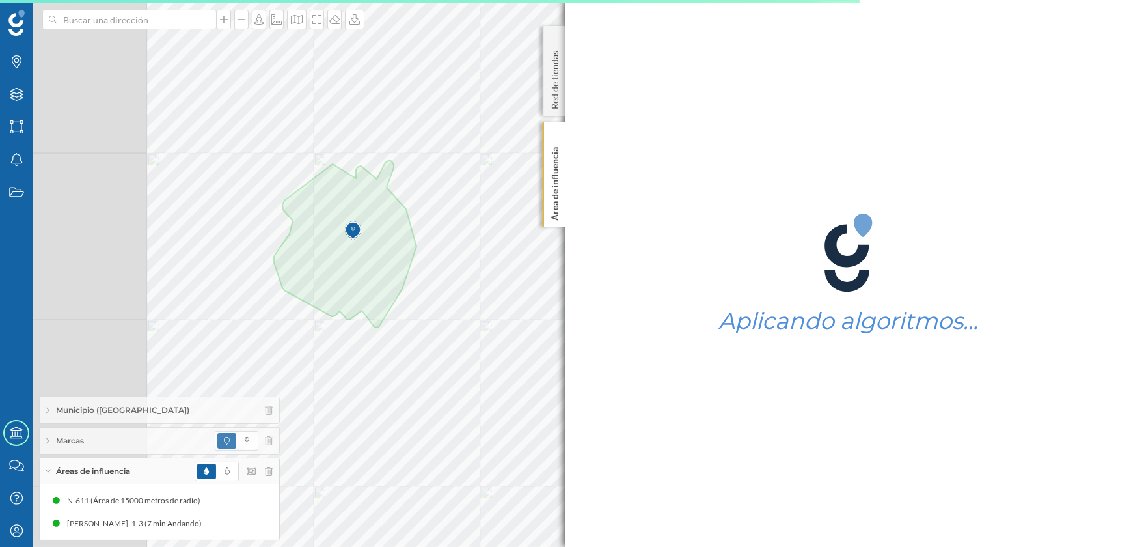
click at [567, 367] on div "Marcas Capas Áreas Notificaciones Estados Academy Contacta con nosotros Centro …" at bounding box center [565, 273] width 1131 height 547
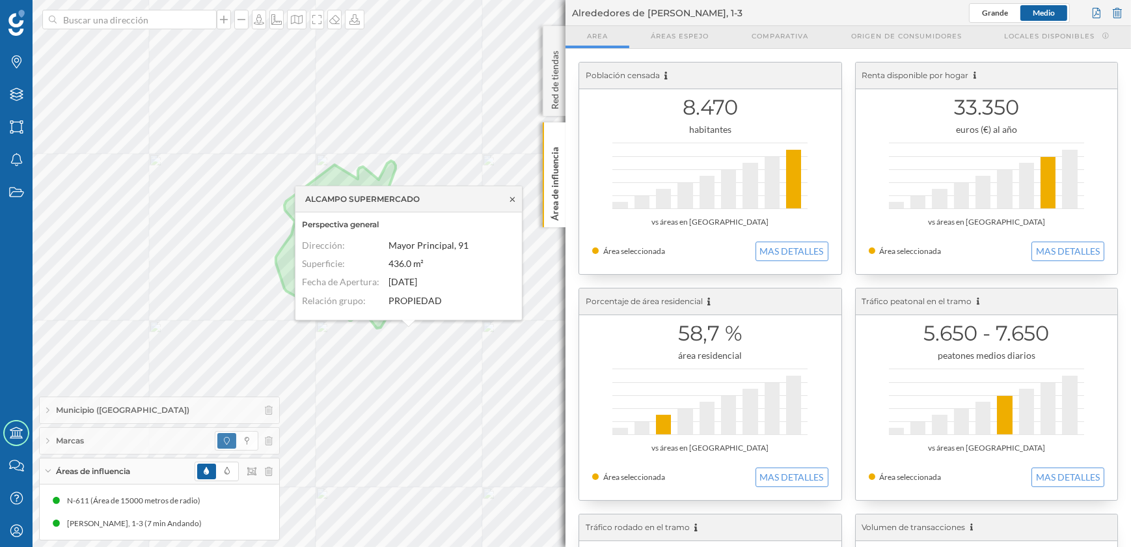
click at [513, 195] on icon at bounding box center [513, 199] width 10 height 8
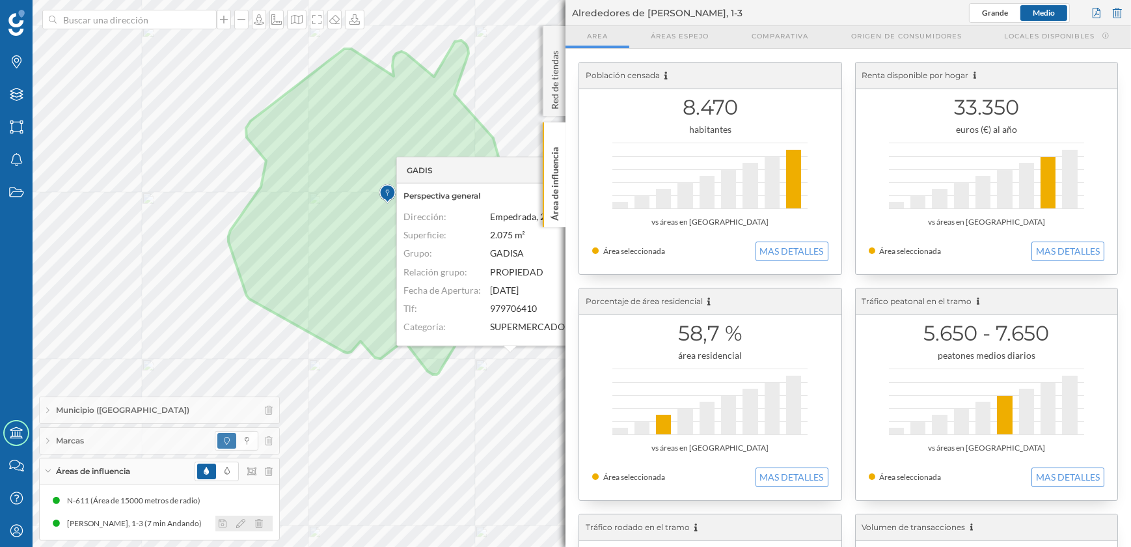
click at [257, 522] on icon at bounding box center [259, 523] width 8 height 9
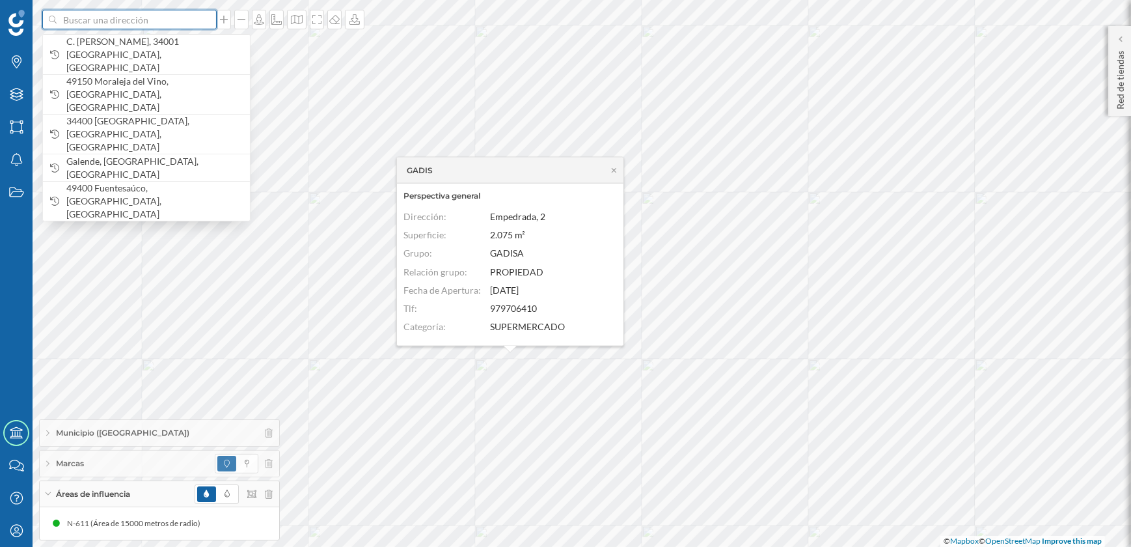
click at [176, 19] on input at bounding box center [130, 20] width 146 height 20
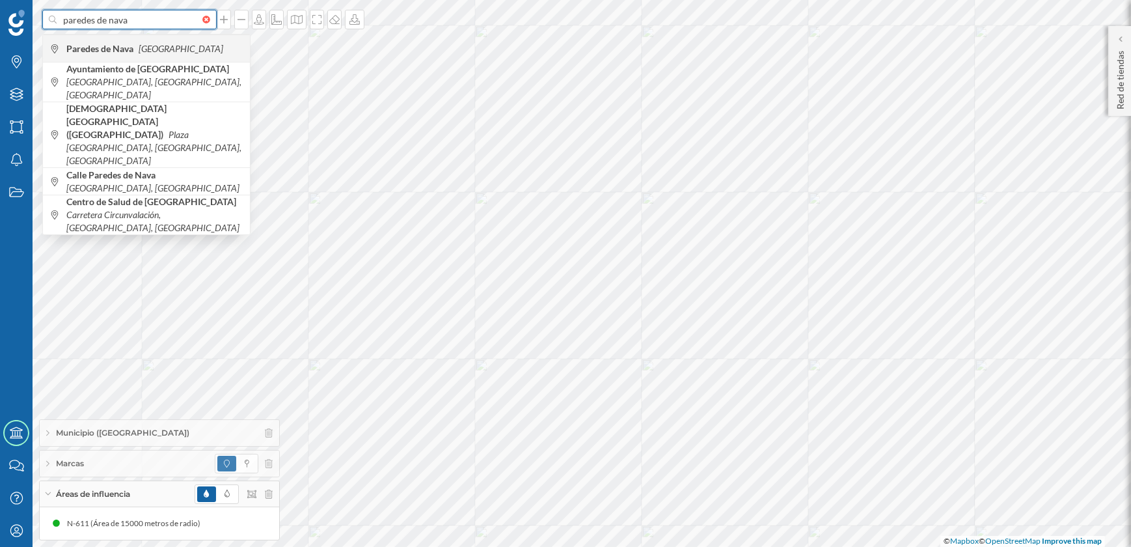
type input "paredes de nava"
click at [156, 49] on icon "[GEOGRAPHIC_DATA]" at bounding box center [181, 48] width 85 height 11
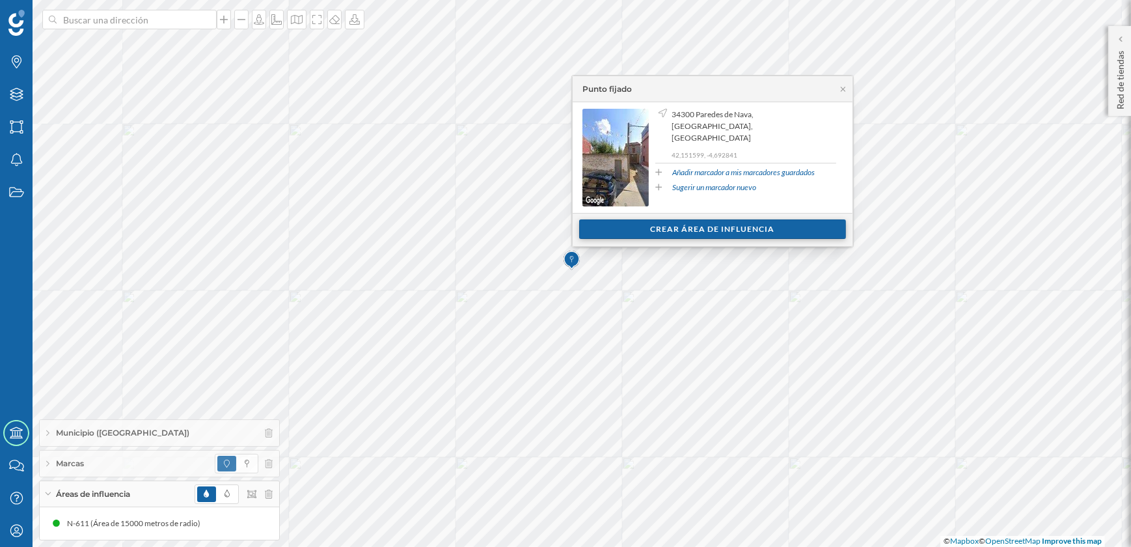
click at [712, 224] on div "Crear área de influencia" at bounding box center [712, 229] width 267 height 20
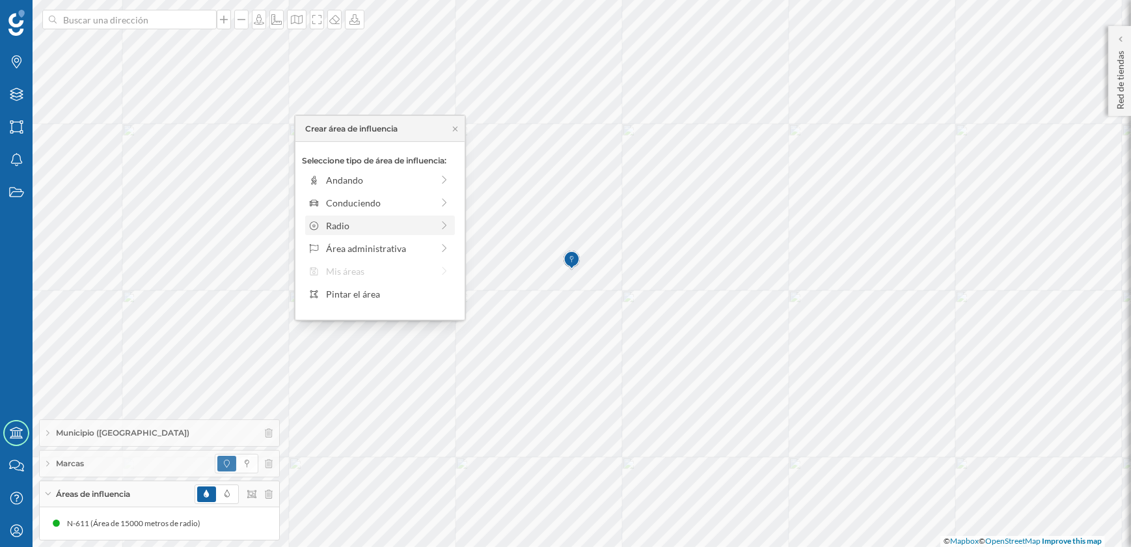
click at [353, 224] on div "Radio" at bounding box center [379, 226] width 106 height 14
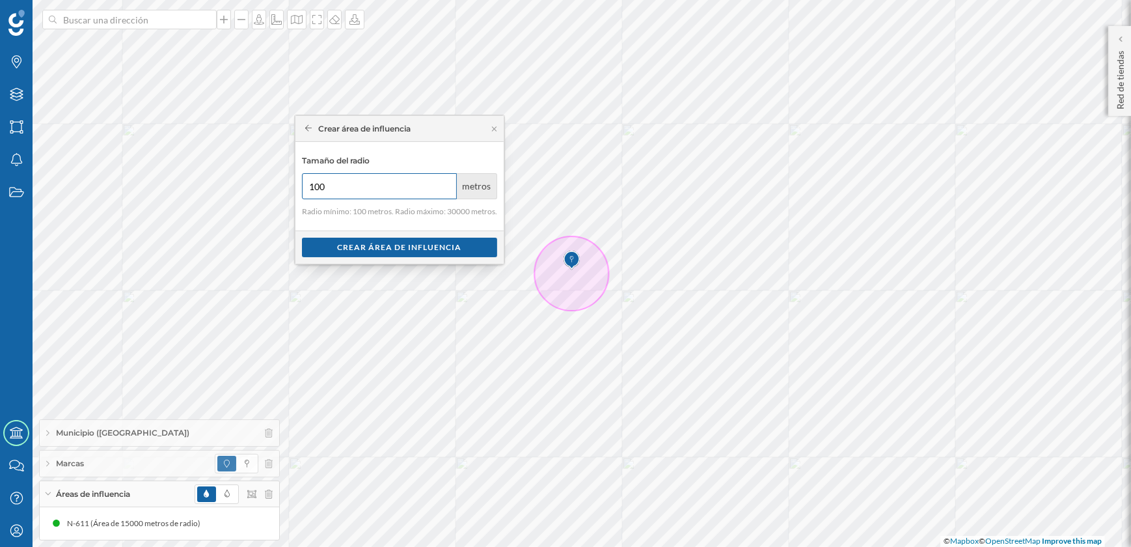
click at [353, 186] on input "100" at bounding box center [379, 186] width 155 height 26
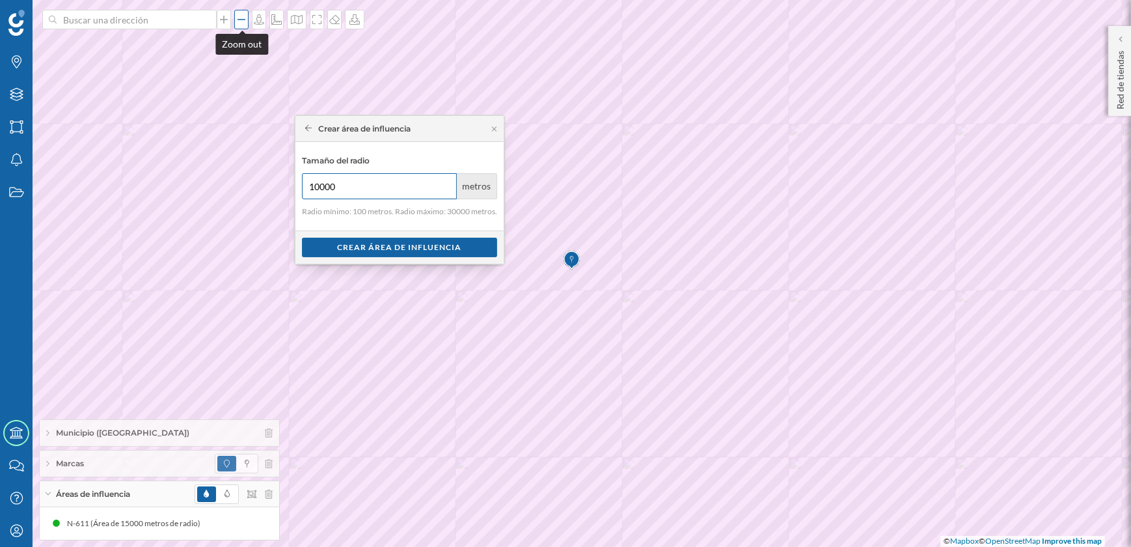
type input "10000"
click at [240, 23] on icon at bounding box center [241, 19] width 13 height 10
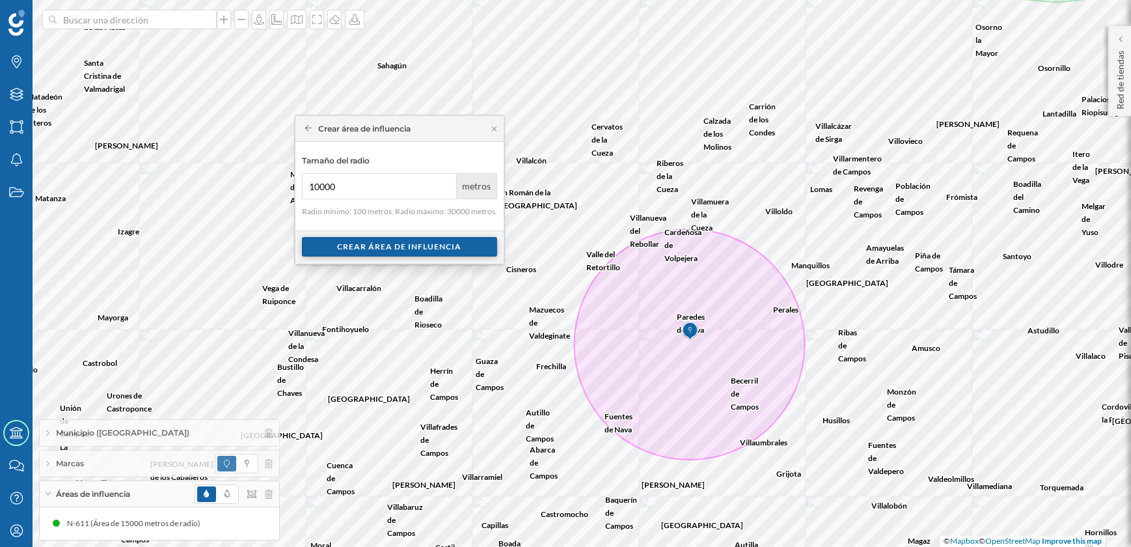
click at [423, 251] on div "Crear área de influencia" at bounding box center [399, 247] width 195 height 20
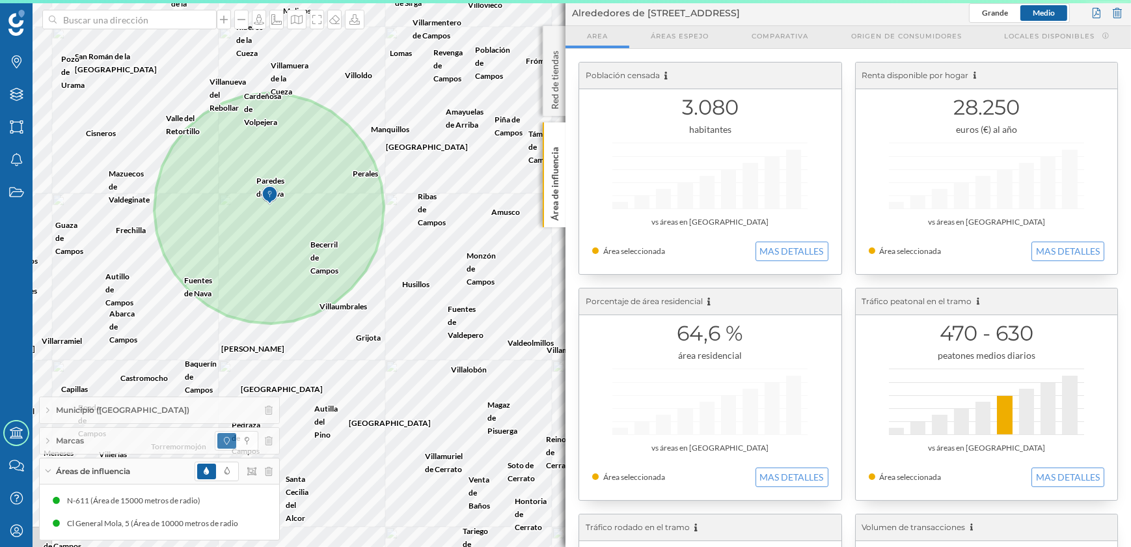
click at [566, 335] on div "Marcas Capas Áreas Notificaciones Estados Academy Contacta con nosotros Centro …" at bounding box center [565, 273] width 1131 height 547
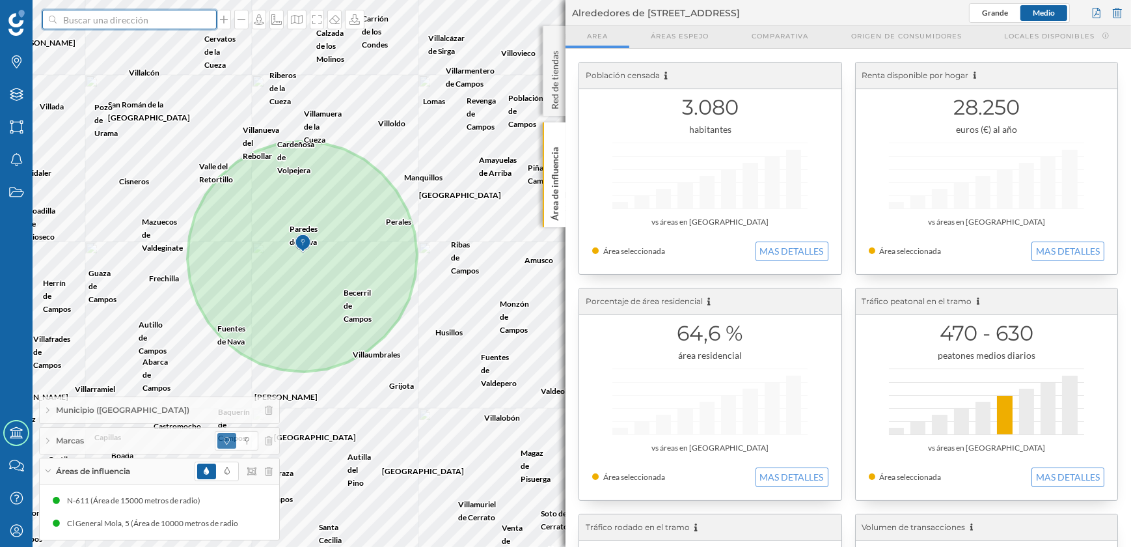
click at [138, 24] on input at bounding box center [130, 20] width 146 height 20
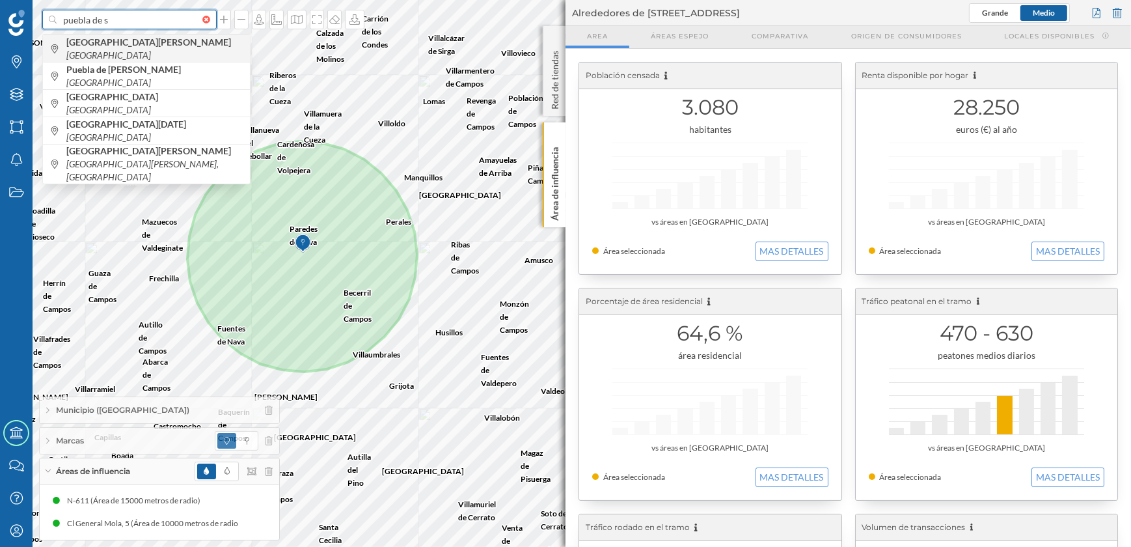
type input "puebla de s"
click at [144, 40] on div "[GEOGRAPHIC_DATA][PERSON_NAME] [GEOGRAPHIC_DATA]" at bounding box center [146, 47] width 207 height 27
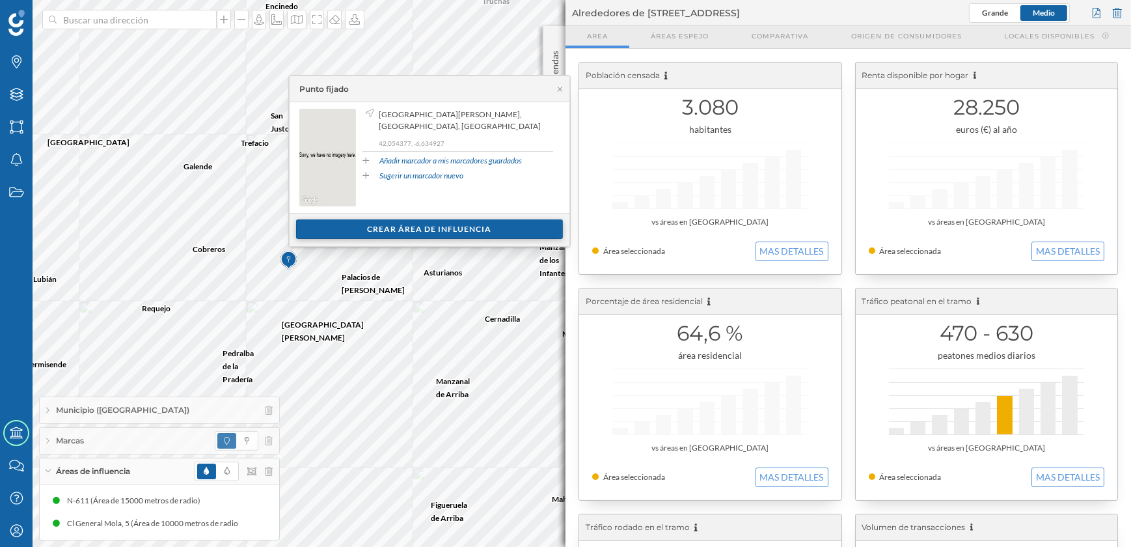
click at [446, 230] on div "Crear área de influencia" at bounding box center [429, 229] width 267 height 20
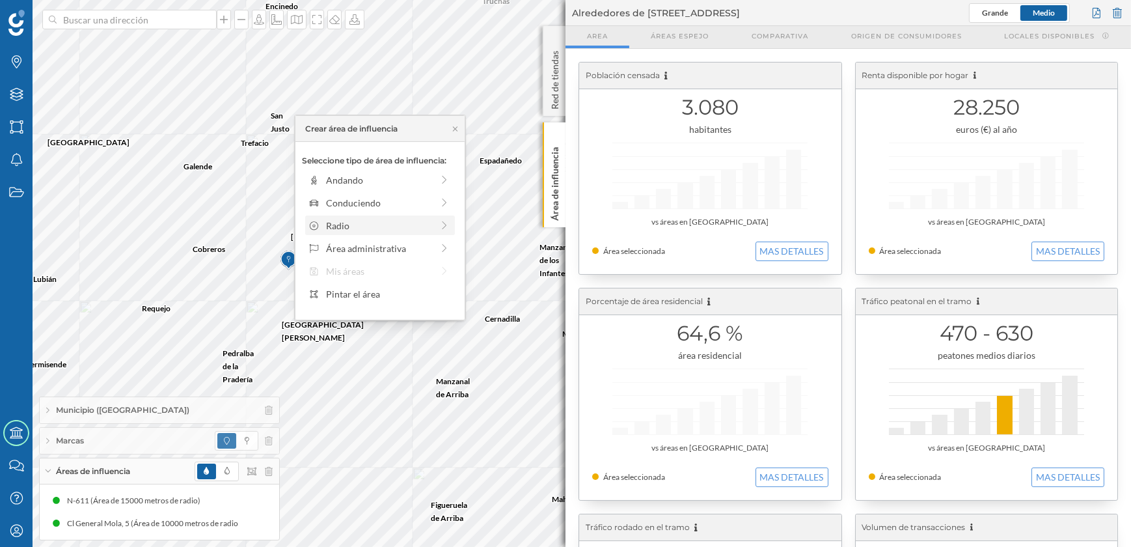
click at [354, 226] on div "Radio" at bounding box center [379, 226] width 106 height 14
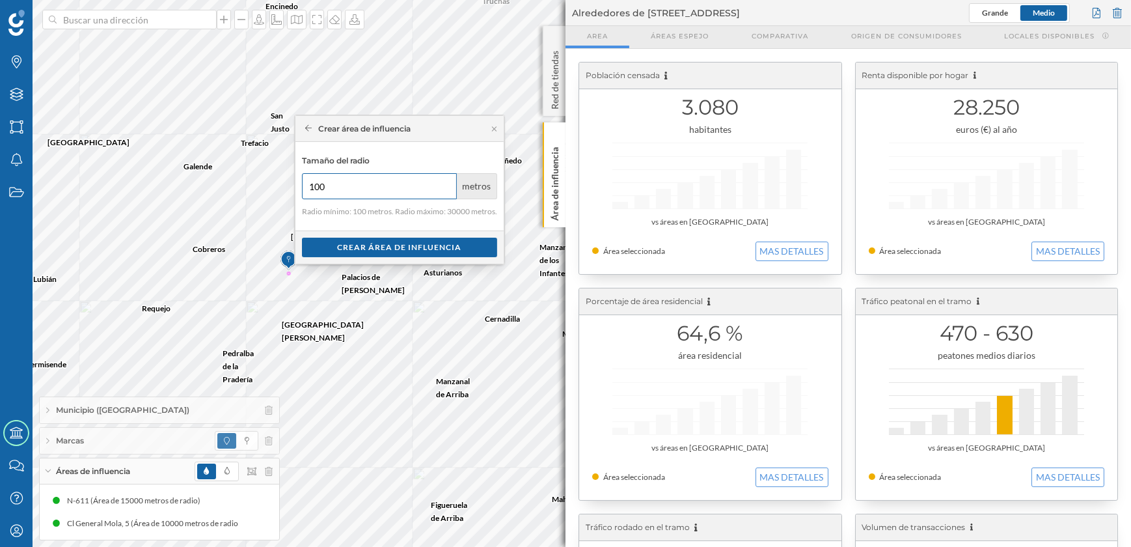
click at [346, 189] on input "100" at bounding box center [379, 186] width 155 height 26
click at [346, 187] on input "100" at bounding box center [379, 186] width 155 height 26
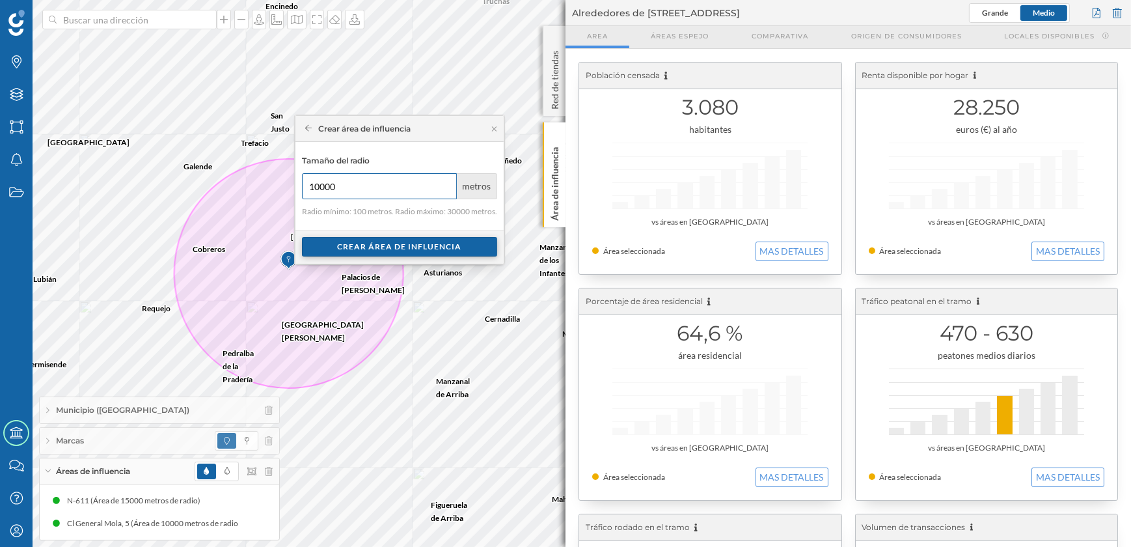
type input "10000"
click at [380, 252] on div "Crear área de influencia" at bounding box center [399, 247] width 195 height 20
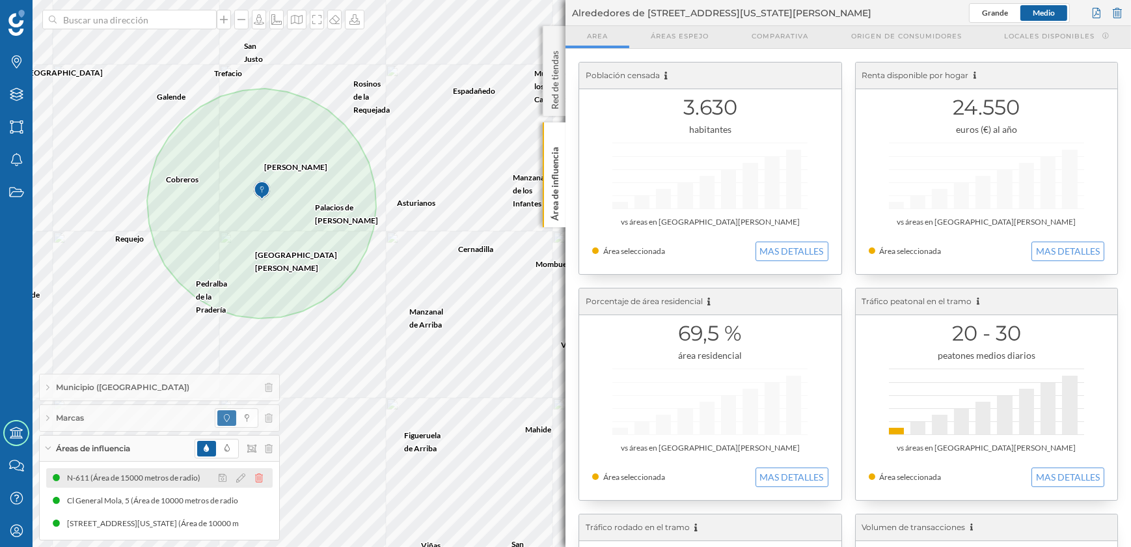
click at [257, 479] on icon at bounding box center [259, 477] width 8 height 9
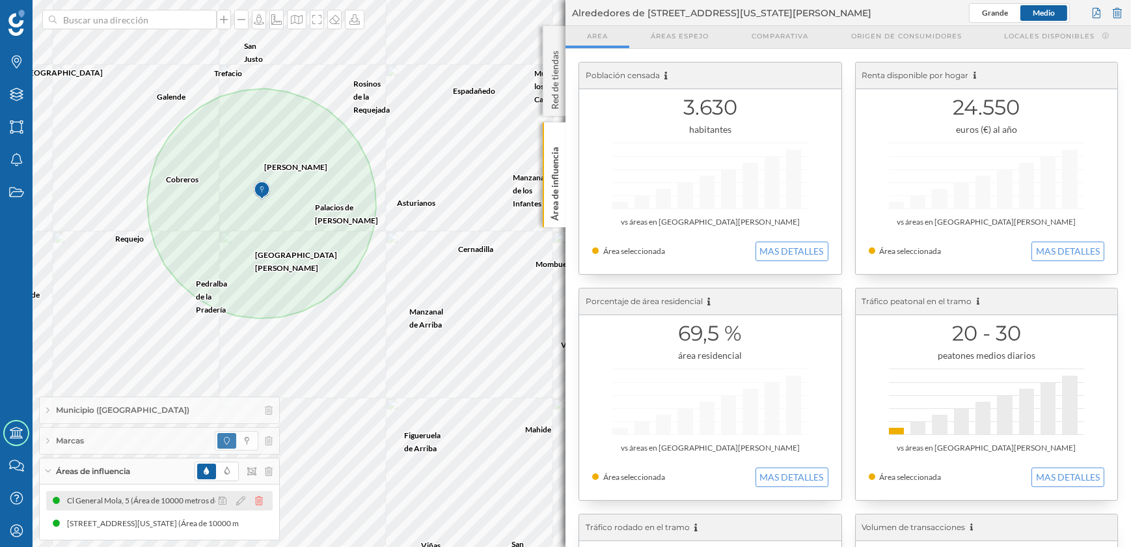
click at [262, 504] on icon at bounding box center [259, 500] width 8 height 9
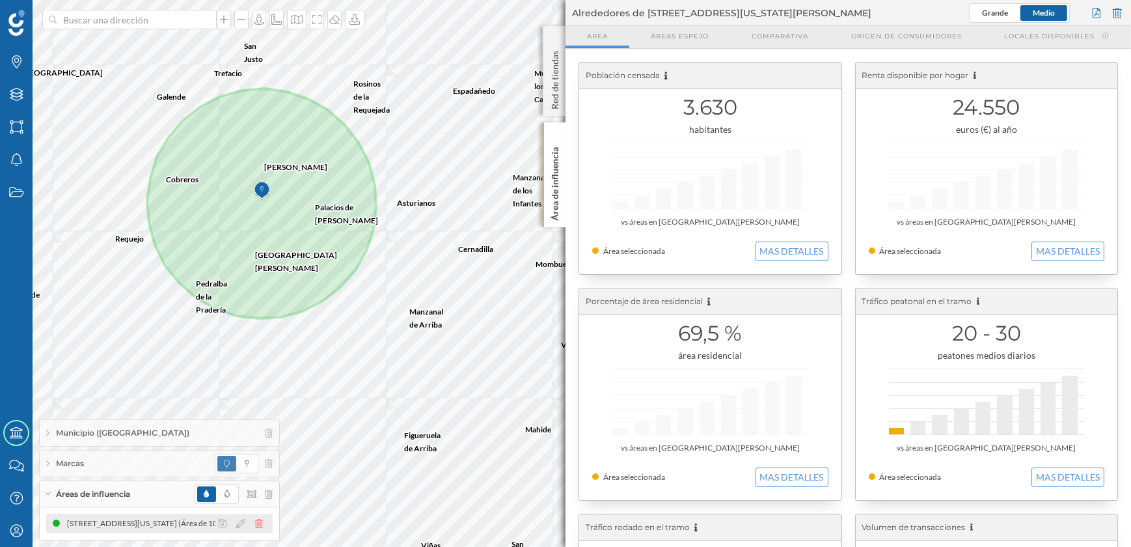
click at [260, 523] on icon at bounding box center [259, 523] width 8 height 9
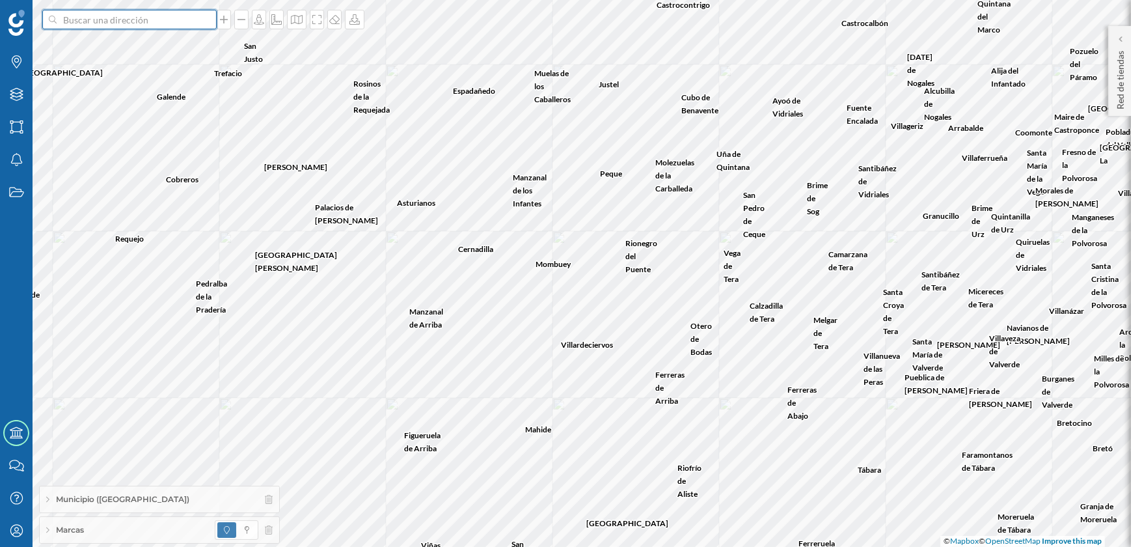
click at [163, 27] on input at bounding box center [130, 20] width 146 height 20
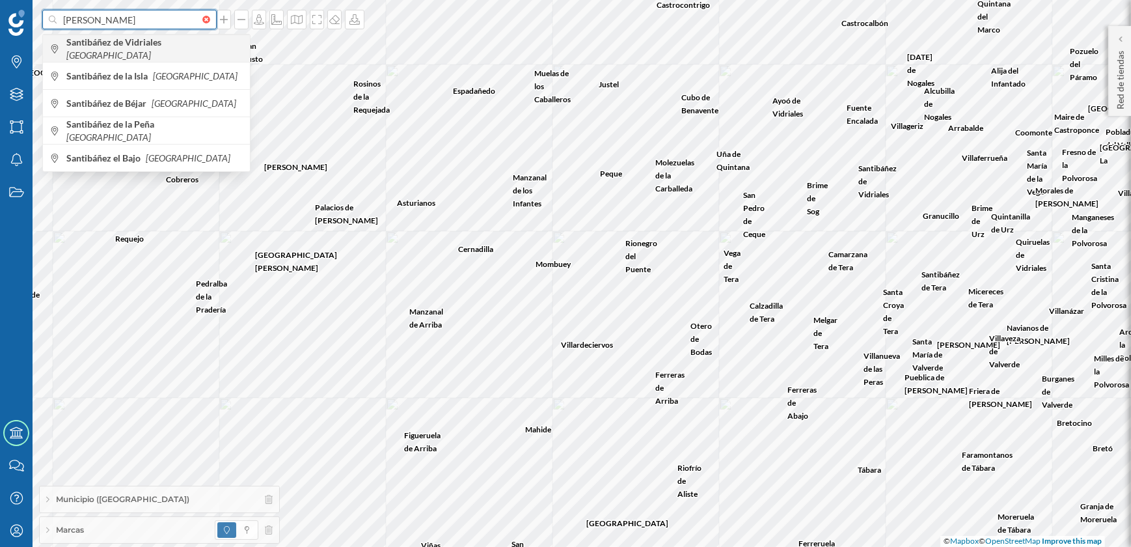
type input "[PERSON_NAME]"
click at [179, 56] on div "Santibáñez de Vidriales [GEOGRAPHIC_DATA]" at bounding box center [146, 47] width 207 height 27
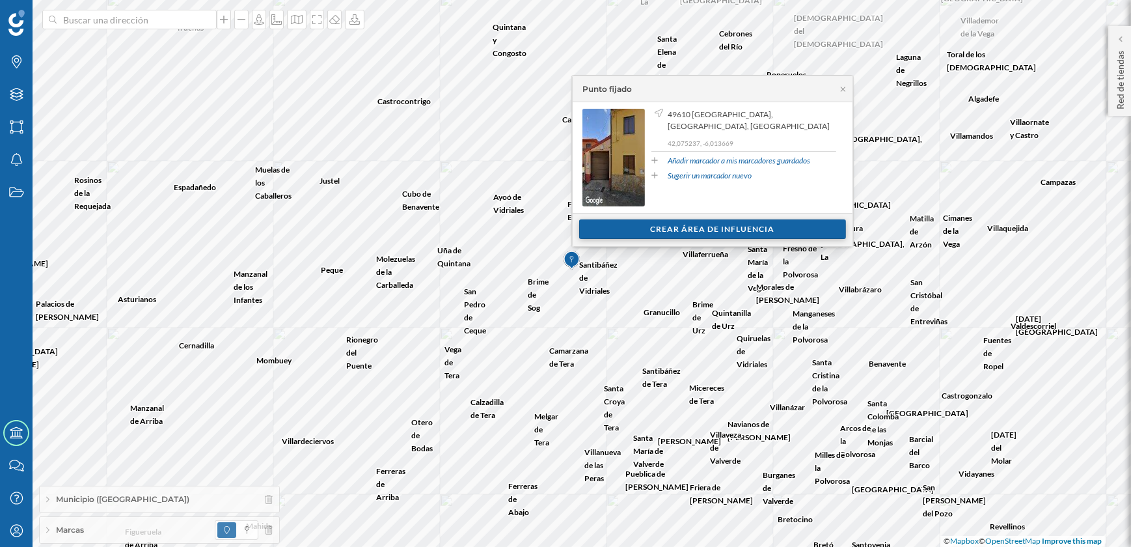
click at [703, 228] on div "Crear área de influencia" at bounding box center [712, 229] width 267 height 20
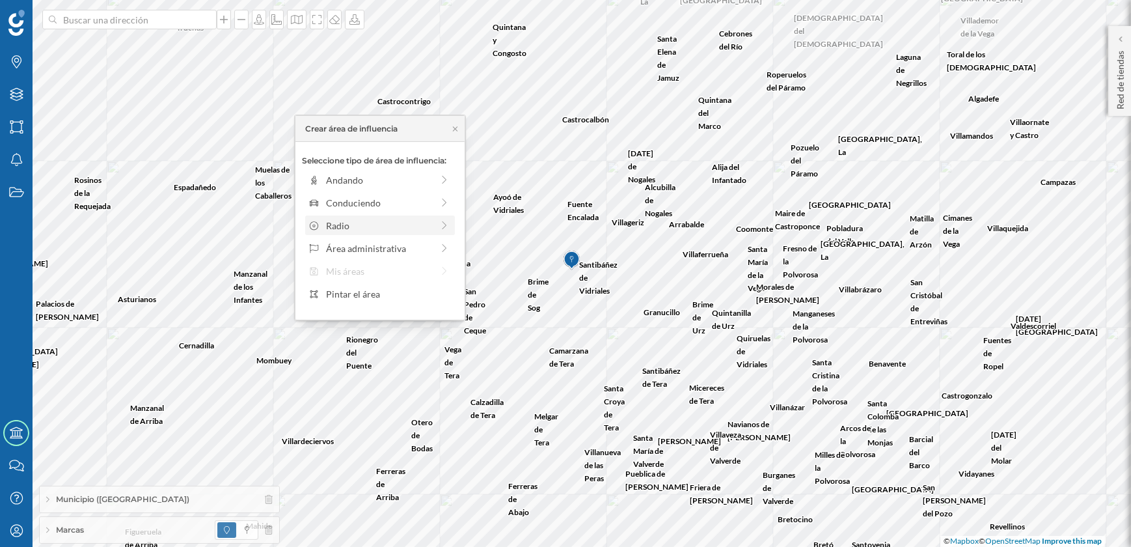
click at [349, 233] on div "Radio" at bounding box center [380, 225] width 150 height 20
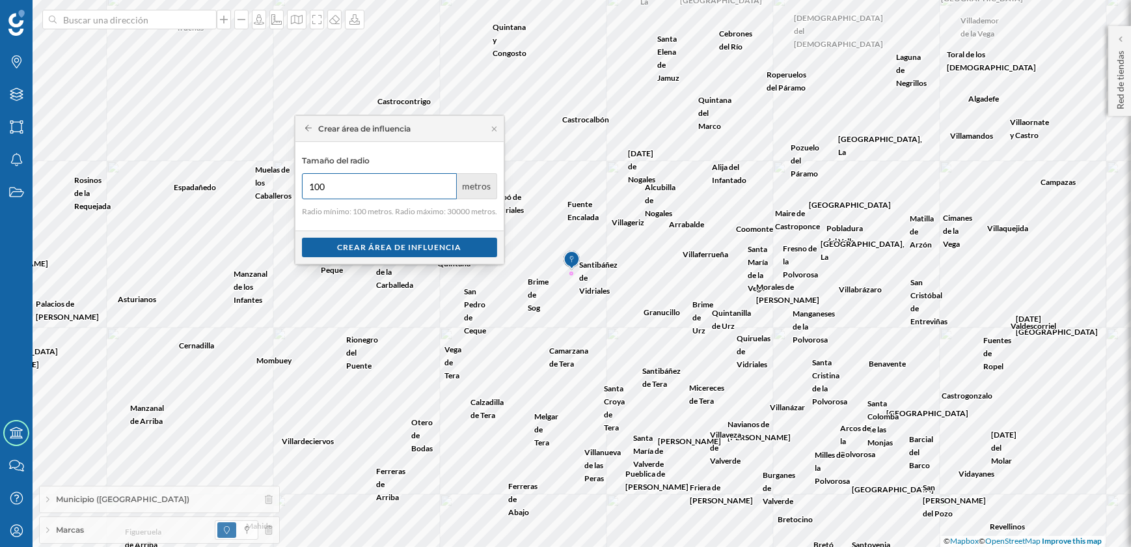
click at [342, 184] on input "100" at bounding box center [379, 186] width 155 height 26
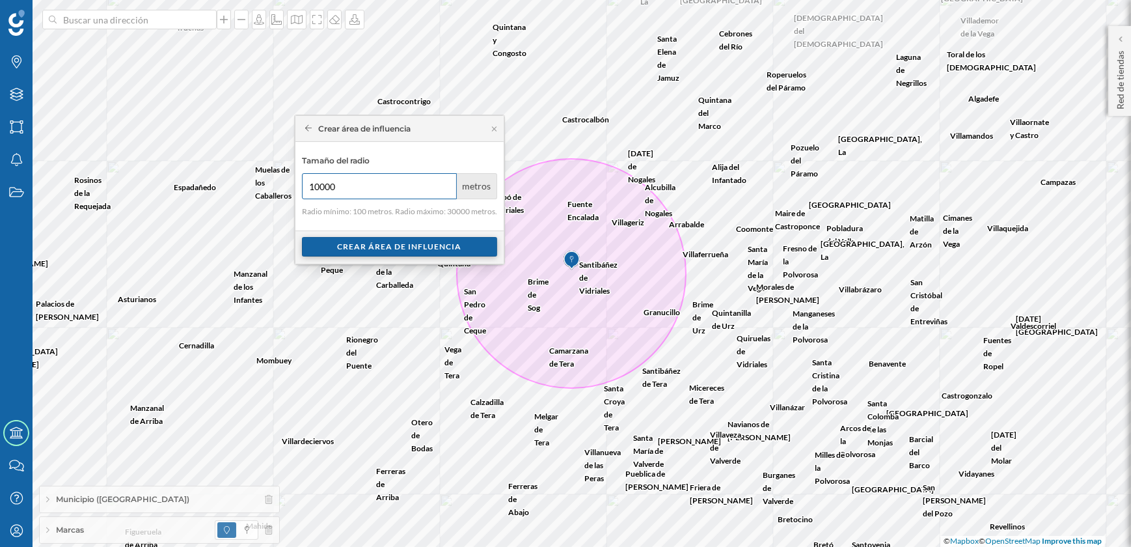
type input "10000"
click at [403, 242] on div "Crear área de influencia" at bounding box center [399, 247] width 195 height 20
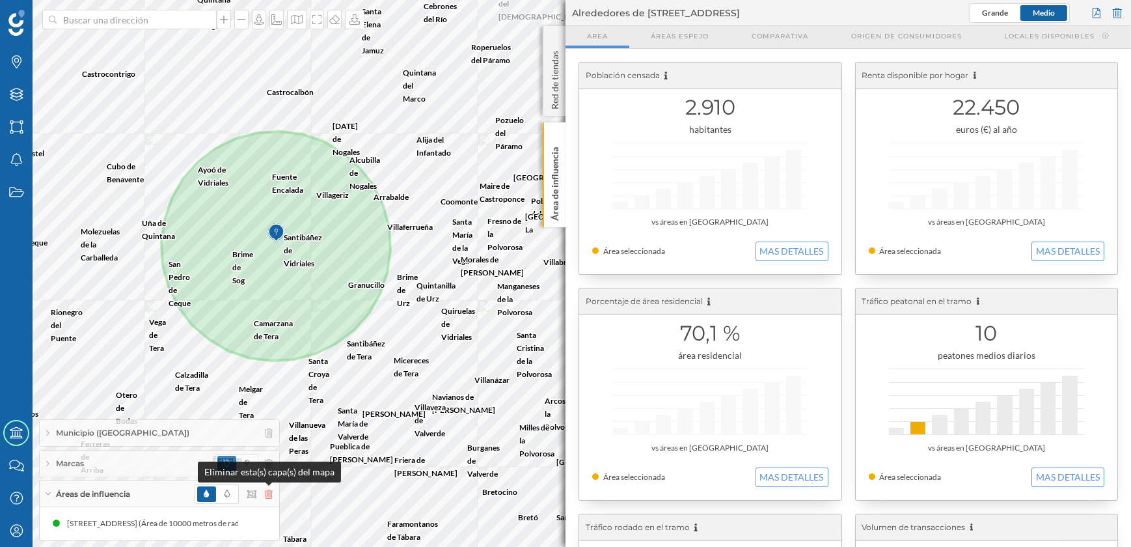
click at [265, 495] on icon at bounding box center [269, 493] width 8 height 9
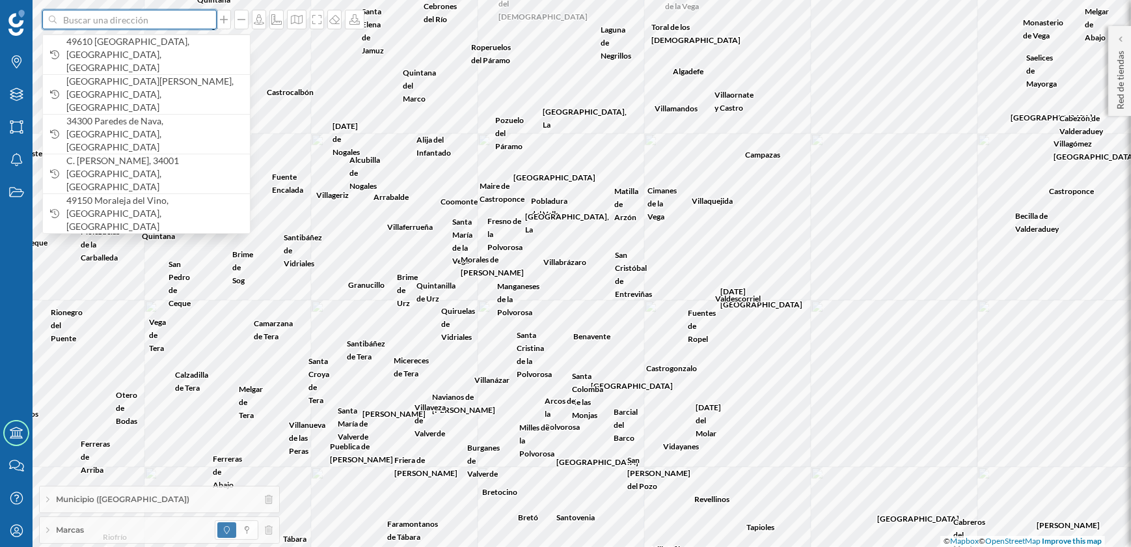
click at [170, 24] on input at bounding box center [130, 20] width 146 height 20
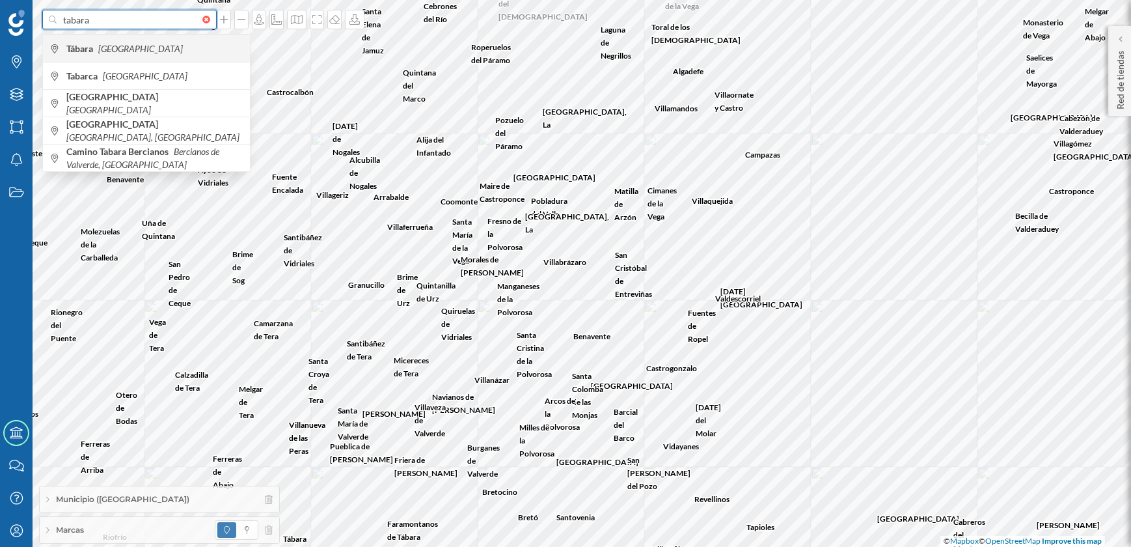
type input "tabara"
click at [147, 52] on span "Tábara [GEOGRAPHIC_DATA]" at bounding box center [154, 48] width 177 height 13
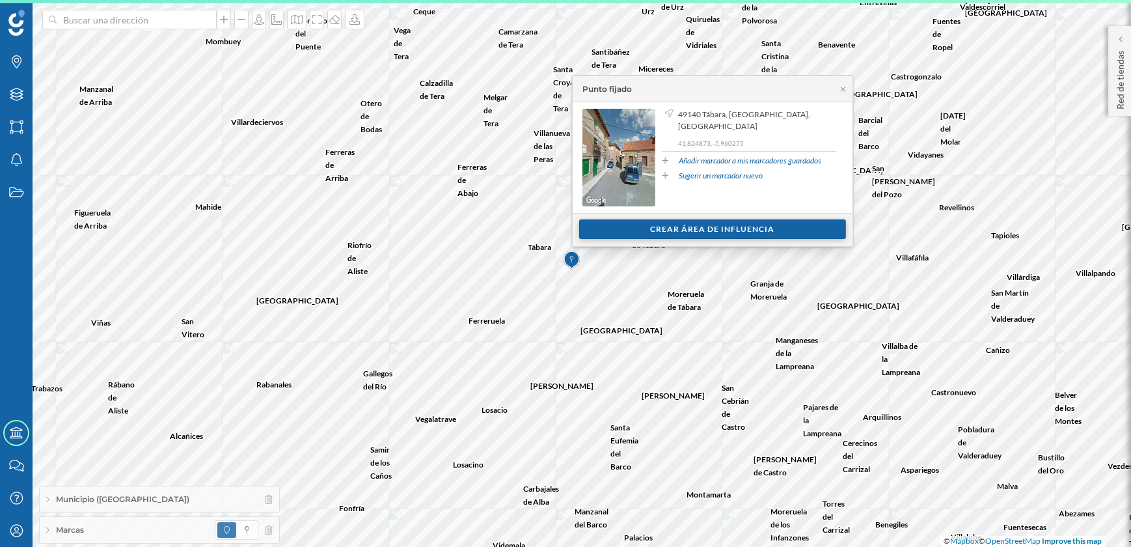
click at [707, 228] on div "Crear área de influencia" at bounding box center [712, 229] width 267 height 20
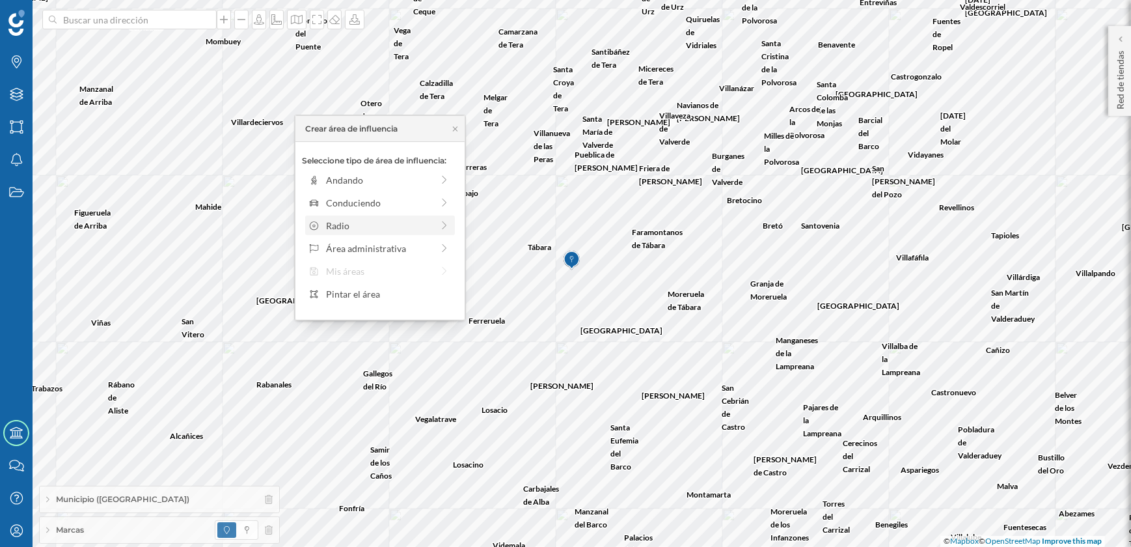
click at [347, 223] on div "Radio" at bounding box center [379, 226] width 106 height 14
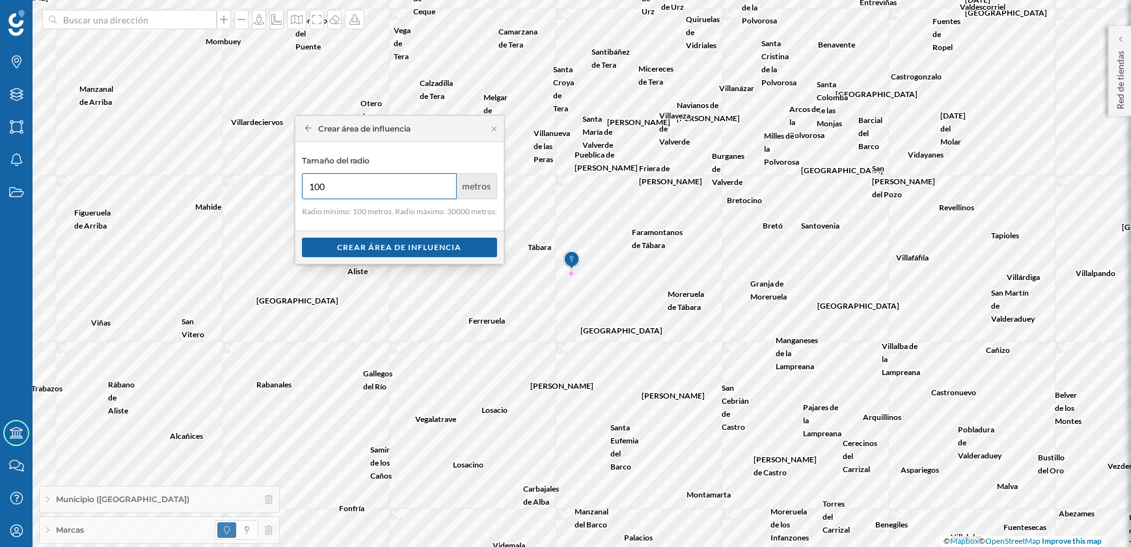
click at [347, 192] on input "100" at bounding box center [379, 186] width 155 height 26
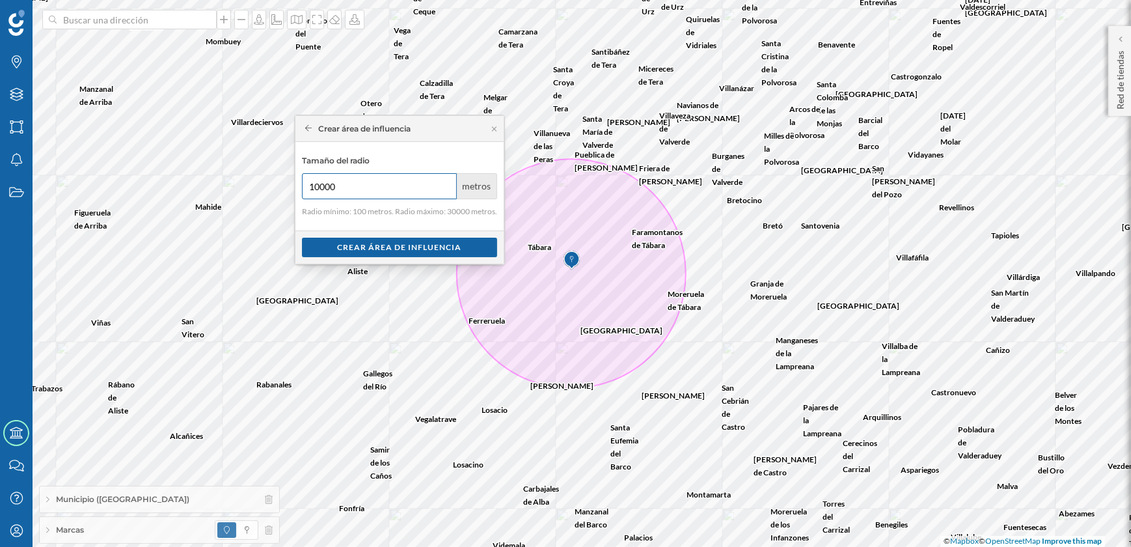
click at [347, 192] on input "10000" at bounding box center [379, 186] width 155 height 26
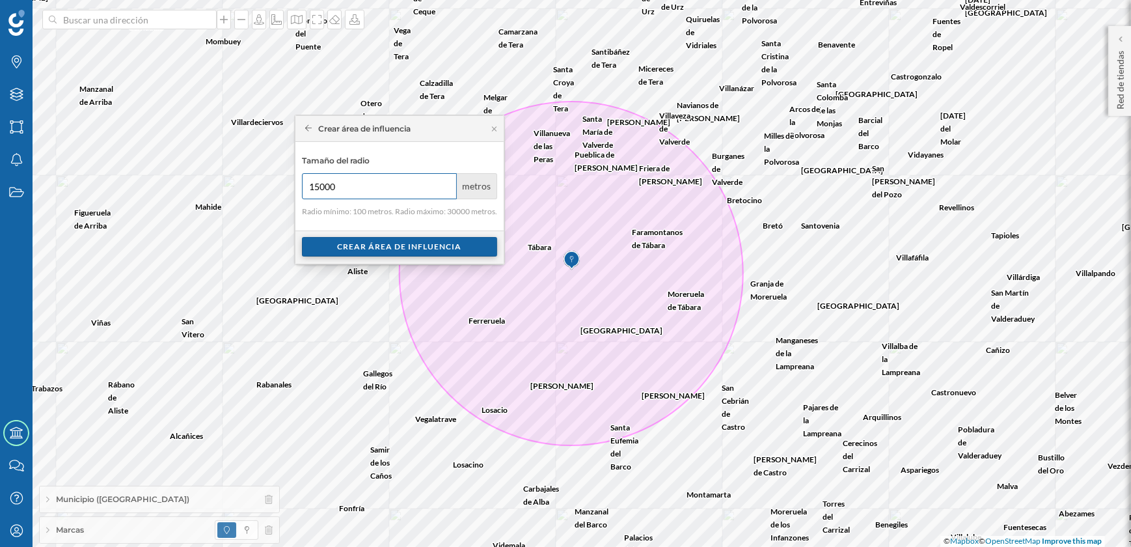
type input "15000"
click at [392, 243] on div "Crear área de influencia" at bounding box center [399, 247] width 195 height 20
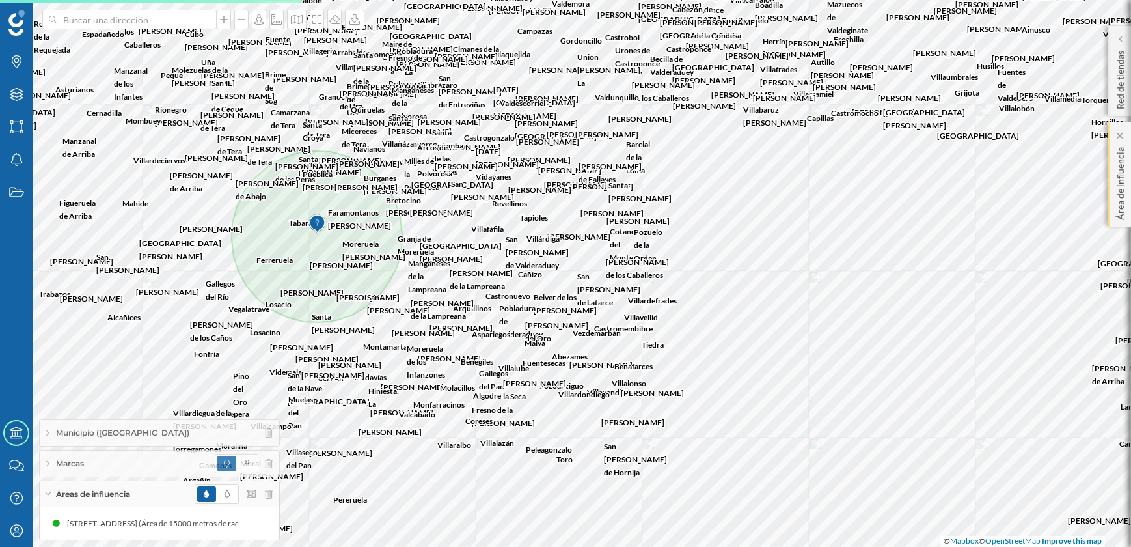
click at [1114, 186] on p "Área de influencia" at bounding box center [1120, 181] width 13 height 78
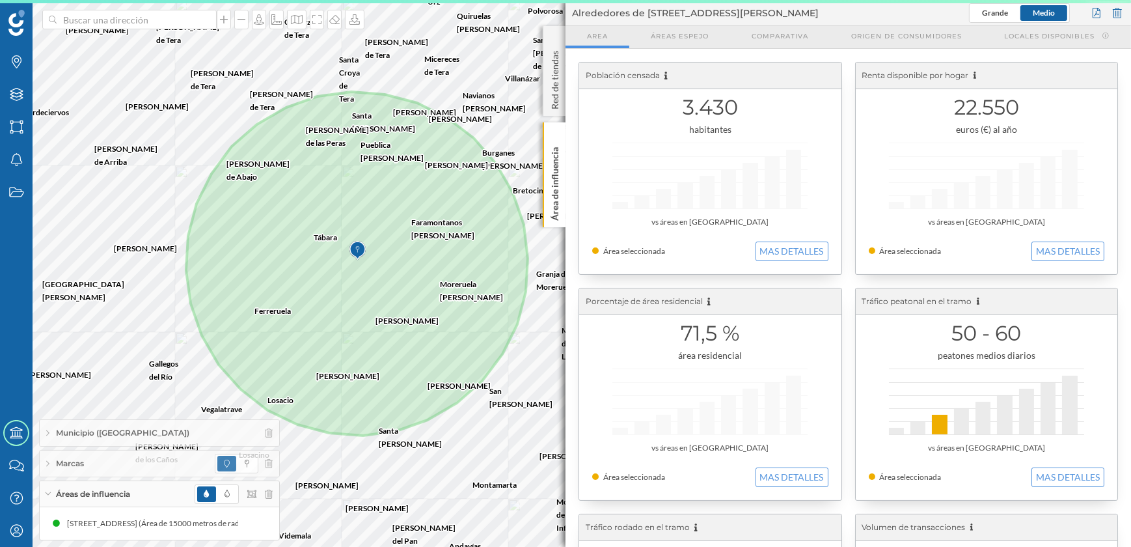
click at [577, 341] on div "Marcas Capas Áreas Notificaciones Estados Academy Contacta con nosotros Centro …" at bounding box center [565, 273] width 1131 height 547
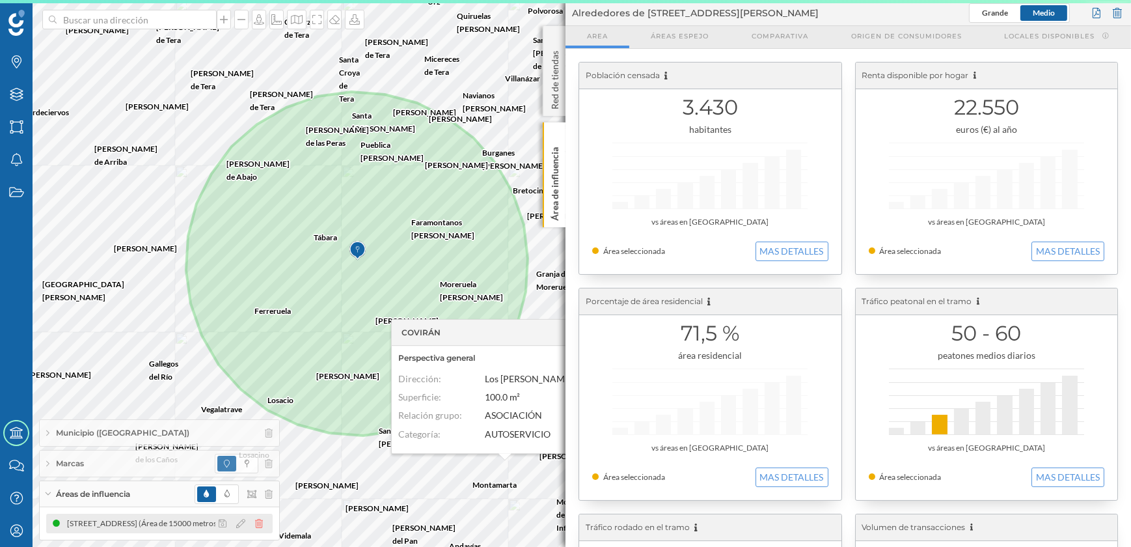
click at [256, 524] on icon at bounding box center [259, 523] width 8 height 9
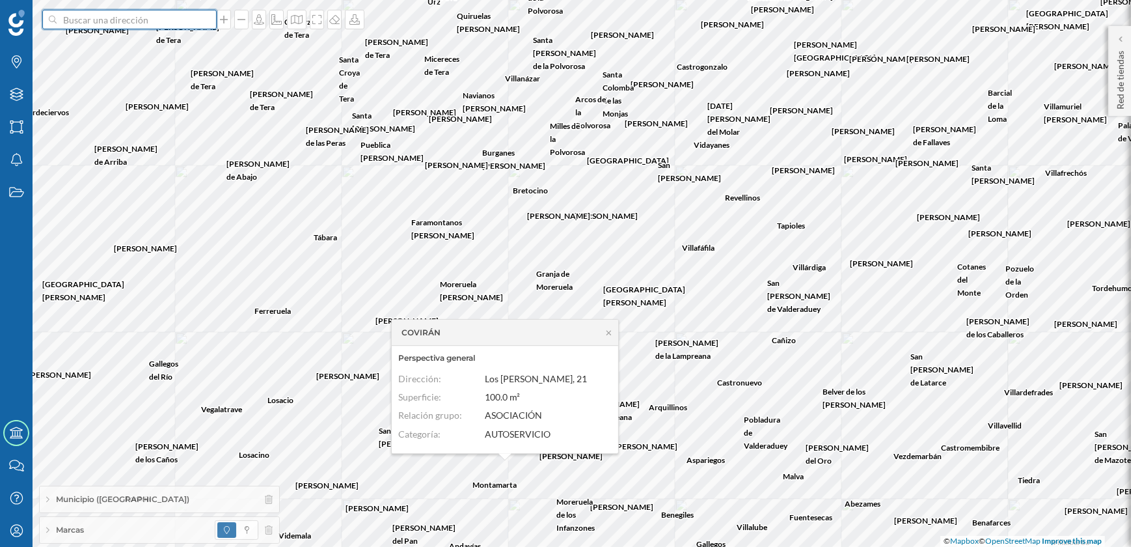
click at [161, 25] on input at bounding box center [130, 20] width 146 height 20
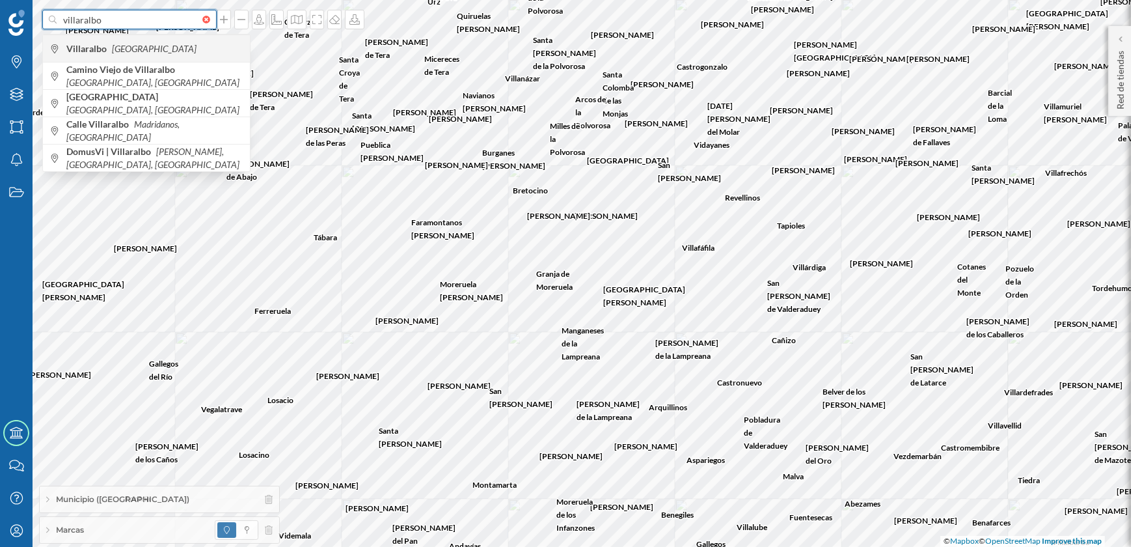
type input "villaralbo"
click at [150, 49] on span "Villaralbo España" at bounding box center [154, 48] width 177 height 13
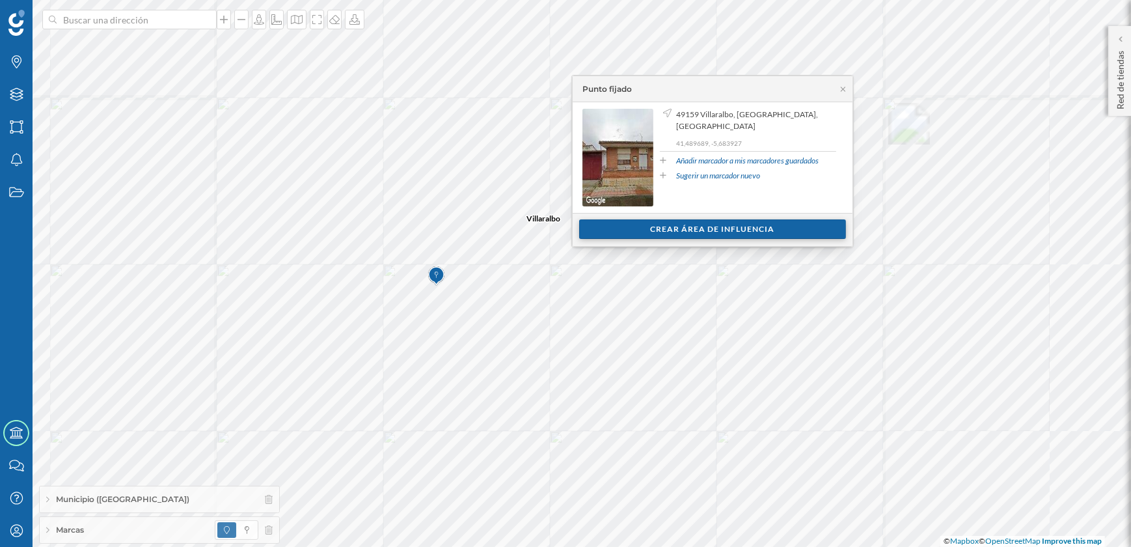
click at [707, 236] on div "Crear área de influencia" at bounding box center [712, 229] width 267 height 20
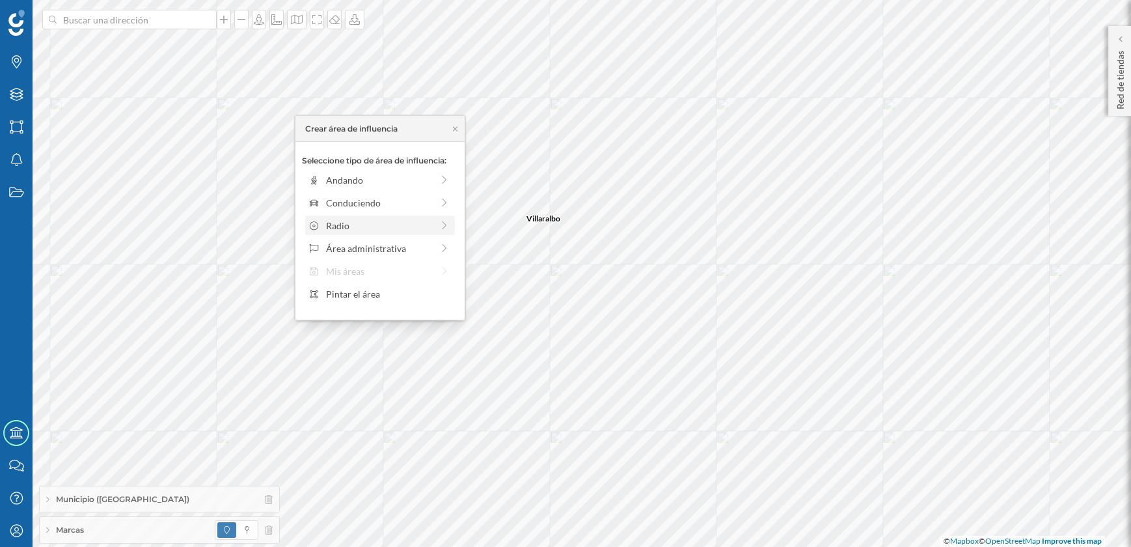
click at [350, 220] on div "Radio" at bounding box center [379, 226] width 106 height 14
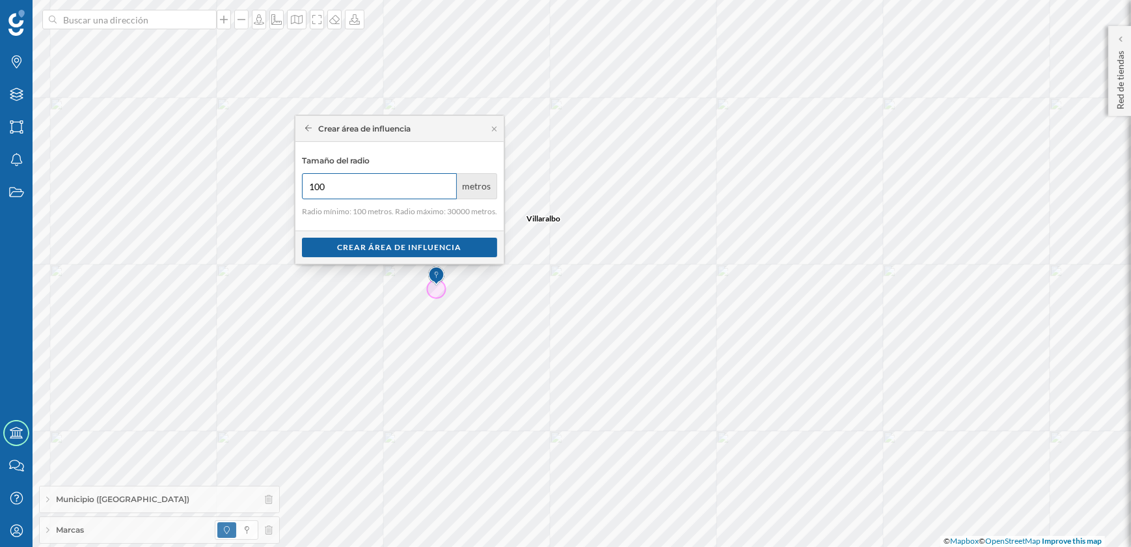
click at [358, 190] on input "100" at bounding box center [379, 186] width 155 height 26
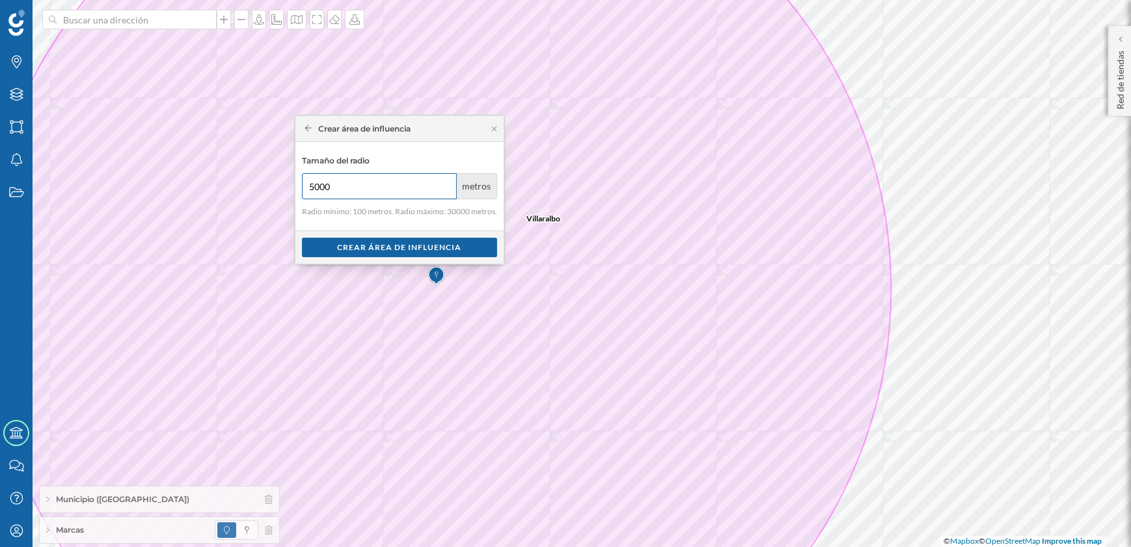
click at [358, 190] on input "5000" at bounding box center [379, 186] width 155 height 26
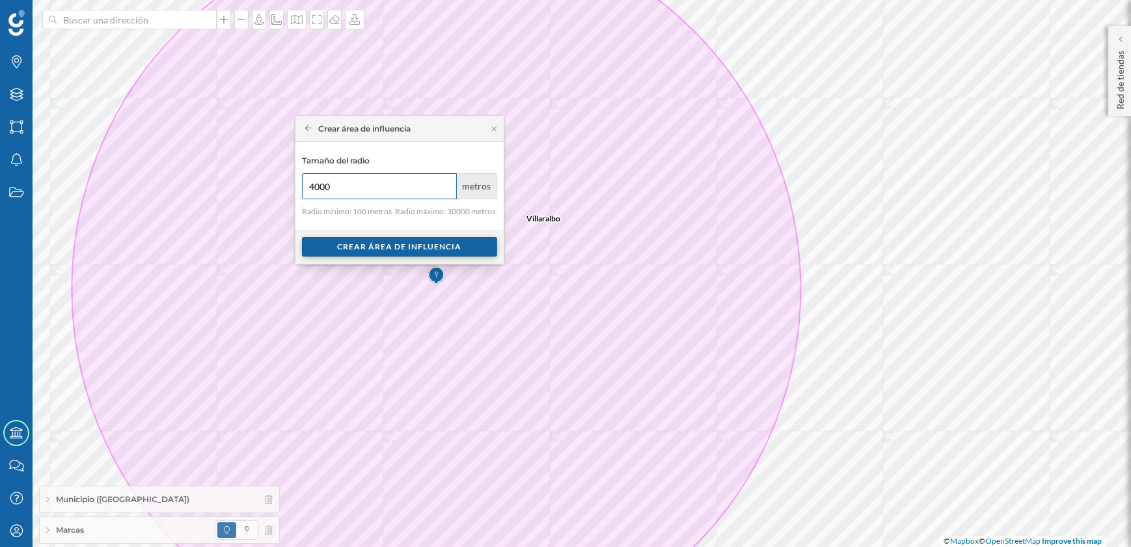
type input "4000"
click at [398, 249] on div "Crear área de influencia" at bounding box center [399, 247] width 195 height 20
